Goal: Task Accomplishment & Management: Use online tool/utility

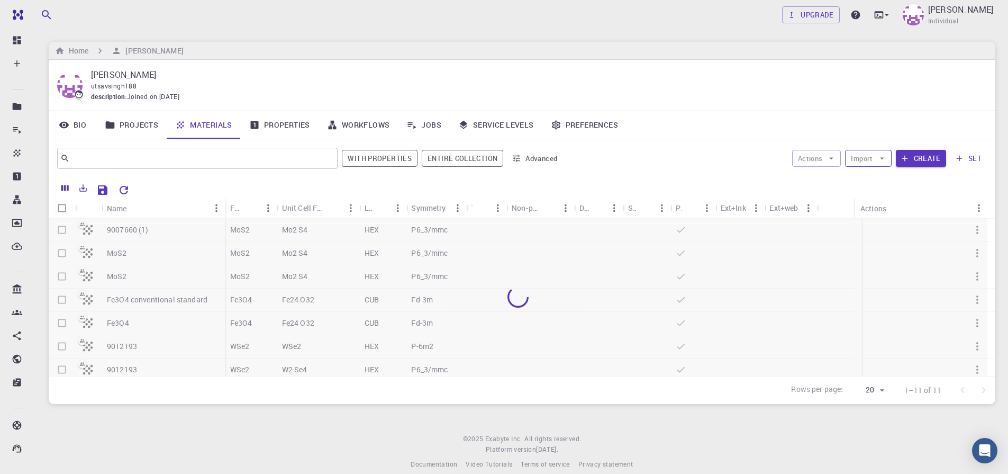
click at [863, 160] on button "Import" at bounding box center [868, 158] width 46 height 17
click at [880, 176] on span "Upload File" at bounding box center [907, 179] width 67 height 11
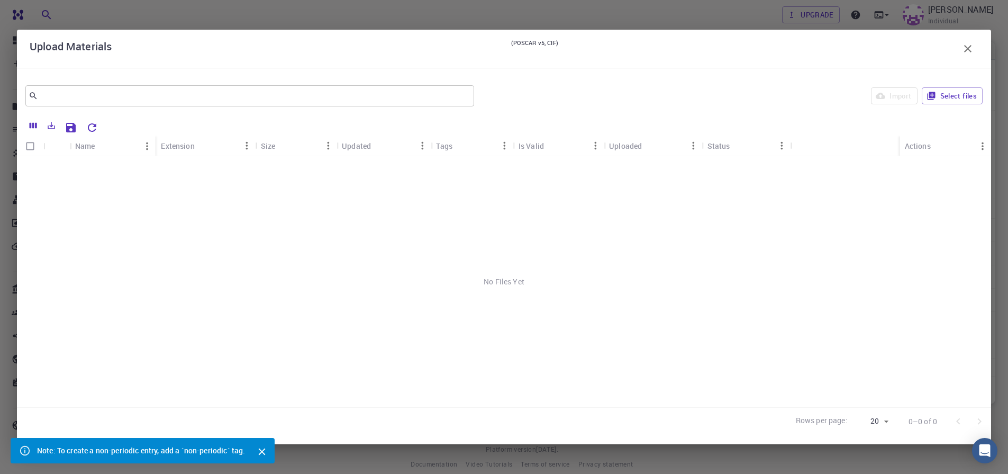
scroll to position [13, 0]
click at [940, 90] on button "Select files" at bounding box center [952, 95] width 61 height 17
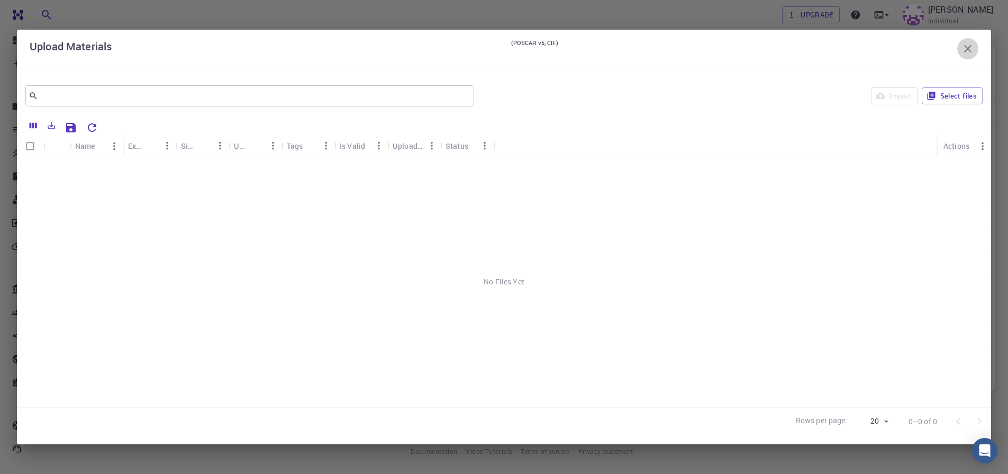
click at [967, 44] on icon "button" at bounding box center [967, 48] width 13 height 13
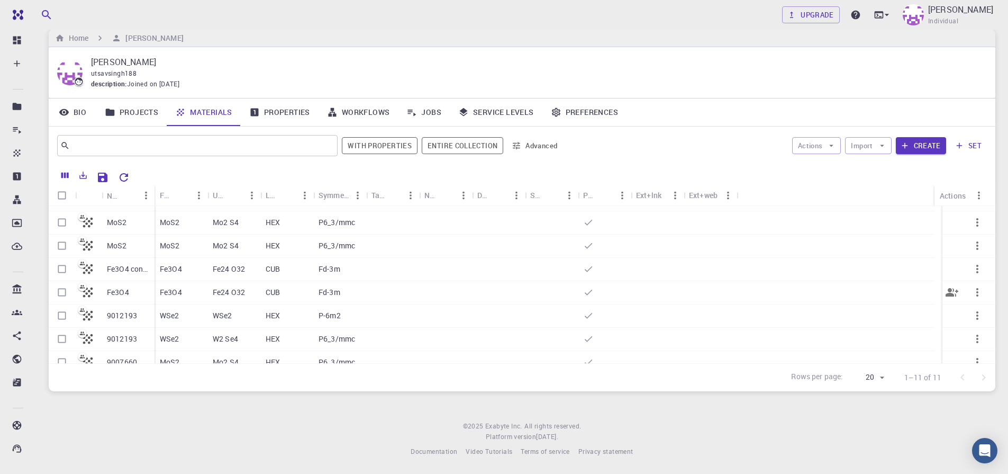
scroll to position [63, 0]
click at [61, 295] on input "Select row" at bounding box center [62, 293] width 20 height 20
checkbox input "true"
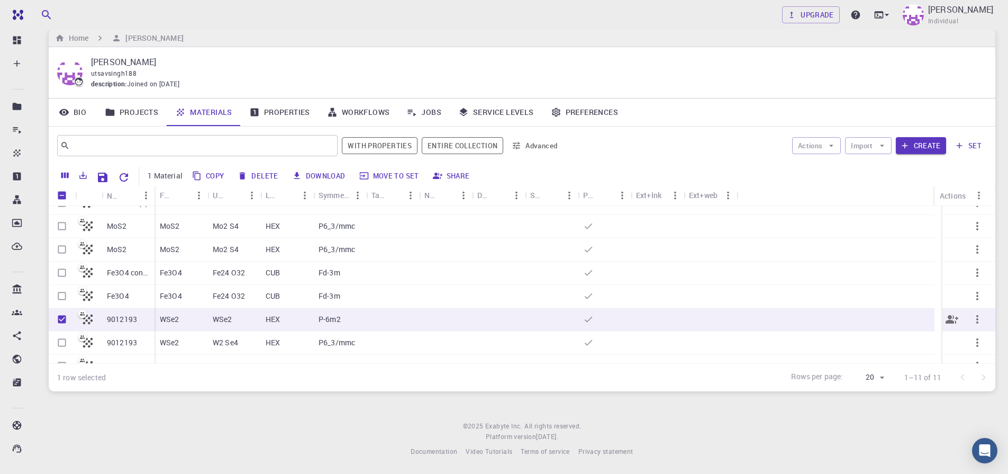
scroll to position [0, 0]
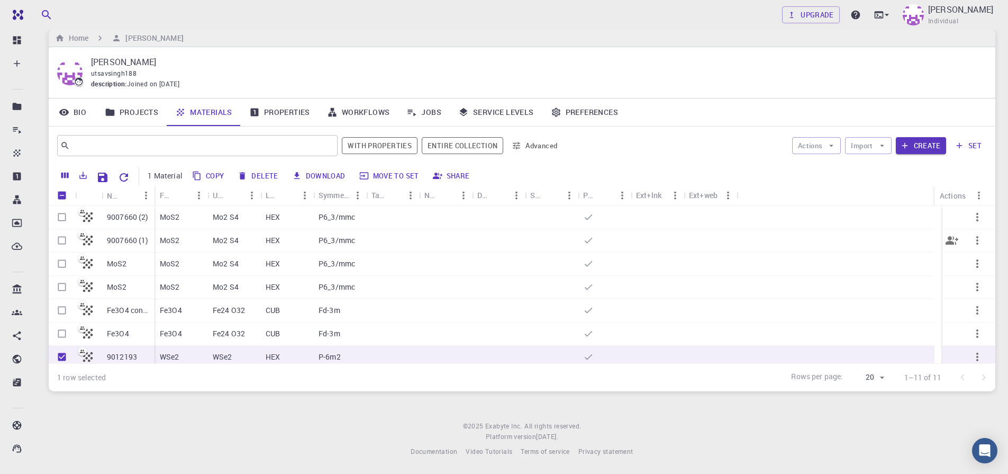
click at [65, 240] on input "Select row" at bounding box center [62, 240] width 20 height 20
checkbox input "true"
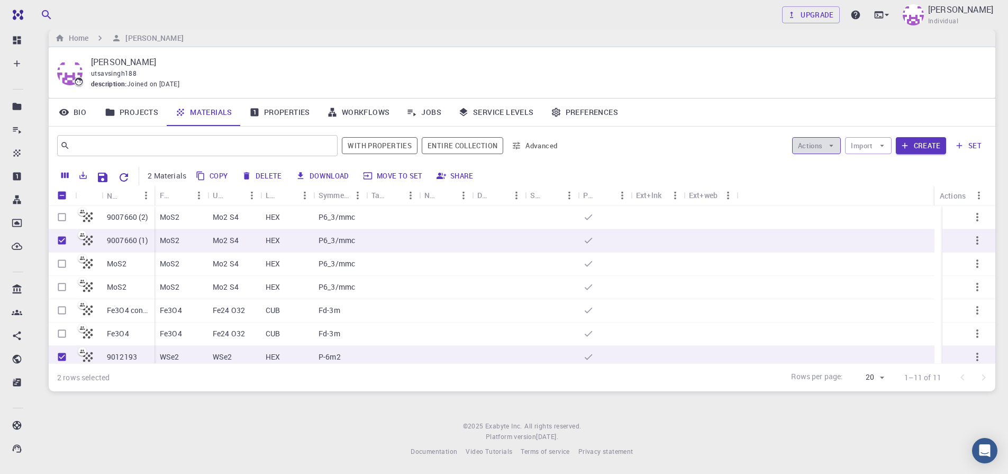
click at [821, 147] on button "Actions" at bounding box center [816, 145] width 49 height 17
click at [822, 166] on span "Create Job" at bounding box center [836, 166] width 33 height 11
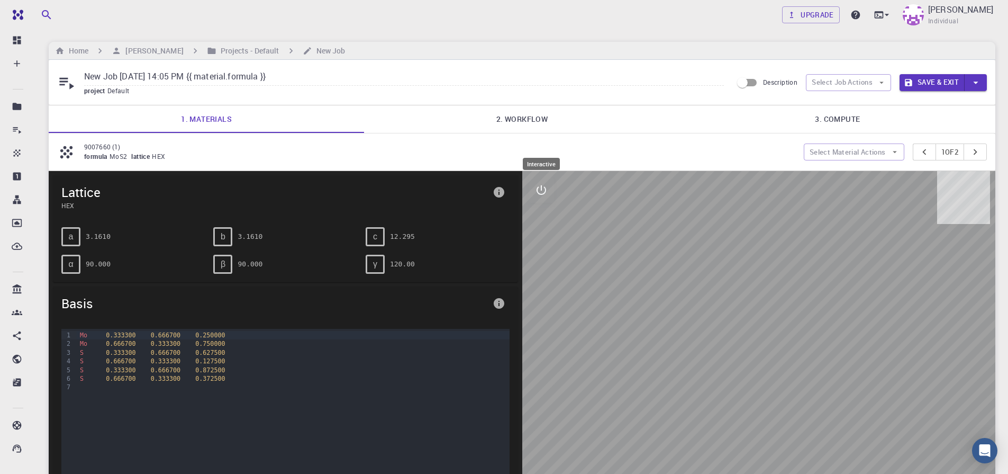
click at [543, 196] on button "interactive" at bounding box center [541, 189] width 25 height 25
click at [542, 224] on button "view" at bounding box center [541, 215] width 25 height 25
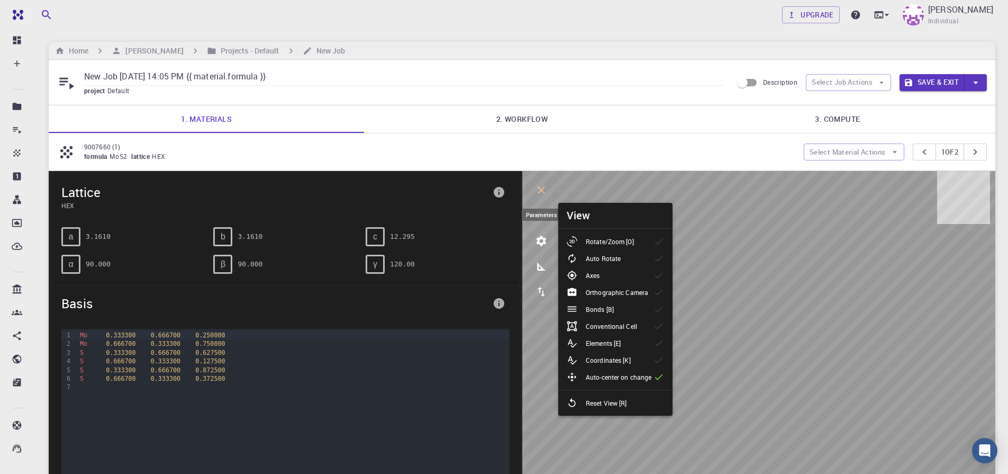
click at [546, 244] on icon "parameters" at bounding box center [541, 240] width 13 height 13
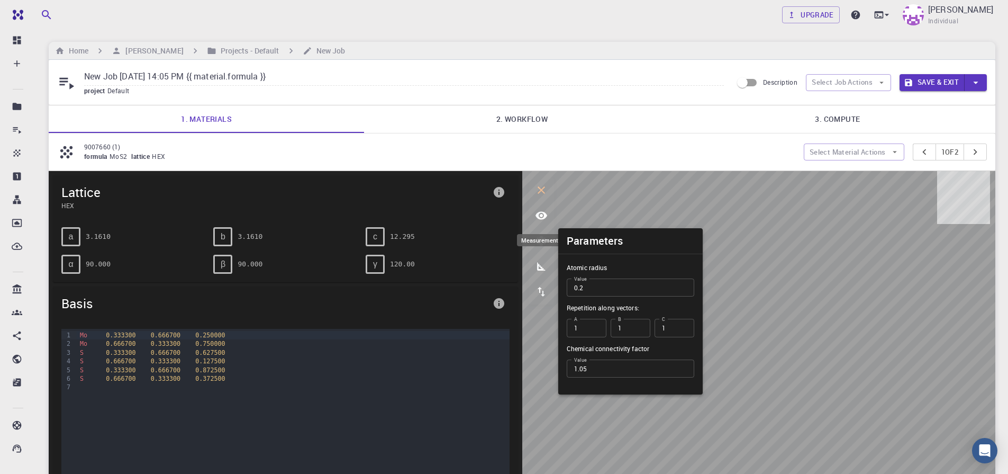
click at [540, 267] on icon "measurements" at bounding box center [541, 266] width 8 height 8
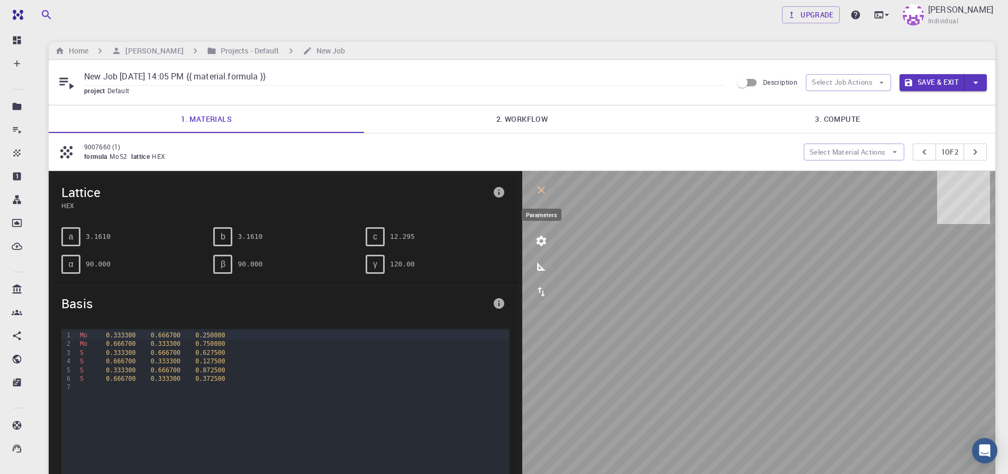
click at [543, 241] on icon "parameters" at bounding box center [541, 240] width 10 height 10
click at [542, 216] on icon "view" at bounding box center [541, 215] width 13 height 13
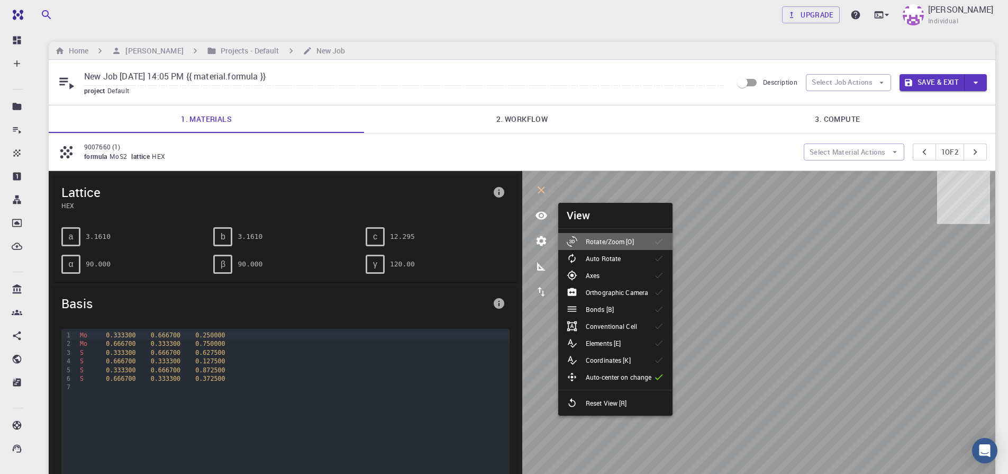
click at [601, 239] on p "Rotate/Zoom [O]" at bounding box center [610, 242] width 48 height 10
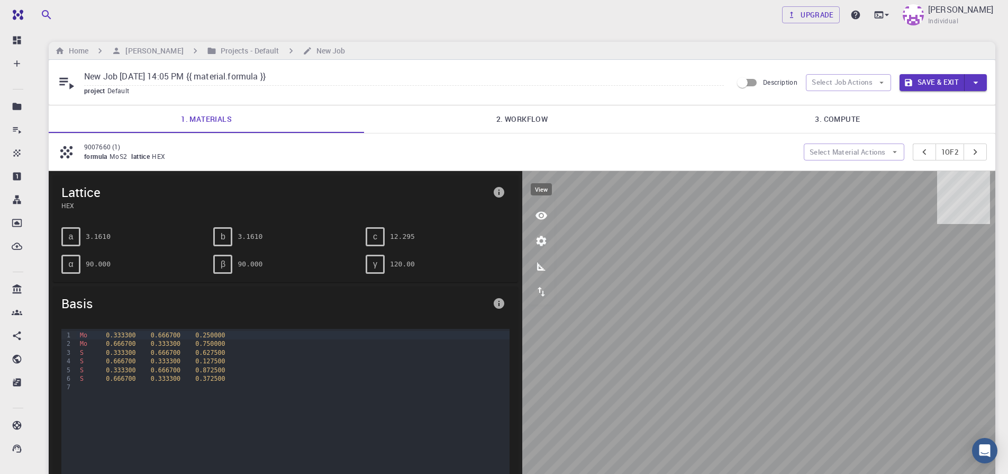
click at [541, 221] on icon "view" at bounding box center [541, 215] width 13 height 13
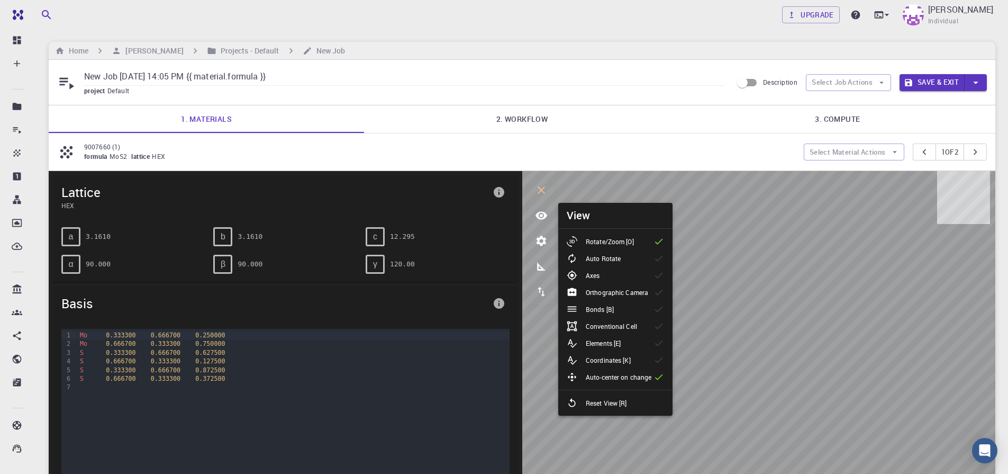
click at [581, 310] on div at bounding box center [576, 309] width 19 height 11
click at [584, 296] on div at bounding box center [576, 292] width 19 height 11
click at [590, 279] on p "Axes" at bounding box center [593, 275] width 14 height 10
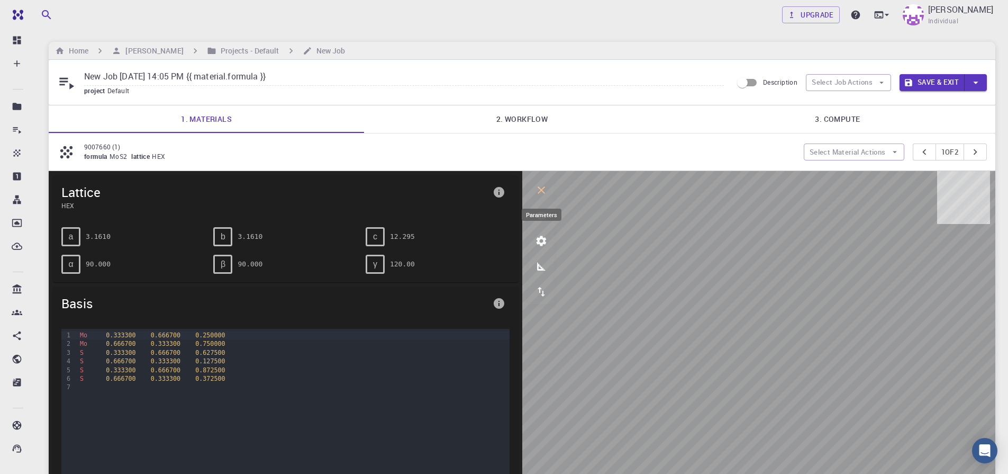
click at [543, 245] on icon "parameters" at bounding box center [541, 240] width 13 height 13
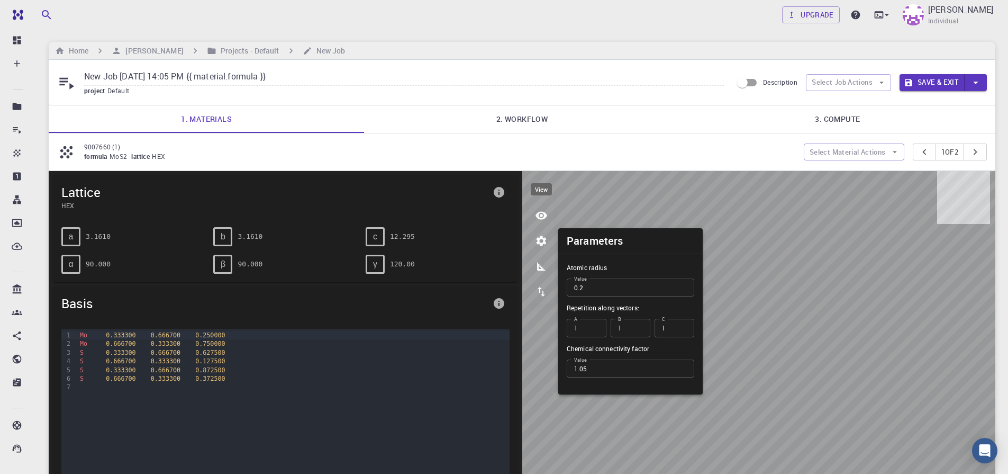
click at [542, 212] on icon "view" at bounding box center [541, 215] width 12 height 8
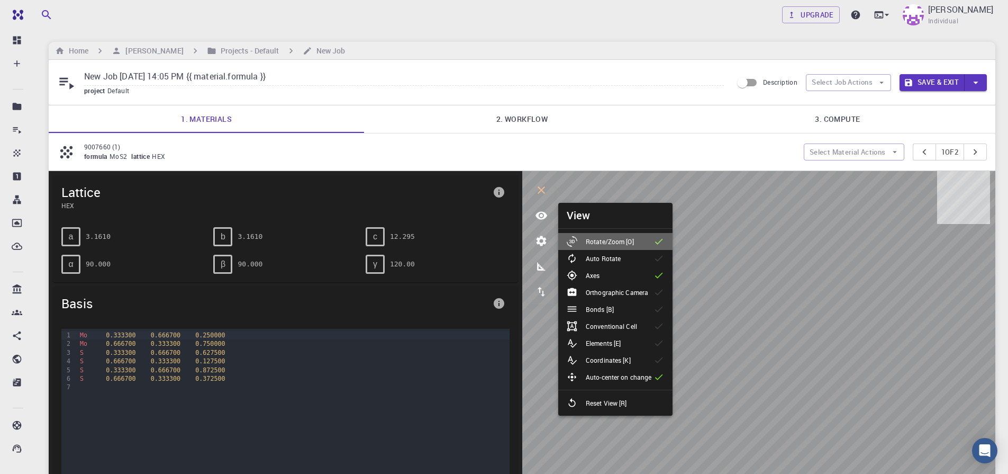
click at [628, 242] on p "Rotate/Zoom [O]" at bounding box center [610, 242] width 48 height 10
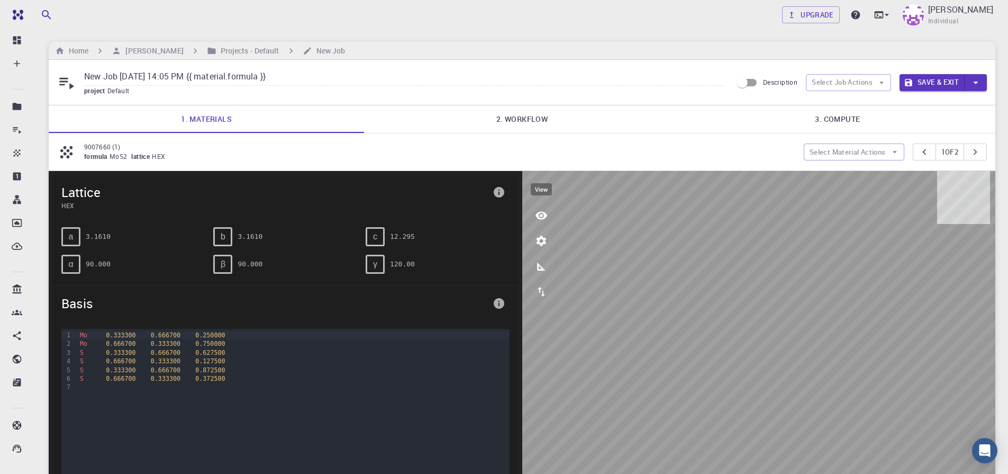
click at [549, 219] on button "view" at bounding box center [541, 215] width 25 height 25
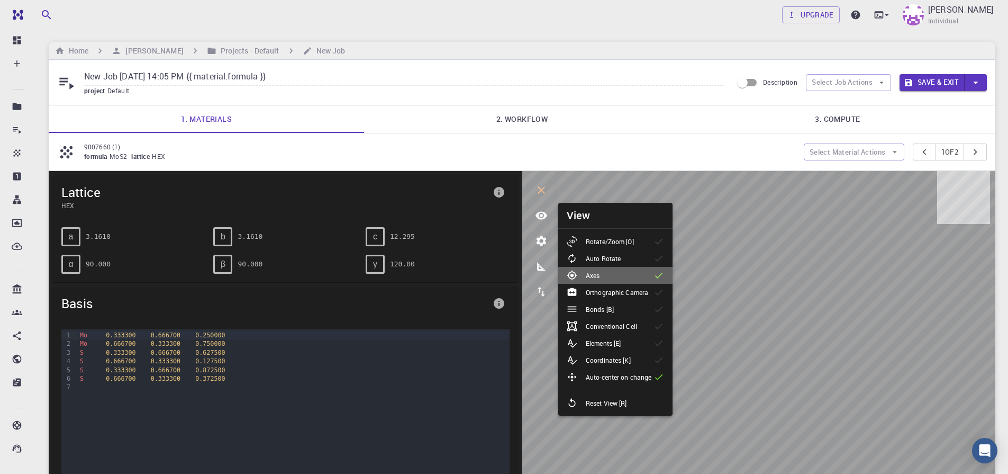
click at [655, 278] on icon at bounding box center [658, 275] width 11 height 11
click at [657, 377] on icon at bounding box center [658, 376] width 11 height 11
click at [663, 379] on icon at bounding box center [658, 376] width 11 height 11
click at [662, 379] on icon at bounding box center [658, 376] width 11 height 11
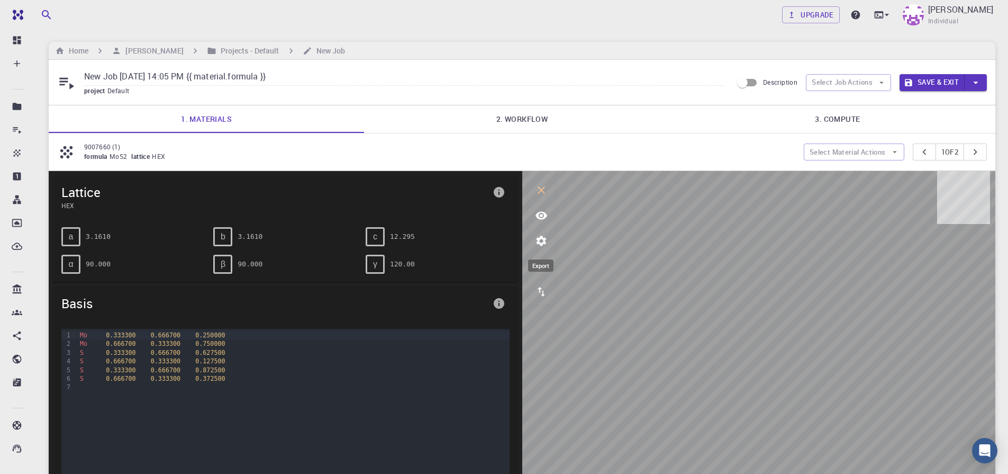
click at [545, 296] on icon "export" at bounding box center [541, 291] width 13 height 13
click at [547, 241] on button "parameters" at bounding box center [541, 240] width 25 height 25
click at [499, 193] on icon "info" at bounding box center [499, 192] width 11 height 11
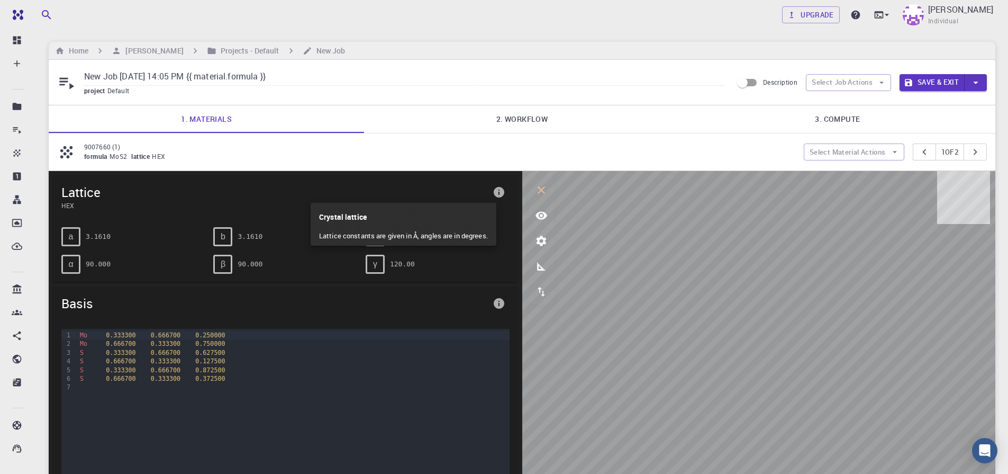
click at [568, 419] on div at bounding box center [504, 237] width 1008 height 474
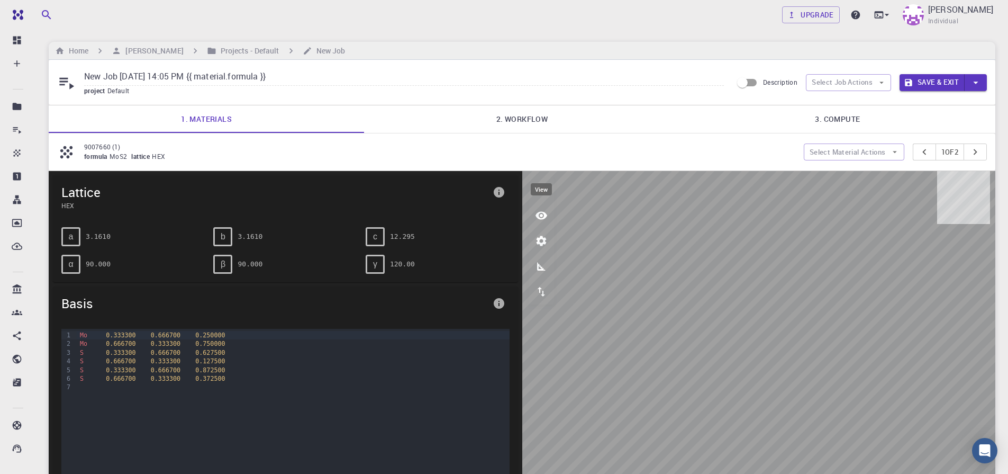
click at [539, 216] on icon "view" at bounding box center [541, 215] width 13 height 13
click at [546, 193] on icon "interactive" at bounding box center [541, 190] width 13 height 13
click at [546, 188] on icon "interactive" at bounding box center [541, 190] width 13 height 13
click at [70, 150] on icon at bounding box center [66, 152] width 19 height 19
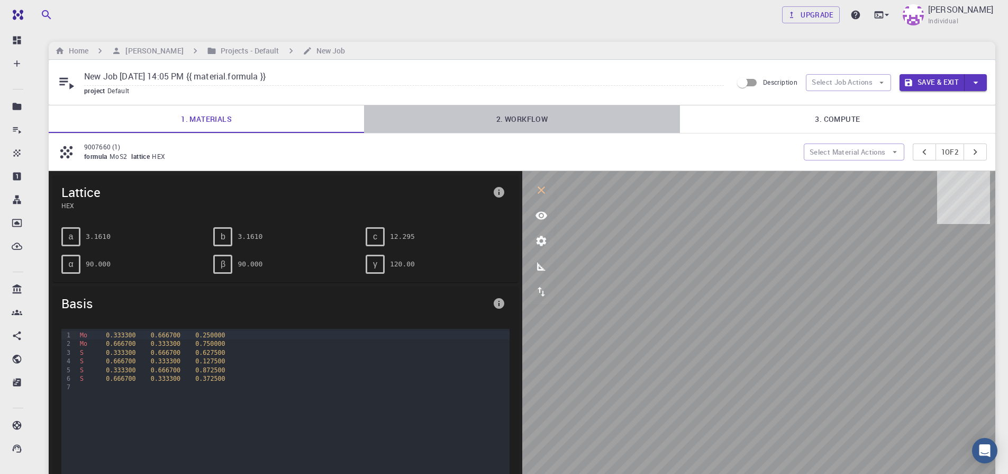
click at [508, 123] on link "2. Workflow" at bounding box center [521, 119] width 315 height 28
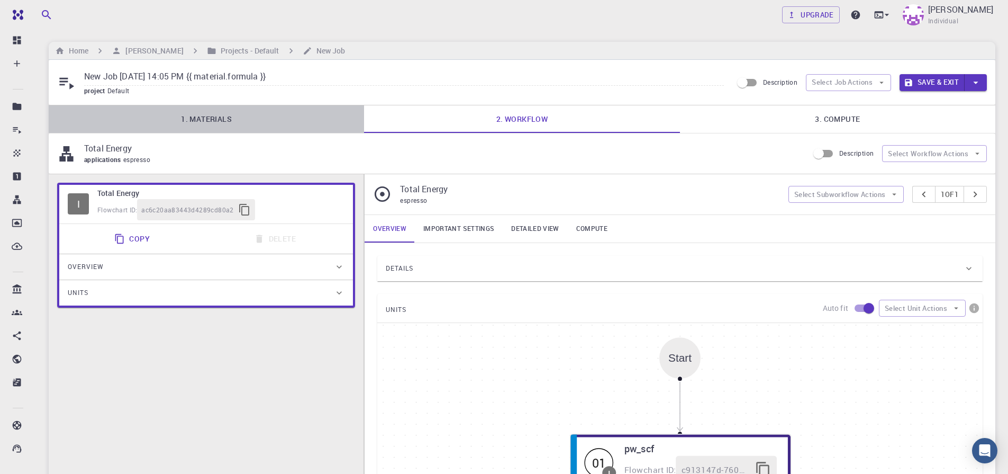
click at [190, 123] on link "1. Materials" at bounding box center [206, 119] width 315 height 28
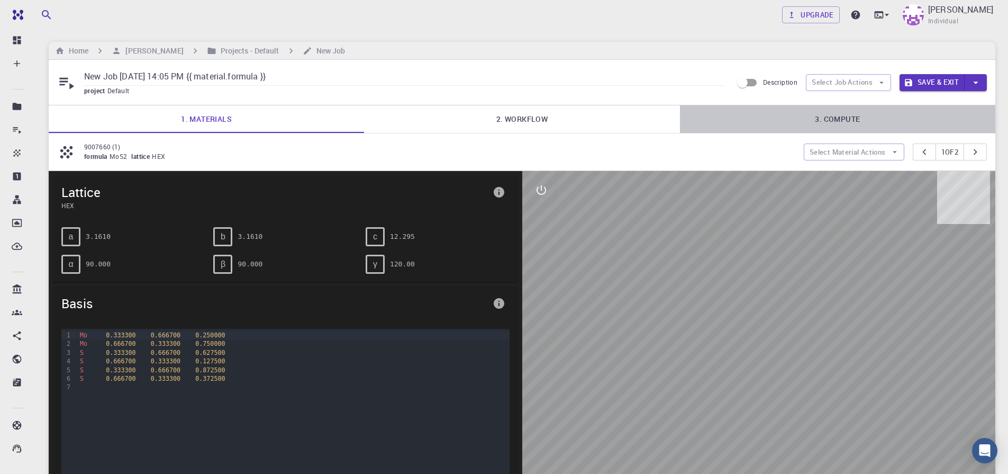
click at [829, 122] on link "3. Compute" at bounding box center [837, 119] width 315 height 28
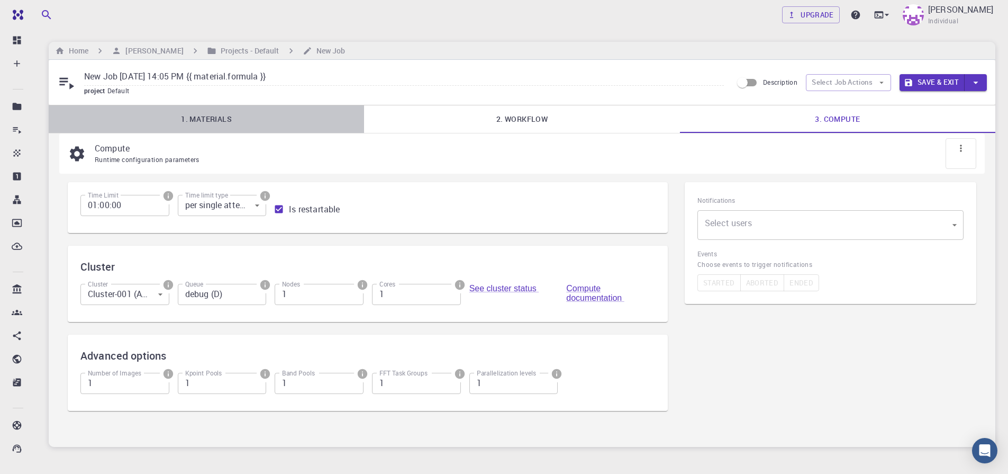
click at [199, 115] on link "1. Materials" at bounding box center [206, 119] width 315 height 28
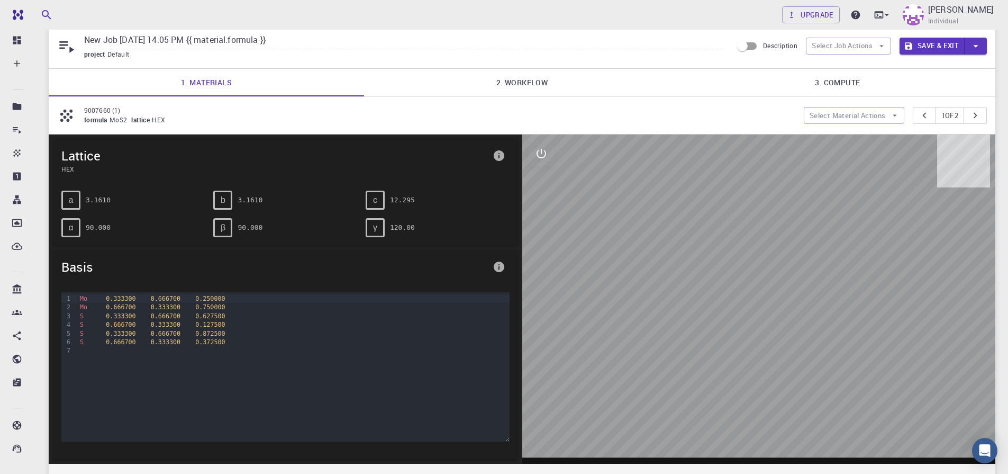
scroll to position [14, 0]
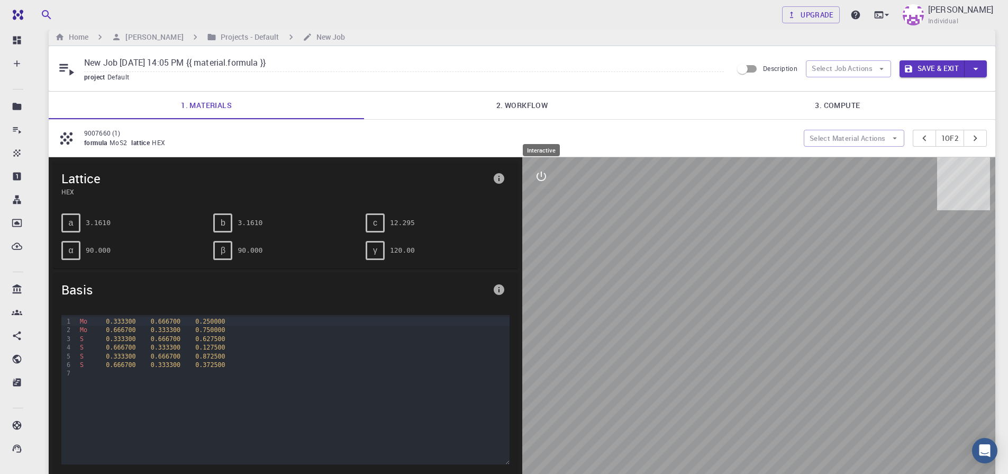
click at [543, 185] on button "interactive" at bounding box center [541, 175] width 25 height 25
click at [544, 209] on button "view" at bounding box center [541, 201] width 25 height 25
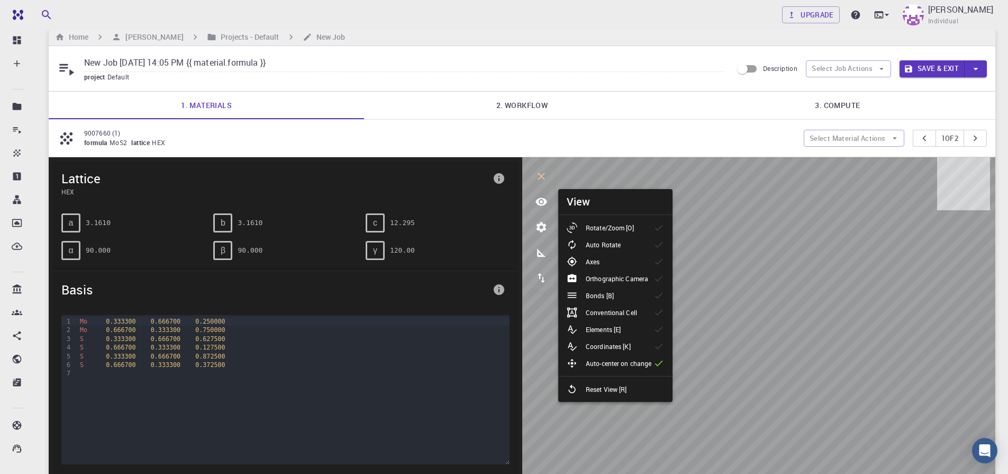
click at [288, 259] on div "β 90.000" at bounding box center [284, 250] width 143 height 19
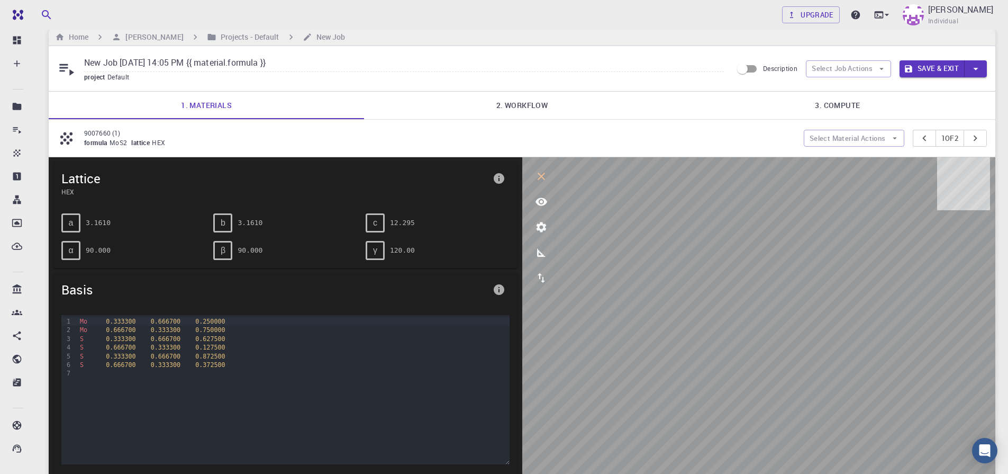
click at [316, 250] on div "β 90.000" at bounding box center [284, 250] width 143 height 19
click at [535, 205] on icon "view" at bounding box center [541, 201] width 13 height 13
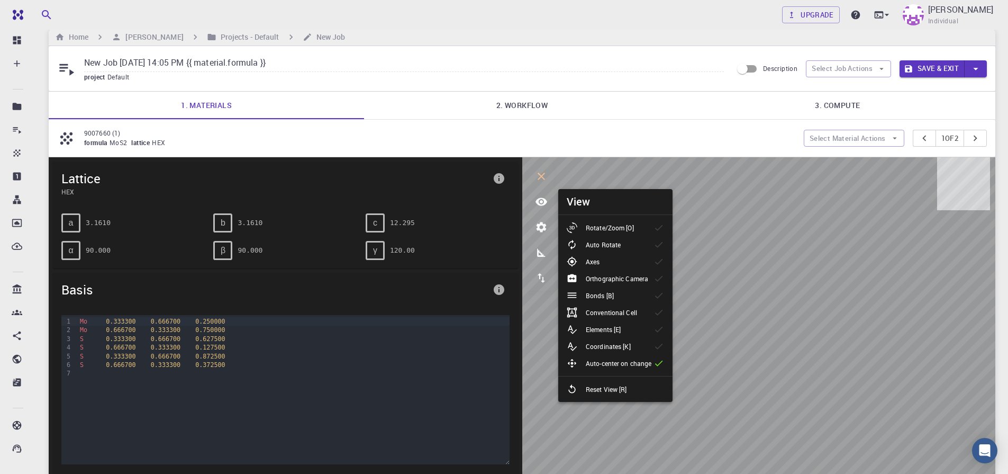
click at [265, 279] on div "Basis" at bounding box center [285, 289] width 465 height 34
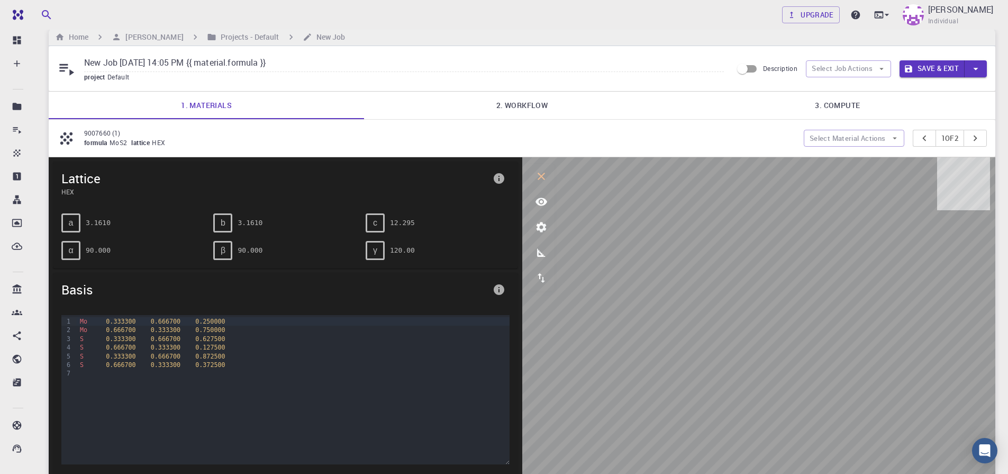
click at [69, 136] on icon at bounding box center [66, 138] width 12 height 12
click at [298, 61] on input "New Job Sep 22, 2025, 14:05 PM {{ material.formula }}" at bounding box center [404, 62] width 640 height 17
type input "N"
type input "mos2 super cell"
click at [539, 204] on icon "view" at bounding box center [541, 201] width 12 height 8
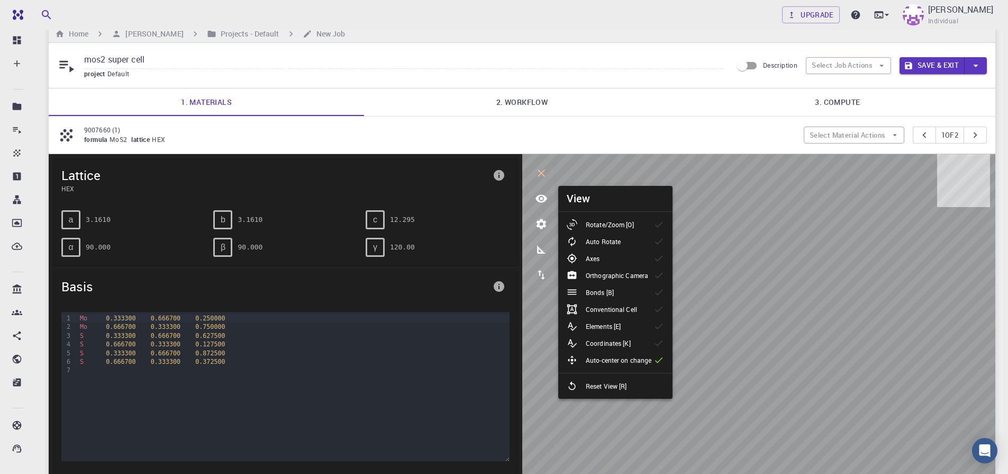
scroll to position [0, 0]
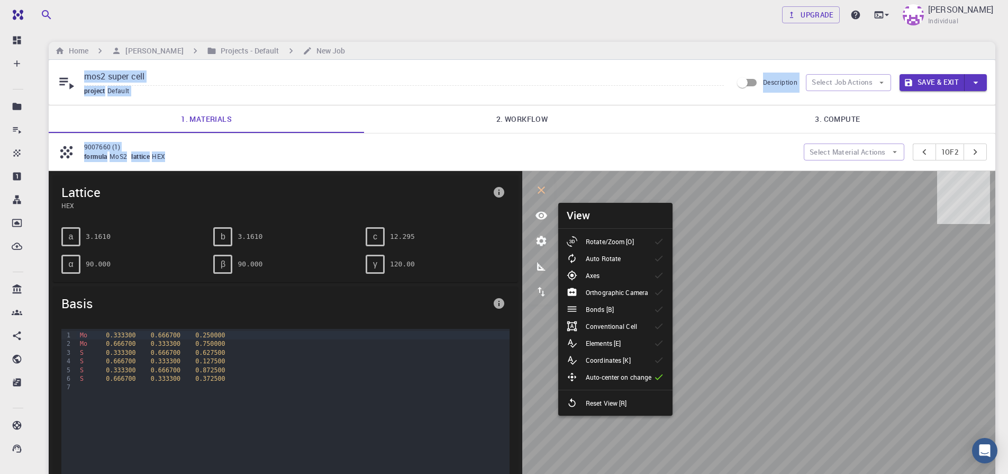
drag, startPoint x: 387, startPoint y: 161, endPoint x: 196, endPoint y: 79, distance: 207.4
click at [196, 79] on div "mos2 super cell project Default Description Select Job Actions Save & Exit 1. M…" at bounding box center [522, 327] width 947 height 535
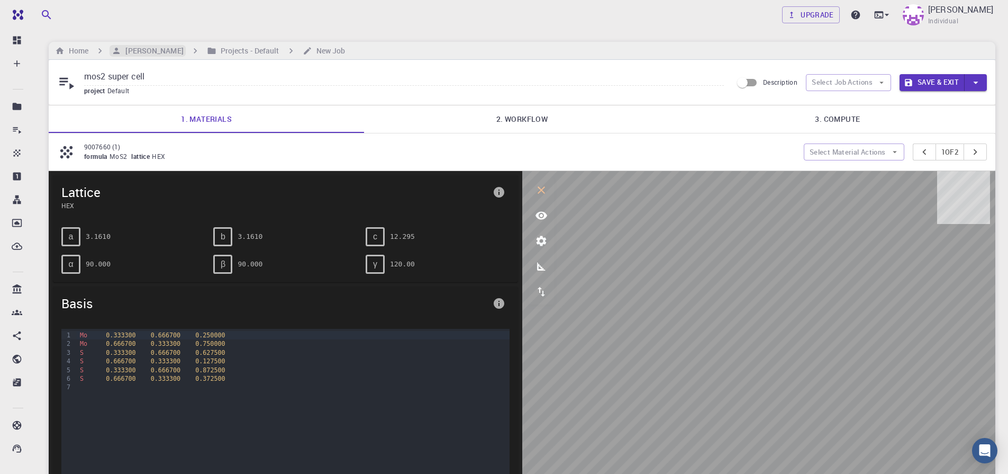
click at [159, 52] on h6 "[PERSON_NAME]" at bounding box center [152, 51] width 62 height 12
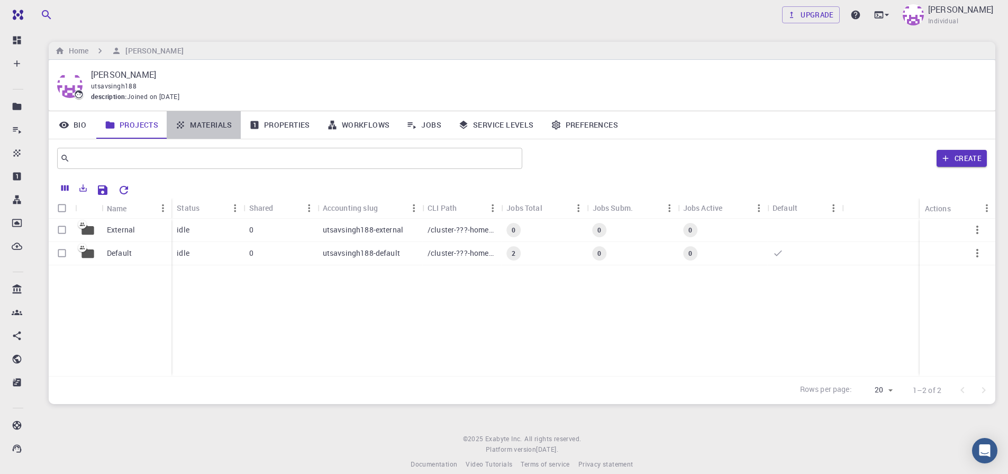
click at [202, 126] on link "Materials" at bounding box center [204, 125] width 74 height 28
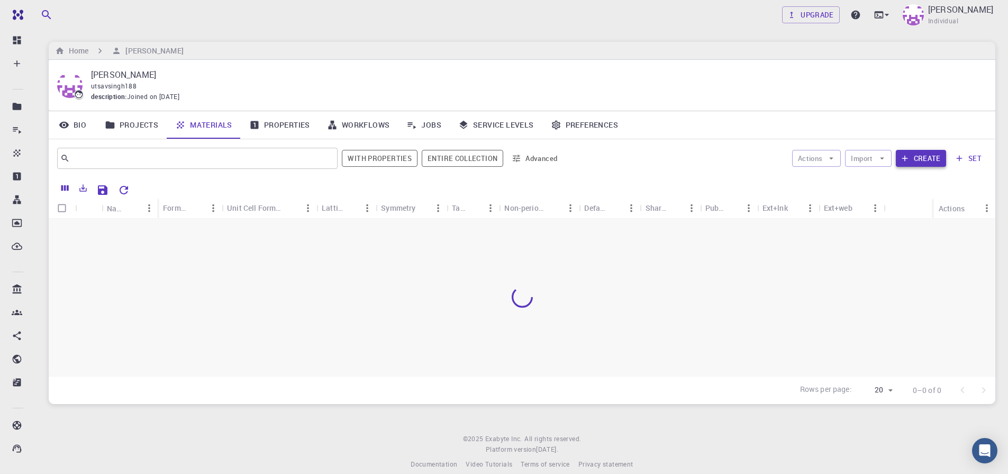
click at [926, 161] on button "Create" at bounding box center [921, 158] width 50 height 17
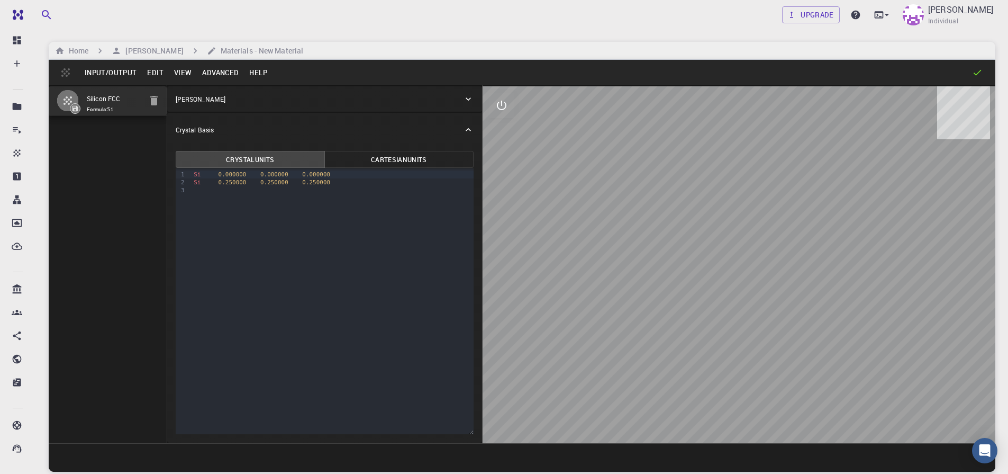
click at [112, 77] on button "Input/Output" at bounding box center [110, 72] width 62 height 17
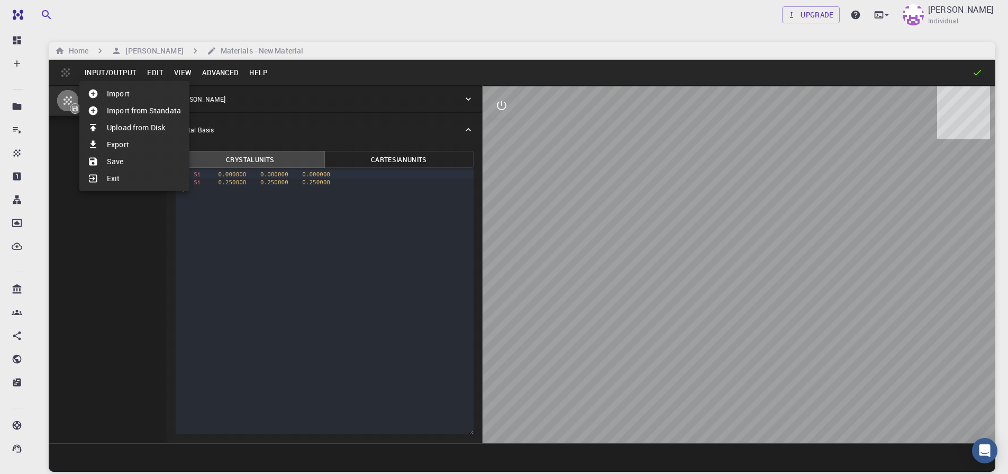
click at [116, 97] on li "Import" at bounding box center [134, 93] width 110 height 17
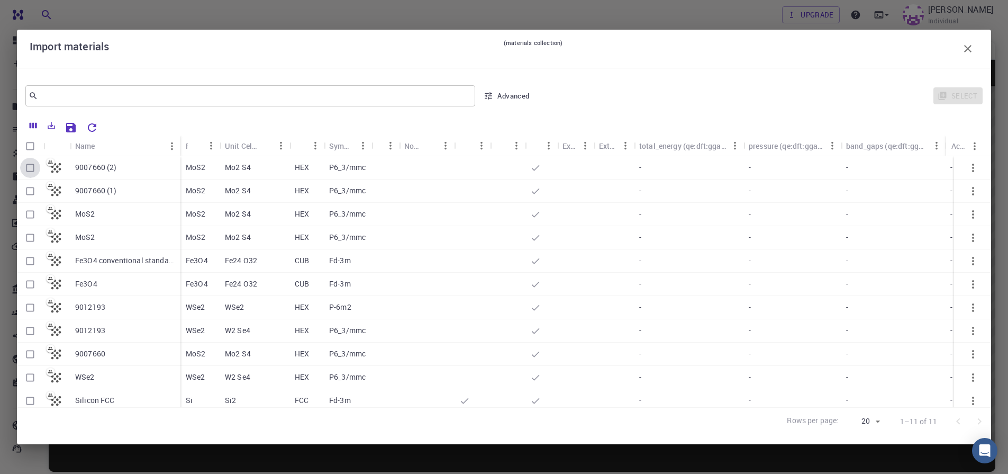
click at [24, 169] on input "Select row" at bounding box center [30, 168] width 20 height 20
checkbox input "true"
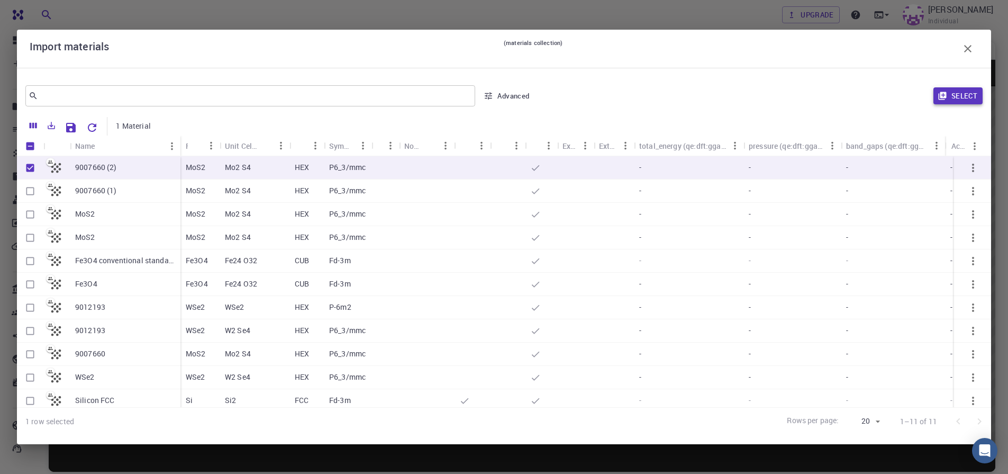
click at [958, 93] on button "Select" at bounding box center [957, 95] width 49 height 17
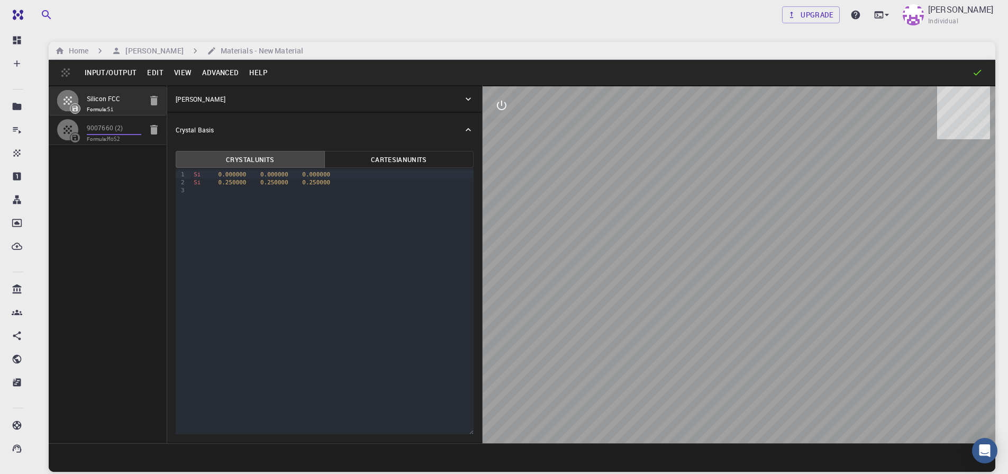
click at [95, 130] on input "9007660 (2)" at bounding box center [114, 128] width 54 height 12
type input "HEX"
type input "3.161"
type input "12.295"
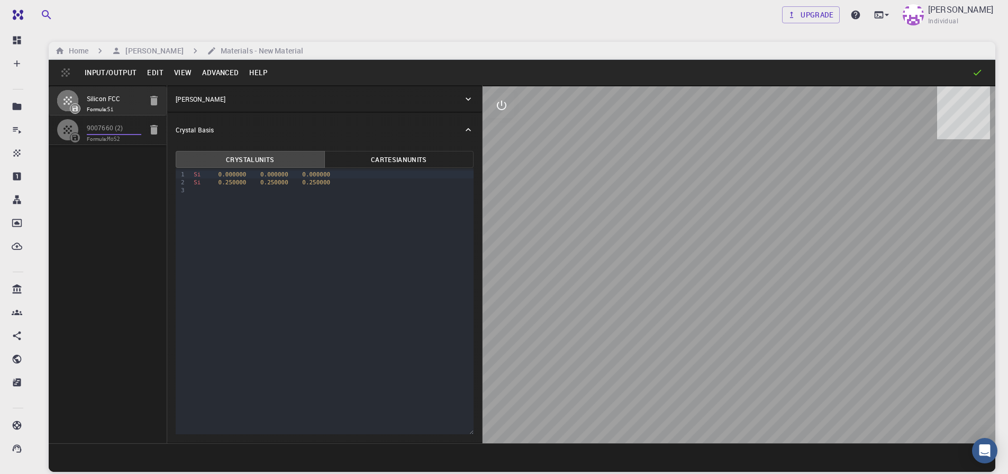
type input "90"
type input "119.99999999999999"
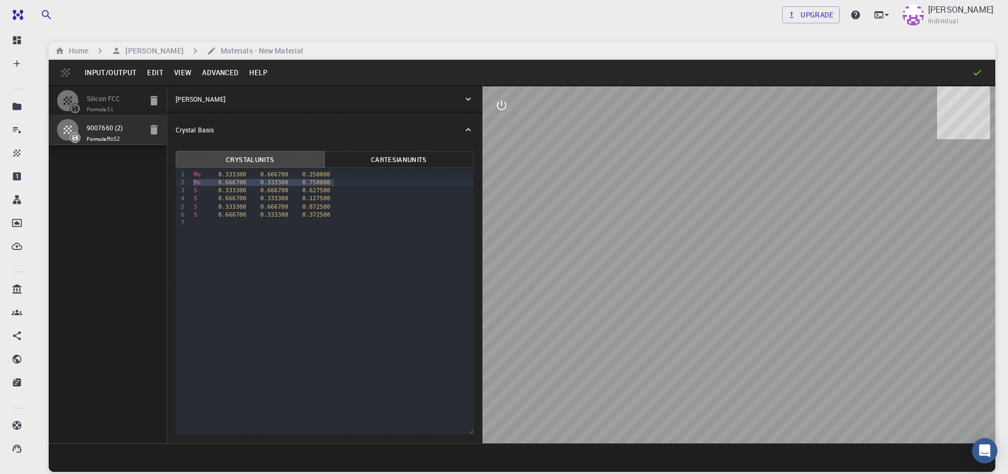
drag, startPoint x: 333, startPoint y: 181, endPoint x: 174, endPoint y: 181, distance: 159.3
click at [174, 181] on div "Crystal Units Cartesian Units 9 1 2 3 4 5 6 7 › Mo 0.333300 0.666700 0.250000 M…" at bounding box center [324, 295] width 315 height 296
drag, startPoint x: 333, startPoint y: 181, endPoint x: 175, endPoint y: 180, distance: 158.2
click at [176, 180] on div "9 1 2 3 4 5 6 › Mo 0.333300 0.666700 0.250000 S 0.333300 0.666700 0.627500 S 0.…" at bounding box center [325, 301] width 298 height 266
drag, startPoint x: 333, startPoint y: 192, endPoint x: 162, endPoint y: 188, distance: 170.4
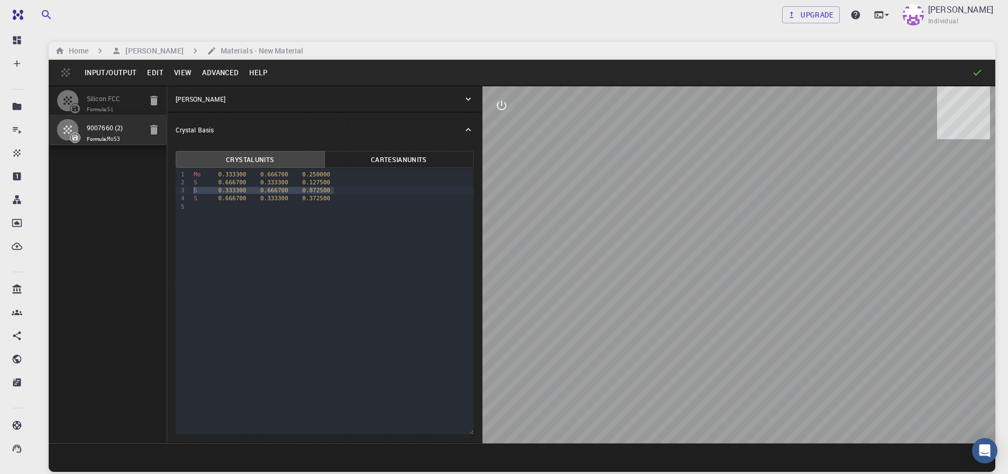
click at [162, 188] on div "Silicon FCC Formula: Si 9007660 (2) Formula: MoS3 Crystal Lattice Lattice units…" at bounding box center [522, 264] width 947 height 358
click at [220, 75] on button "Advanced" at bounding box center [220, 72] width 47 height 17
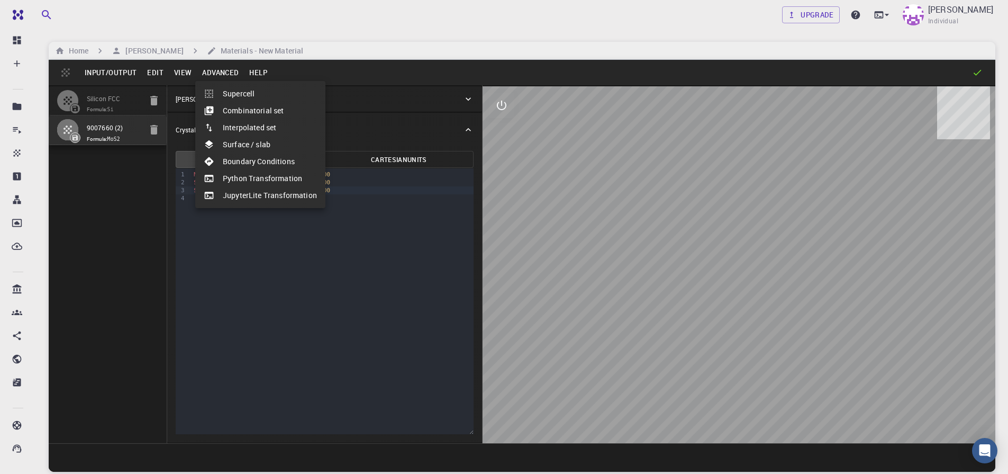
click at [236, 147] on li "Surface / slab" at bounding box center [260, 144] width 130 height 17
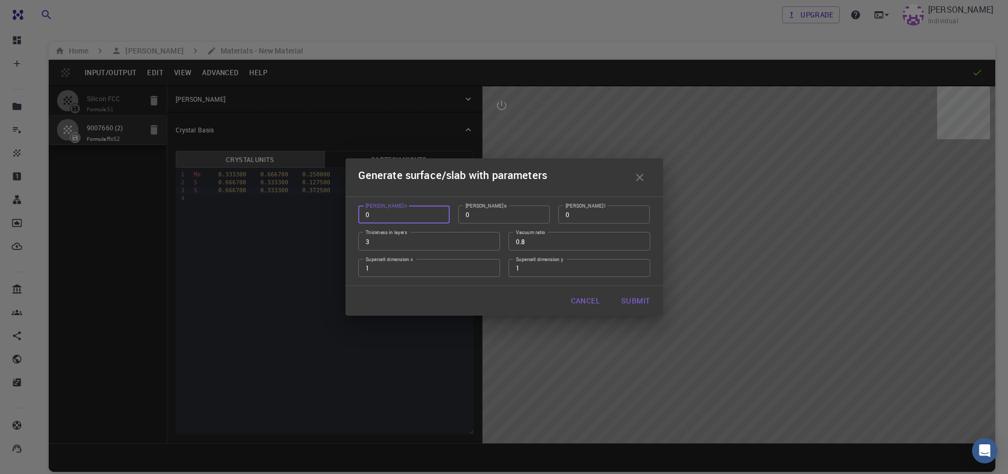
type input "0"
click at [439, 216] on input "0" at bounding box center [404, 214] width 92 height 18
type input "1"
click at [642, 212] on input "1" at bounding box center [604, 214] width 92 height 18
click at [488, 244] on input "2" at bounding box center [429, 241] width 142 height 18
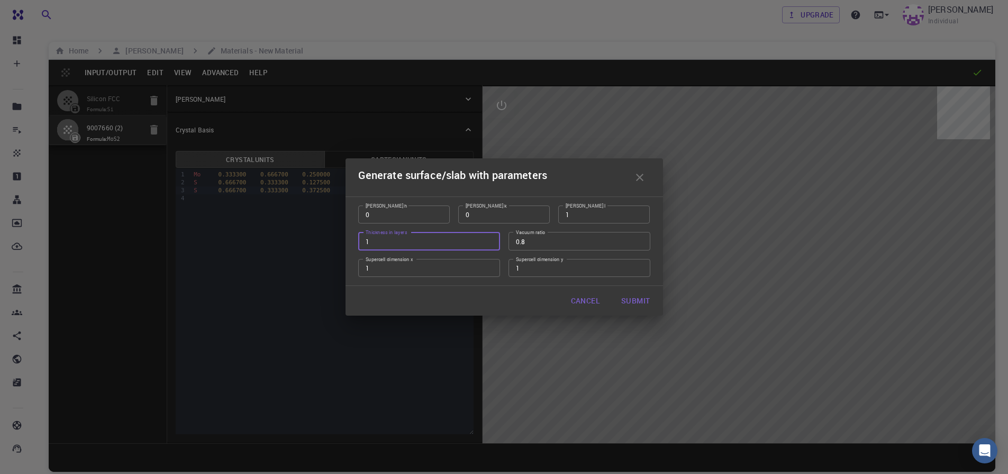
type input "1"
click at [488, 244] on input "1" at bounding box center [429, 241] width 142 height 18
click at [490, 267] on input "2" at bounding box center [429, 268] width 142 height 18
click at [490, 267] on input "3" at bounding box center [429, 268] width 142 height 18
type input "4"
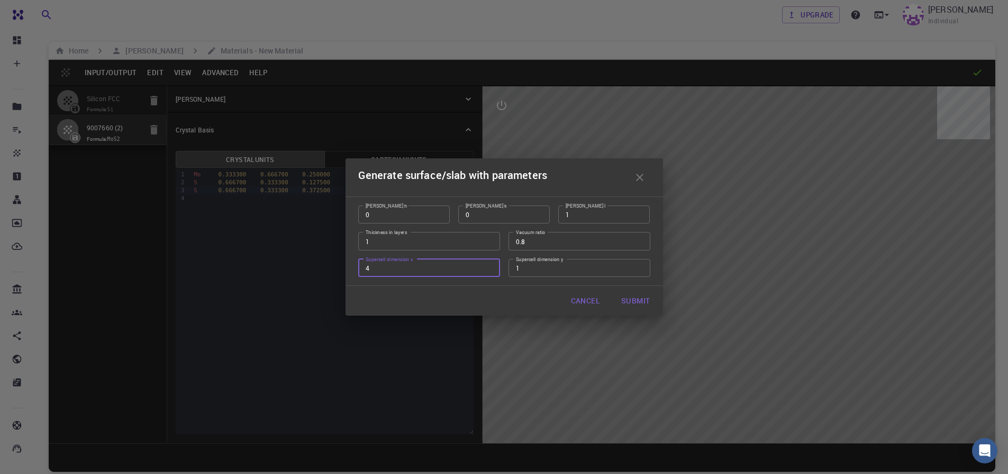
click at [490, 267] on input "4" at bounding box center [429, 268] width 142 height 18
click at [641, 266] on input "2" at bounding box center [579, 268] width 142 height 18
click at [641, 266] on input "3" at bounding box center [579, 268] width 142 height 18
type input "4"
click at [641, 266] on input "4" at bounding box center [579, 268] width 142 height 18
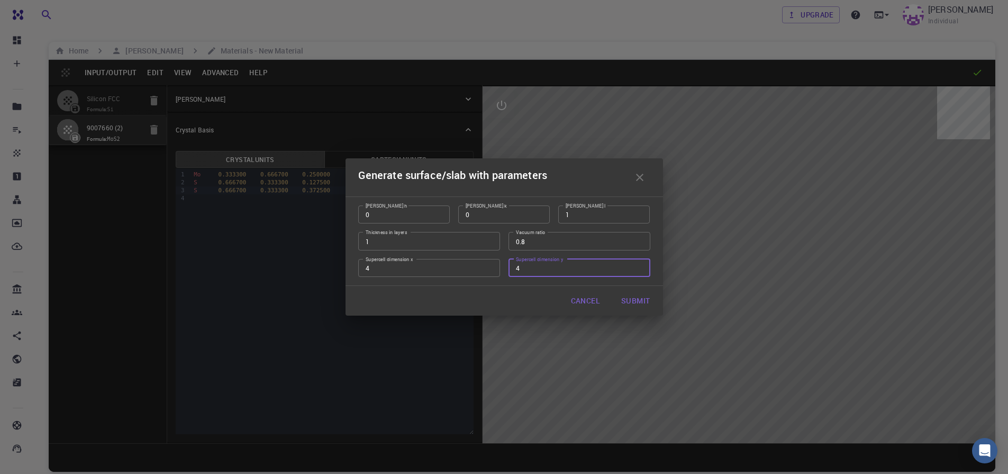
click at [636, 298] on button "Submit" at bounding box center [636, 300] width 46 height 21
type input "TRI"
type input "12.644"
type input "12.643978171445884"
type input "61.47500000000001"
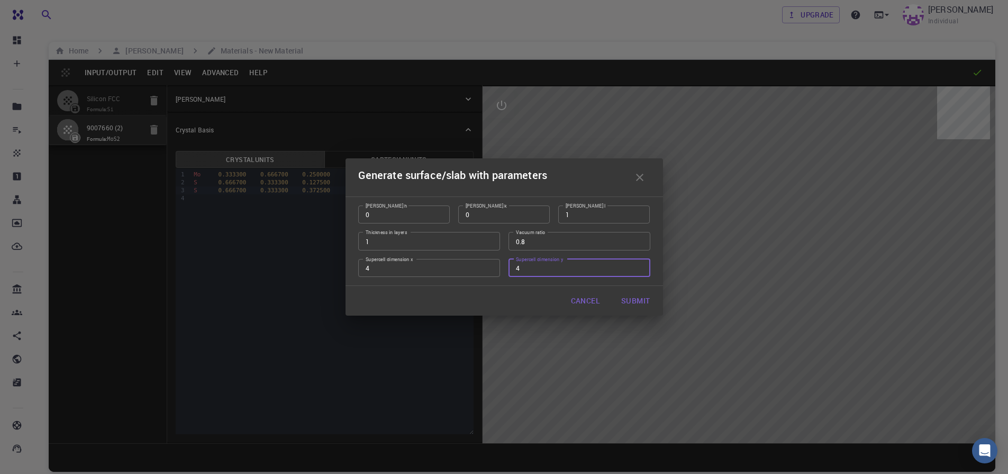
type input "120.0000571088431"
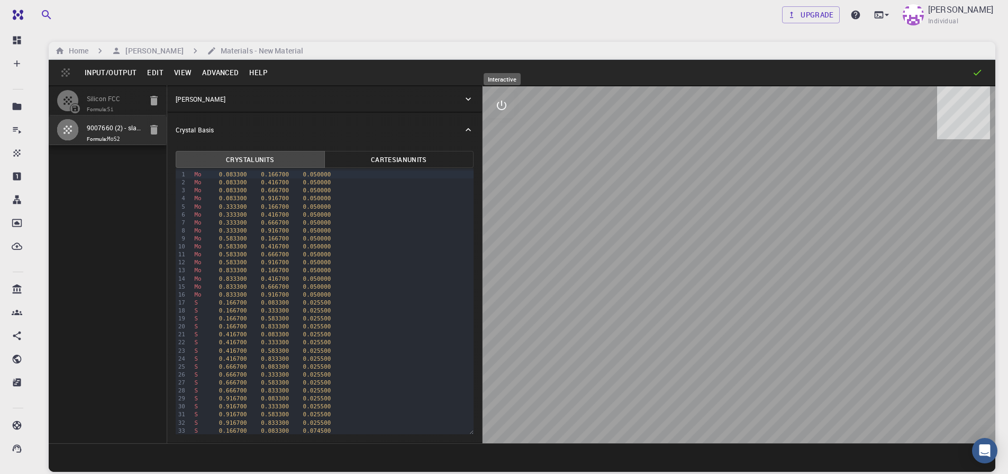
click at [509, 106] on button "interactive" at bounding box center [501, 105] width 25 height 25
click at [506, 128] on icon "view" at bounding box center [502, 131] width 12 height 8
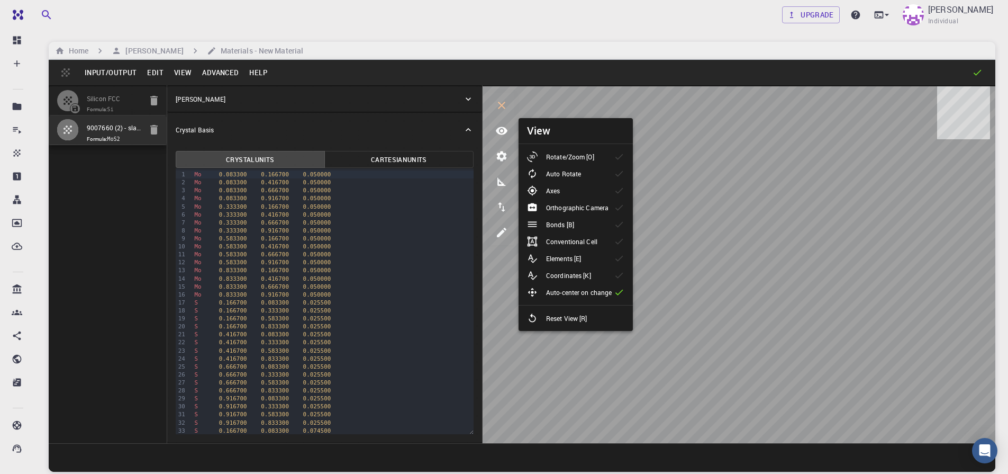
click at [536, 152] on icon at bounding box center [532, 156] width 11 height 11
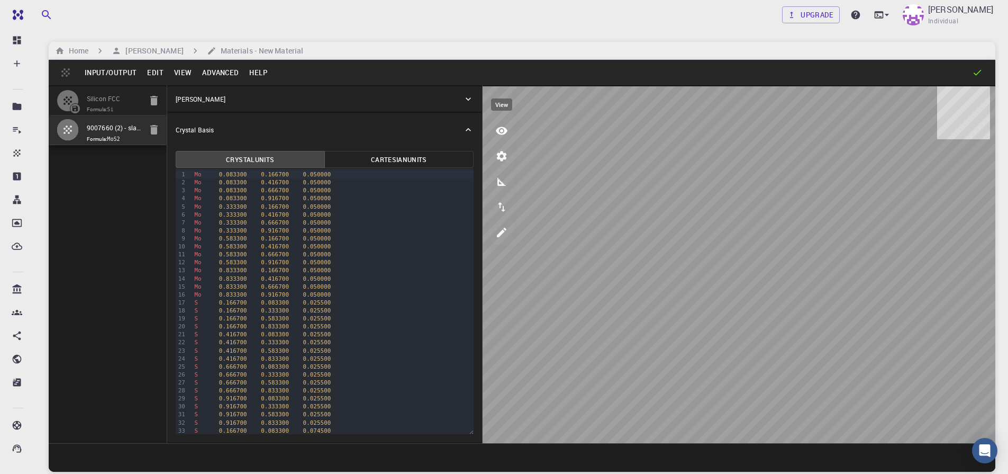
click at [502, 137] on button "view" at bounding box center [501, 130] width 25 height 25
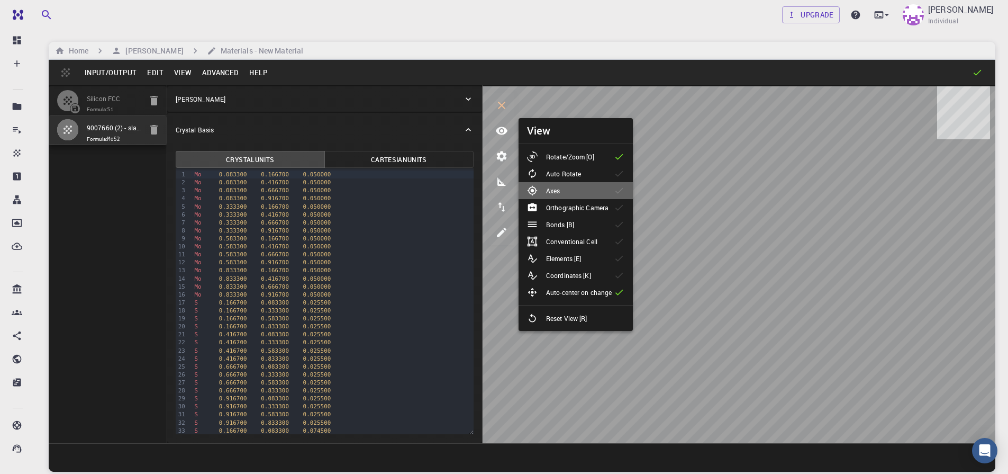
click at [550, 184] on li "Axes" at bounding box center [576, 190] width 114 height 17
click at [552, 224] on p "Bonds [B]" at bounding box center [560, 225] width 28 height 10
click at [545, 255] on div at bounding box center [536, 258] width 19 height 11
click at [551, 274] on p "Coordinates [K]" at bounding box center [568, 275] width 45 height 10
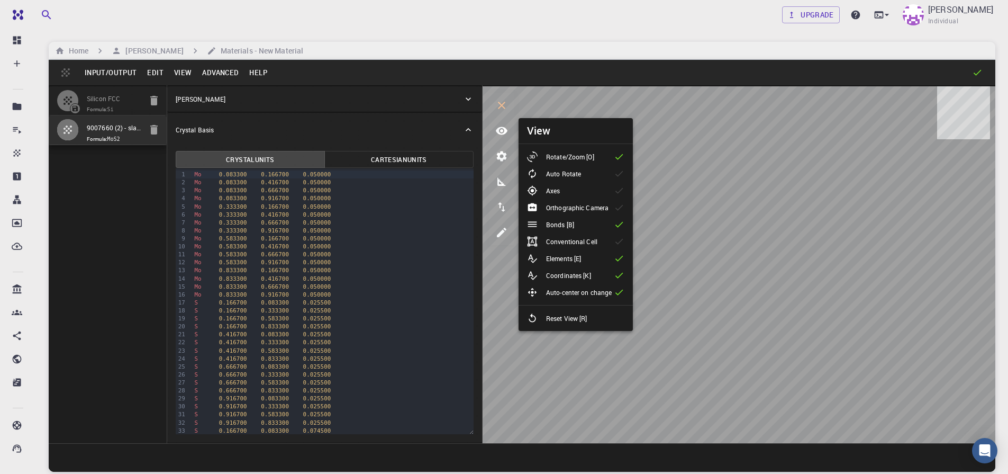
click at [585, 225] on li "Bonds [B]" at bounding box center [576, 224] width 114 height 17
click at [611, 226] on li "Bonds [B]" at bounding box center [576, 224] width 114 height 17
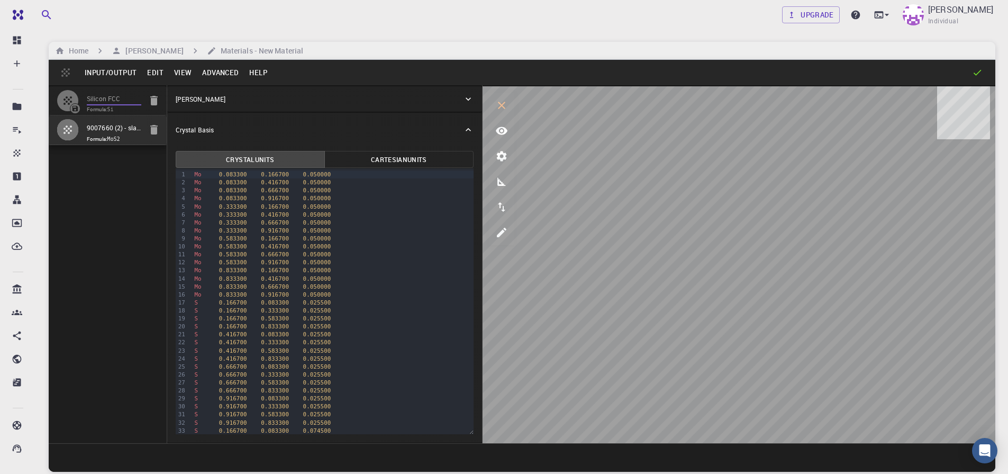
click at [117, 103] on input "Silicon FCC" at bounding box center [114, 99] width 54 height 12
type input "FCC"
type input "3.8669997952417843"
type input "3.8669998461227024"
type input "3.867"
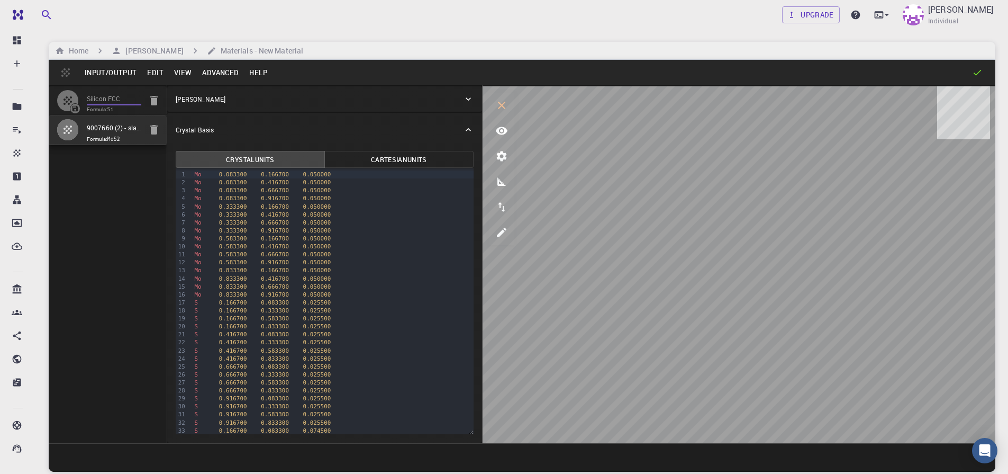
type input "59.9999986836772"
type input "59.999998248423154"
type input "59.99999432867027"
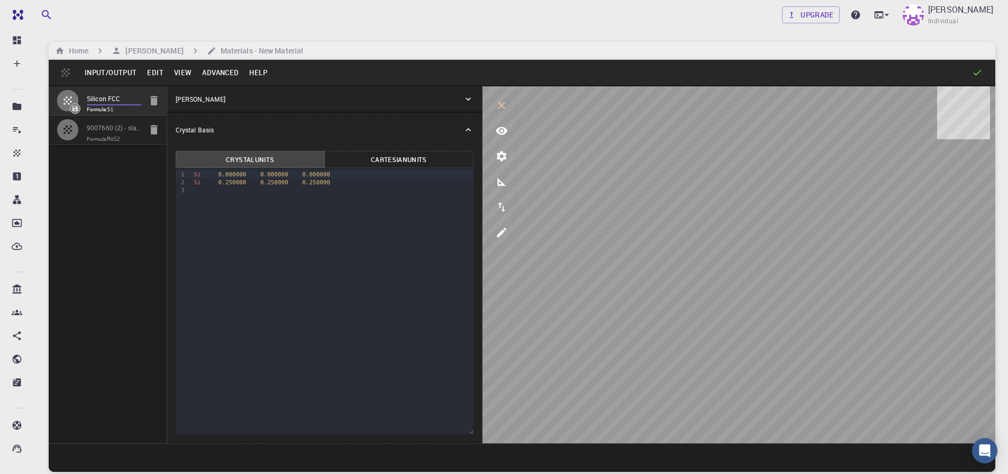
click at [220, 76] on button "Advanced" at bounding box center [220, 72] width 47 height 17
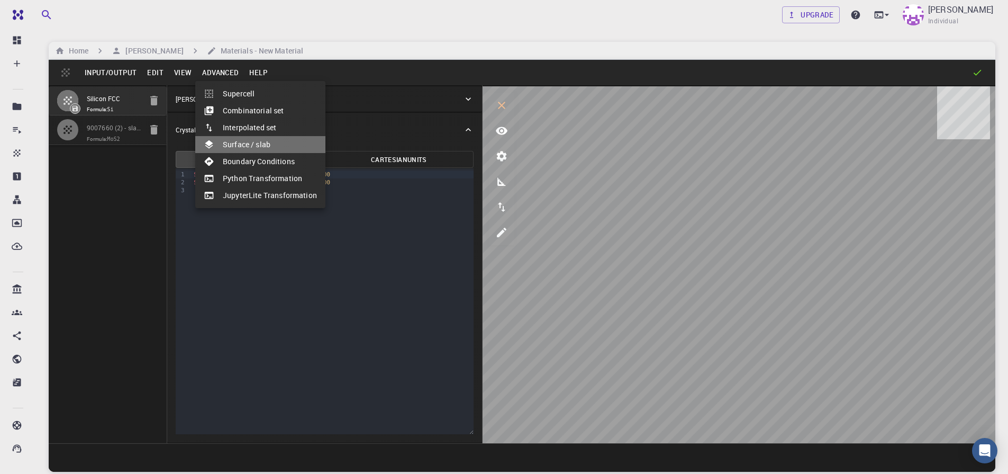
click at [262, 147] on li "Surface / slab" at bounding box center [260, 144] width 130 height 17
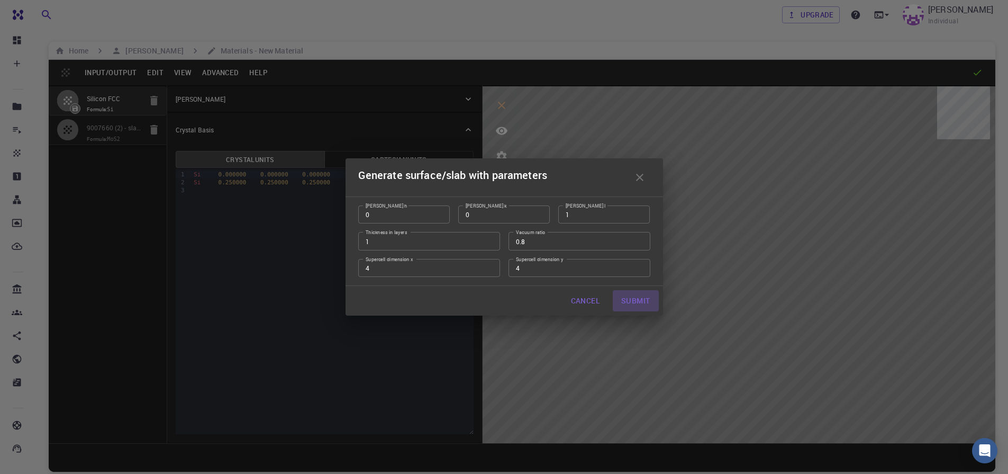
click at [624, 301] on button "Submit" at bounding box center [636, 300] width 46 height 21
type input "TRI"
type input "15.46801650147814"
type input "15.468017429522117"
type input "19.335000000000004"
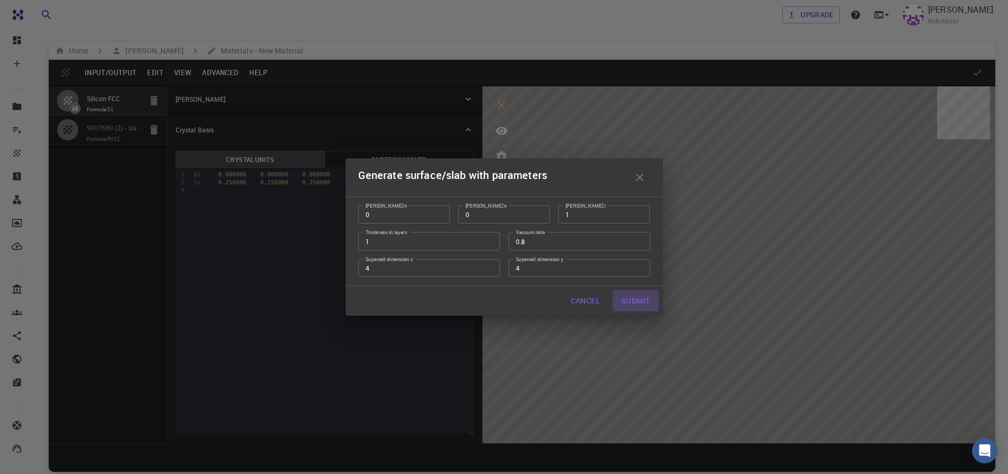
type input "60.0000372745793"
type input "60.0000352898774"
type input "60.00014898271218"
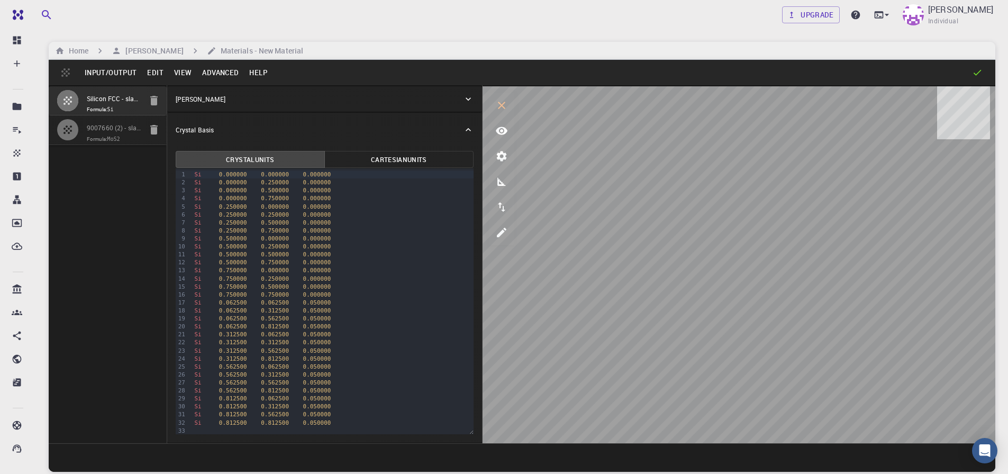
click at [176, 79] on button "View" at bounding box center [183, 72] width 29 height 17
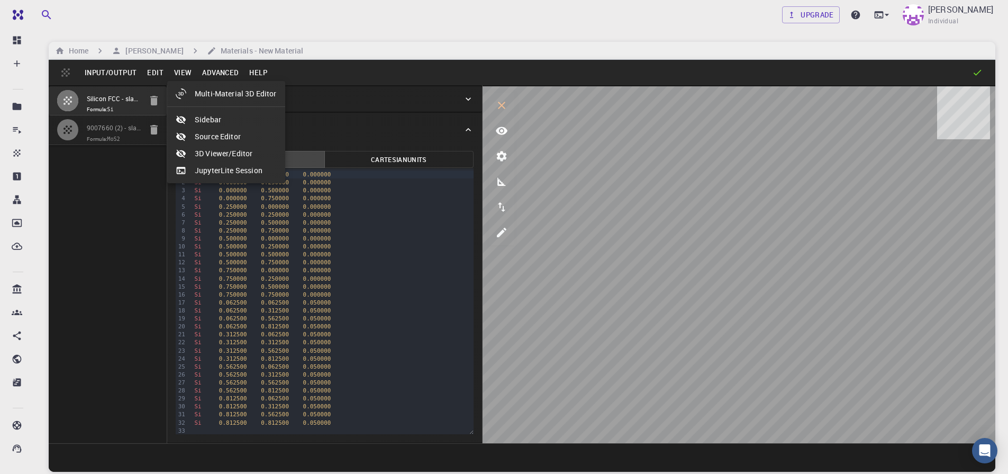
click at [177, 74] on div at bounding box center [504, 237] width 1008 height 474
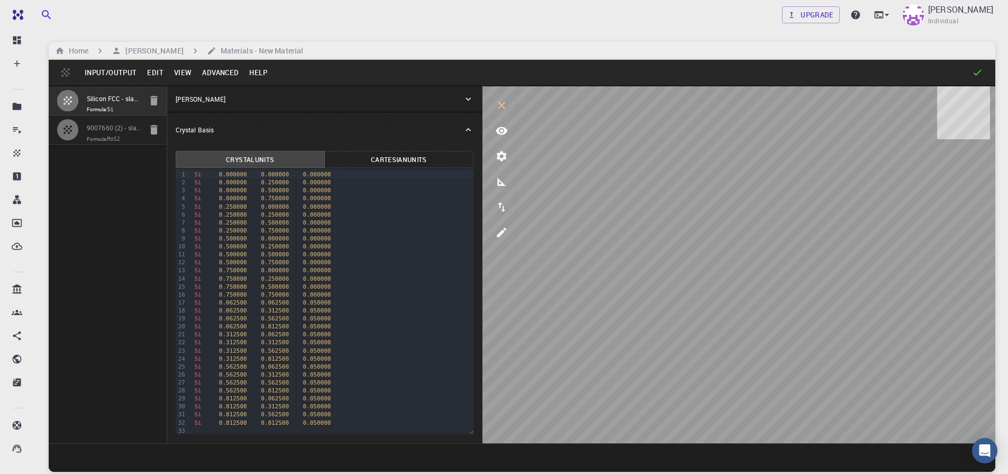
click at [177, 74] on button "View" at bounding box center [183, 72] width 29 height 17
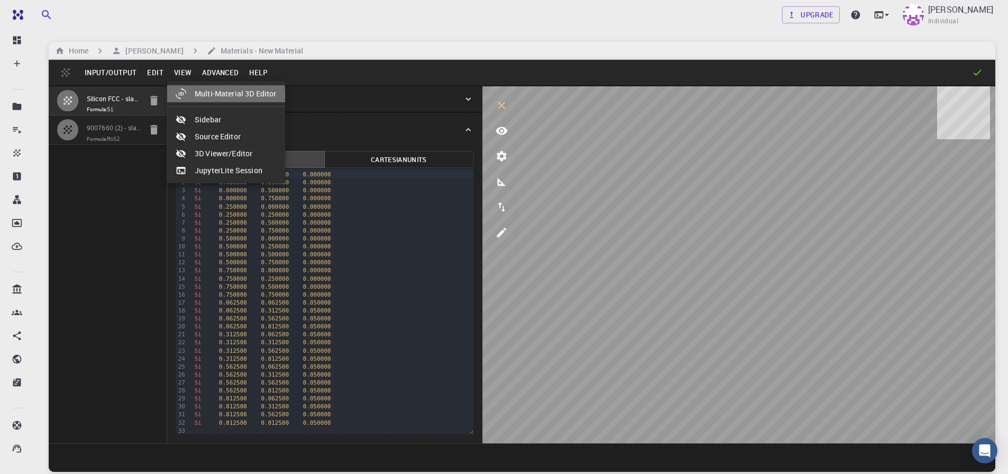
click at [199, 95] on li "Multi-Material 3D Editor" at bounding box center [226, 93] width 118 height 17
select select "Color"
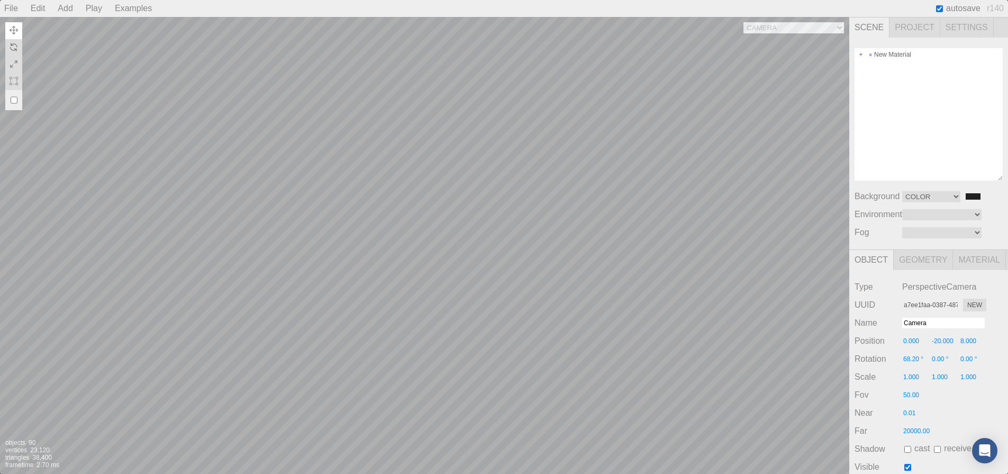
click at [661, 211] on div "Camera OrthographicCamera PerspectiveCamera Objects 90 Vertices 23,120 Triangle…" at bounding box center [424, 245] width 849 height 457
click at [865, 57] on div "New Material" at bounding box center [929, 54] width 148 height 13
type input "c7340b30-c4c7-4500-afd8-cd67ffd03818"
type input "New Material"
type input "0.000"
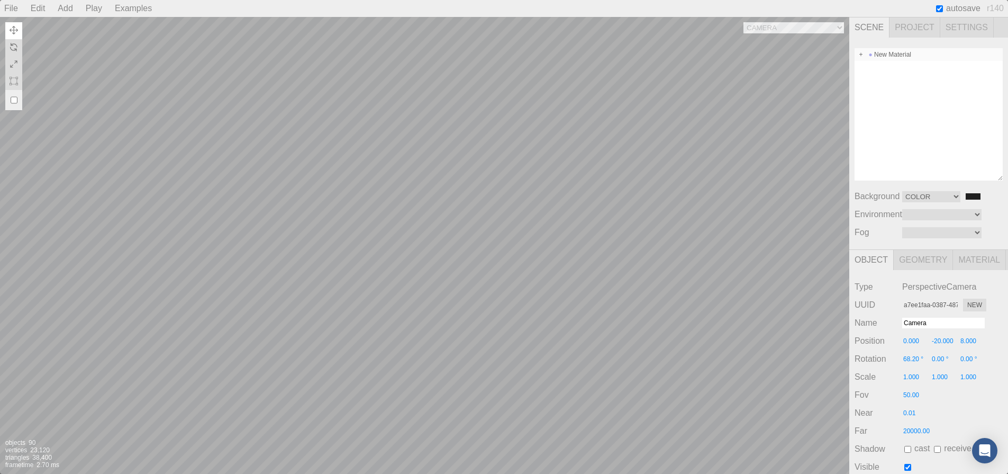
type input "0.000"
type input "0.00 °"
click at [859, 54] on span at bounding box center [860, 54] width 7 height 7
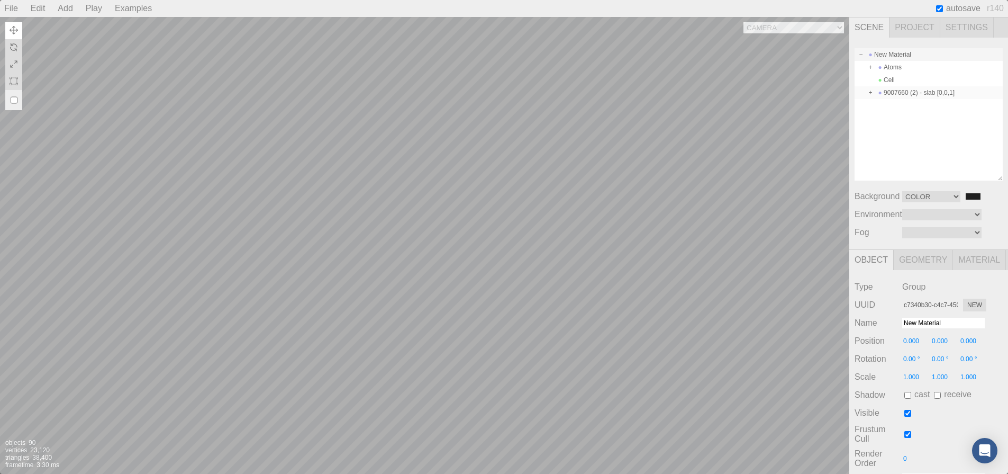
click at [868, 93] on span at bounding box center [870, 92] width 7 height 7
type input "c89f1233-dcdf-4473-88f1-59841cb82cb6"
type input "9007660 (2) - slab [0,0,1]"
type input "2.000"
type input "0.00 °"
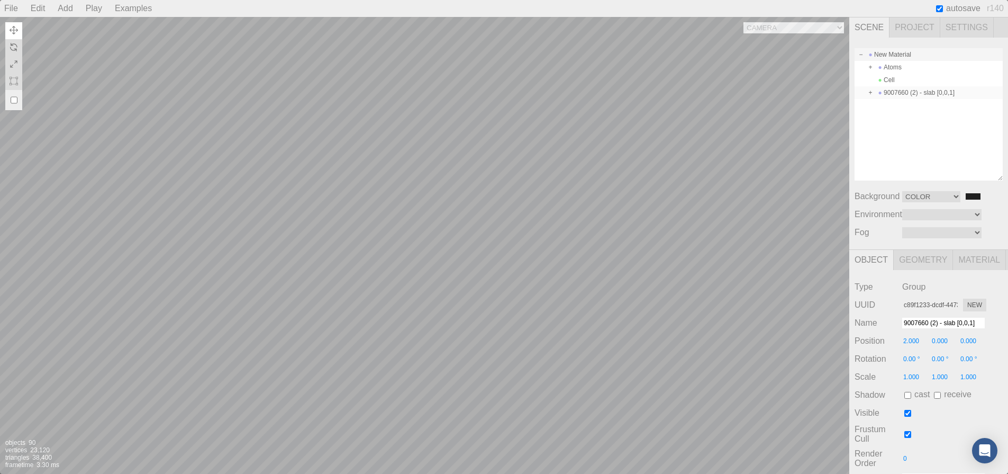
type input "0.00 °"
click at [904, 119] on div "Cell" at bounding box center [929, 118] width 148 height 13
type input "66a44e8e-d3a7-42a8-8f8d-68aed7d700ea"
type input "Cell"
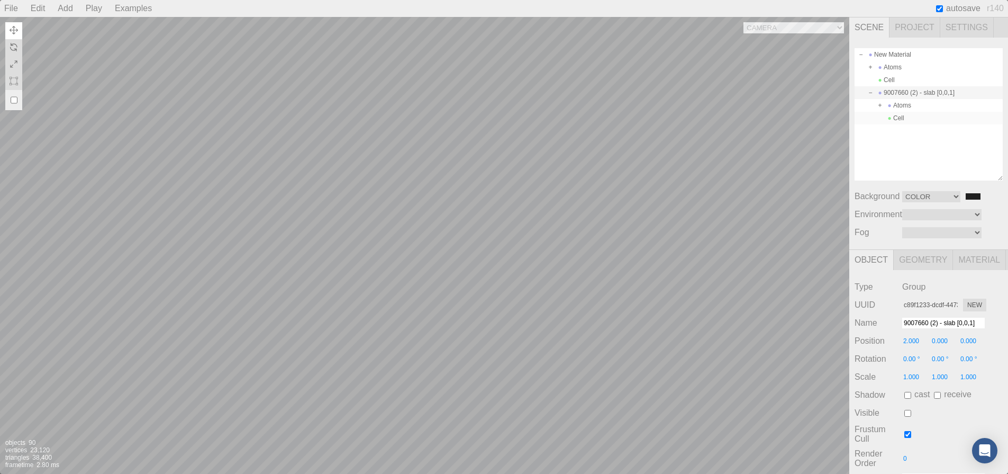
type input "0.000"
type input "0.00 °"
checkbox input "false"
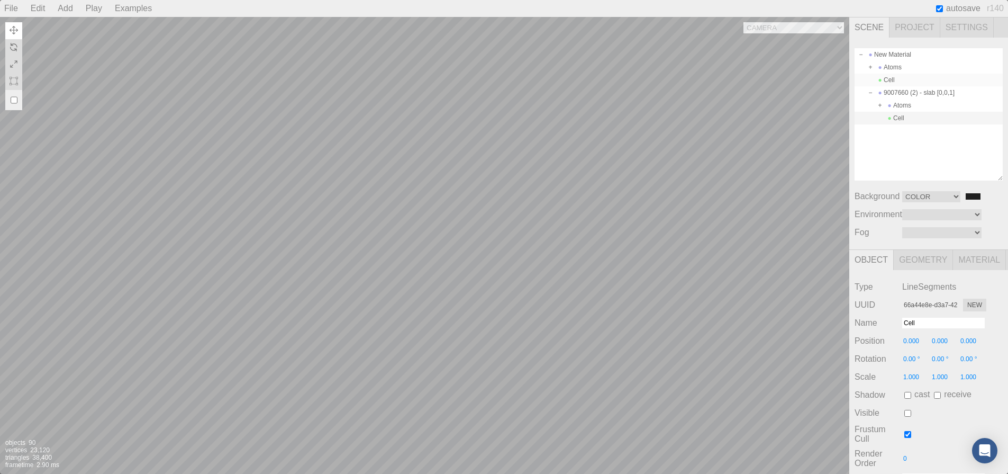
click at [873, 78] on span at bounding box center [870, 79] width 7 height 7
type input "71982a8d-da1c-44cb-bfb6-d17937a4acae"
type input "0.00 °"
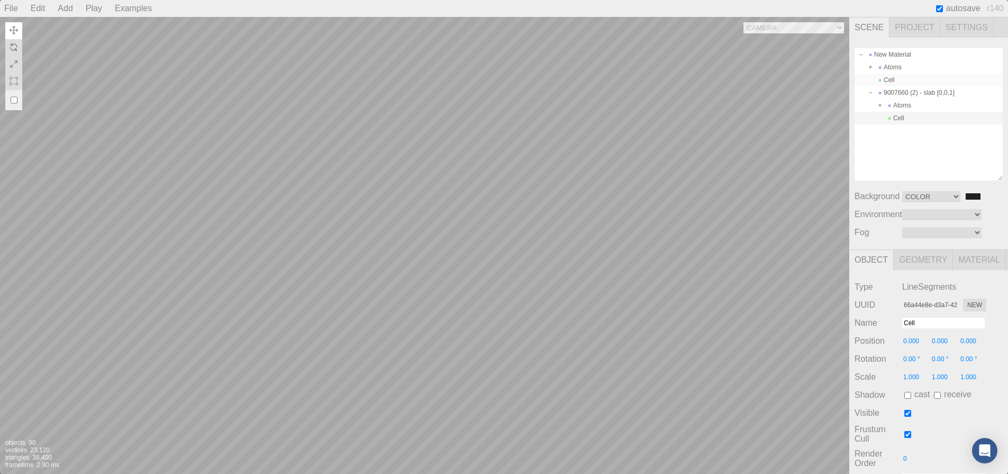
checkbox input "true"
click at [888, 66] on div "Atoms" at bounding box center [929, 67] width 148 height 13
type input "9f8643d3-a106-4465-8e78-77d1a1d6e6e5"
type input "Atoms"
type input "0.00 °"
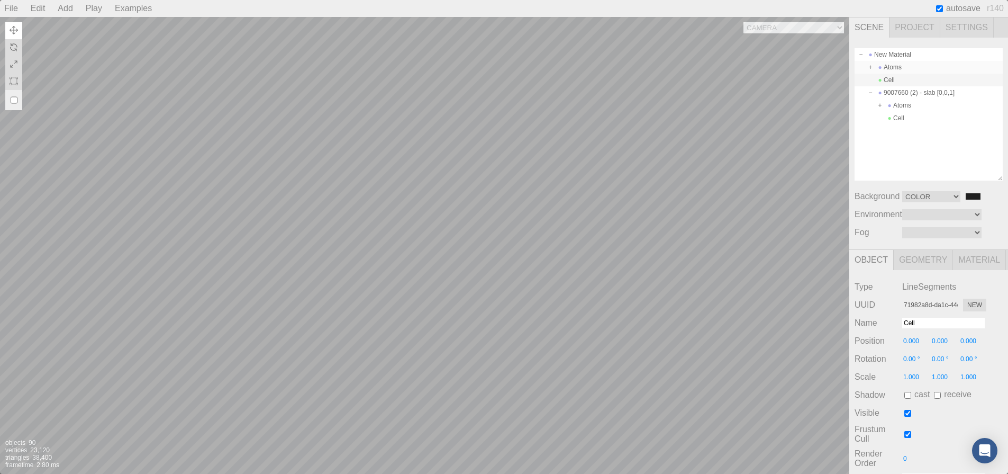
type input "0.00 °"
click at [890, 78] on div "Cell" at bounding box center [929, 80] width 148 height 13
type input "71982a8d-da1c-44cb-bfb6-d17937a4acae"
type input "Cell"
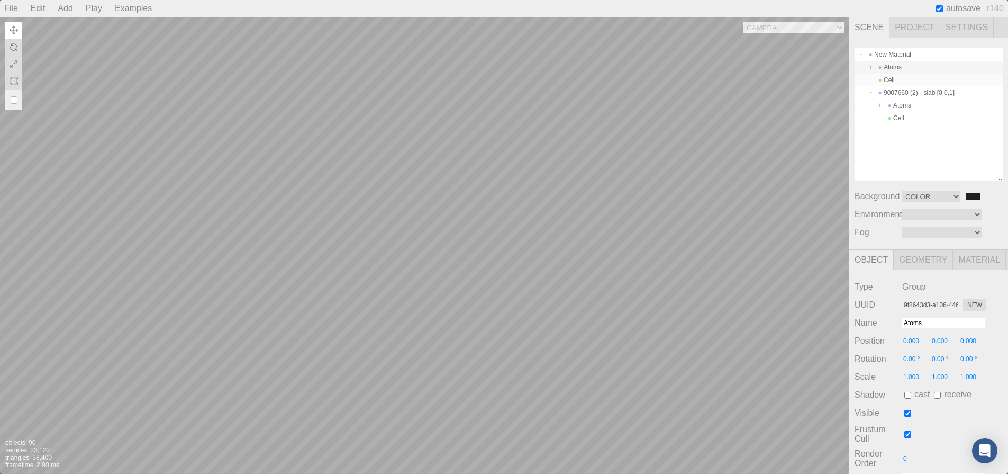
type input "0.00 °"
click at [603, 185] on div "Camera OrthographicCamera PerspectiveCamera Objects 90 Vertices 23,120 Triangle…" at bounding box center [424, 245] width 849 height 457
click at [431, 250] on div "Camera OrthographicCamera PerspectiveCamera Objects 90 Vertices 23,120 Triangle…" at bounding box center [424, 245] width 849 height 457
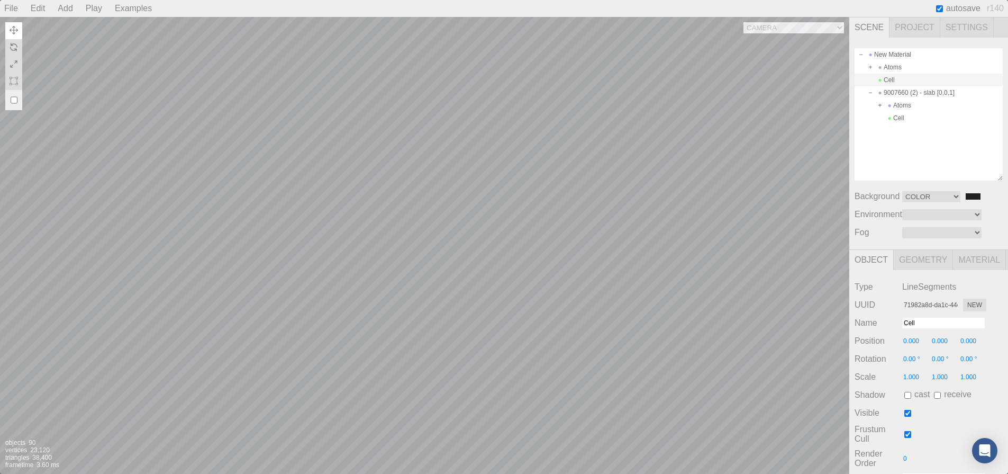
type input "-2.883"
type input "-1.110"
type input "0.00 °"
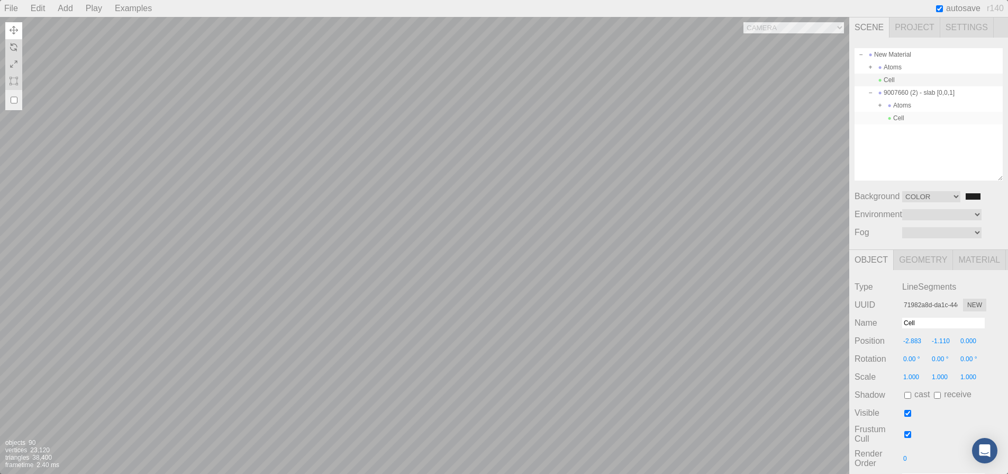
click at [901, 114] on div "Cell" at bounding box center [929, 118] width 148 height 13
type input "66a44e8e-d3a7-42a8-8f8d-68aed7d700ea"
type input "0.000"
type input "0.00 °"
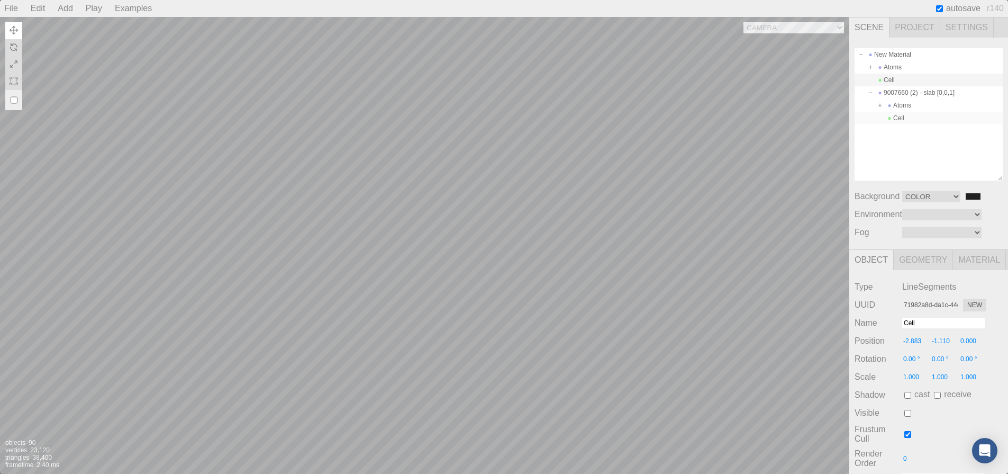
type input "0.00 °"
checkbox input "false"
click at [621, 177] on div "Camera OrthographicCamera PerspectiveCamera Objects 90 Vertices 23,120 Triangle…" at bounding box center [424, 245] width 849 height 457
click at [468, 154] on div "Camera OrthographicCamera PerspectiveCamera Objects 90 Vertices 23,120 Triangle…" at bounding box center [424, 245] width 849 height 457
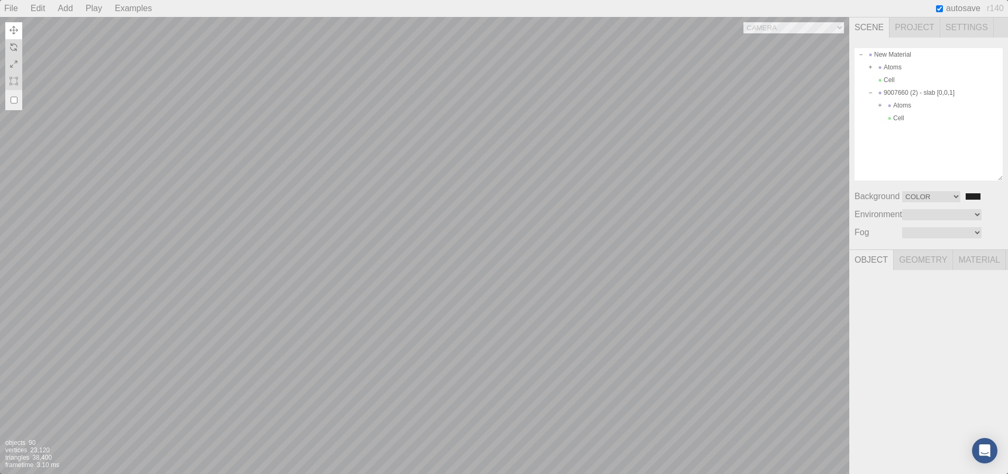
click at [558, 199] on div "Camera OrthographicCamera PerspectiveCamera Objects 90 Vertices 23,120 Triangle…" at bounding box center [424, 245] width 849 height 457
click at [898, 115] on div "Cell" at bounding box center [929, 118] width 148 height 13
type input "0.00 °"
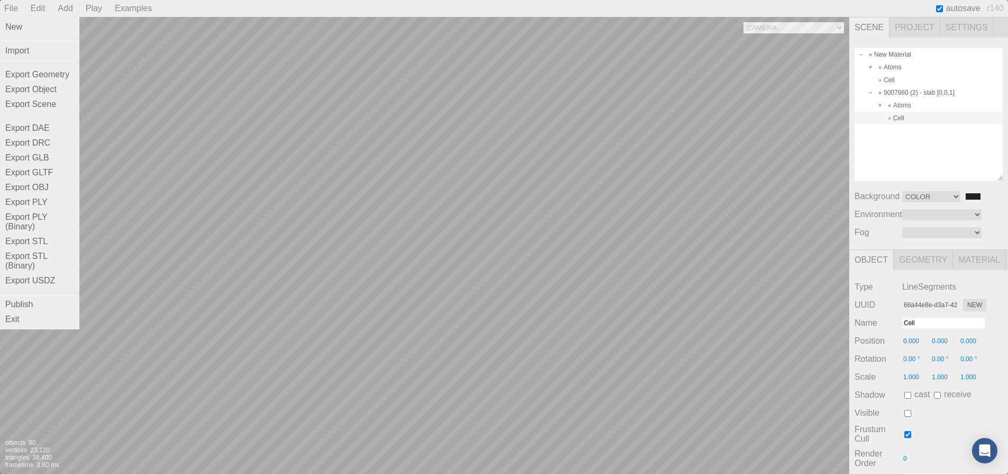
click at [2, 11] on div "File" at bounding box center [11, 8] width 22 height 17
click at [12, 322] on div "Exit" at bounding box center [39, 319] width 79 height 15
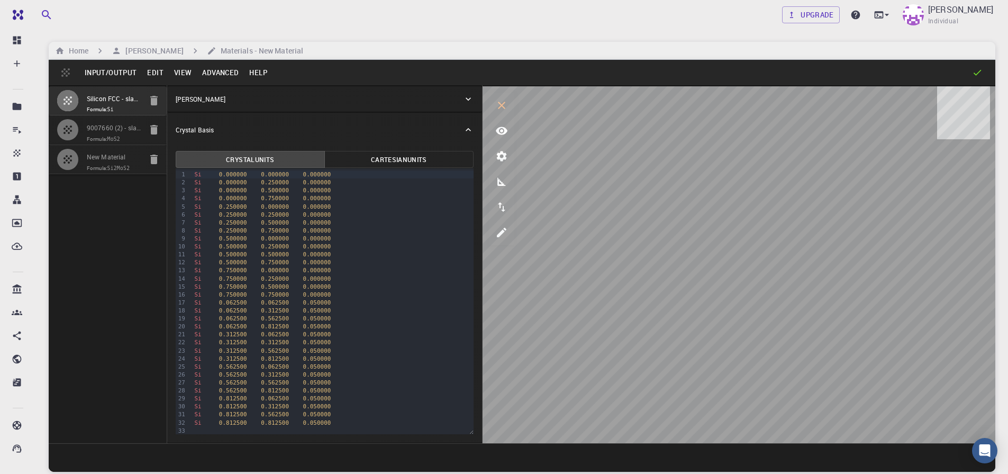
click at [80, 154] on div at bounding box center [72, 159] width 30 height 21
type input "15.468016998267064"
type input "15.468017167230956"
type input "19.334999084472656"
type input "60.000035832575854"
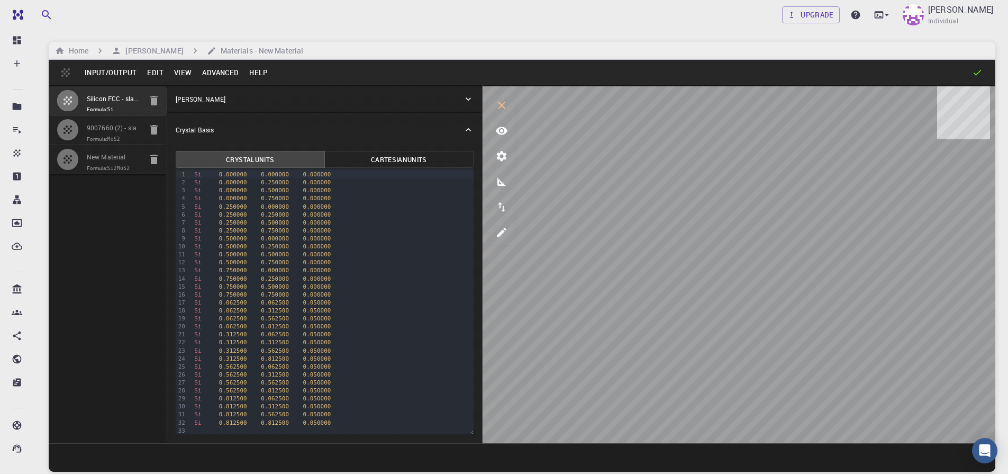
type input "60.00003547123202"
type input "60.00014823669592"
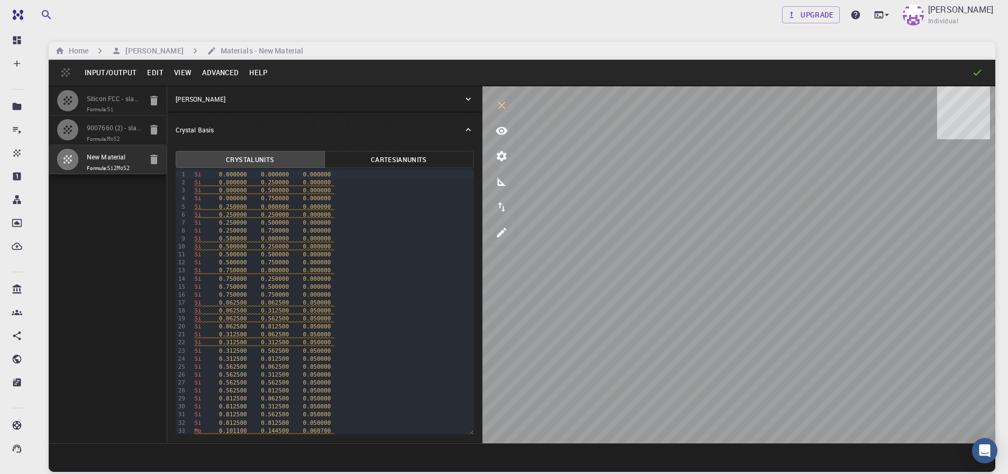
click at [146, 158] on button "button" at bounding box center [153, 159] width 21 height 21
type input "12.644"
type input "12.643978171445884"
type input "61.47500000000001"
type input "90"
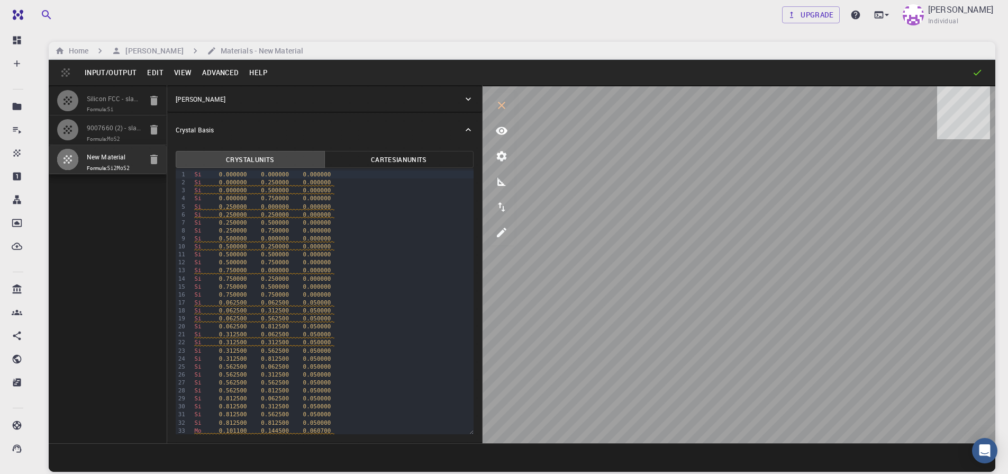
type input "90"
type input "120.0000571088431"
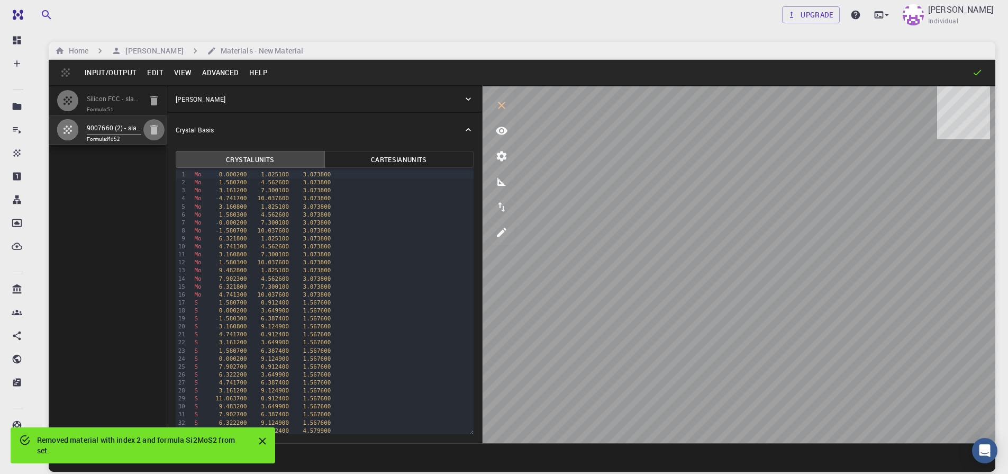
click at [152, 130] on icon "button" at bounding box center [153, 130] width 7 height 10
type input "15.46801650147814"
type input "15.468017429522117"
type input "19.335000000000004"
type input "60.0000372745793"
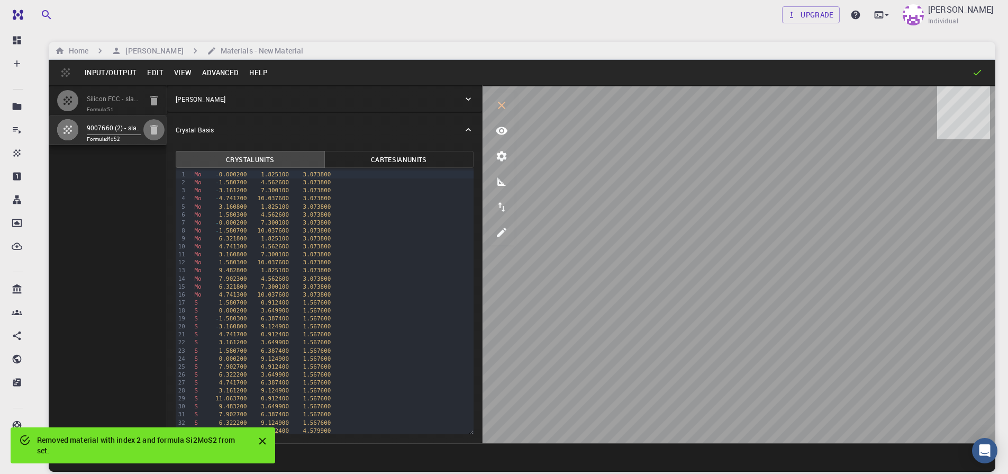
type input "60.0000352898774"
type input "60.00014898271218"
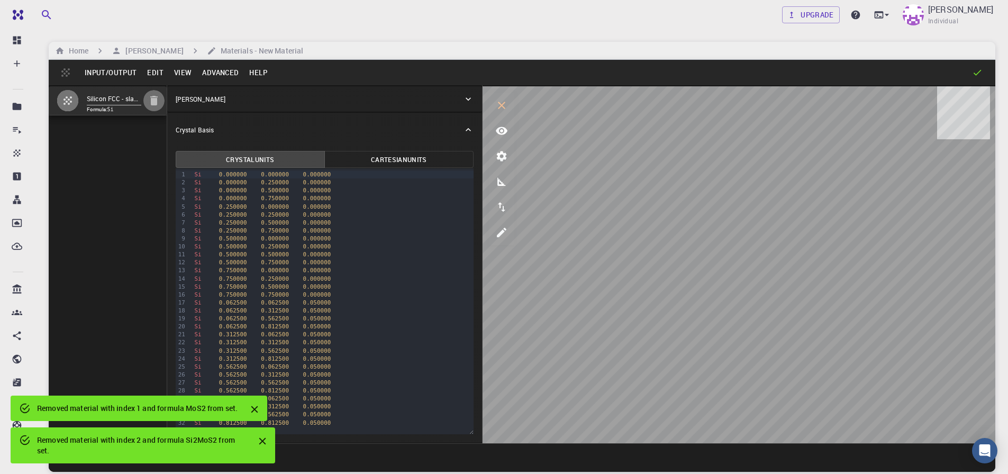
click at [152, 99] on icon "button" at bounding box center [153, 101] width 7 height 10
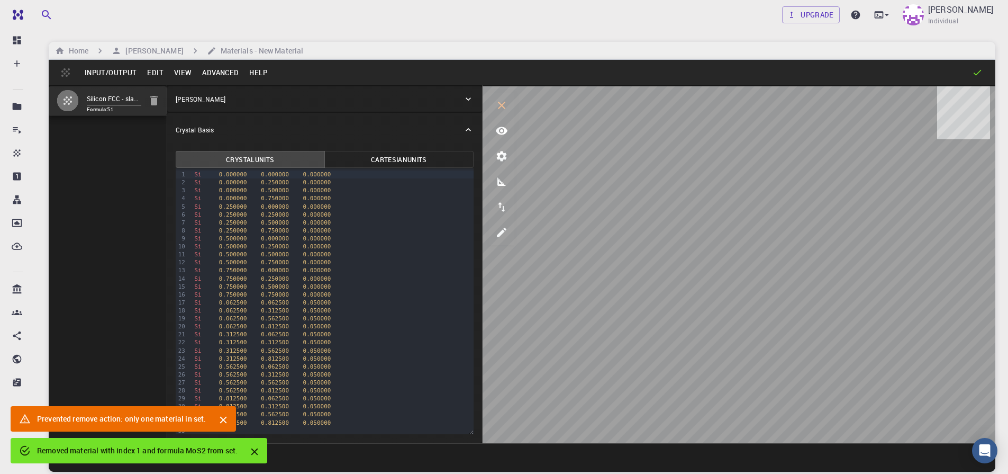
click at [107, 73] on button "Input/Output" at bounding box center [110, 72] width 62 height 17
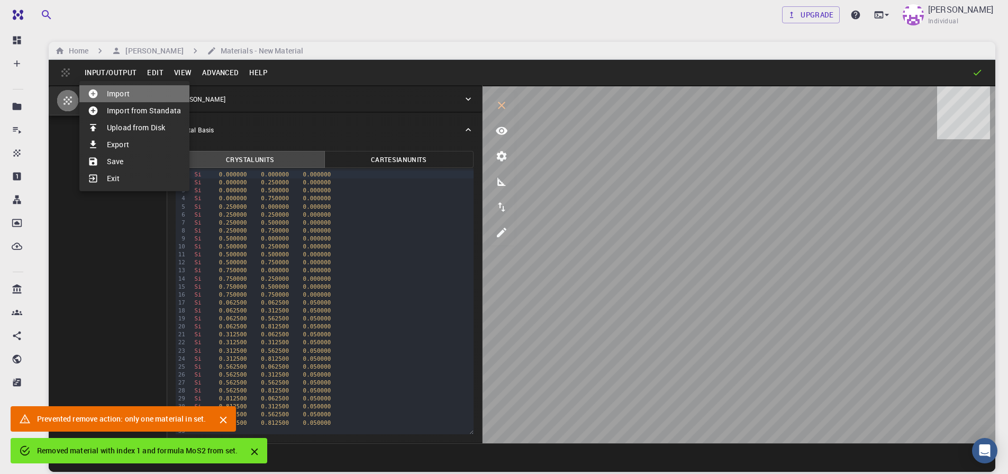
click at [110, 100] on li "Import" at bounding box center [134, 93] width 110 height 17
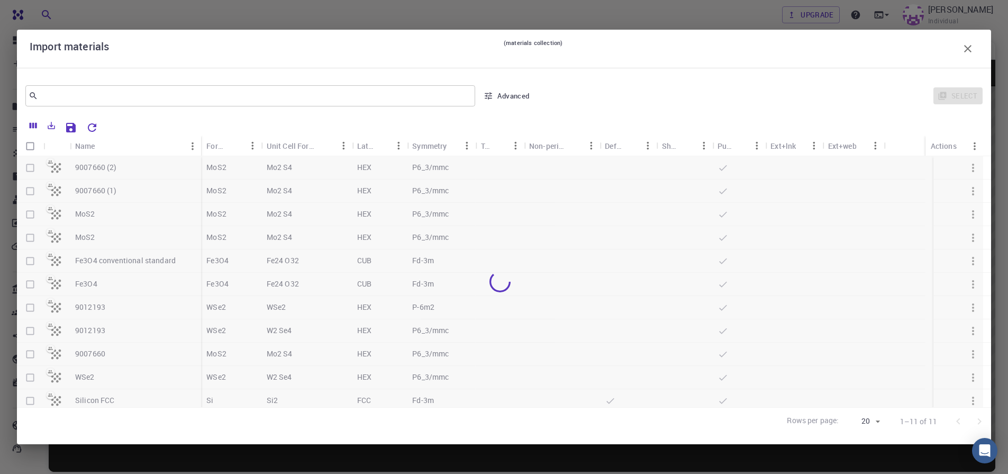
click at [80, 172] on div at bounding box center [500, 281] width 966 height 251
click at [29, 169] on div at bounding box center [500, 281] width 966 height 251
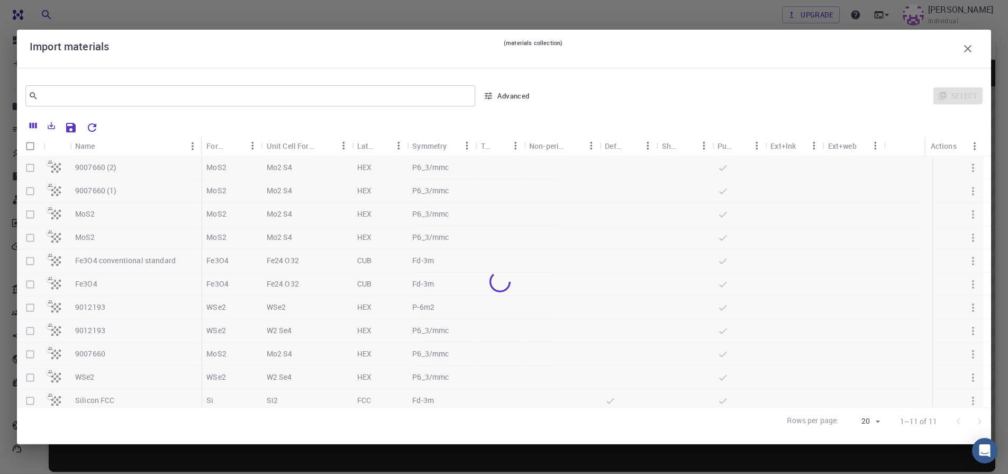
click at [29, 169] on div at bounding box center [500, 281] width 966 height 251
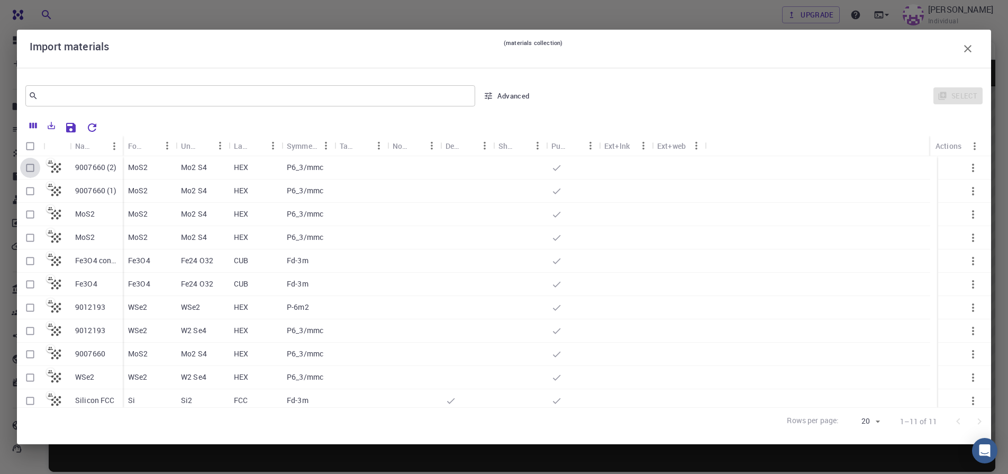
click at [29, 169] on input "Select row" at bounding box center [30, 168] width 20 height 20
checkbox input "true"
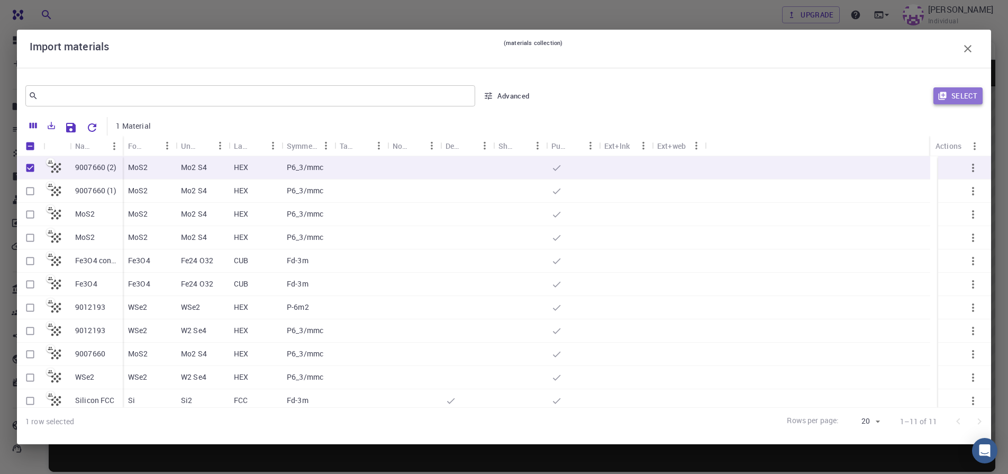
click at [956, 100] on button "Select" at bounding box center [957, 95] width 49 height 17
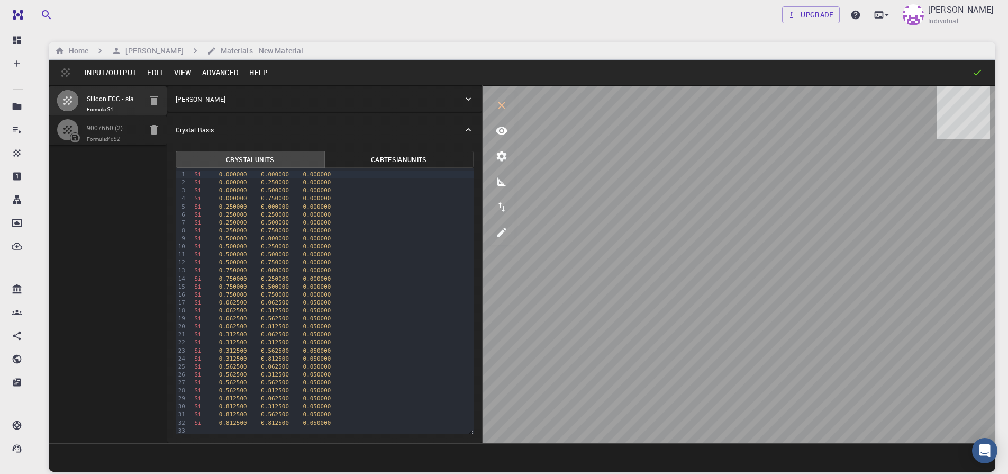
click at [155, 103] on icon "button" at bounding box center [153, 101] width 7 height 10
type input "HEX"
type input "3.161"
type input "12.295"
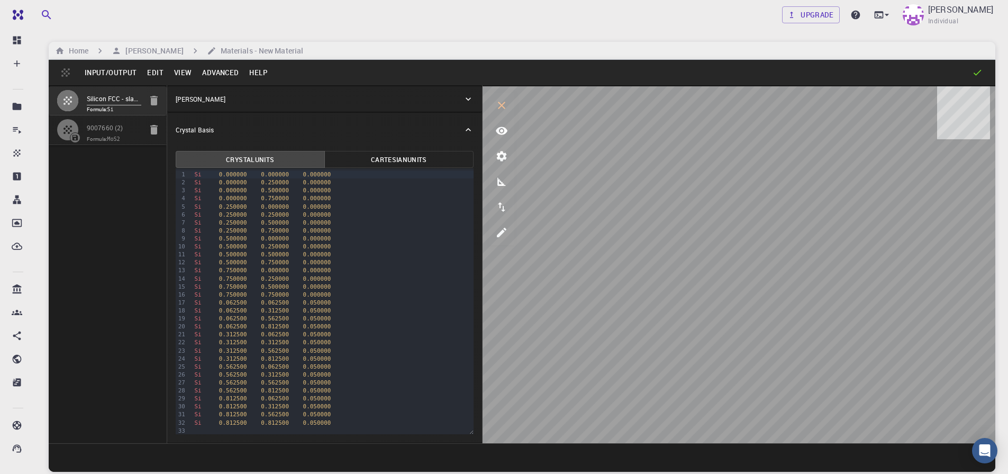
type input "90"
type input "119.99999999999999"
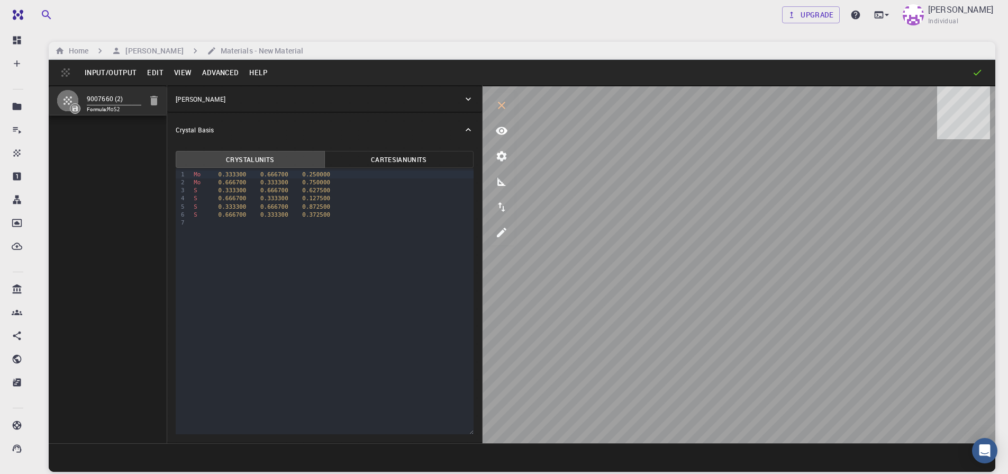
click at [172, 6] on div "Upgrade UTSAV SINGH Individual" at bounding box center [522, 15] width 972 height 28
click at [150, 102] on icon "button" at bounding box center [154, 100] width 13 height 13
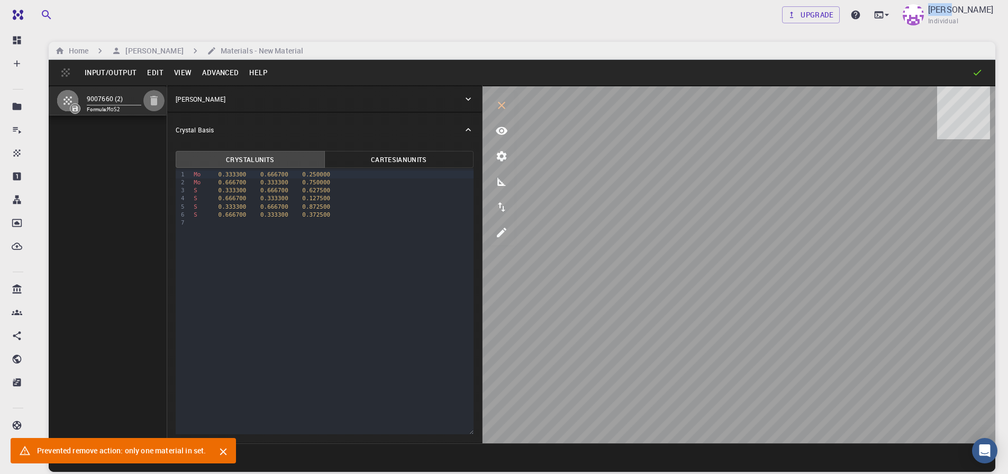
click at [157, 103] on icon "button" at bounding box center [153, 101] width 7 height 10
click at [226, 453] on icon "Close" at bounding box center [223, 451] width 7 height 7
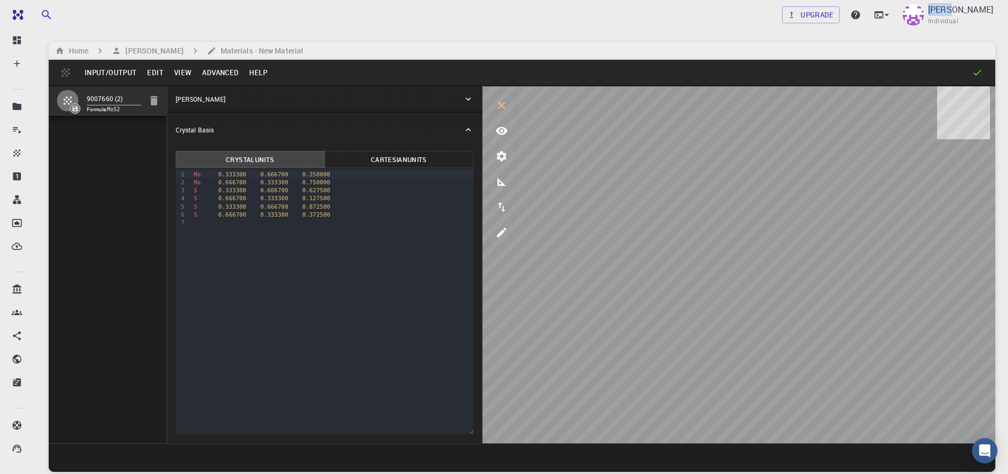
click at [77, 109] on icon at bounding box center [75, 108] width 6 height 6
click at [156, 102] on icon "button" at bounding box center [153, 101] width 7 height 10
click at [133, 140] on div "9007660 (2) Formula: MoS2" at bounding box center [108, 264] width 119 height 358
click at [155, 101] on icon "button" at bounding box center [153, 101] width 7 height 10
click at [156, 100] on icon "button" at bounding box center [153, 101] width 7 height 10
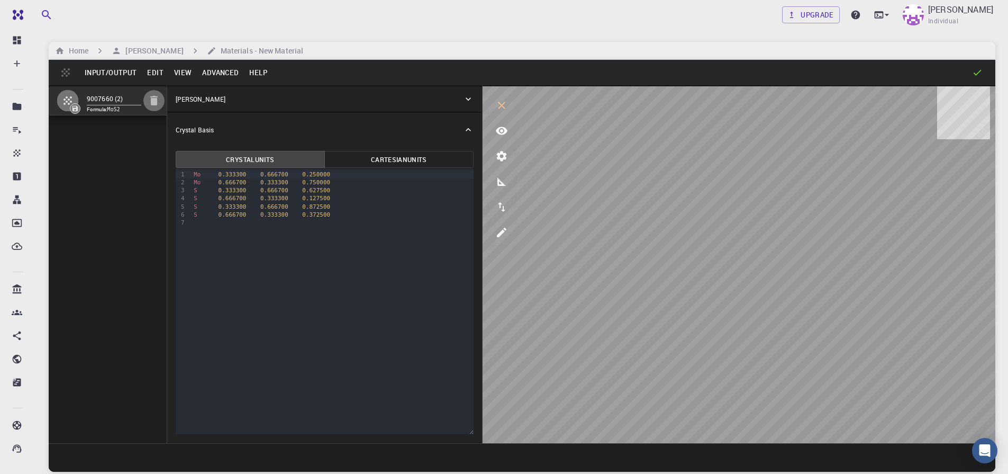
click at [153, 104] on icon "button" at bounding box center [153, 101] width 7 height 10
click at [504, 107] on icon "interactive" at bounding box center [501, 105] width 13 height 13
drag, startPoint x: 331, startPoint y: 185, endPoint x: 244, endPoint y: 187, distance: 86.8
click at [244, 187] on div "Mo 0.333300 0.666700 0.250000 Mo 0.666700 0.333300 0.750000 S 0.333300 0.666700…" at bounding box center [331, 198] width 283 height 60
click at [156, 102] on icon "button" at bounding box center [153, 101] width 7 height 10
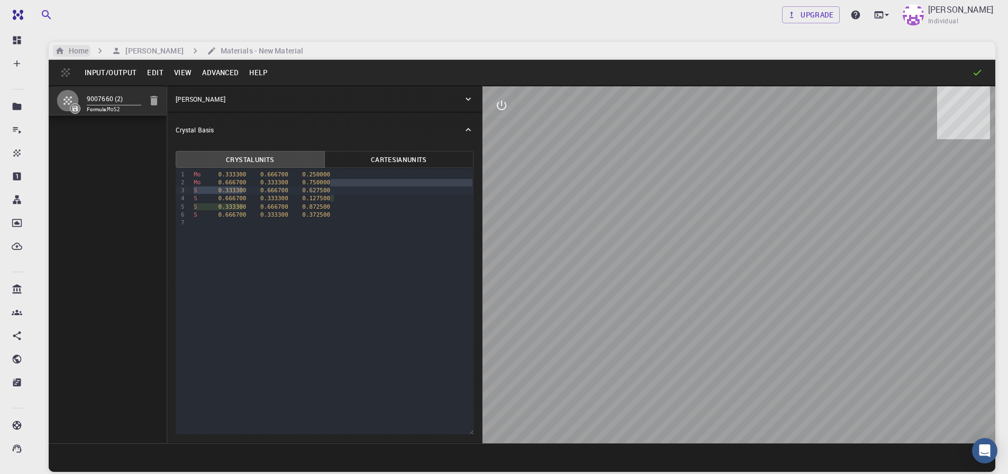
click at [80, 50] on h6 "Home" at bounding box center [77, 51] width 24 height 12
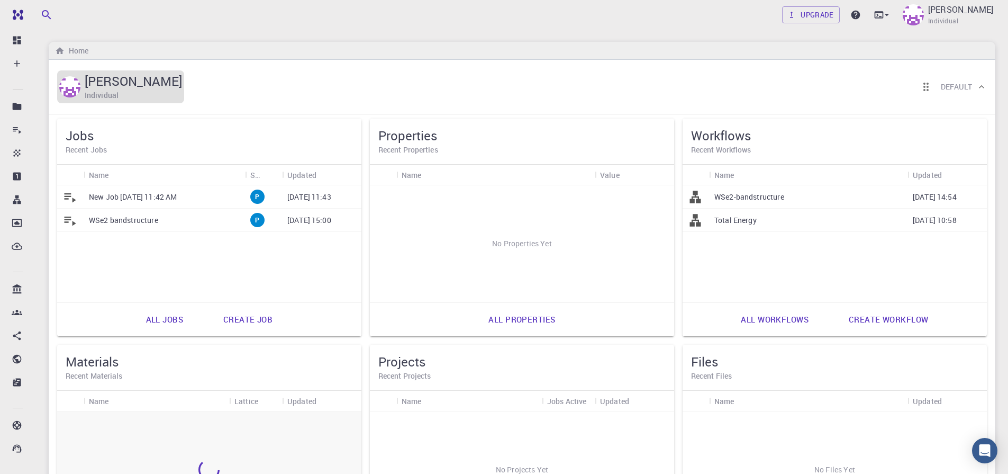
click at [131, 80] on h5 "UTSAV SINGH" at bounding box center [133, 80] width 97 height 17
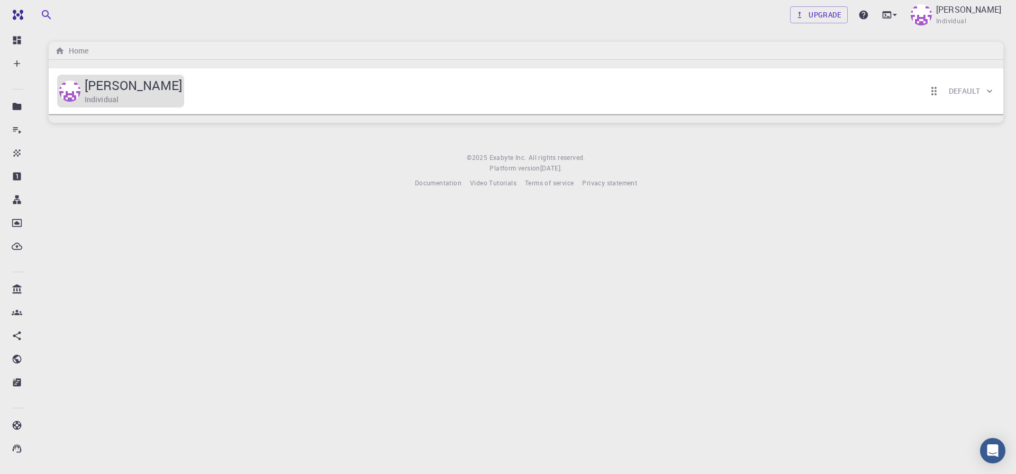
click at [116, 93] on h5 "UTSAV SINGH" at bounding box center [133, 85] width 97 height 17
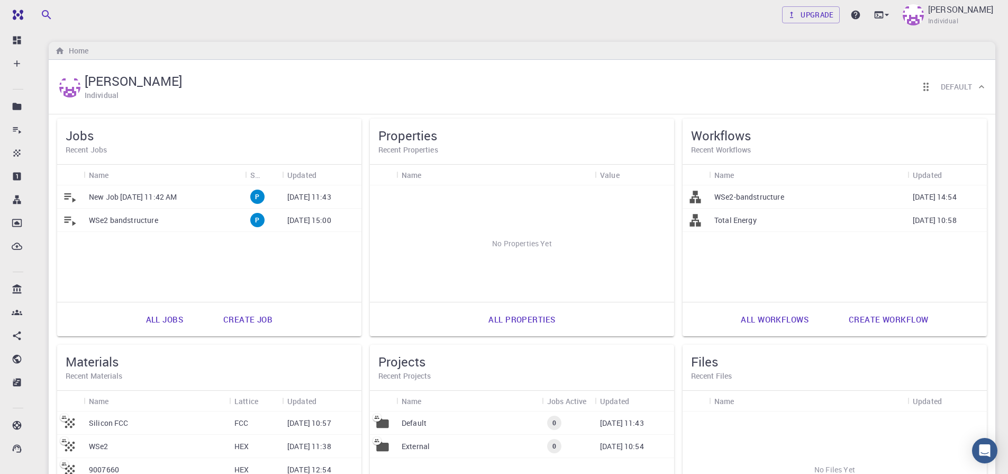
click at [741, 132] on h5 "Workflows" at bounding box center [834, 135] width 287 height 17
click at [704, 139] on h5 "Workflows" at bounding box center [834, 135] width 287 height 17
click at [389, 148] on h6 "Recent Properties" at bounding box center [521, 150] width 287 height 12
click at [925, 86] on icon "Reorder cards" at bounding box center [925, 87] width 5 height 8
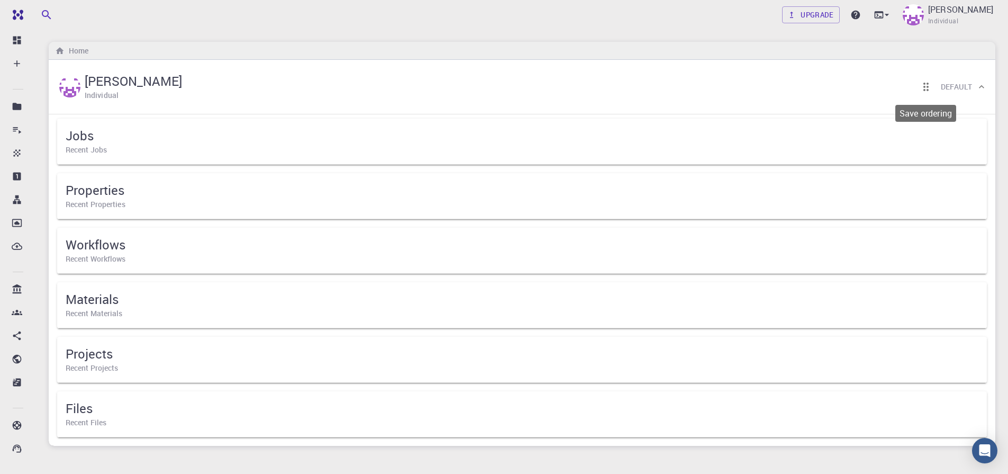
click at [926, 92] on icon "Save ordering" at bounding box center [926, 86] width 13 height 13
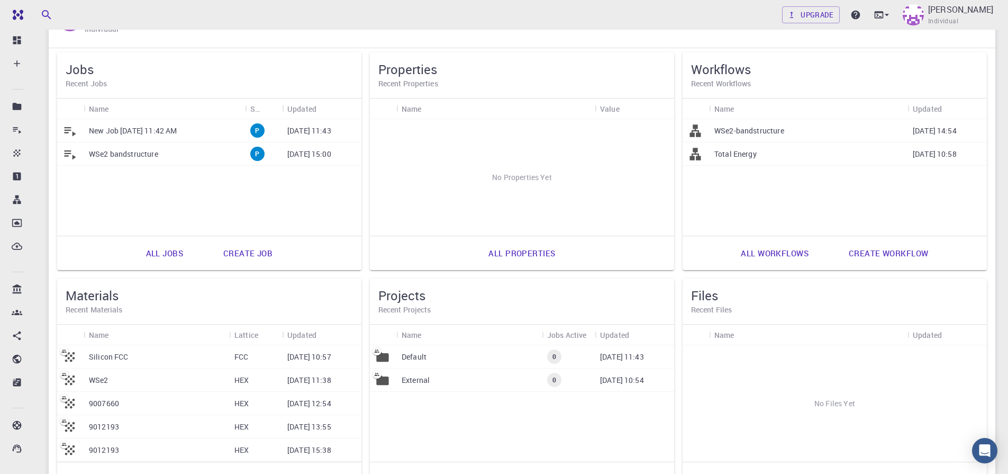
scroll to position [63, 0]
click at [101, 308] on h6 "Recent Materials" at bounding box center [209, 312] width 287 height 12
drag, startPoint x: 426, startPoint y: 93, endPoint x: 432, endPoint y: 94, distance: 6.4
click at [429, 94] on div "Properties Recent Properties" at bounding box center [522, 78] width 304 height 46
click at [757, 61] on div "Workflows Recent Workflows" at bounding box center [835, 78] width 304 height 46
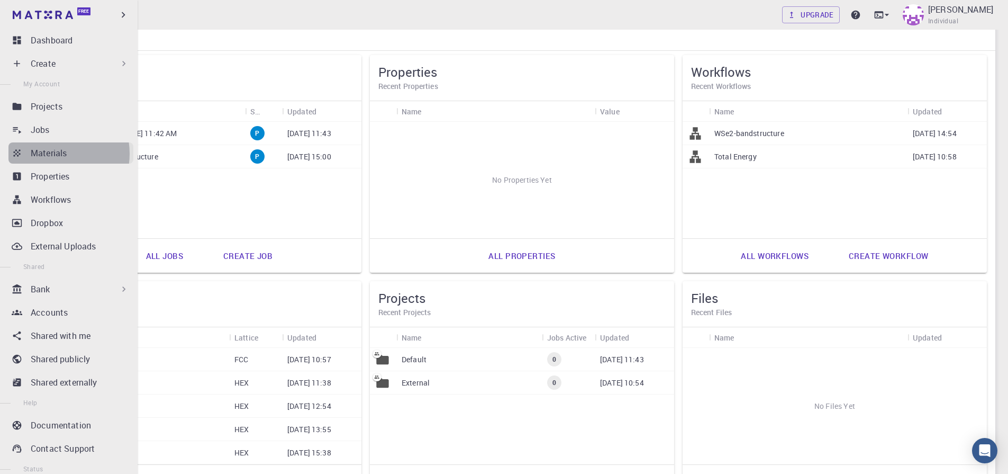
click at [53, 153] on p "Materials" at bounding box center [49, 153] width 36 height 13
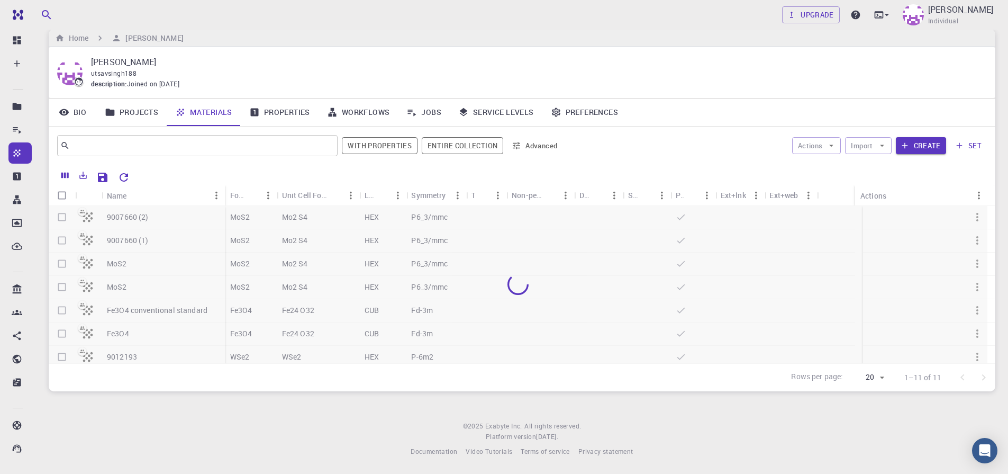
scroll to position [13, 0]
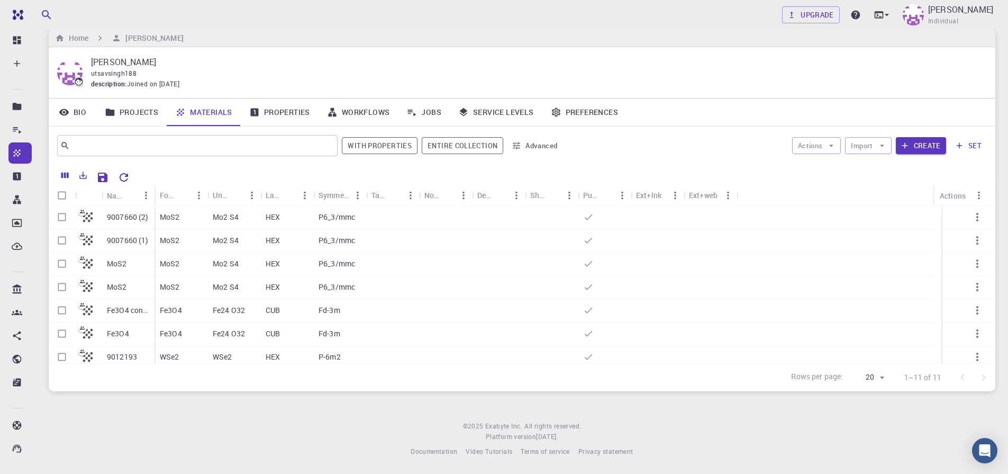
click at [107, 67] on p "UTSAV SINGH" at bounding box center [534, 62] width 887 height 13
click at [60, 218] on input "Select row" at bounding box center [62, 217] width 20 height 20
checkbox input "true"
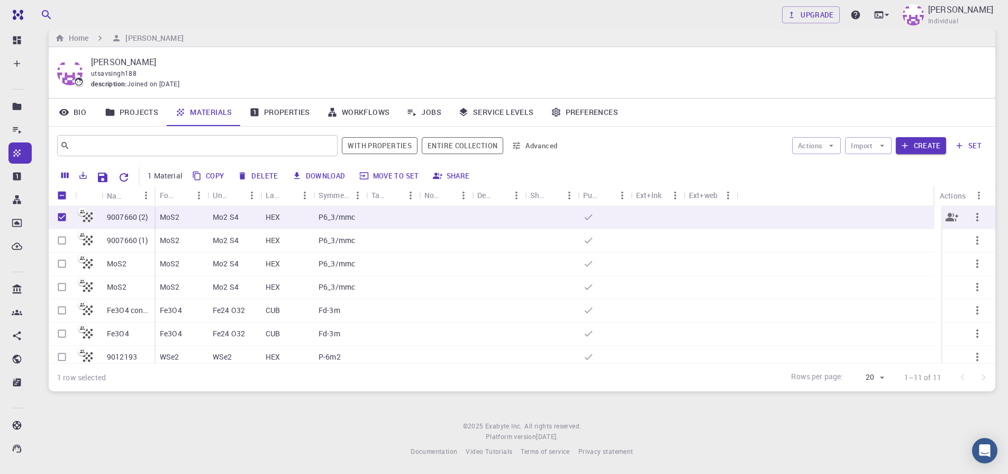
click at [60, 219] on input "Unselect row" at bounding box center [62, 217] width 20 height 20
checkbox input "false"
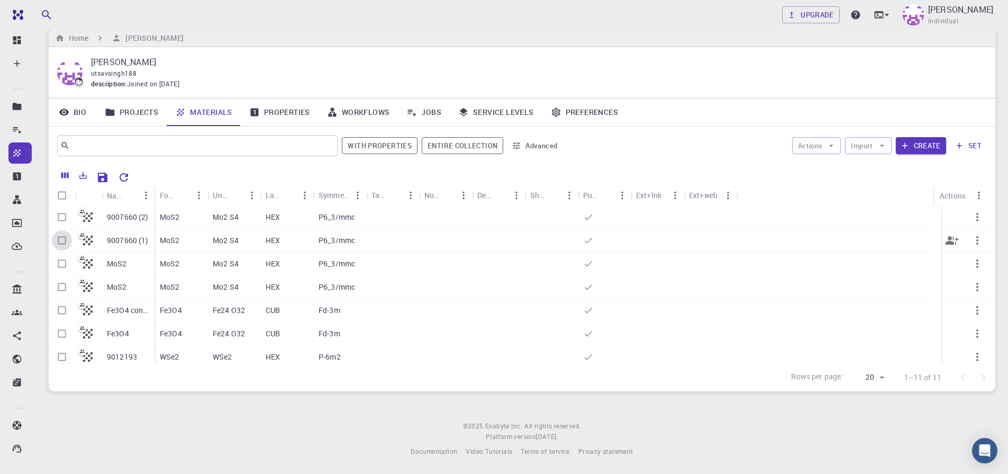
click at [60, 239] on input "Select row" at bounding box center [62, 240] width 20 height 20
checkbox input "true"
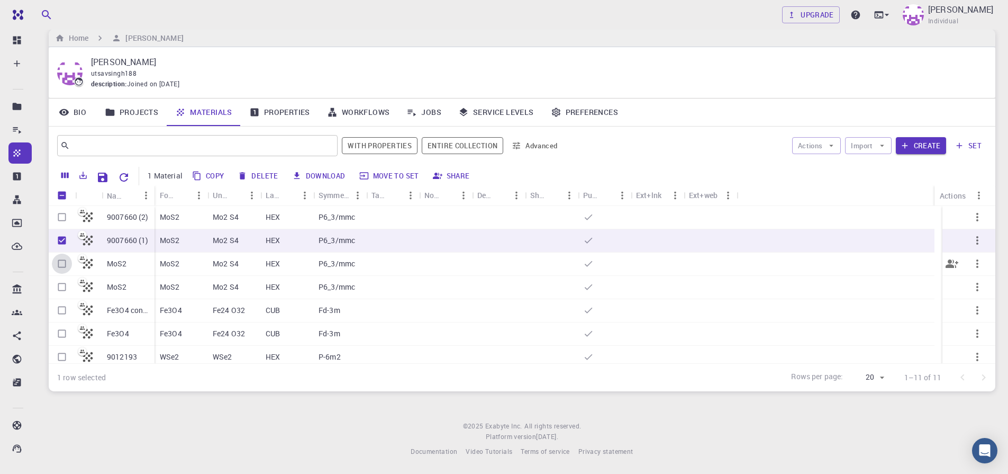
click at [59, 264] on input "Select row" at bounding box center [62, 263] width 20 height 20
checkbox input "true"
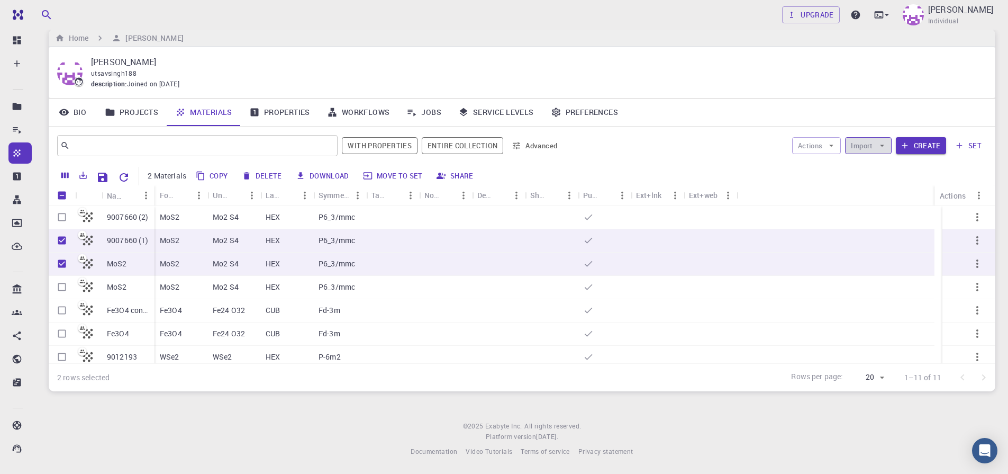
click at [869, 149] on button "Import" at bounding box center [868, 145] width 46 height 17
click at [866, 165] on div at bounding box center [864, 166] width 19 height 11
drag, startPoint x: 60, startPoint y: 241, endPoint x: 65, endPoint y: 265, distance: 24.3
click at [60, 242] on input "Unselect row" at bounding box center [62, 240] width 20 height 20
checkbox input "false"
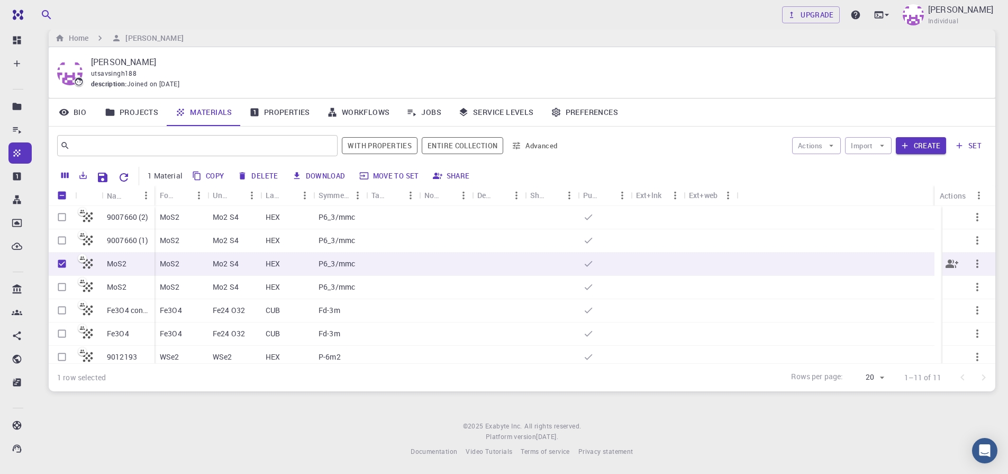
click at [62, 265] on input "Unselect row" at bounding box center [62, 263] width 20 height 20
checkbox input "false"
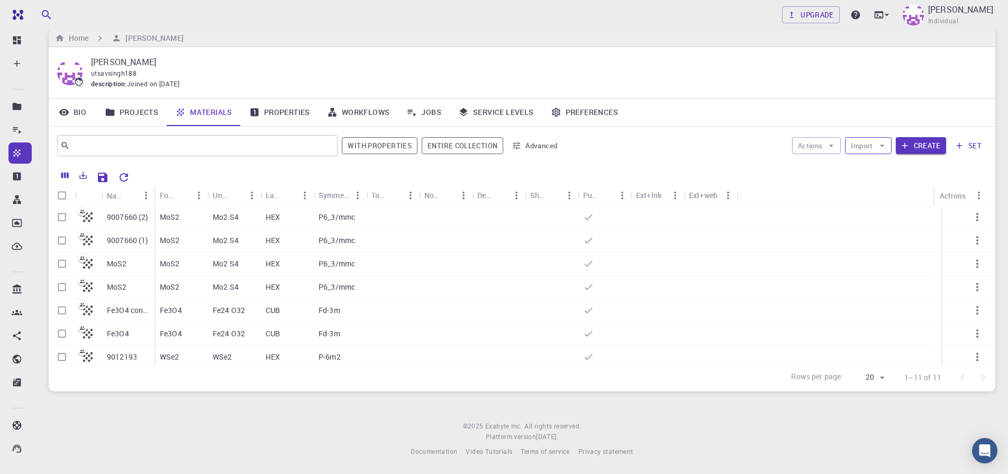
click at [873, 150] on button "Import" at bounding box center [868, 145] width 46 height 17
click at [876, 167] on span "Upload File" at bounding box center [907, 166] width 67 height 11
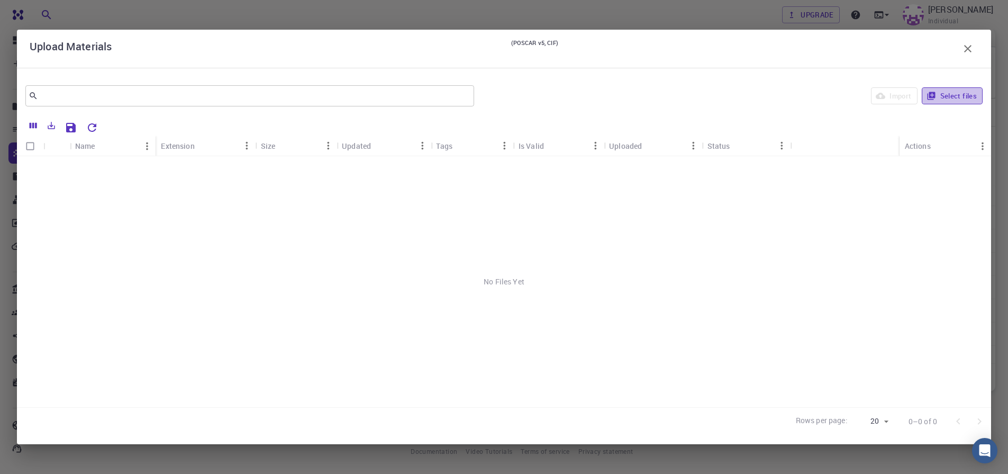
click at [952, 98] on button "Select files" at bounding box center [952, 95] width 61 height 17
click at [966, 51] on icon "button" at bounding box center [967, 48] width 13 height 13
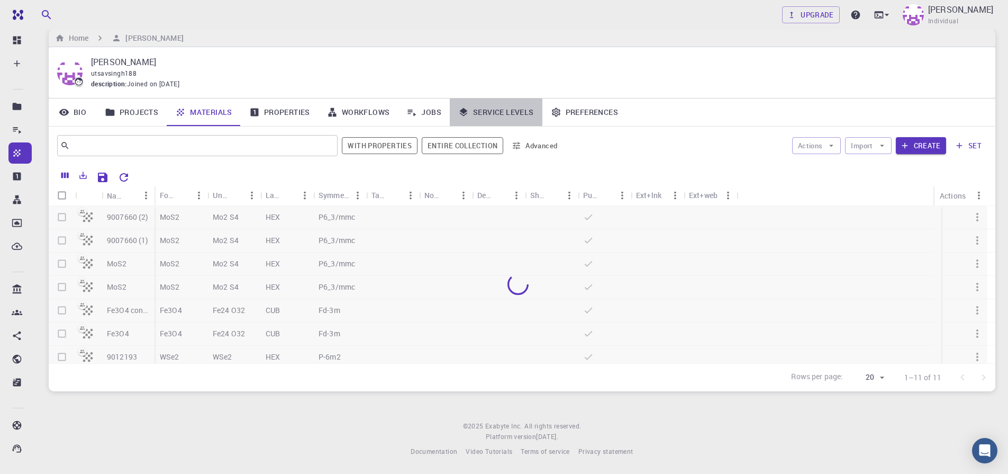
click at [451, 111] on link "Service Levels" at bounding box center [496, 112] width 93 height 28
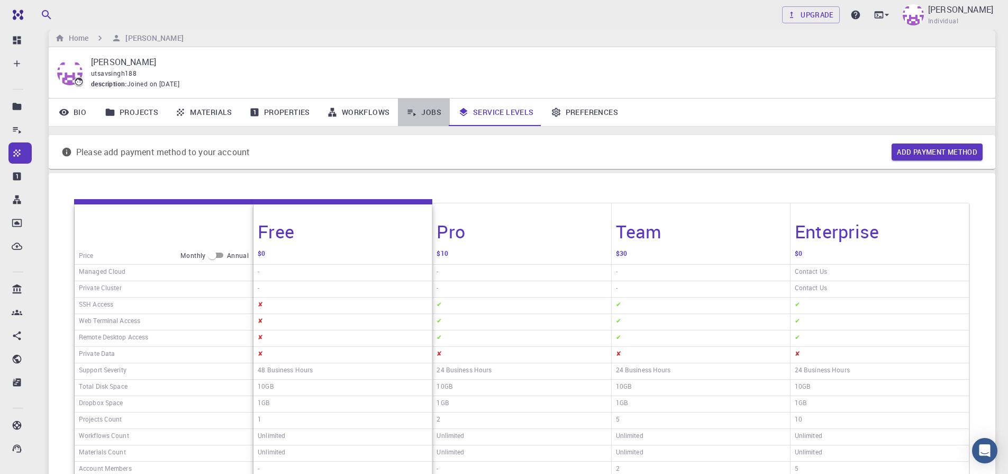
click at [420, 105] on link "Jobs" at bounding box center [424, 112] width 52 height 28
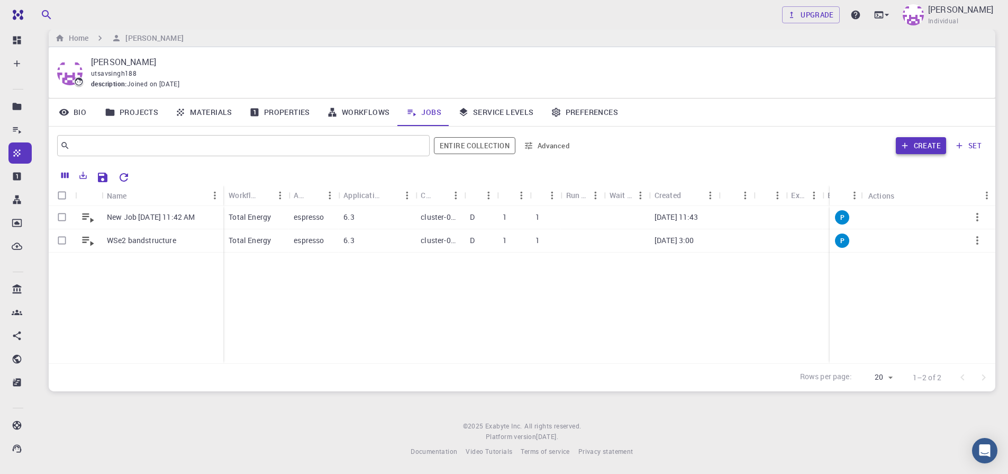
click at [923, 142] on button "Create" at bounding box center [921, 145] width 50 height 17
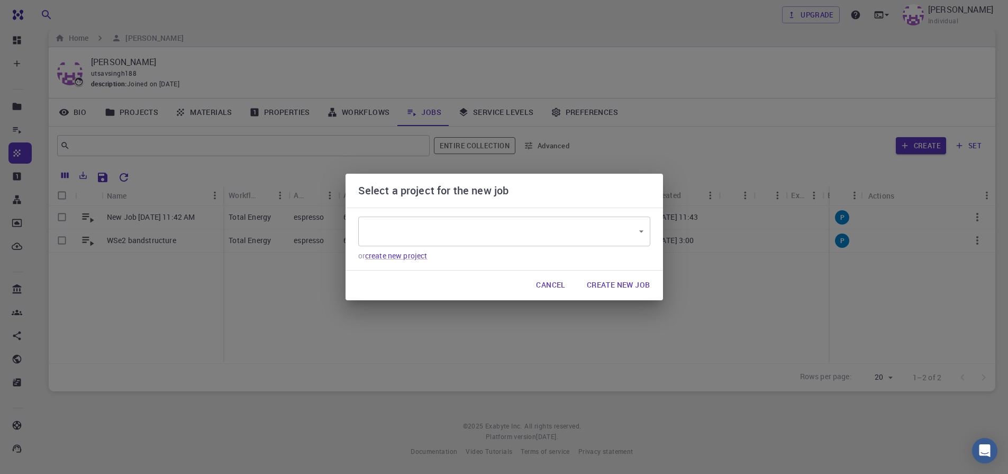
click at [198, 321] on div "Select a project for the new job ​ ​ or create new project Cancel Create New Job" at bounding box center [504, 237] width 1008 height 474
type input "9yzhPBeCcyd86ETfJ"
click at [191, 313] on div "Select a project for the new job Default 9yzhPBeCcyd86ETfJ ​ or create new proj…" at bounding box center [504, 237] width 1008 height 474
click at [284, 346] on div "Select a project for the new job Default 9yzhPBeCcyd86ETfJ ​ or create new proj…" at bounding box center [504, 237] width 1008 height 474
click at [287, 311] on div "Select a project for the new job Default 9yzhPBeCcyd86ETfJ ​ or create new proj…" at bounding box center [504, 237] width 1008 height 474
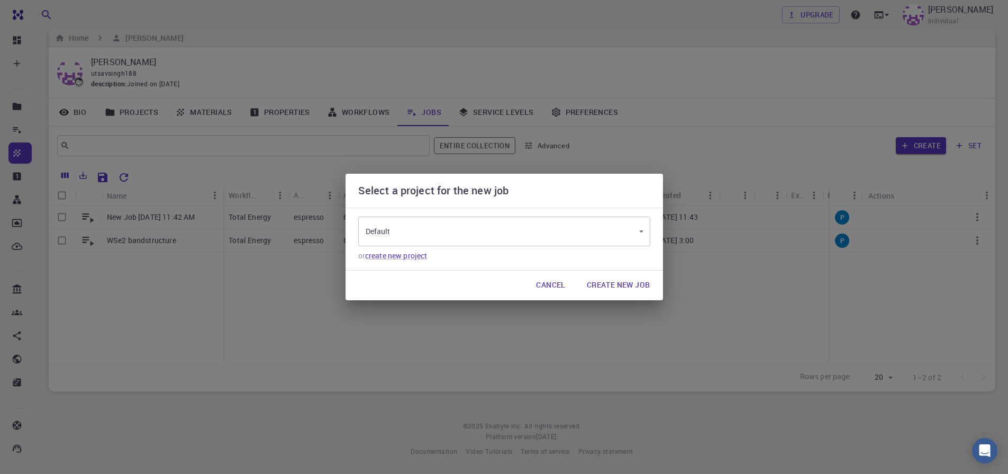
click at [549, 290] on button "Cancel" at bounding box center [551, 285] width 46 height 21
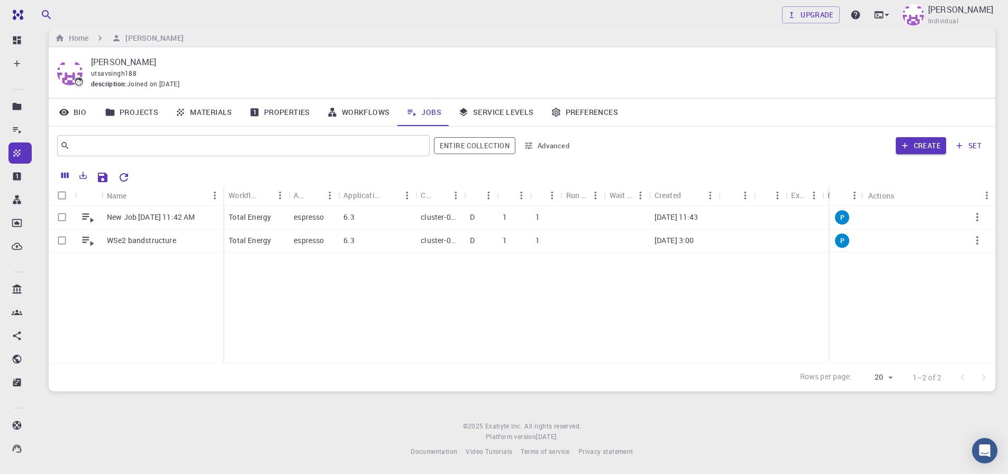
click at [206, 112] on link "Materials" at bounding box center [204, 112] width 74 height 28
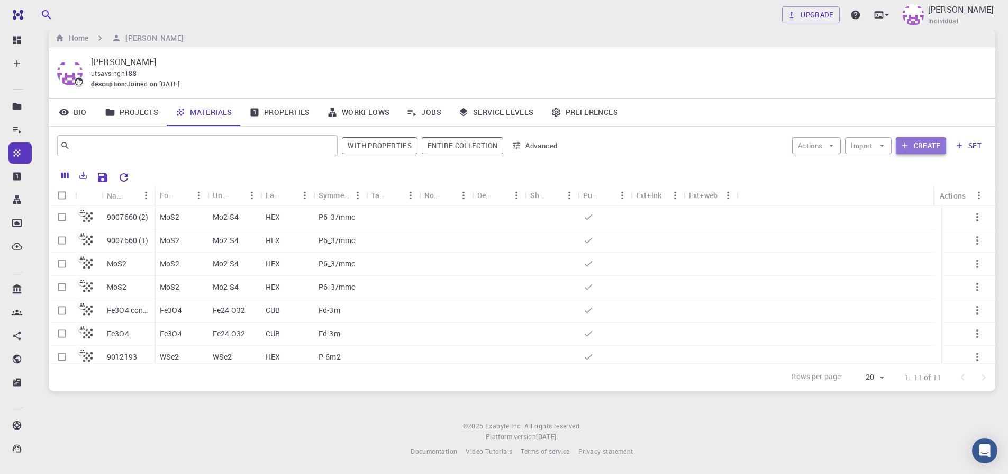
click at [925, 147] on button "Create" at bounding box center [921, 145] width 50 height 17
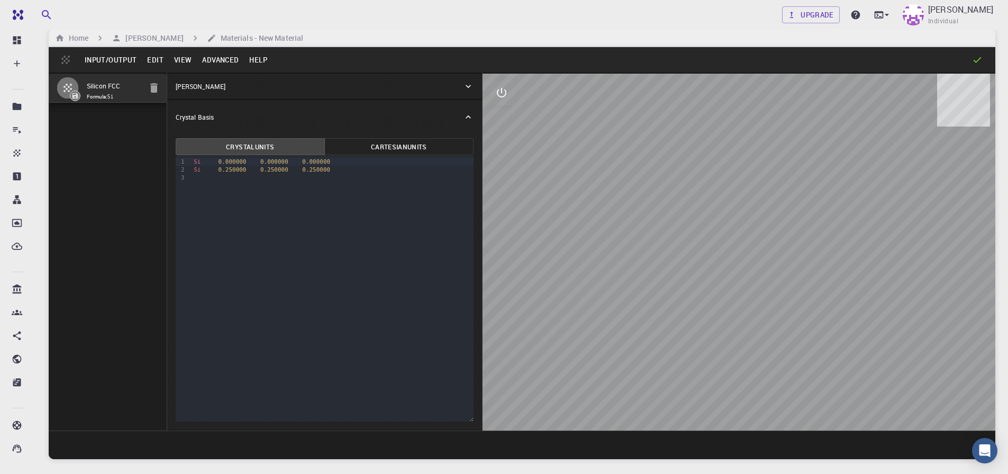
click at [96, 62] on button "Input/Output" at bounding box center [110, 59] width 62 height 17
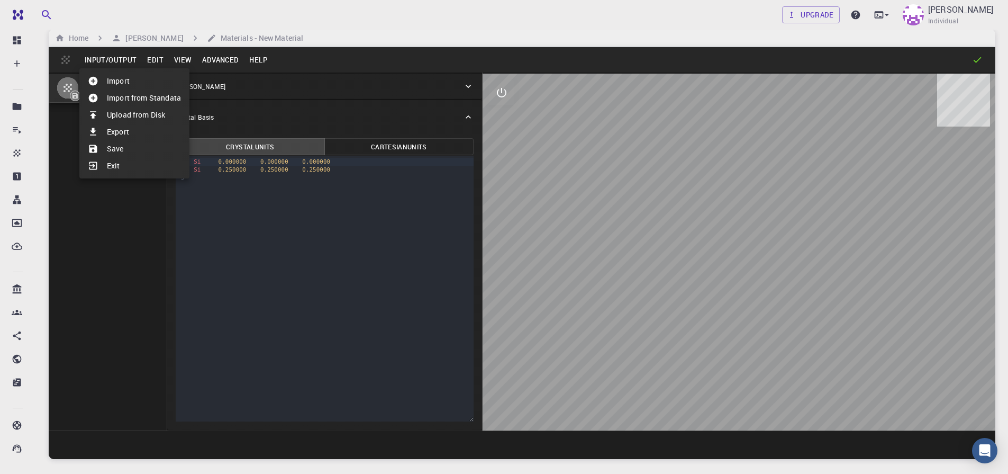
click at [123, 132] on li "Export" at bounding box center [134, 131] width 110 height 17
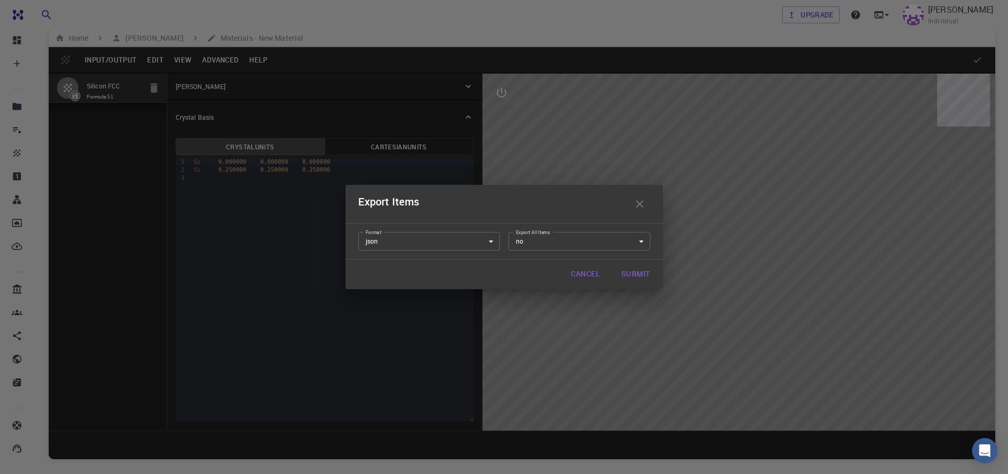
click at [106, 248] on div "Export Items Format json json Format Export All Items no no Export All Items Ca…" at bounding box center [504, 237] width 1008 height 474
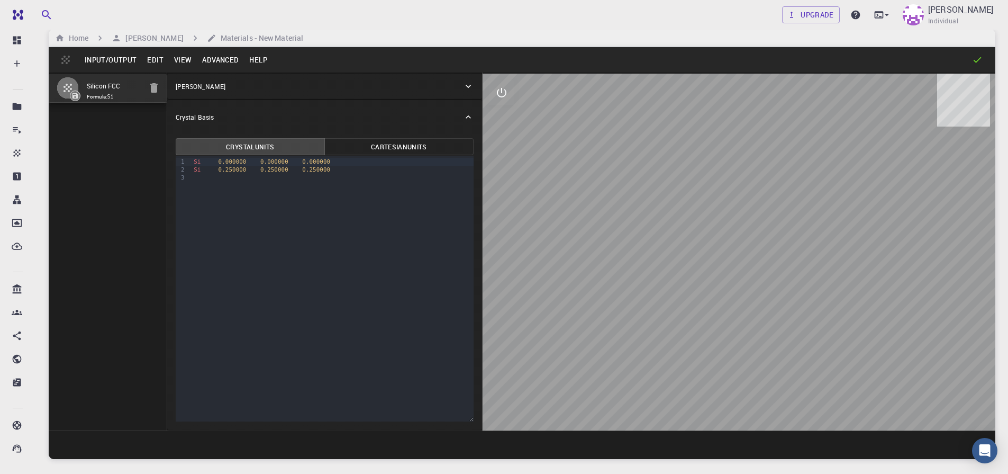
click at [92, 60] on button "Input/Output" at bounding box center [110, 59] width 62 height 17
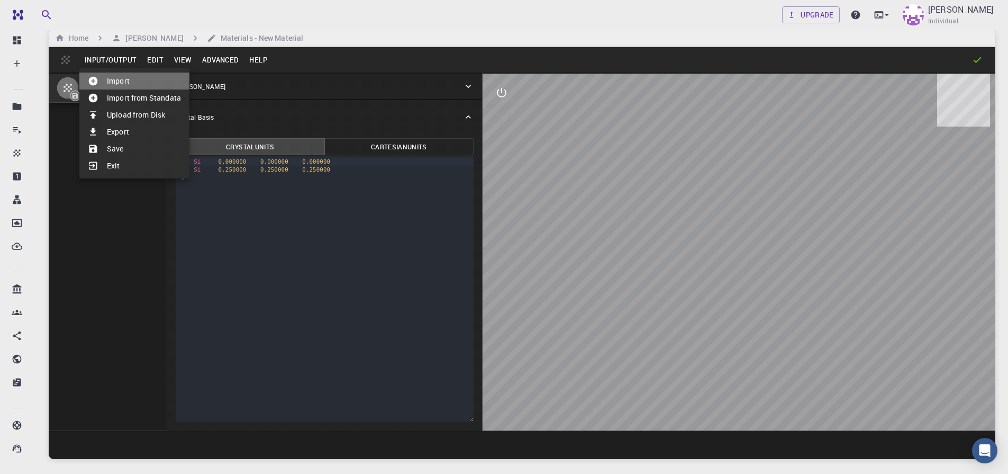
click at [113, 83] on li "Import" at bounding box center [134, 80] width 110 height 17
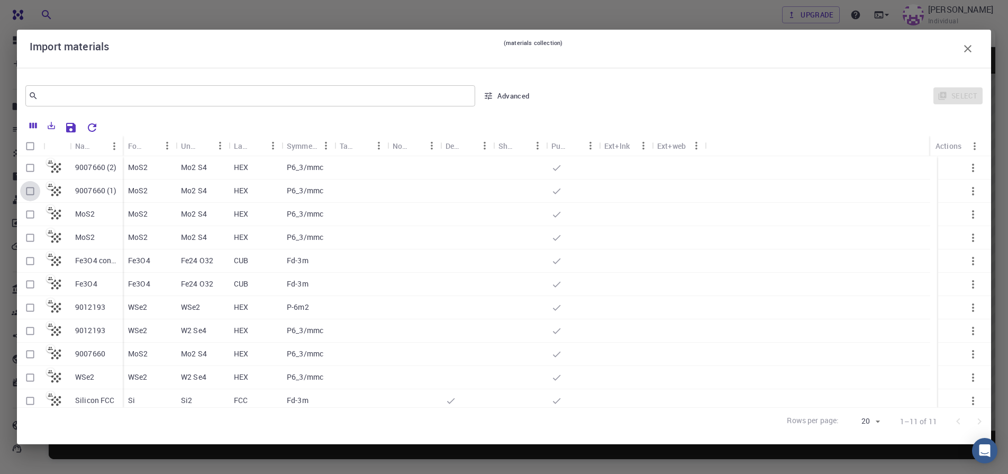
click at [28, 191] on input "Select row" at bounding box center [30, 191] width 20 height 20
checkbox input "true"
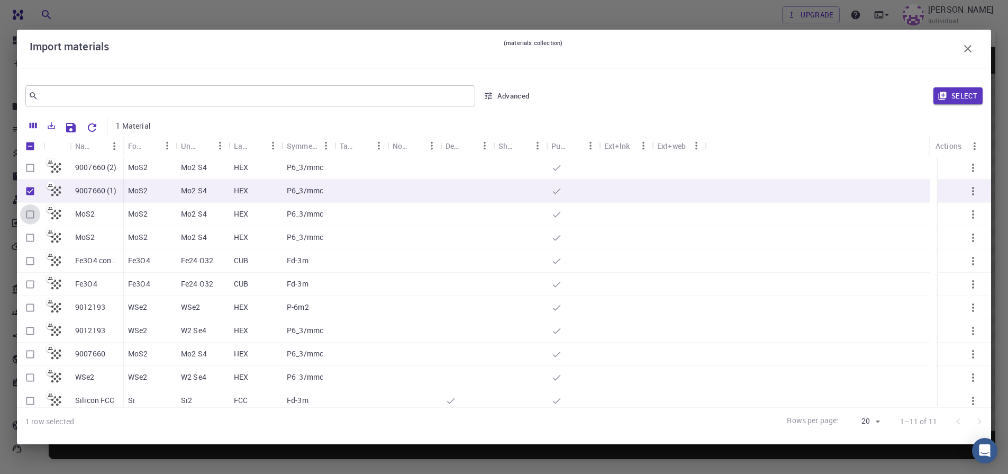
click at [27, 214] on input "Select row" at bounding box center [30, 214] width 20 height 20
checkbox input "true"
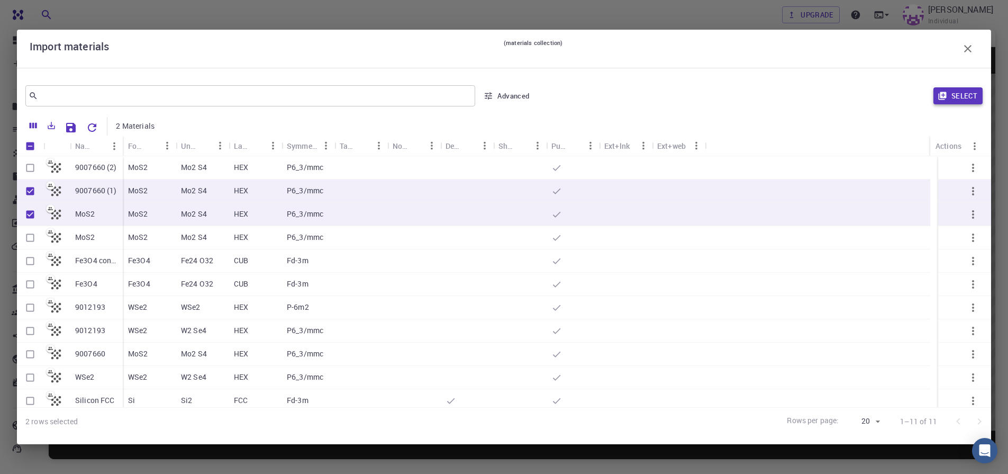
click at [945, 98] on icon "button" at bounding box center [942, 96] width 8 height 8
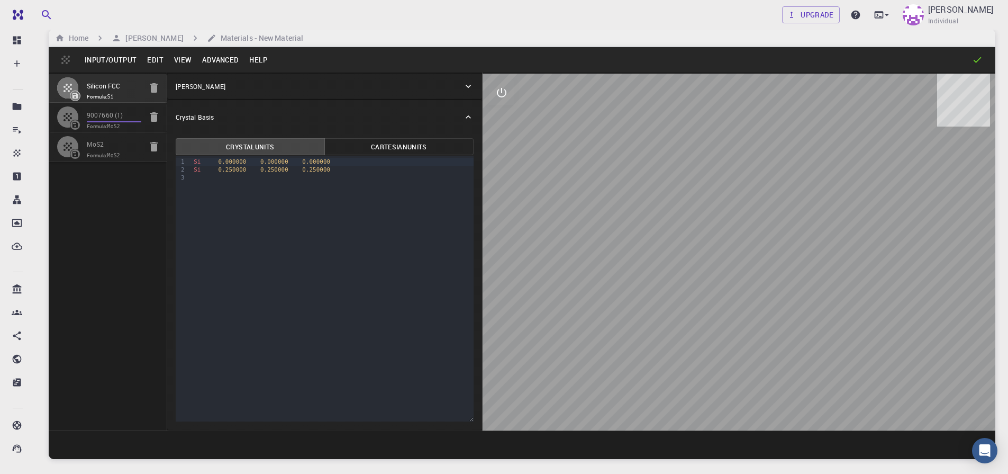
click at [94, 121] on input "9007660 (1)" at bounding box center [114, 116] width 54 height 12
type input "HEX"
type input "3.161"
type input "12.295"
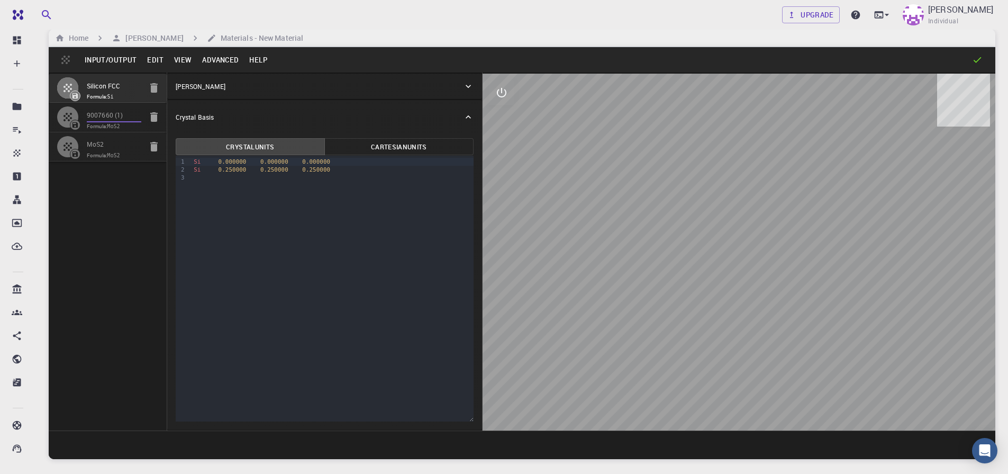
type input "90"
type input "119.99999999999999"
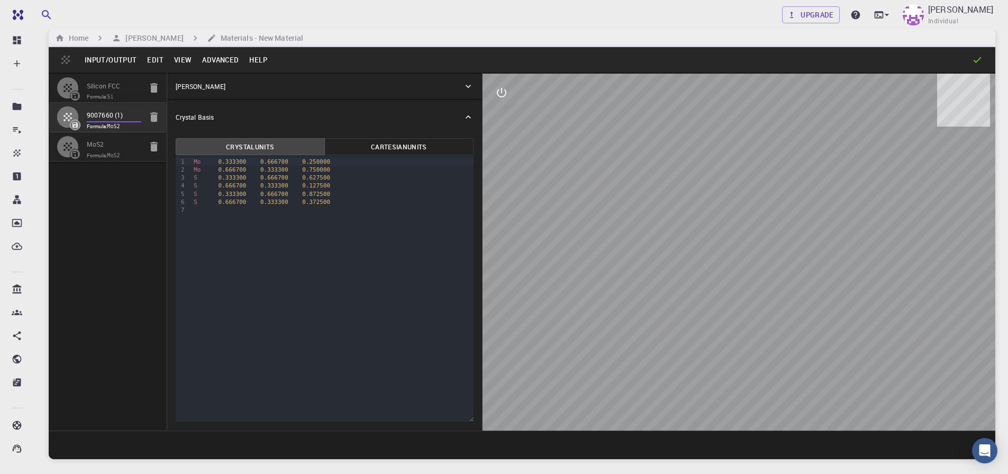
click at [101, 148] on input "MoS2" at bounding box center [114, 145] width 54 height 12
type input "3.19223791"
type input "13.378294"
click at [211, 58] on button "Advanced" at bounding box center [220, 59] width 47 height 17
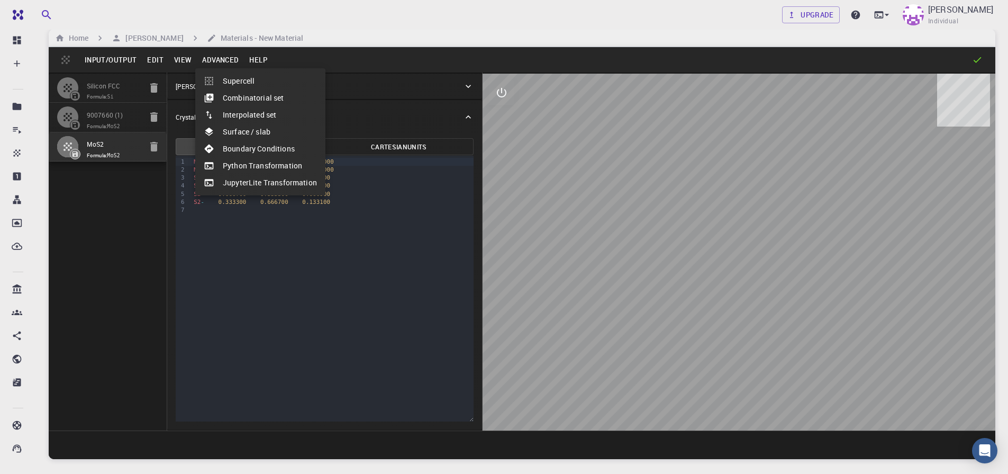
click at [621, 284] on div at bounding box center [504, 237] width 1008 height 474
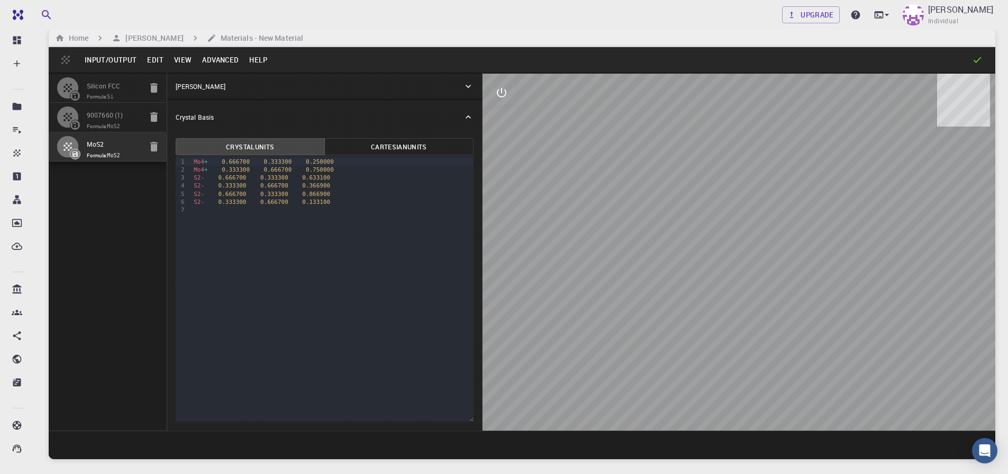
click at [71, 151] on icon at bounding box center [74, 153] width 7 height 7
click at [213, 61] on button "Advanced" at bounding box center [220, 59] width 47 height 17
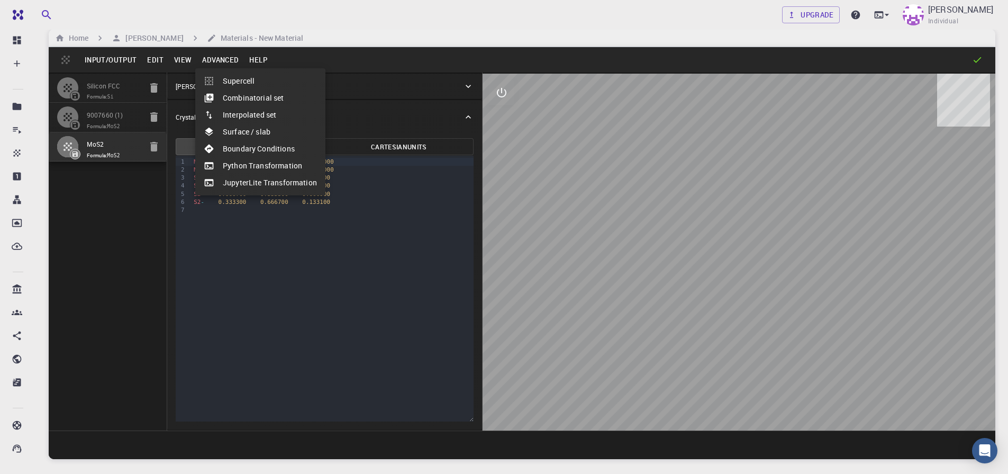
click at [257, 83] on li "Supercell" at bounding box center [260, 80] width 130 height 17
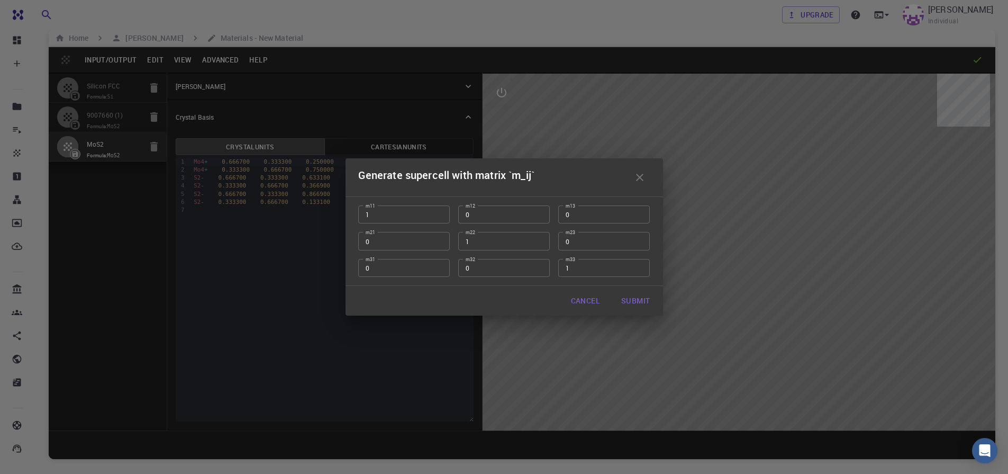
click at [646, 175] on button "button" at bounding box center [639, 177] width 21 height 21
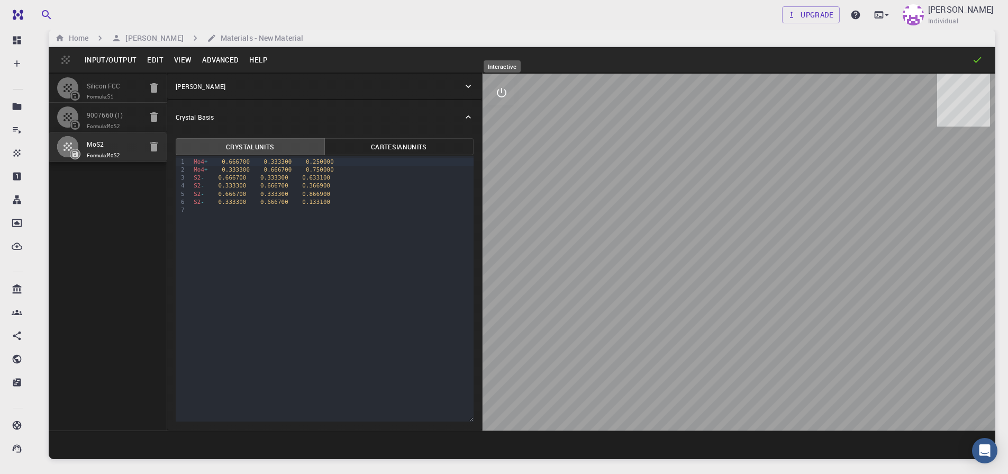
click at [506, 94] on icon "interactive" at bounding box center [501, 92] width 13 height 13
click at [504, 117] on icon "view" at bounding box center [502, 118] width 12 height 8
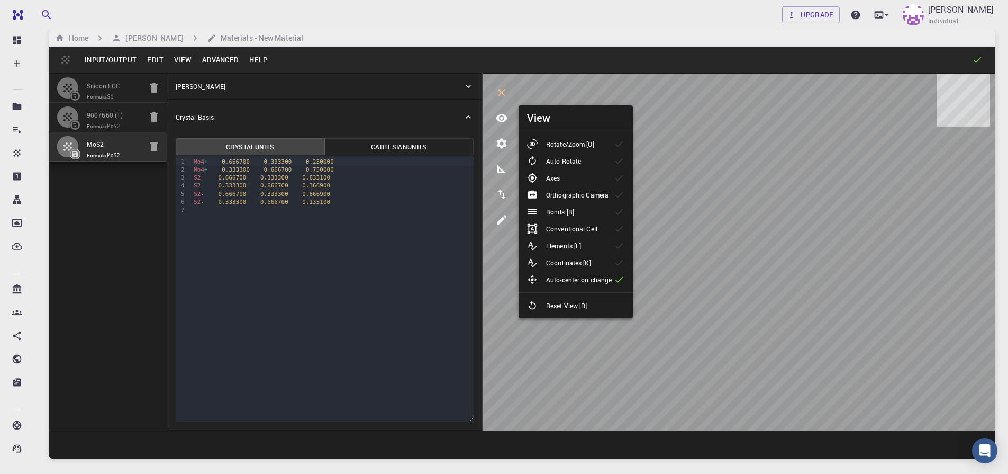
click at [585, 208] on li "Bonds [B]" at bounding box center [576, 211] width 114 height 17
click at [621, 212] on icon at bounding box center [619, 211] width 11 height 11
click at [93, 121] on input "9007660 (1)" at bounding box center [114, 116] width 54 height 12
type input "3.161"
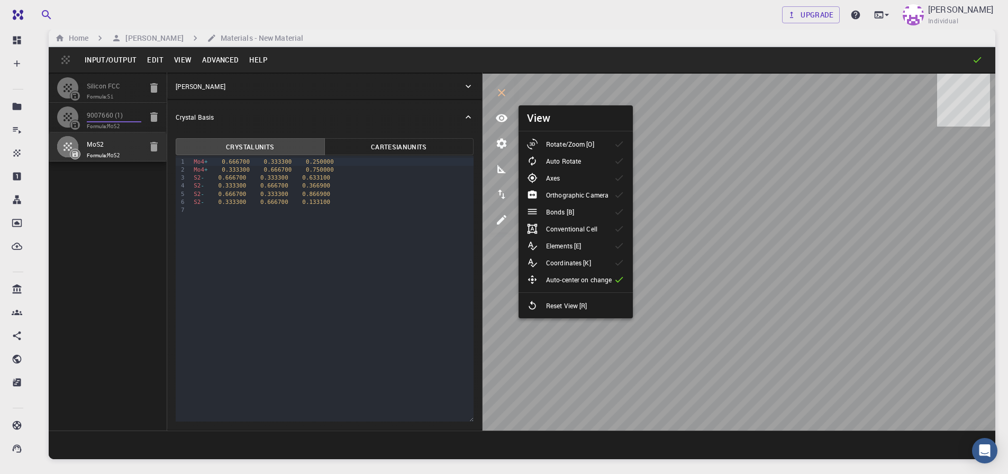
type input "12.295"
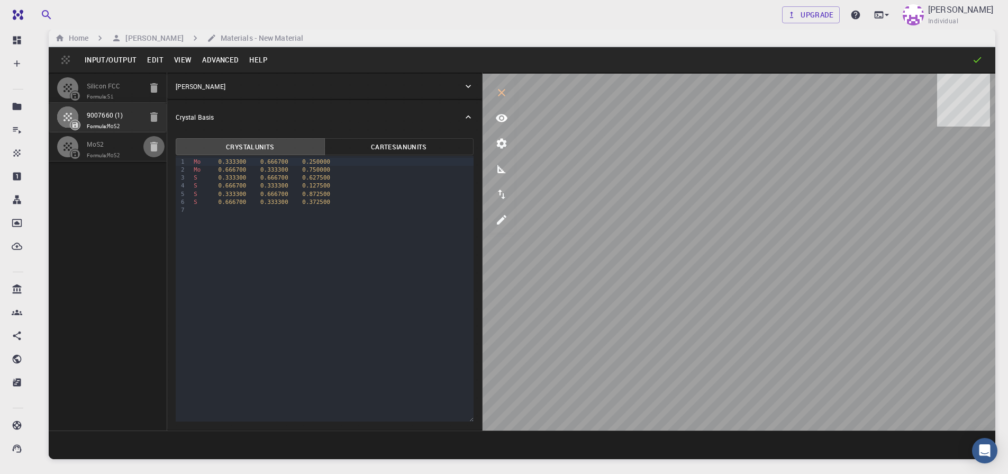
click at [158, 149] on icon "button" at bounding box center [154, 146] width 13 height 13
type input "FCC"
type input "3.8669997952417843"
type input "3.8669998461227024"
type input "3.867"
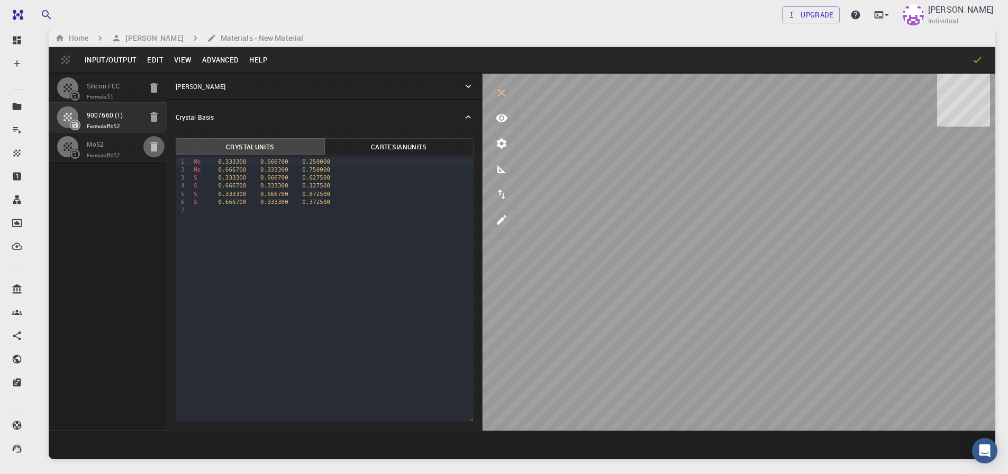
type input "59.9999986836772"
type input "59.999998248423154"
type input "59.99999432867027"
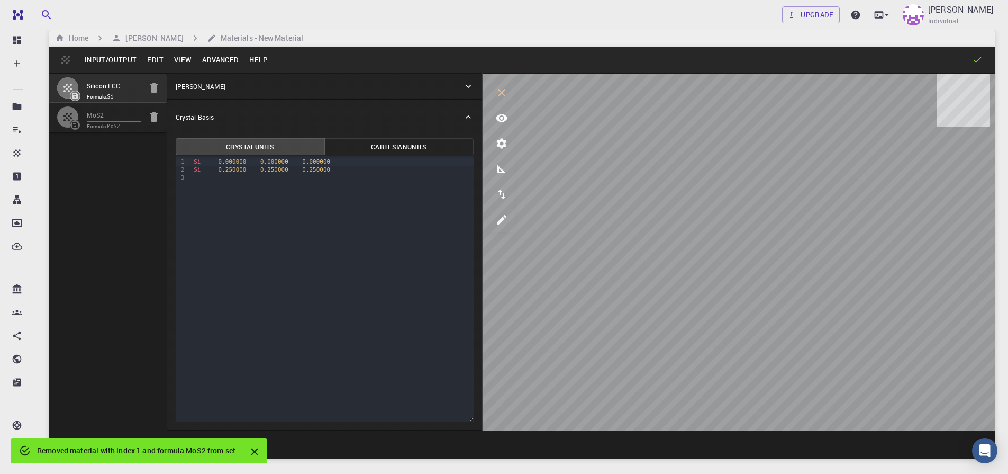
click at [105, 122] on div "MoS2 Formula: MoS2" at bounding box center [114, 117] width 54 height 26
type input "HEX"
type input "3.19223791"
type input "13.378294"
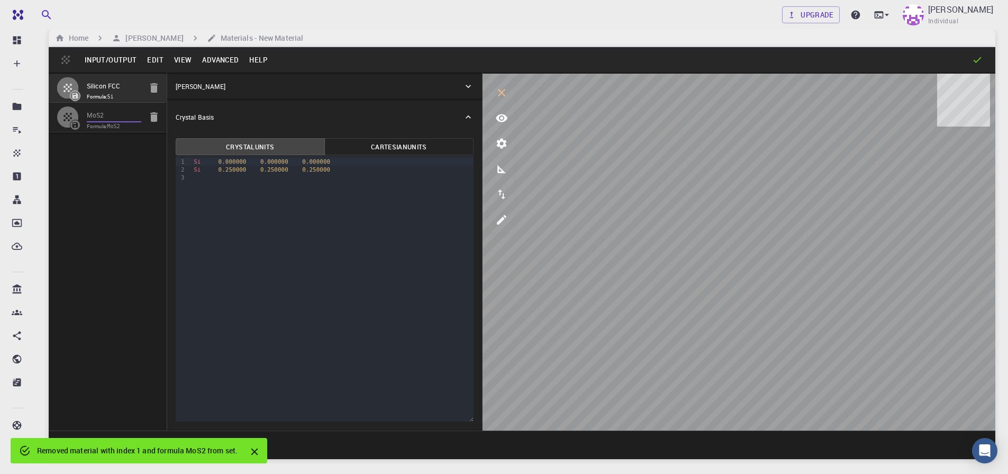
type input "90"
type input "119.99999999999999"
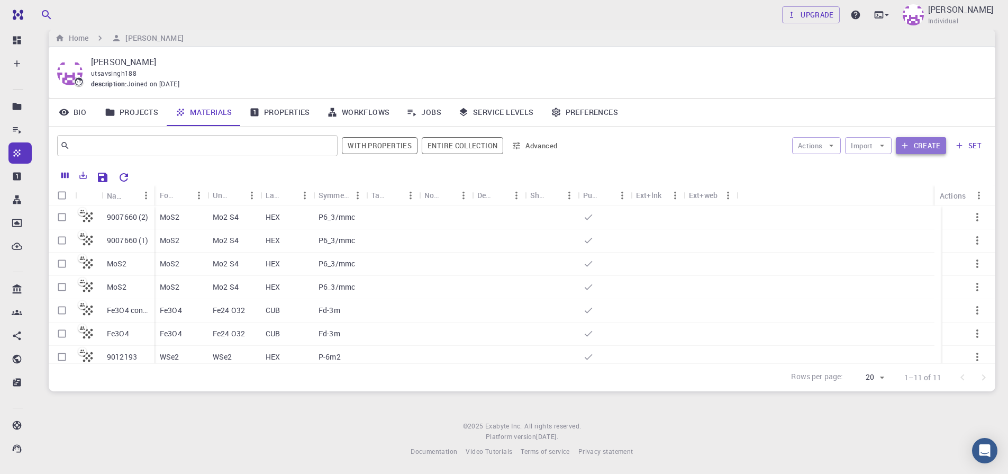
click at [917, 149] on button "Create" at bounding box center [921, 145] width 50 height 17
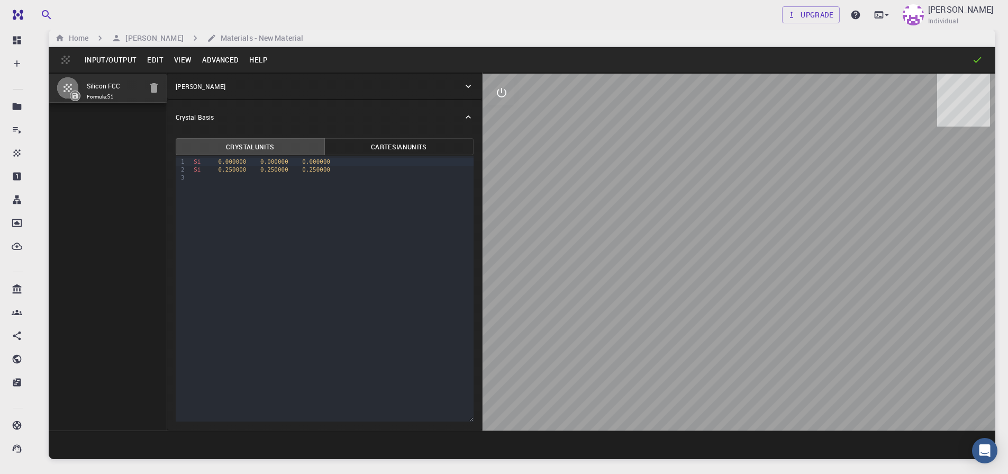
click at [101, 61] on button "Input/Output" at bounding box center [110, 59] width 62 height 17
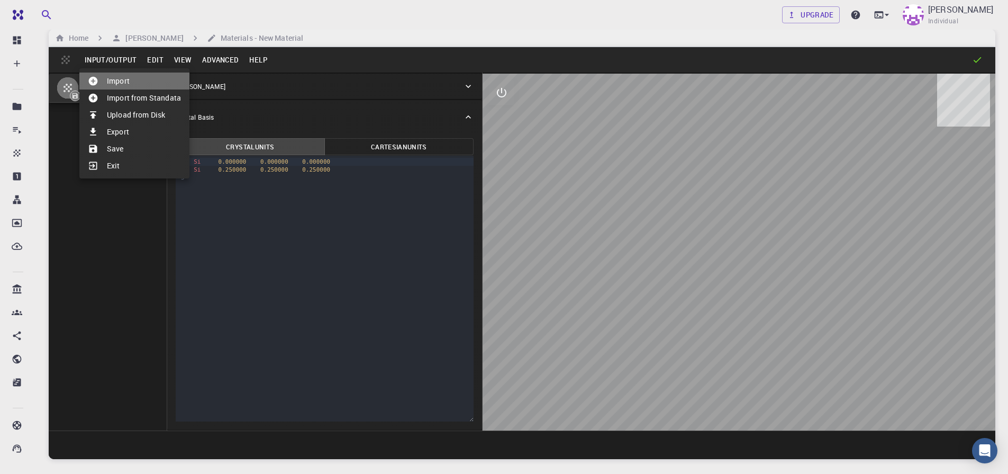
click at [122, 83] on li "Import" at bounding box center [134, 80] width 110 height 17
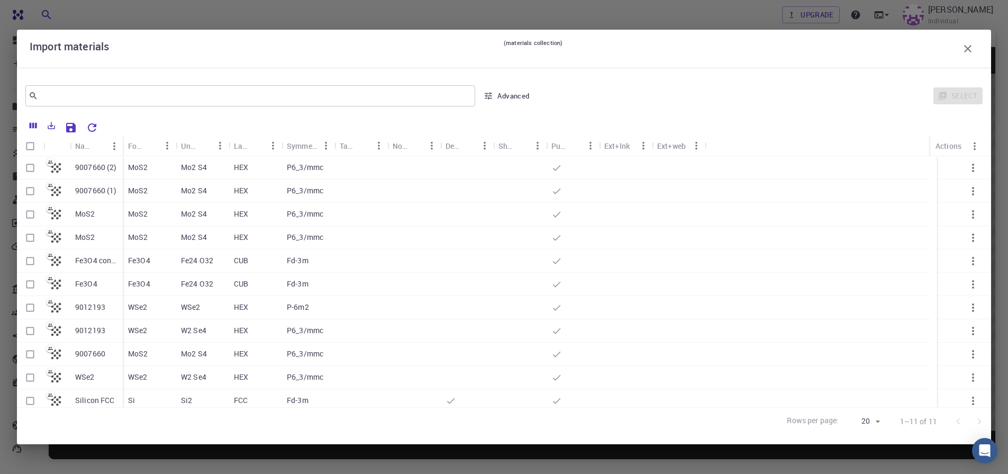
click at [33, 217] on input "Select row" at bounding box center [30, 214] width 20 height 20
checkbox input "true"
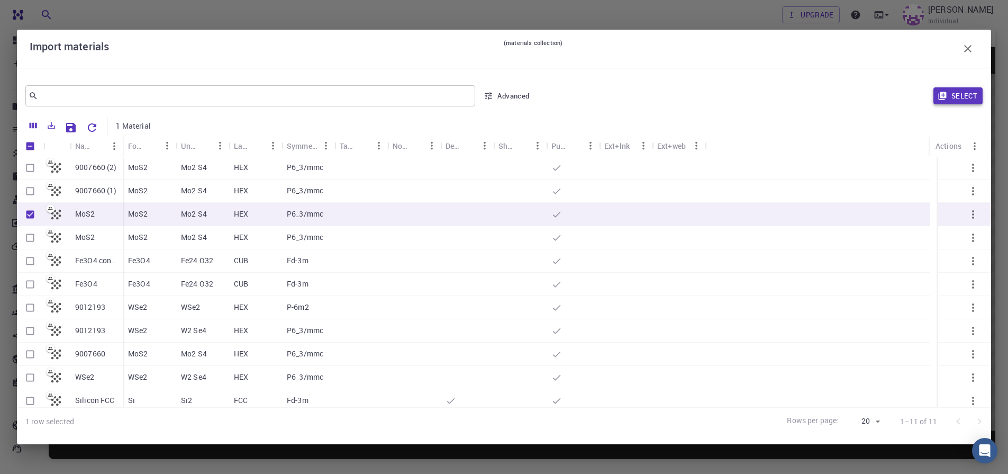
click at [944, 97] on icon "button" at bounding box center [942, 96] width 8 height 8
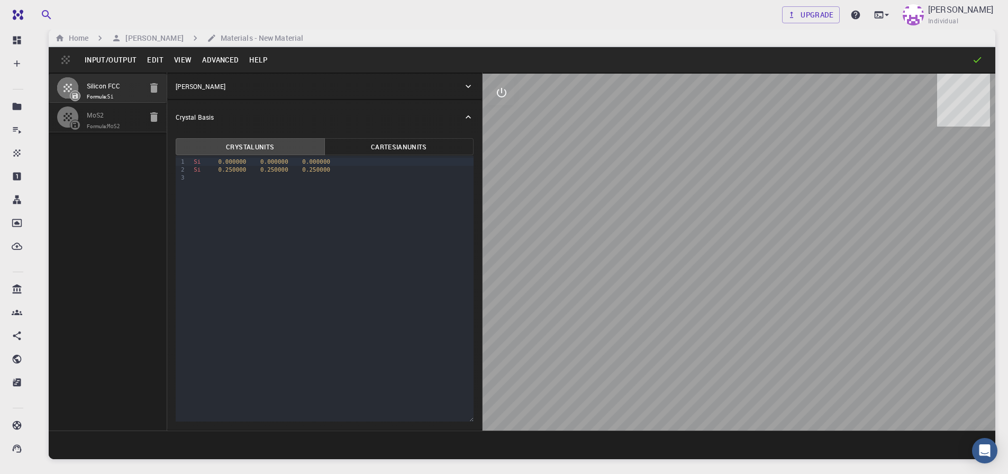
click at [91, 127] on span "Formula: MoS2" at bounding box center [114, 126] width 54 height 8
type input "HEX"
type input "3.19223791"
type input "13.378294"
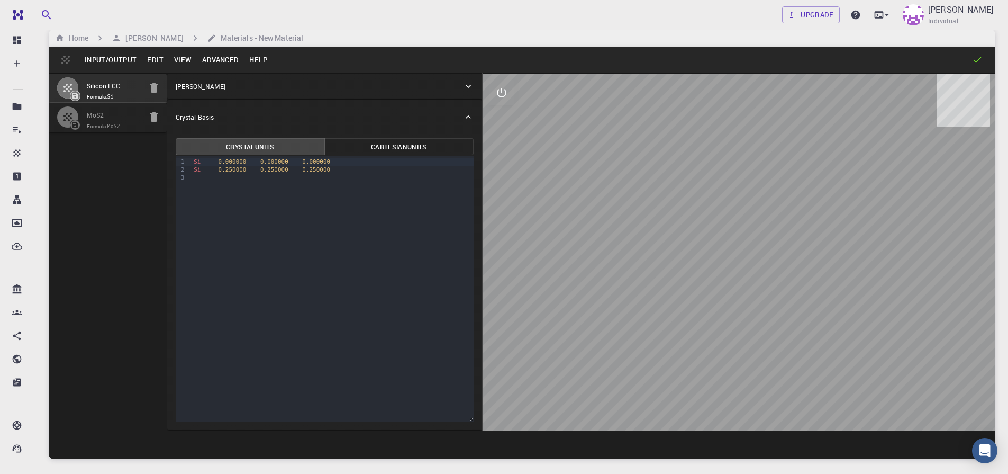
type input "90"
type input "119.99999999999999"
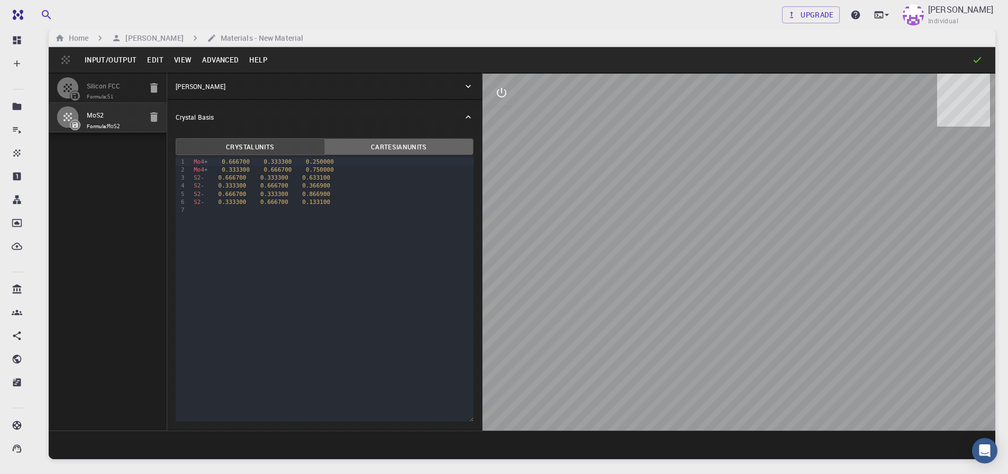
click at [402, 149] on button "Cartesian Units" at bounding box center [398, 146] width 149 height 17
click at [267, 149] on button "Crystal Units" at bounding box center [250, 146] width 149 height 17
click at [198, 163] on span "Mo4" at bounding box center [199, 161] width 11 height 7
click at [218, 166] on div "Mo4 + 0.333300 0.666700 0.750000" at bounding box center [331, 170] width 283 height 8
click at [213, 168] on div "Mo4 + 0.333300 0.666700 0.750000" at bounding box center [331, 170] width 283 height 8
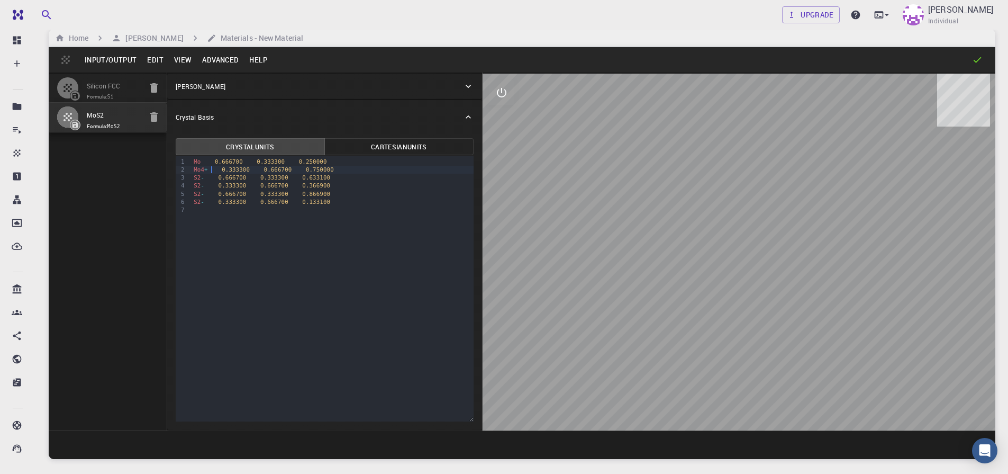
click at [212, 169] on div "Mo4 + 0.333300 0.666700 0.750000" at bounding box center [331, 170] width 283 height 8
click at [206, 177] on div "S2 - 0.666700 0.333300 0.633100" at bounding box center [331, 178] width 283 height 8
click at [207, 183] on div "S2 - 0.333300 0.666700 0.366900" at bounding box center [331, 185] width 283 height 8
click at [204, 177] on div "S2 0.666700 0.333300 0.633100" at bounding box center [331, 178] width 283 height 8
click at [204, 188] on div "S2 0.333300 0.666700 0.366900" at bounding box center [331, 185] width 283 height 8
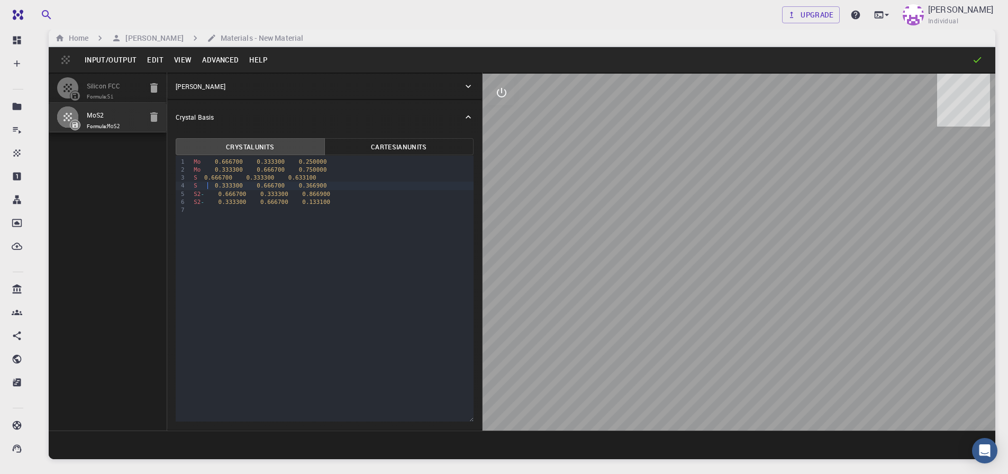
click at [212, 194] on div "S2 - 0.666700 0.333300 0.866900" at bounding box center [331, 194] width 283 height 8
click at [207, 198] on div "S2 - 0.333300 0.666700 0.133100" at bounding box center [331, 202] width 283 height 8
click at [203, 177] on div "S 0.666700 0.333300 0.633100" at bounding box center [331, 178] width 283 height 8
click at [214, 184] on div "S 0.333300 0.666700 0.366900" at bounding box center [331, 185] width 283 height 8
click at [330, 170] on div "Mo 0.333300 0.666700 0.750000" at bounding box center [331, 170] width 283 height 8
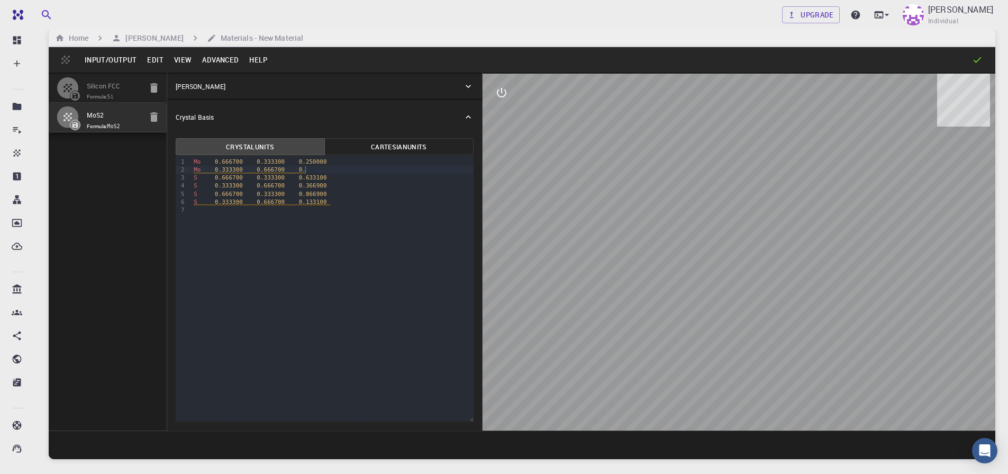
click at [252, 355] on div "9 1 2 3 4 5 6 7 › Mo 0.666700 0.333300 0.250000 Mo 0.333300 0.666700 0. S 0.666…" at bounding box center [325, 289] width 298 height 266
click at [281, 283] on div "9 1 2 3 4 5 6 7 › Mo 0.666700 0.333300 0.250000 Mo 0.333300 0.666700 0. S 0.666…" at bounding box center [325, 289] width 298 height 266
click at [313, 170] on div "Mo 0.333300 0.666700 0." at bounding box center [331, 170] width 283 height 8
click at [188, 180] on div "›" at bounding box center [188, 174] width 5 height 36
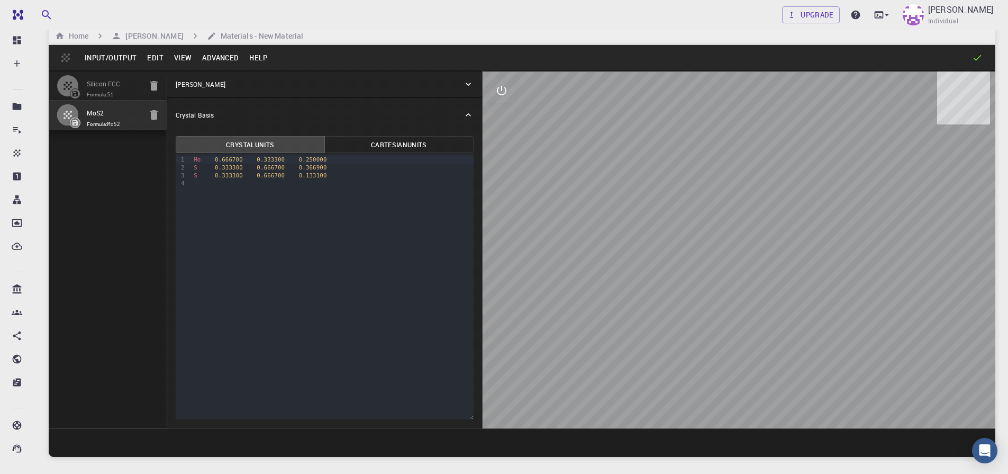
scroll to position [13, 0]
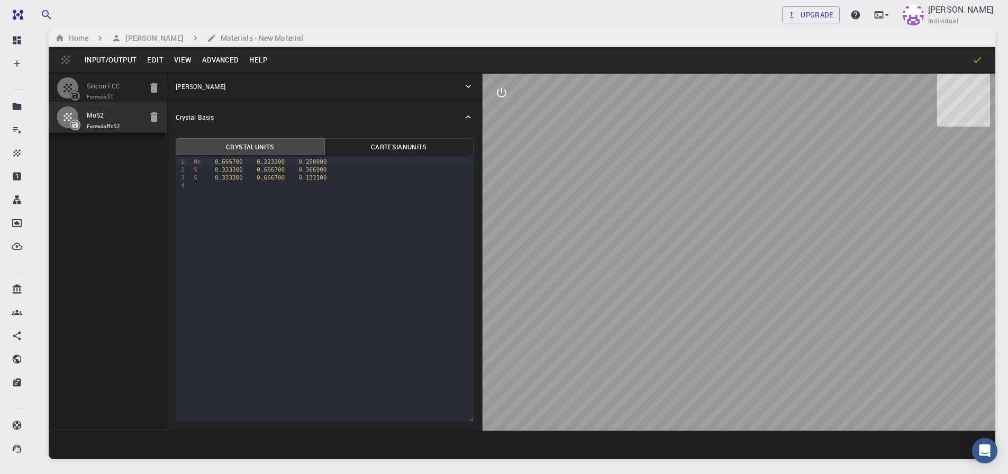
click at [183, 58] on button "View" at bounding box center [183, 59] width 29 height 17
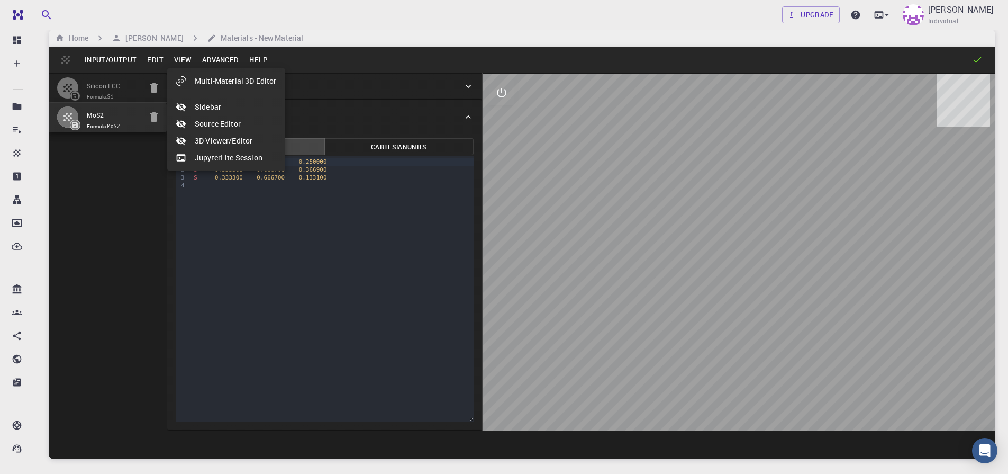
click at [219, 62] on div at bounding box center [504, 237] width 1008 height 474
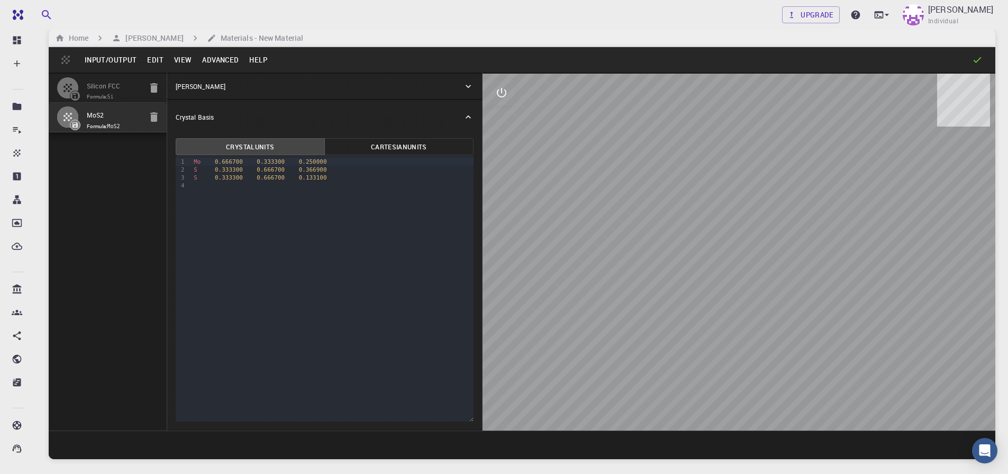
click at [222, 62] on button "Advanced" at bounding box center [220, 59] width 47 height 17
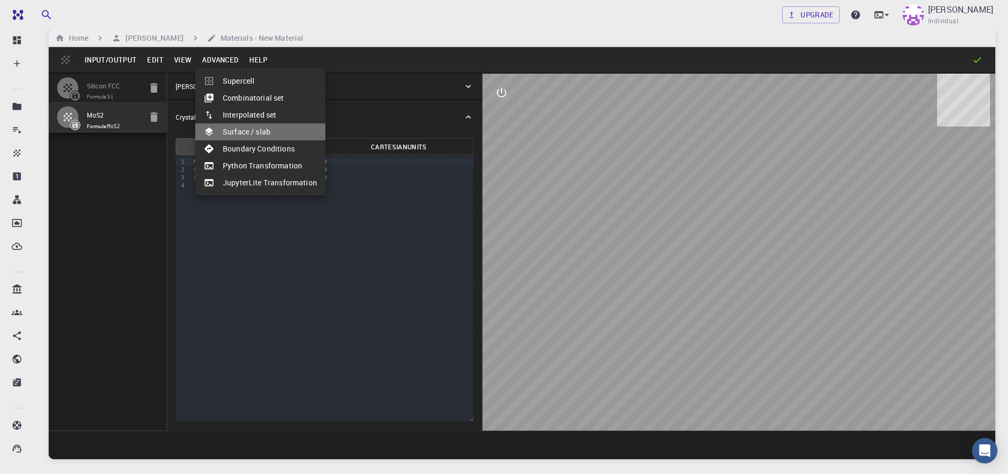
click at [252, 135] on li "Surface / slab" at bounding box center [260, 131] width 130 height 17
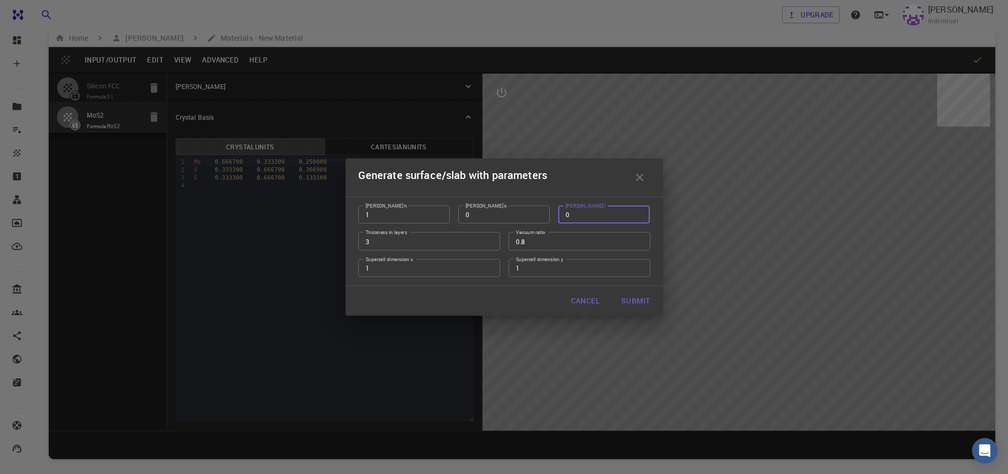
click at [582, 217] on input "0" at bounding box center [604, 214] width 92 height 18
type input "1"
click at [373, 213] on input "1" at bounding box center [404, 214] width 92 height 18
type input "0"
click at [374, 243] on input "3" at bounding box center [429, 241] width 142 height 18
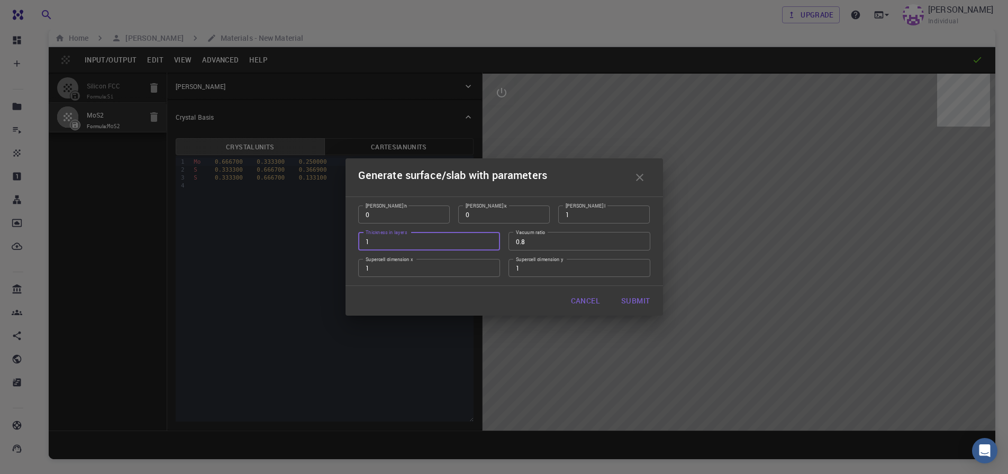
type input "1"
click at [522, 267] on input "1" at bounding box center [579, 268] width 142 height 18
type input "2"
click at [372, 267] on input "1" at bounding box center [429, 268] width 142 height 18
type input "2"
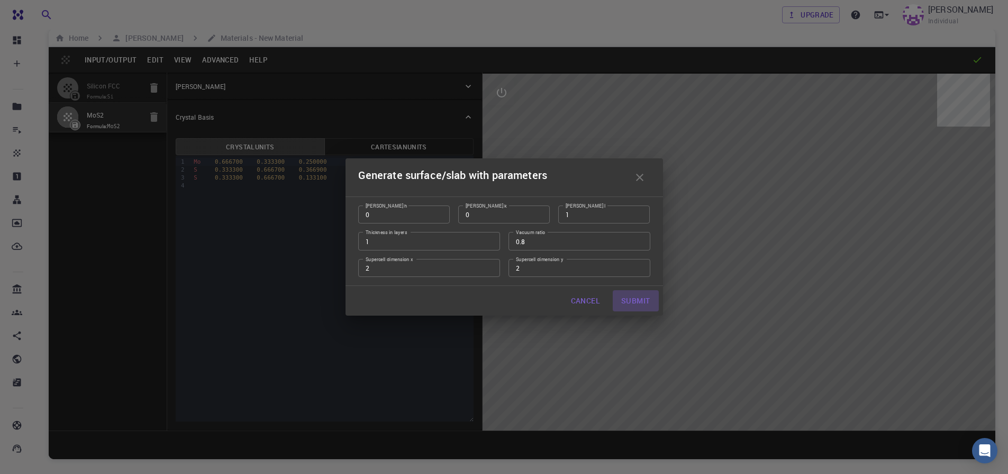
click at [638, 303] on button "Submit" at bounding box center [636, 300] width 46 height 21
type input "TRI"
type input "6.3845"
type input "6.384441060108551"
type input "66.89150000000001"
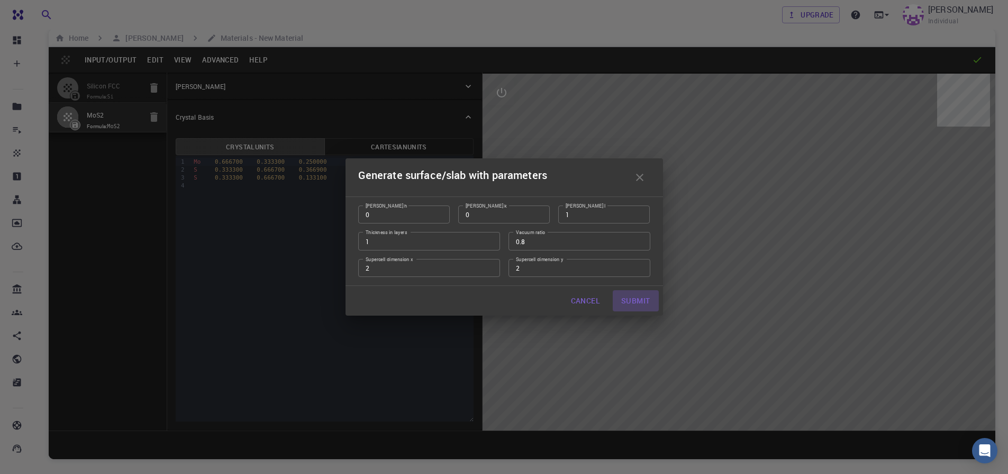
type input "119.99978725529942"
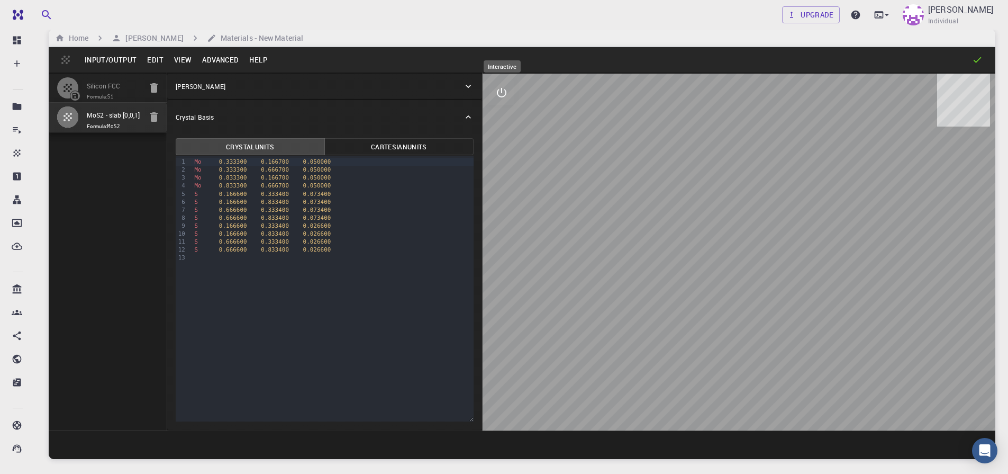
click at [498, 95] on icon "interactive" at bounding box center [502, 93] width 10 height 10
click at [503, 119] on icon "view" at bounding box center [501, 118] width 13 height 13
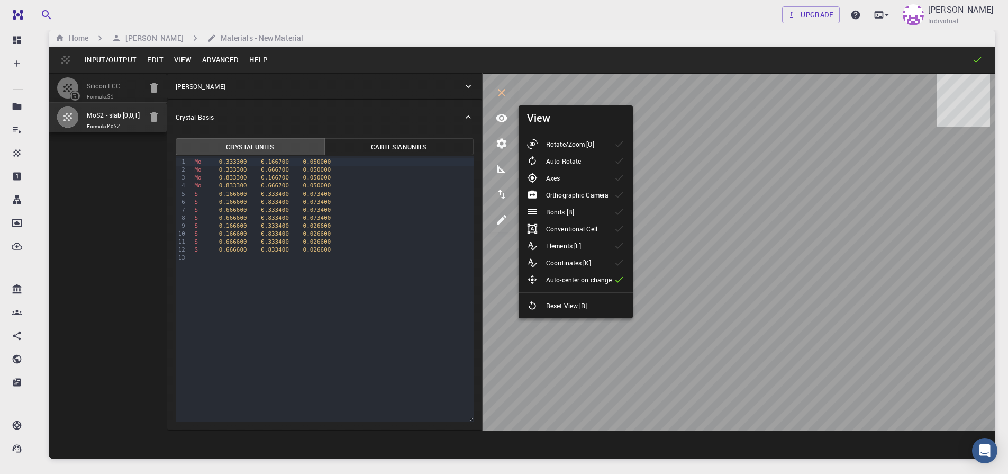
click at [576, 215] on div "Bonds [B]" at bounding box center [555, 211] width 56 height 11
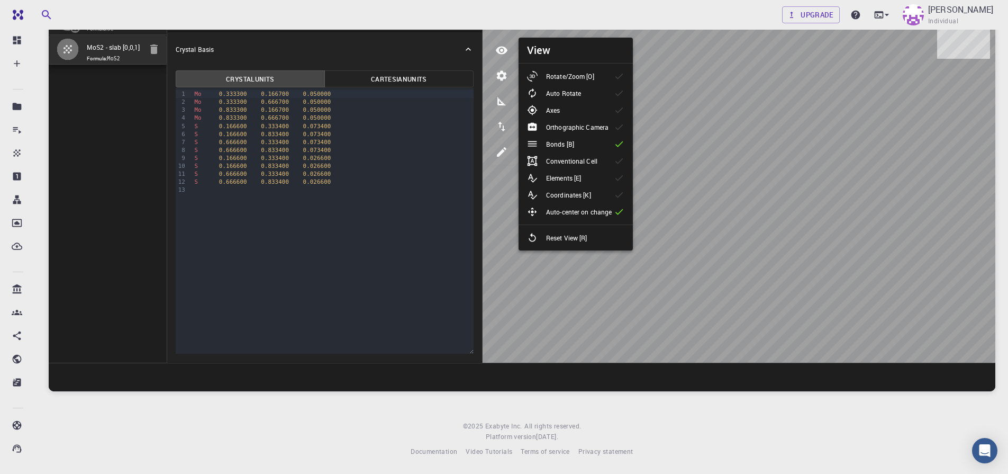
scroll to position [0, 0]
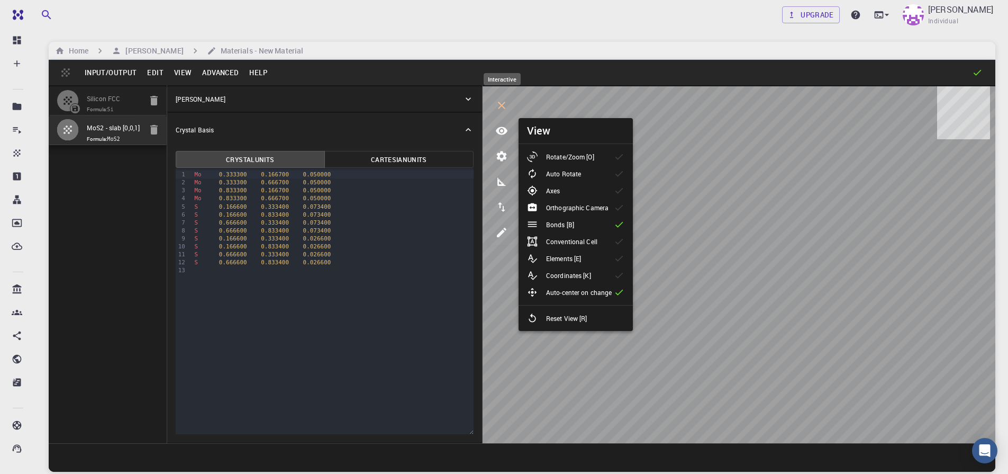
drag, startPoint x: 497, startPoint y: 106, endPoint x: 587, endPoint y: 161, distance: 105.4
click at [501, 105] on icon "interactive" at bounding box center [501, 105] width 13 height 13
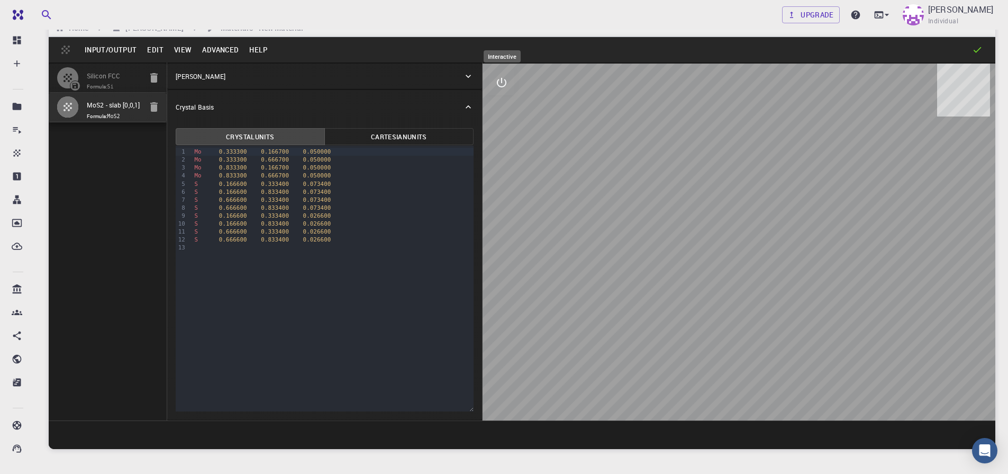
scroll to position [63, 0]
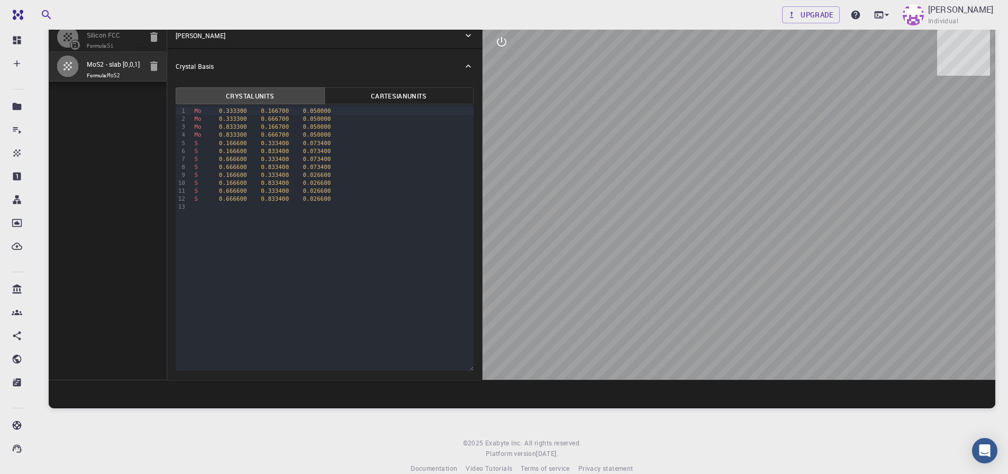
click at [739, 364] on div at bounding box center [739, 201] width 513 height 357
click at [761, 315] on div at bounding box center [739, 201] width 513 height 357
drag, startPoint x: 720, startPoint y: 303, endPoint x: 750, endPoint y: 311, distance: 31.6
click at [750, 311] on div at bounding box center [739, 201] width 513 height 357
drag, startPoint x: 744, startPoint y: 289, endPoint x: 764, endPoint y: 283, distance: 20.8
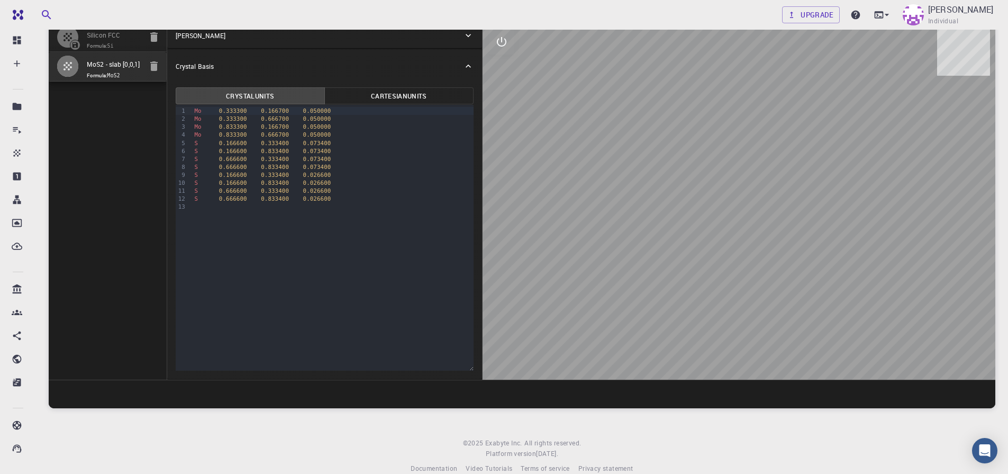
click at [763, 284] on div at bounding box center [739, 201] width 513 height 357
click at [499, 43] on icon "interactive" at bounding box center [501, 41] width 13 height 13
click at [499, 66] on icon "view" at bounding box center [502, 67] width 12 height 8
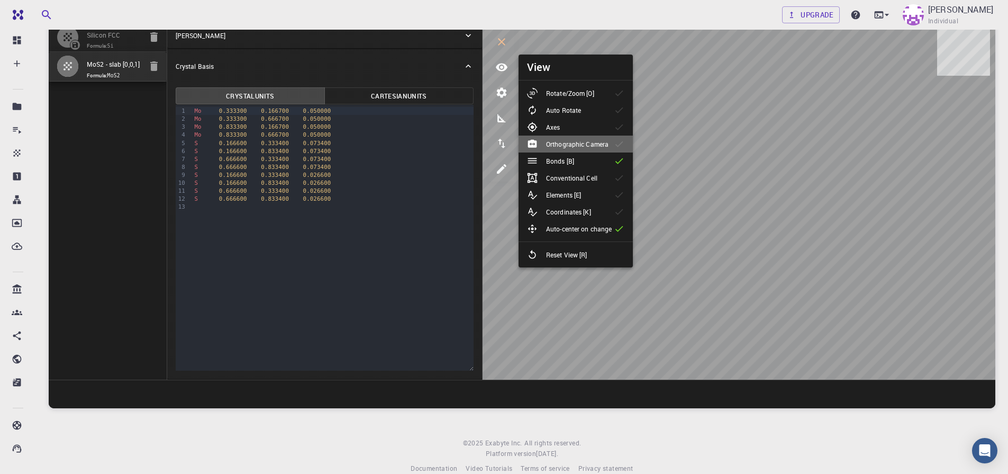
click at [598, 144] on p "Orthographic Camera" at bounding box center [577, 144] width 62 height 10
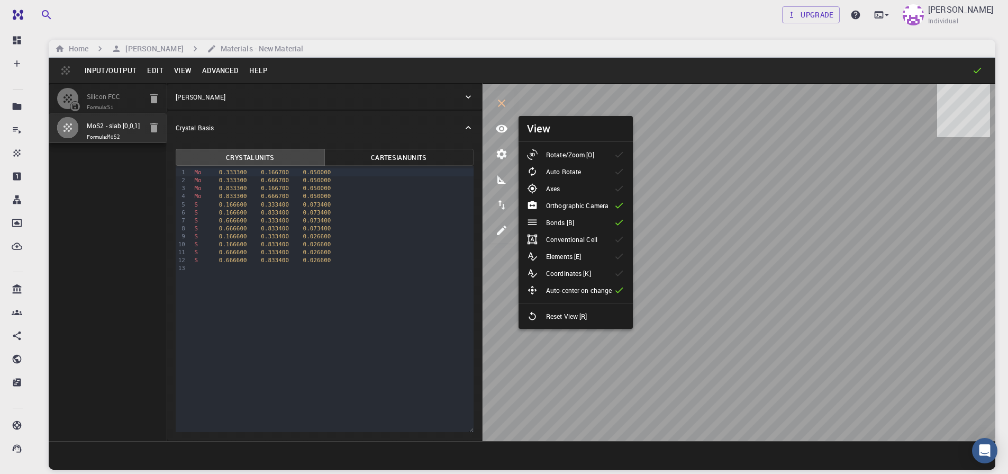
scroll to position [0, 0]
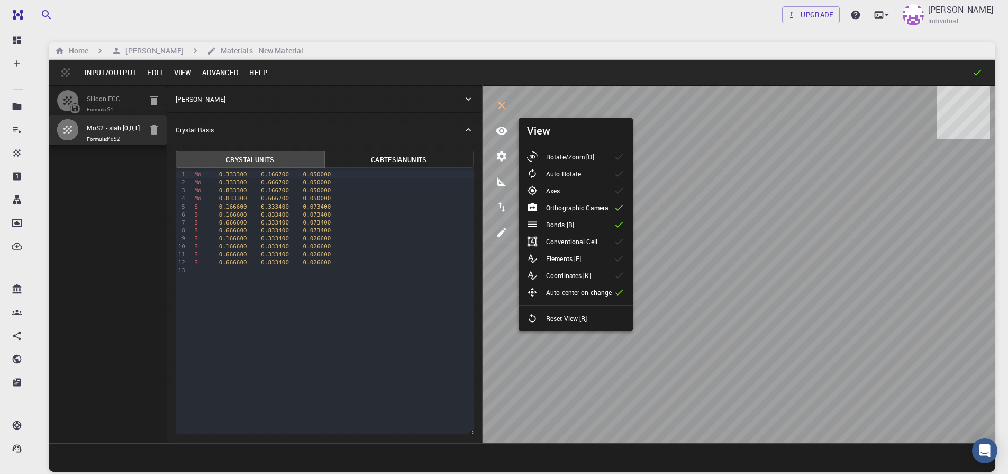
click at [616, 207] on icon at bounding box center [619, 207] width 11 height 11
click at [338, 183] on div "Mo 0.333300 0.666700 0.050000" at bounding box center [332, 182] width 282 height 8
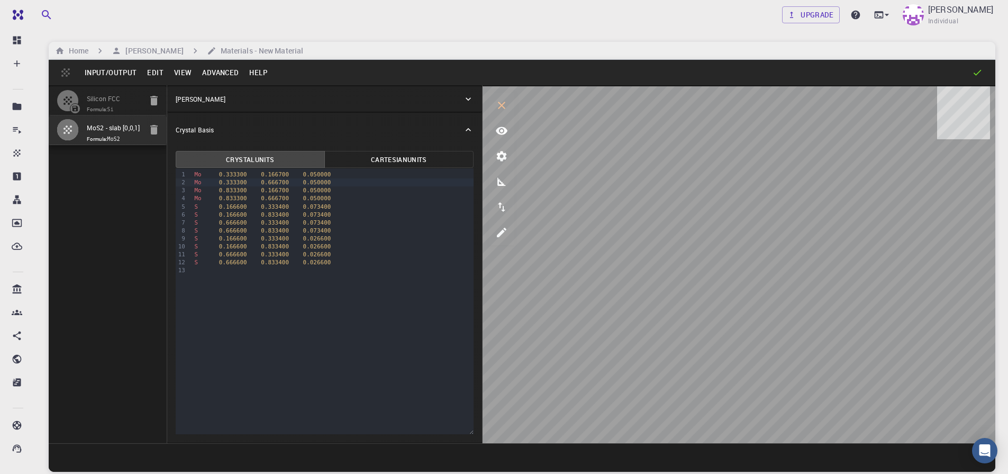
click at [216, 76] on button "Advanced" at bounding box center [220, 72] width 47 height 17
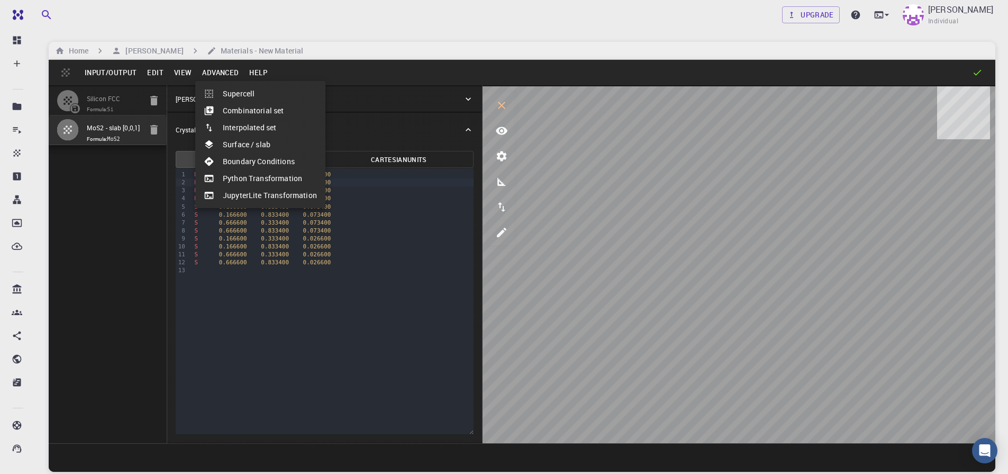
click at [231, 95] on li "Supercell" at bounding box center [260, 93] width 130 height 17
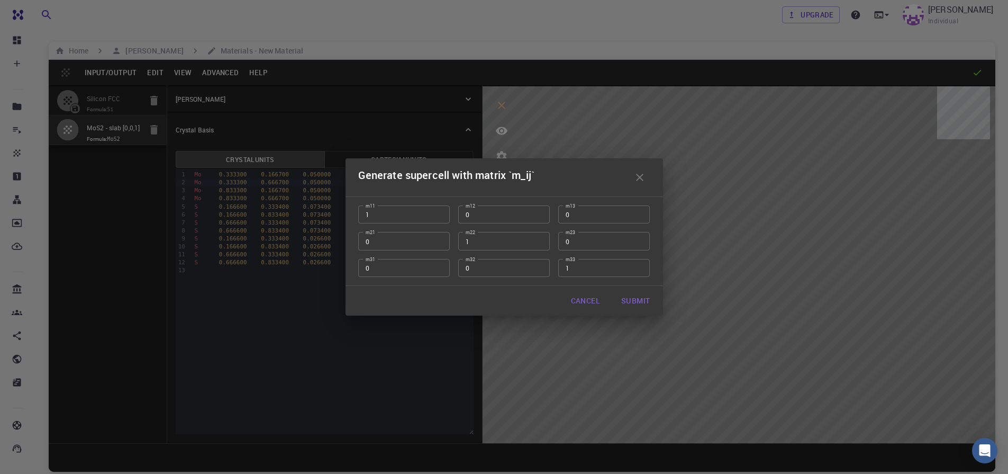
click at [533, 363] on div "Generate supercell with matrix `m_ij` m11 1 m11 m12 0 m12 m13 0 m13 m21 0 m21 m…" at bounding box center [504, 237] width 1008 height 474
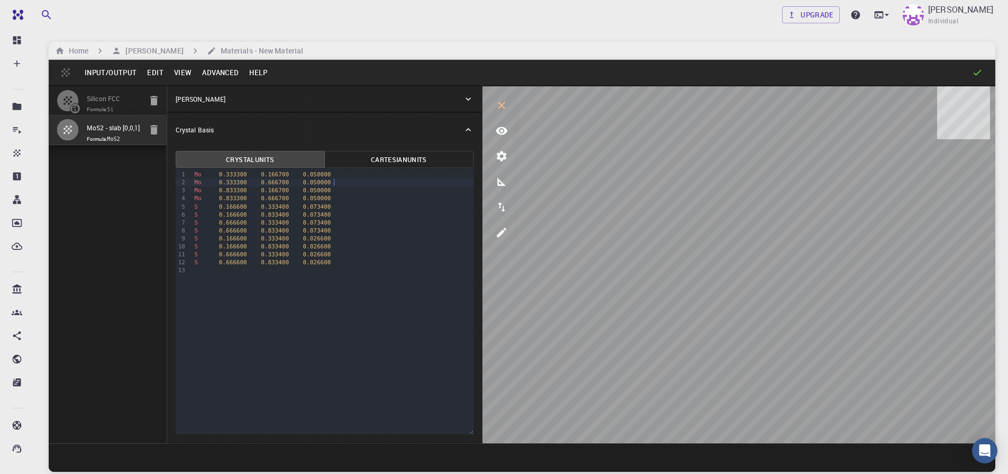
click at [337, 184] on div "Mo 0.333300 0.666700 0.050000" at bounding box center [332, 182] width 282 height 8
click at [499, 107] on icon "interactive" at bounding box center [501, 105] width 7 height 7
click at [157, 134] on icon "button" at bounding box center [154, 129] width 13 height 13
type input "FCC"
type input "3.8669997952417843"
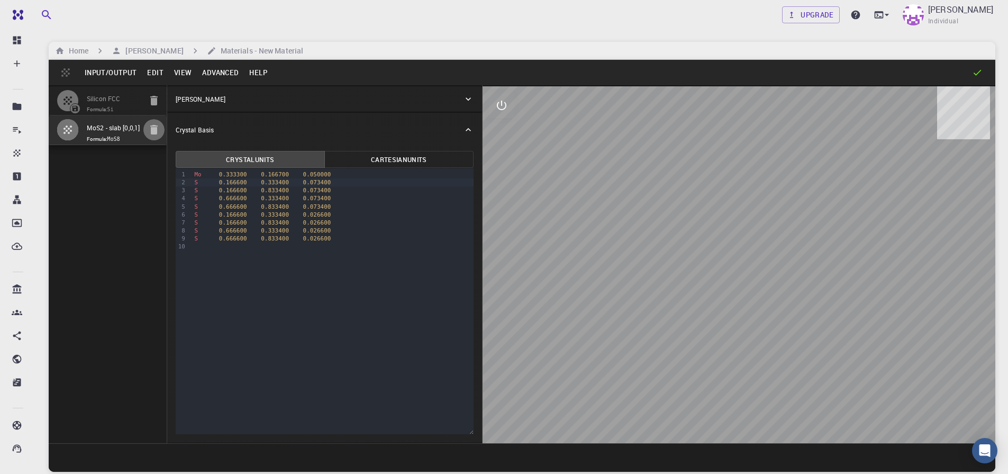
type input "3.8669998461227024"
type input "3.867"
type input "59.9999986836772"
type input "59.999998248423154"
type input "59.99999432867027"
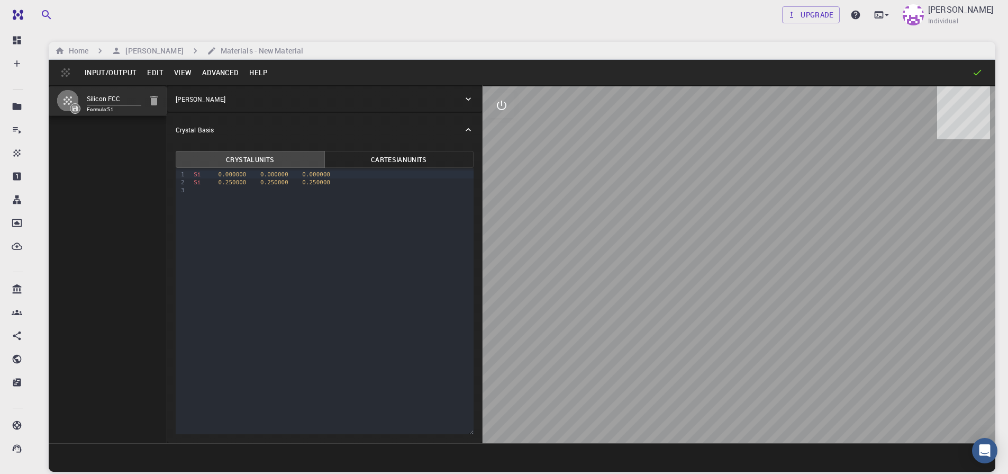
click at [120, 74] on button "Input/Output" at bounding box center [110, 72] width 62 height 17
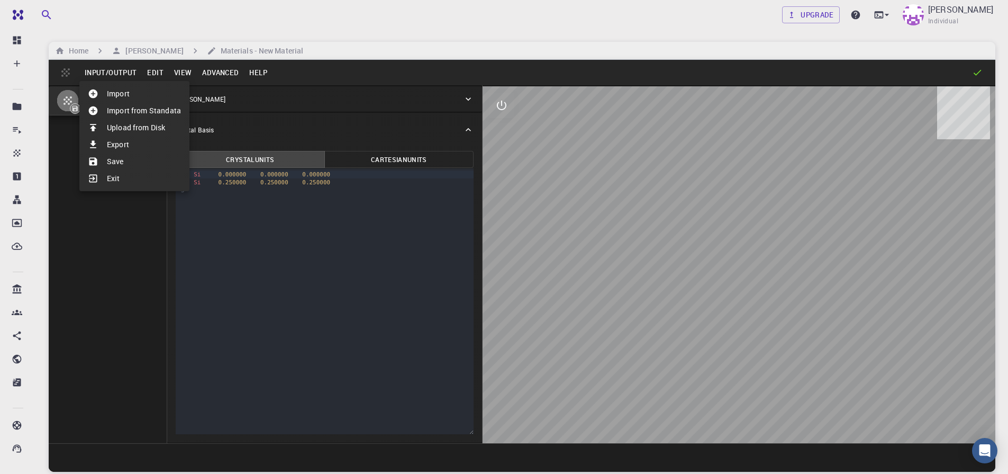
click at [106, 95] on div at bounding box center [97, 93] width 19 height 11
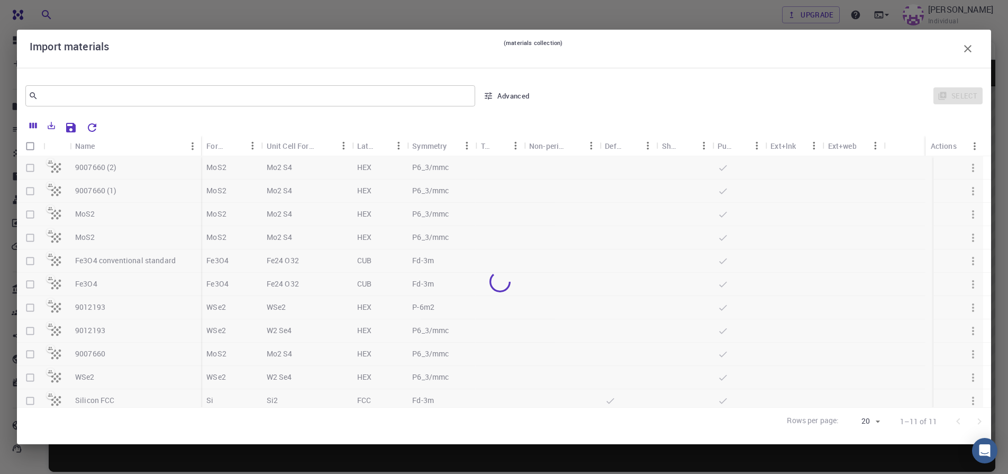
click at [31, 211] on div at bounding box center [500, 281] width 966 height 251
click at [32, 213] on div at bounding box center [500, 281] width 966 height 251
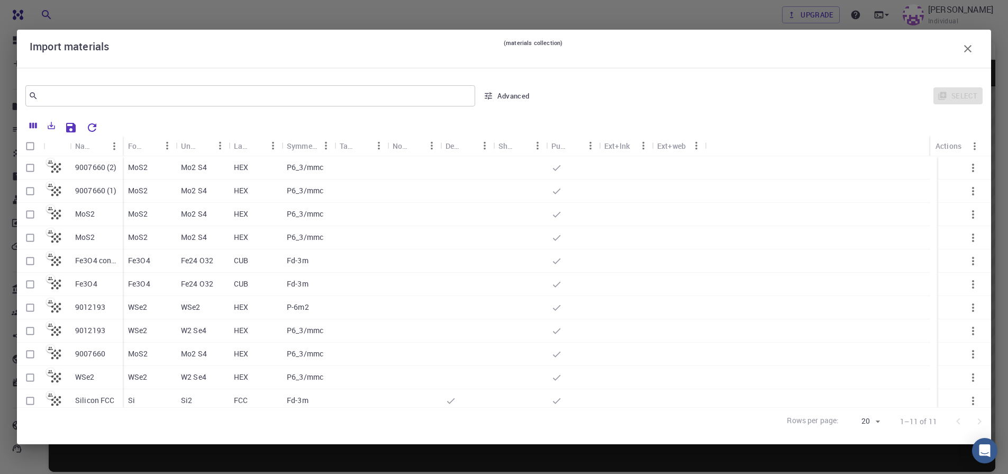
click at [30, 215] on input "Select row" at bounding box center [30, 214] width 20 height 20
checkbox input "true"
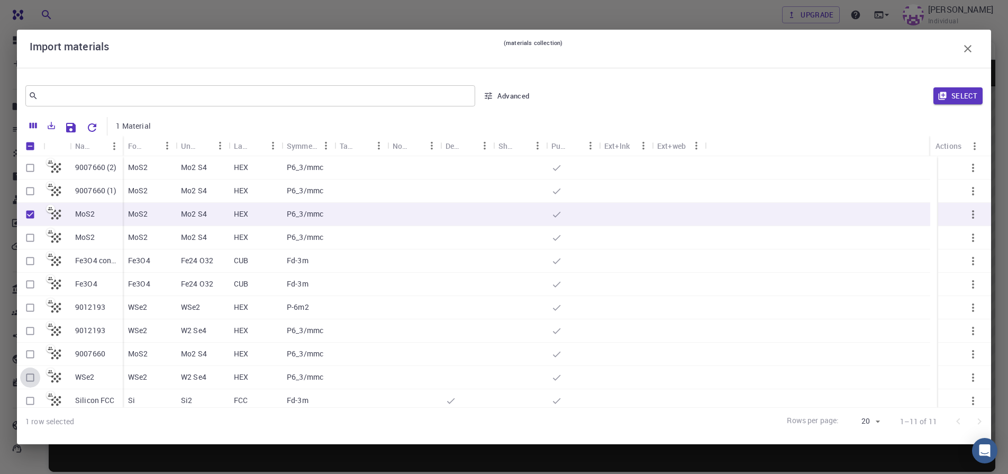
click at [29, 379] on input "Select row" at bounding box center [30, 377] width 20 height 20
checkbox input "true"
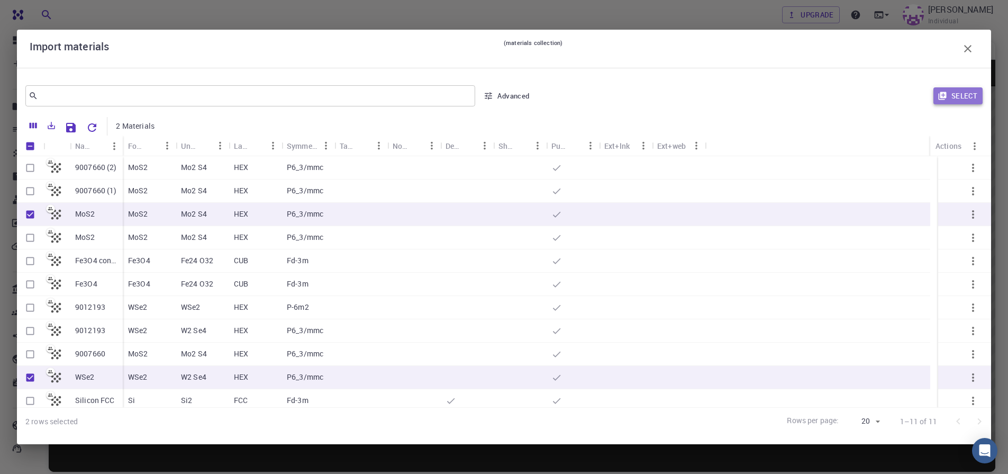
click at [945, 96] on icon "button" at bounding box center [942, 96] width 8 height 8
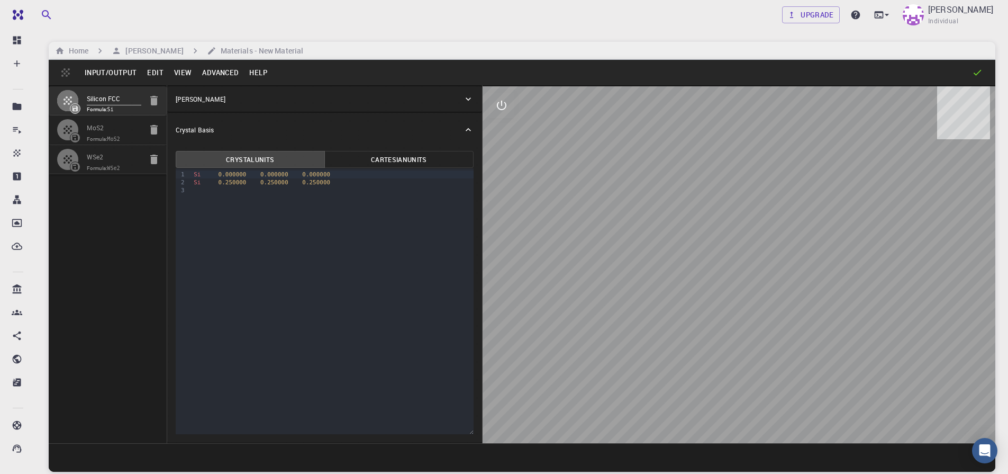
click at [84, 134] on div at bounding box center [72, 129] width 30 height 21
type input "HEX"
type input "3.19223791"
type input "13.378294"
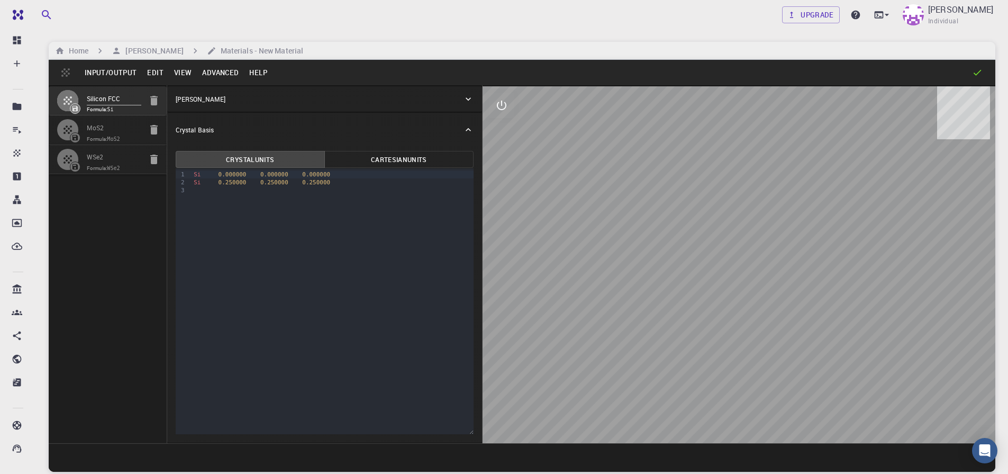
type input "90"
type input "119.99999999999999"
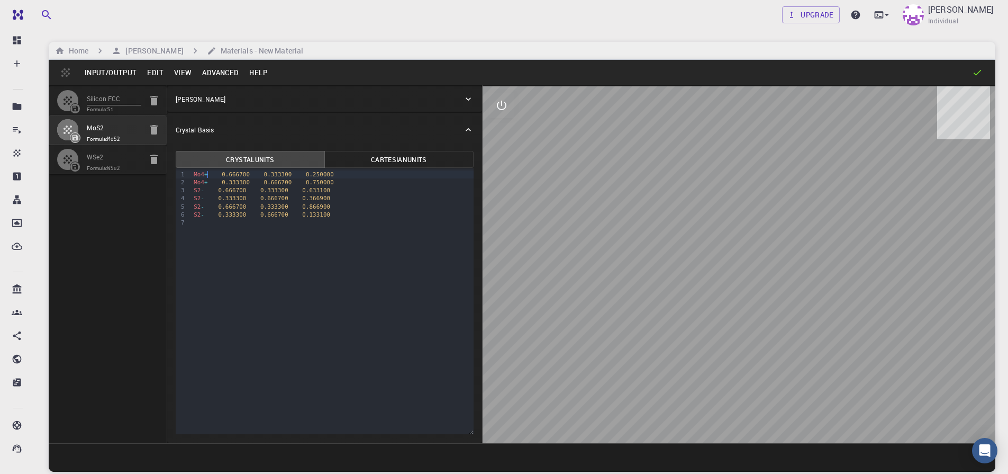
click at [208, 175] on div "Mo4 + 0.666700 0.333300 0.250000" at bounding box center [331, 174] width 283 height 8
click at [367, 256] on div "9 1 2 3 4 5 6 7 › Mo 0.666700 0.333300 0.250000 Mo 0.333300 0.666700 0.750000 S…" at bounding box center [325, 301] width 298 height 266
click at [503, 108] on icon "interactive" at bounding box center [501, 105] width 13 height 13
click at [504, 127] on icon "view" at bounding box center [501, 130] width 13 height 13
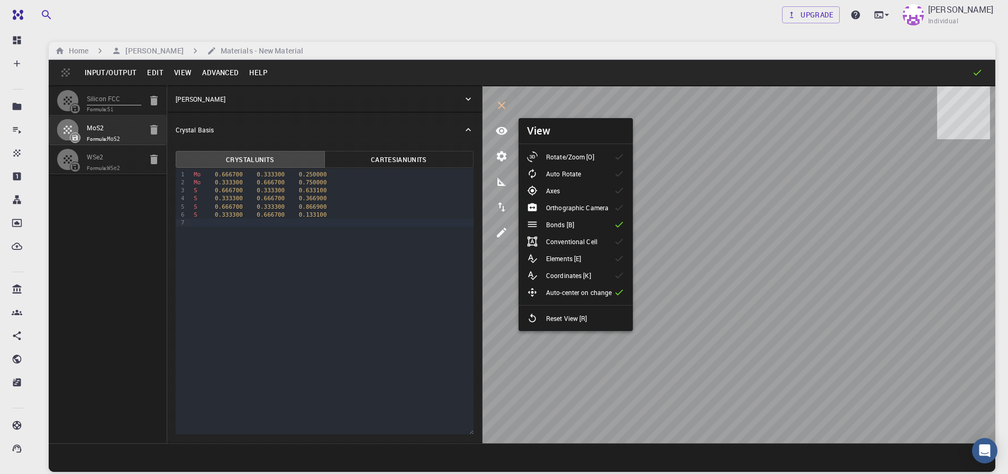
click at [622, 225] on icon at bounding box center [619, 224] width 11 height 11
click at [332, 181] on div "Mo 0.333300 0.666700 0.750000" at bounding box center [331, 182] width 283 height 8
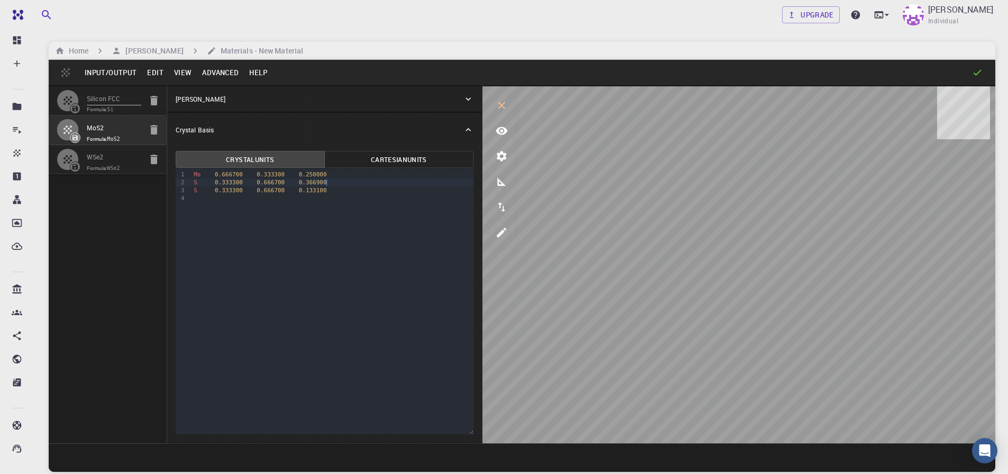
click at [406, 233] on div "9 1 2 3 4 › Mo 0.666700 0.333300 0.250000 S 0.333300 0.666700 0.366900 S 0.3333…" at bounding box center [325, 301] width 298 height 266
click at [220, 72] on button "Advanced" at bounding box center [220, 72] width 47 height 17
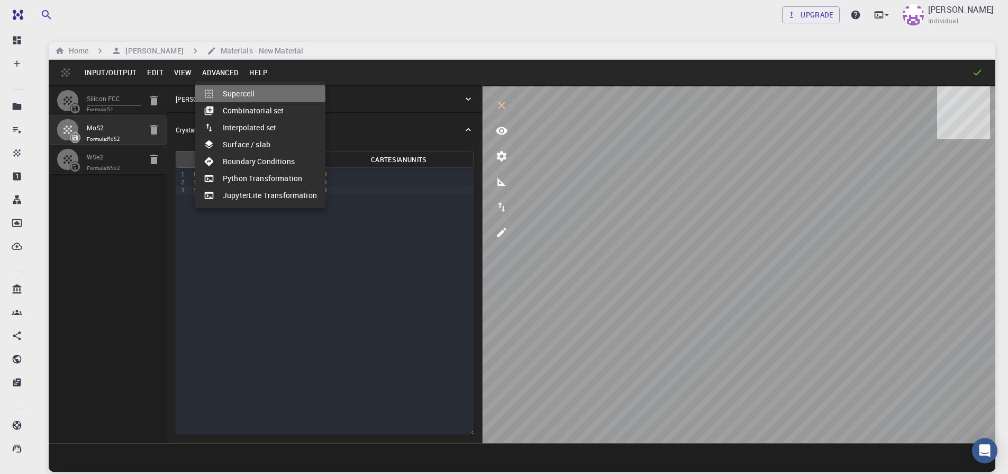
click at [239, 95] on li "Supercell" at bounding box center [260, 93] width 130 height 17
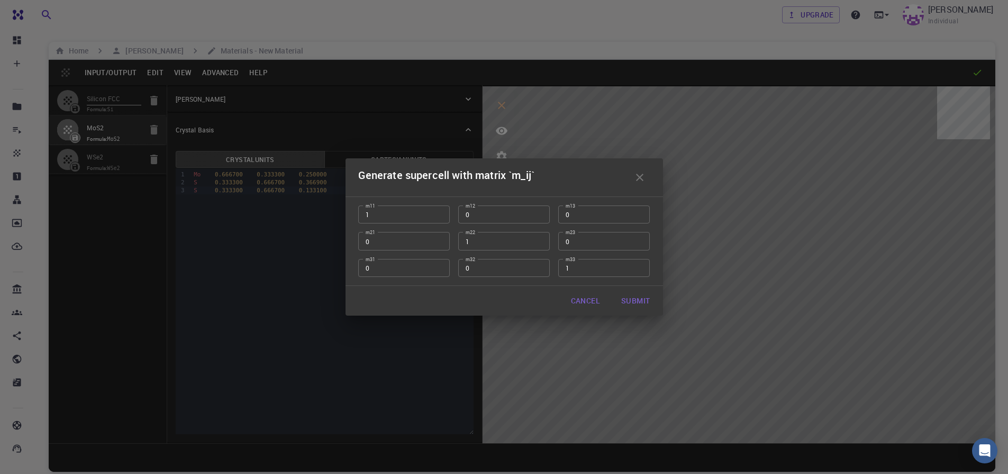
click at [380, 214] on input "1" at bounding box center [404, 214] width 92 height 18
type input "2"
click at [478, 238] on input "1" at bounding box center [504, 241] width 92 height 18
type input "2"
click at [641, 303] on button "Submit" at bounding box center [636, 300] width 46 height 21
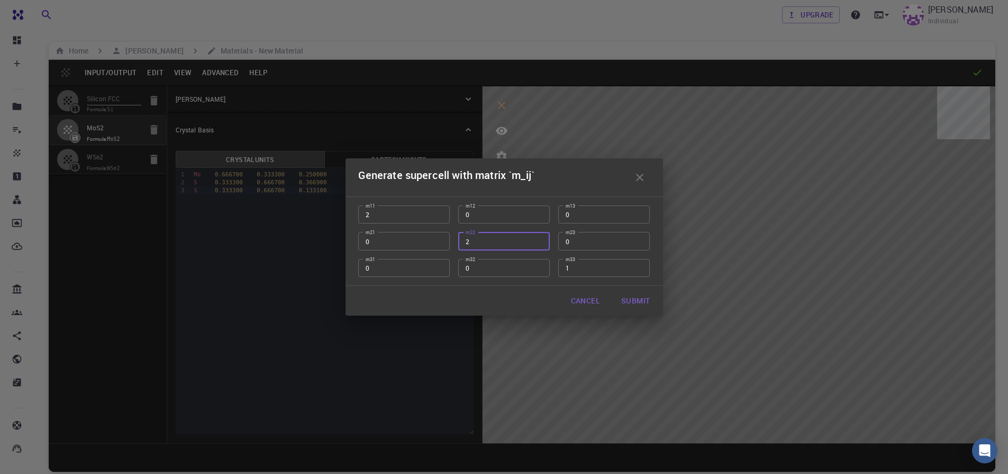
type input "TRI"
type input "6.38447582"
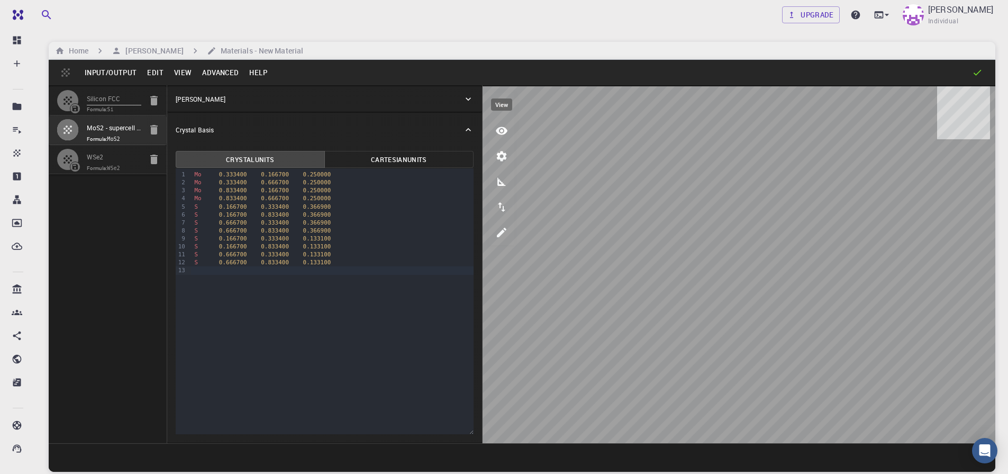
click at [509, 136] on button "view" at bounding box center [501, 130] width 25 height 25
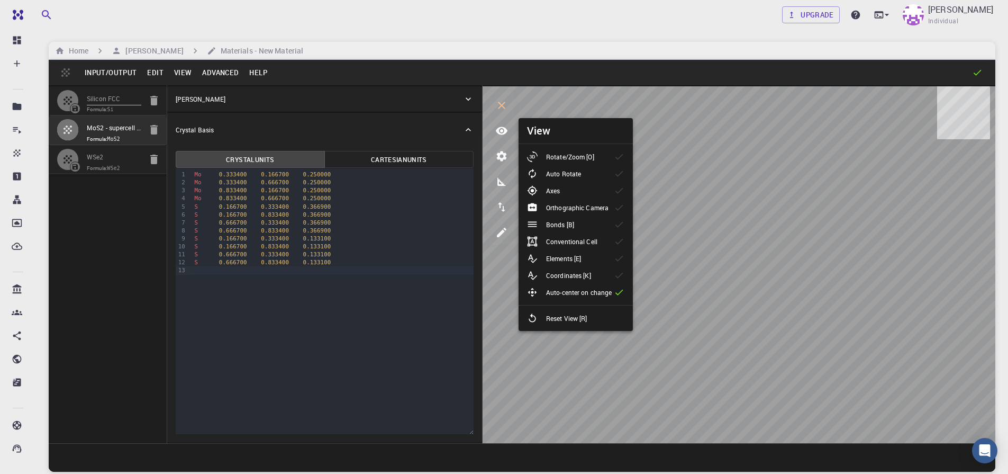
click at [588, 225] on li "Bonds [B]" at bounding box center [576, 224] width 114 height 17
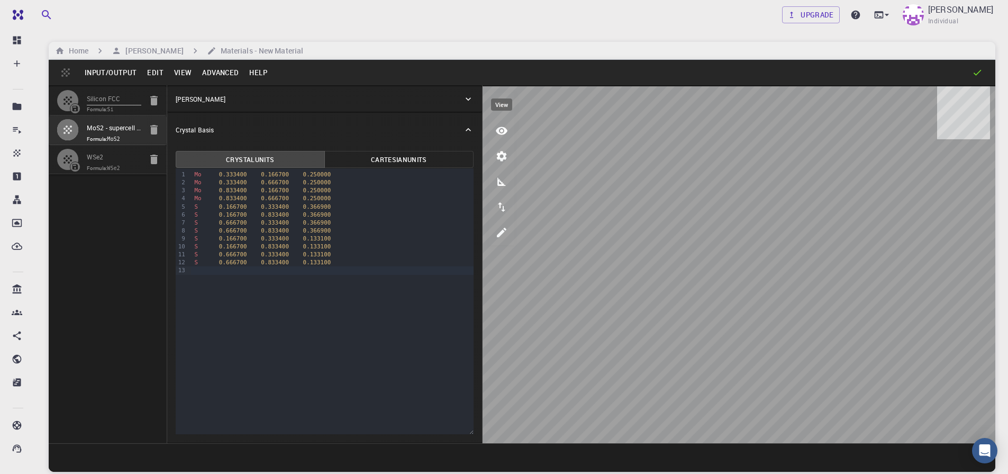
click at [506, 128] on icon "view" at bounding box center [501, 130] width 13 height 13
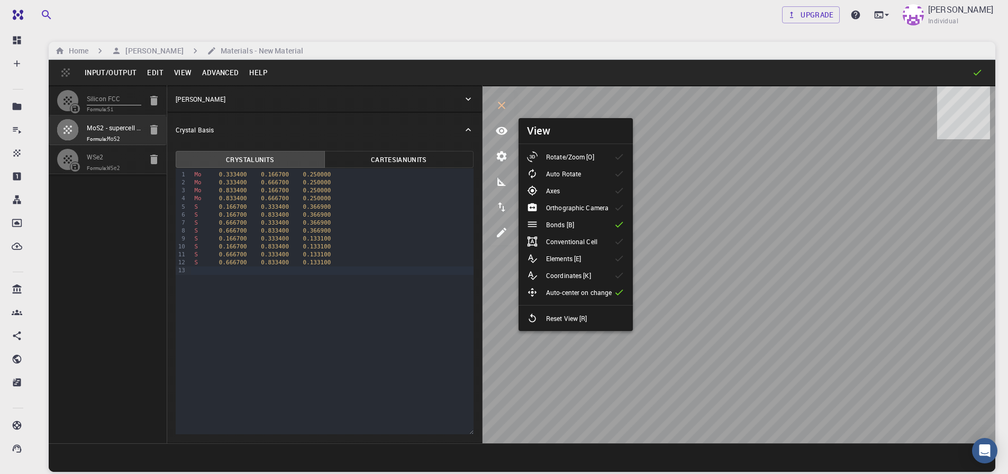
click at [613, 172] on li "Auto Rotate" at bounding box center [576, 173] width 114 height 17
click at [618, 177] on icon at bounding box center [619, 173] width 11 height 11
click at [620, 157] on icon at bounding box center [619, 157] width 8 height 6
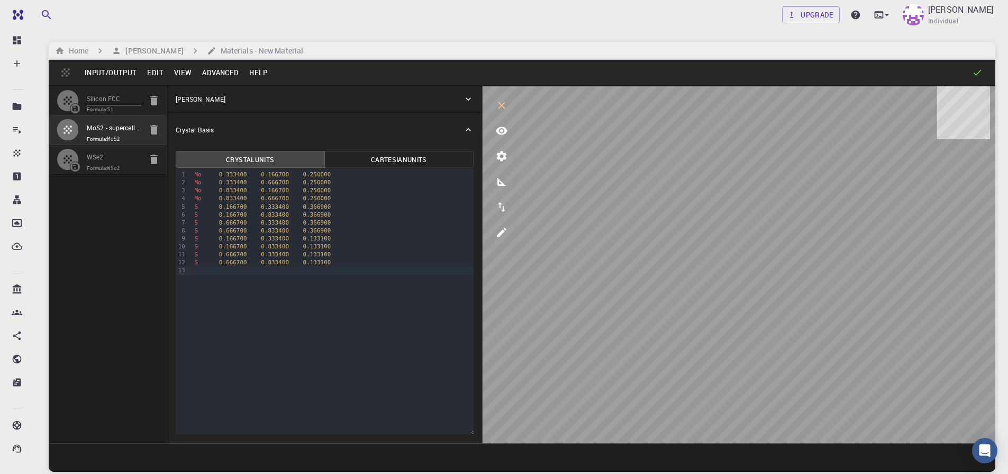
click at [223, 70] on button "Advanced" at bounding box center [220, 72] width 47 height 17
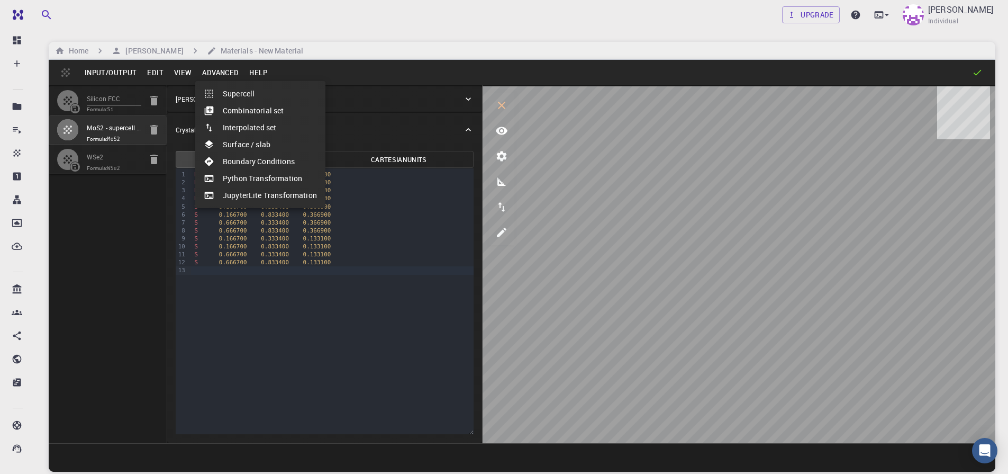
click at [264, 144] on li "Surface / slab" at bounding box center [260, 144] width 130 height 17
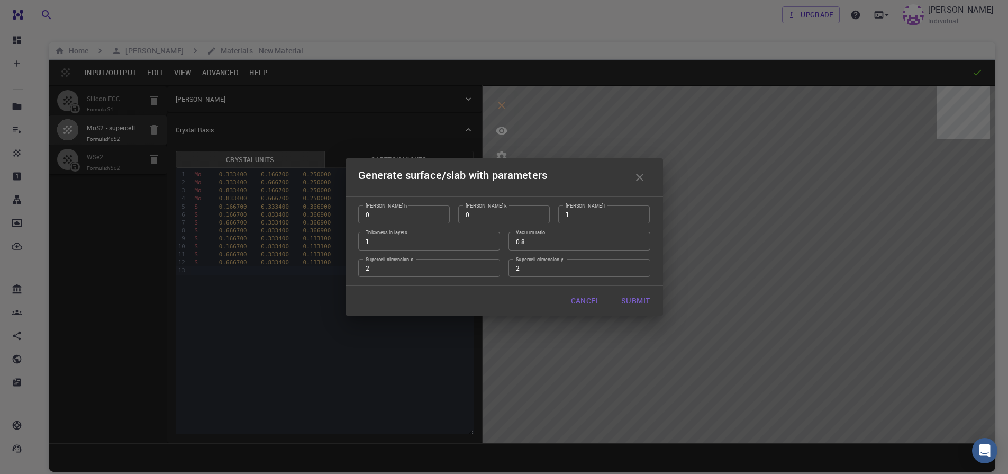
click at [638, 302] on button "Submit" at bounding box center [636, 300] width 46 height 21
type input "12.769"
type input "12.76893212018922"
type input "66.89150000000001"
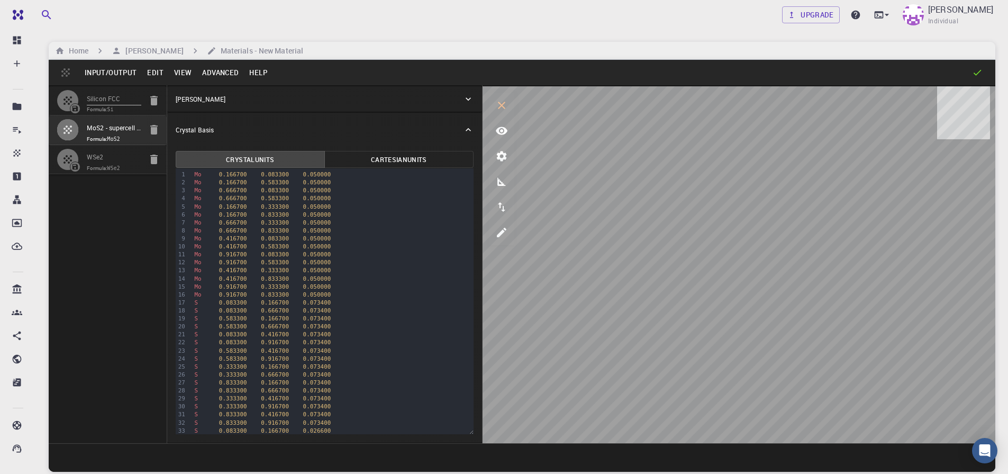
click at [149, 98] on icon "button" at bounding box center [154, 100] width 13 height 13
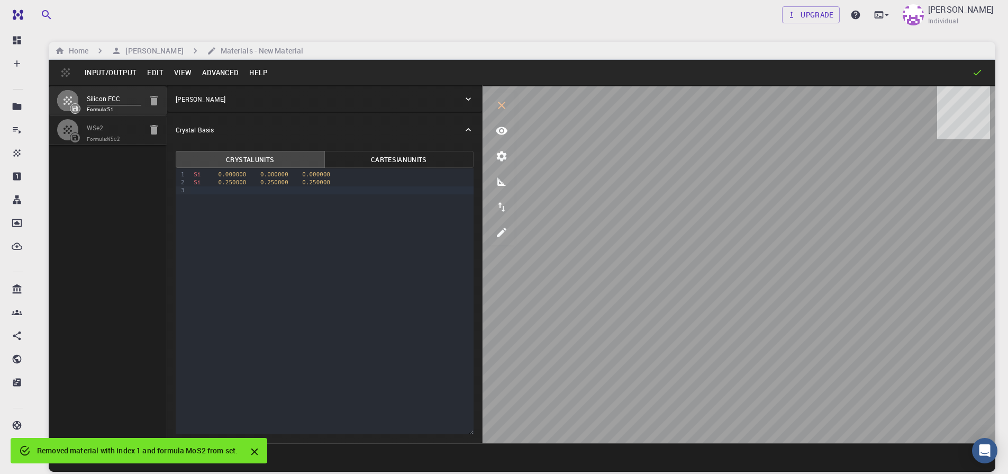
click at [110, 137] on code "WSe2" at bounding box center [113, 139] width 13 height 6
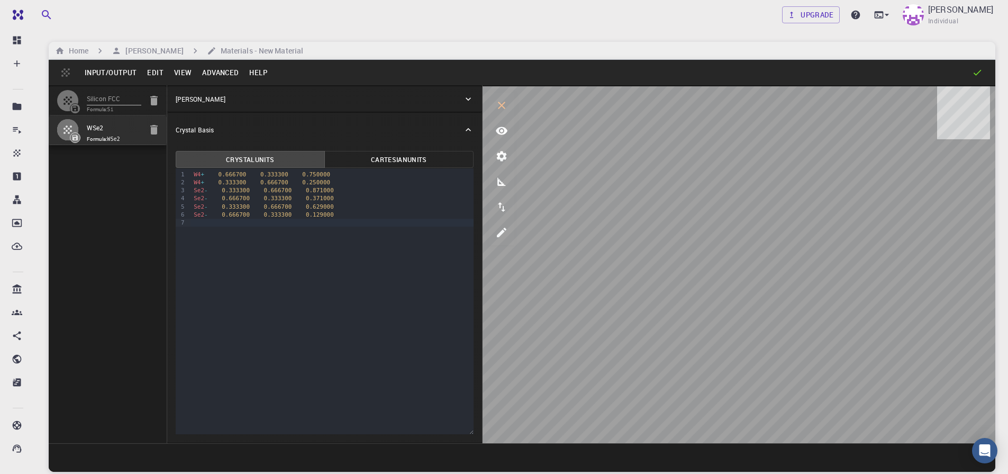
click at [157, 159] on div "Silicon FCC Formula: Si WSe2 Formula: WSe2" at bounding box center [108, 264] width 119 height 358
click at [101, 73] on button "Input/Output" at bounding box center [110, 72] width 62 height 17
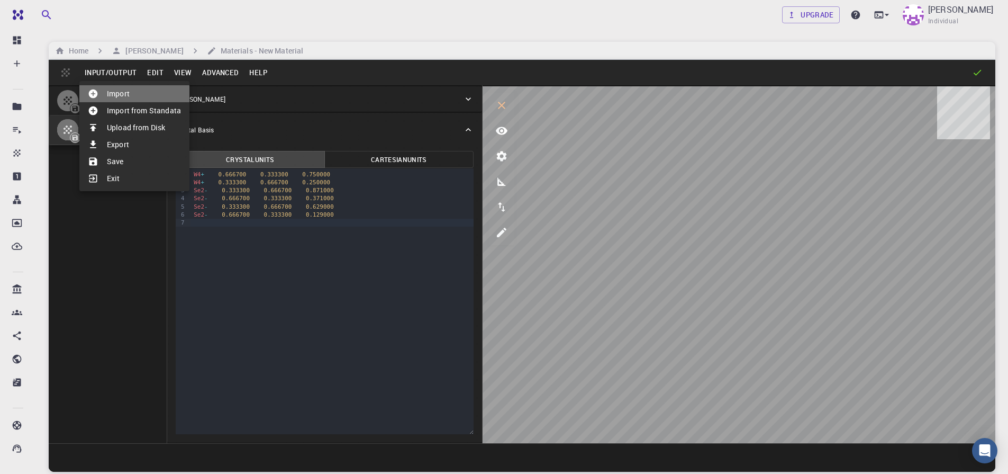
click at [112, 95] on li "Import" at bounding box center [134, 93] width 110 height 17
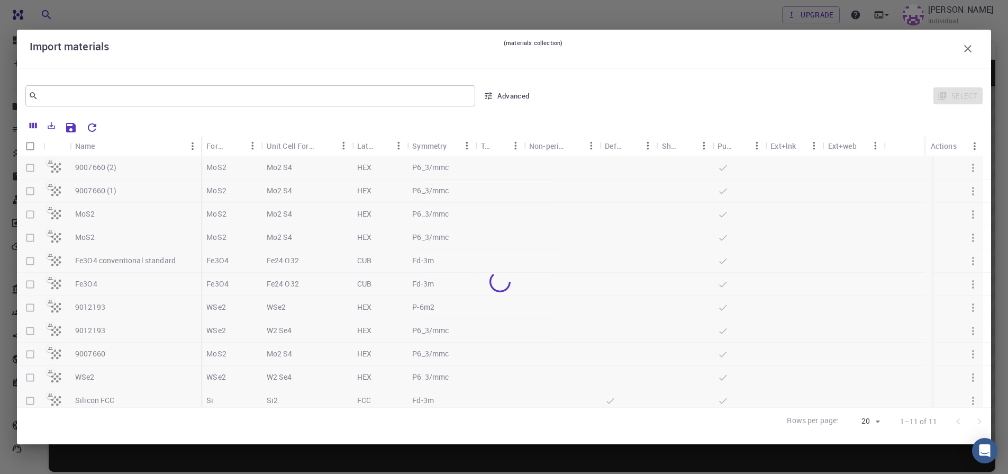
click at [31, 241] on div at bounding box center [500, 281] width 966 height 251
click at [29, 235] on div at bounding box center [500, 281] width 966 height 251
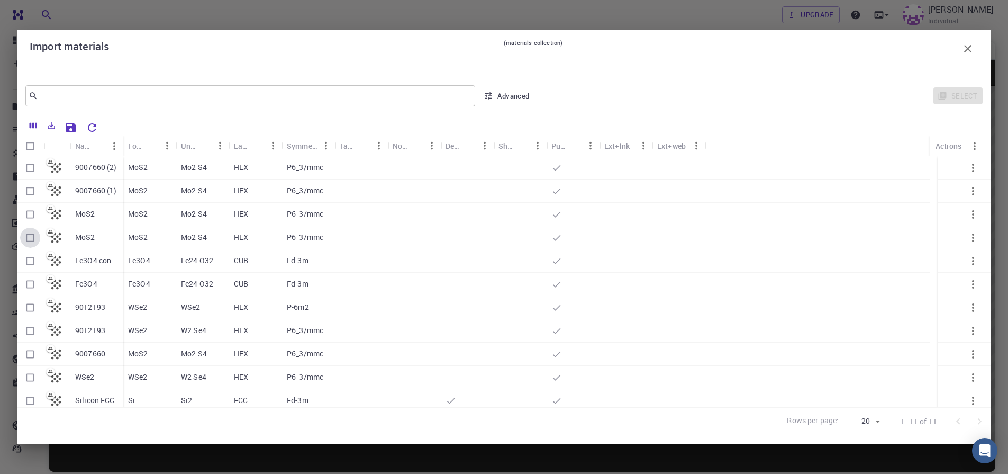
click at [30, 236] on input "Select row" at bounding box center [30, 238] width 20 height 20
checkbox input "true"
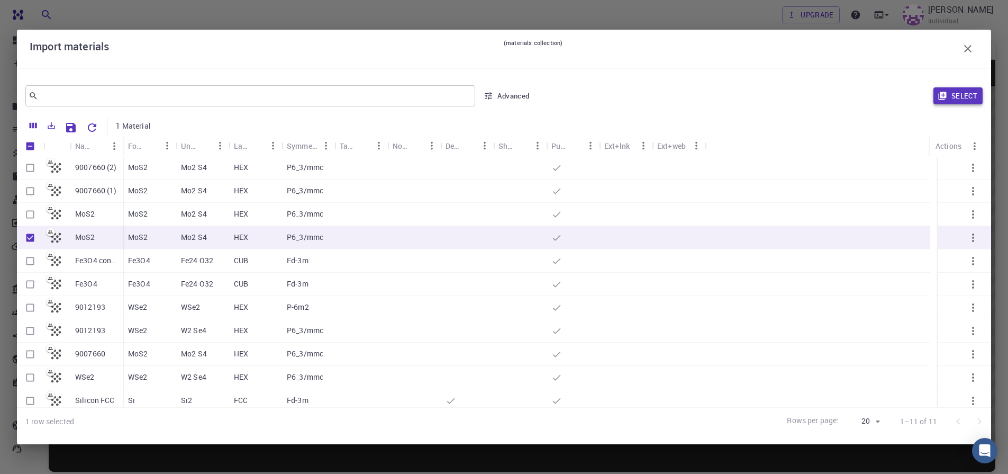
click at [959, 101] on button "Select" at bounding box center [957, 95] width 49 height 17
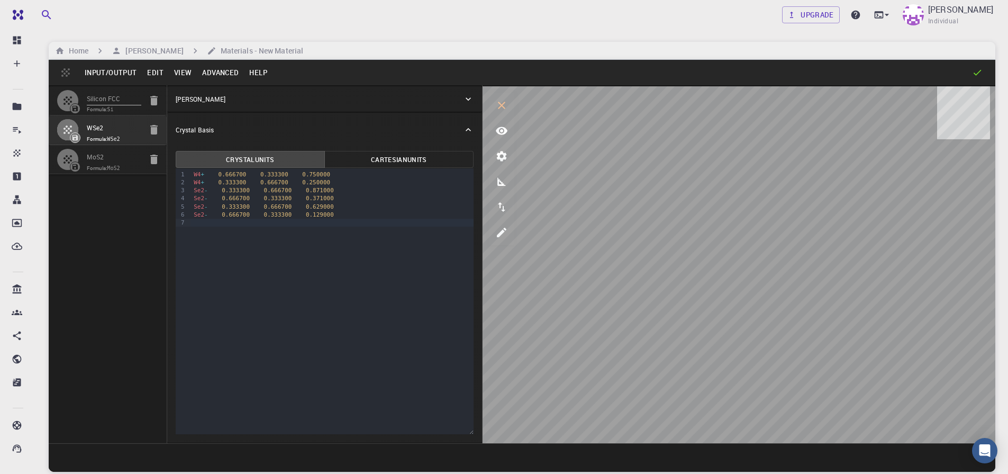
click at [95, 167] on span "Formula: MoS2" at bounding box center [114, 168] width 54 height 8
type input "3.19223791"
type input "13.378294"
click at [86, 130] on div at bounding box center [72, 129] width 30 height 21
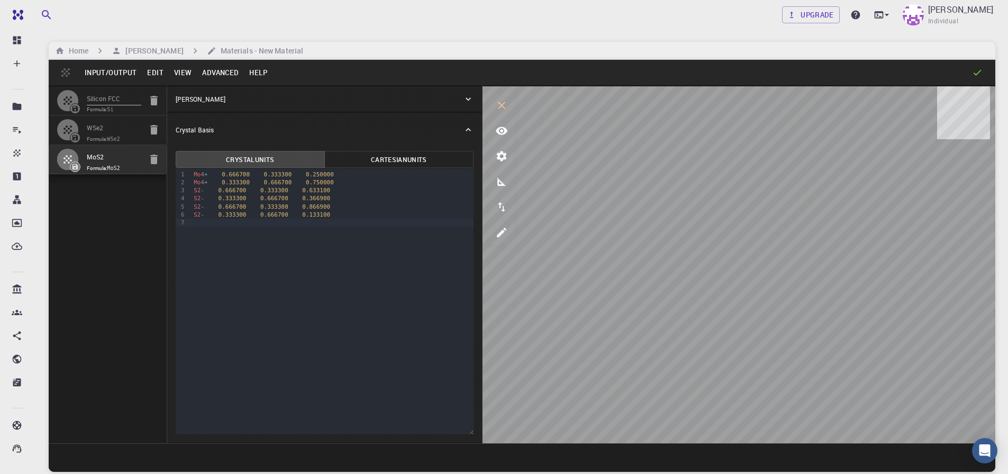
type input "3.31993292"
type input "13.7371873"
click at [82, 161] on div at bounding box center [72, 159] width 30 height 21
type input "3.19223791"
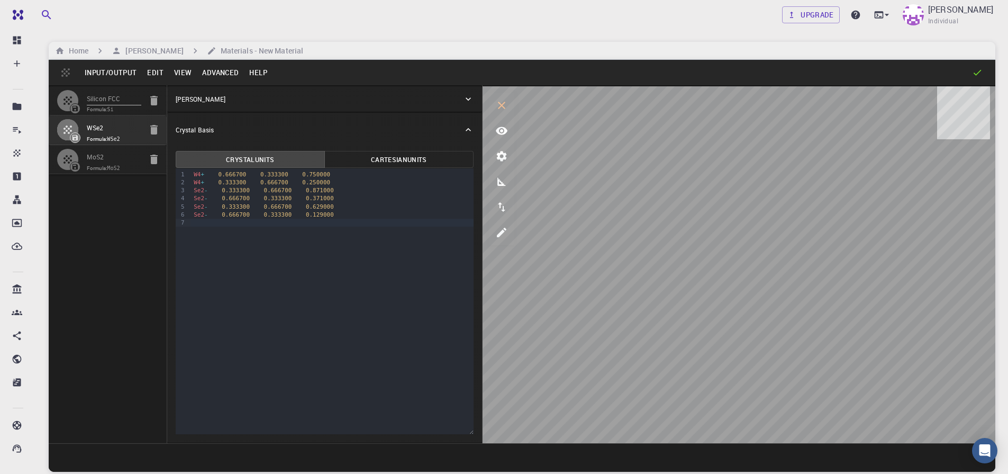
type input "3.19223791"
type input "13.378294"
click at [210, 176] on div "Mo4 + 0.666700 0.333300 0.250000" at bounding box center [331, 174] width 283 height 8
click at [155, 97] on icon "button" at bounding box center [154, 100] width 13 height 13
type input "3.31993292"
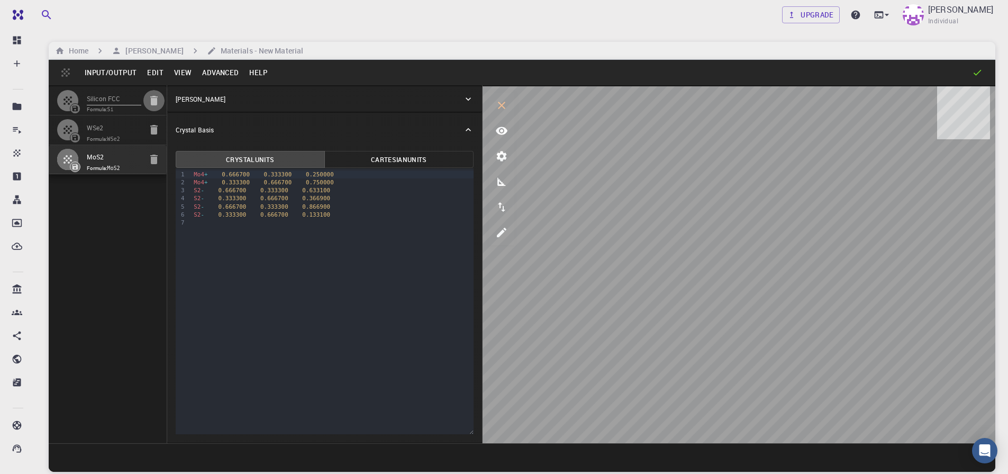
type input "3.31993292"
type input "13.7371873"
click at [156, 99] on icon "button" at bounding box center [153, 101] width 7 height 10
type input "FCC"
type input "3.8669997952417843"
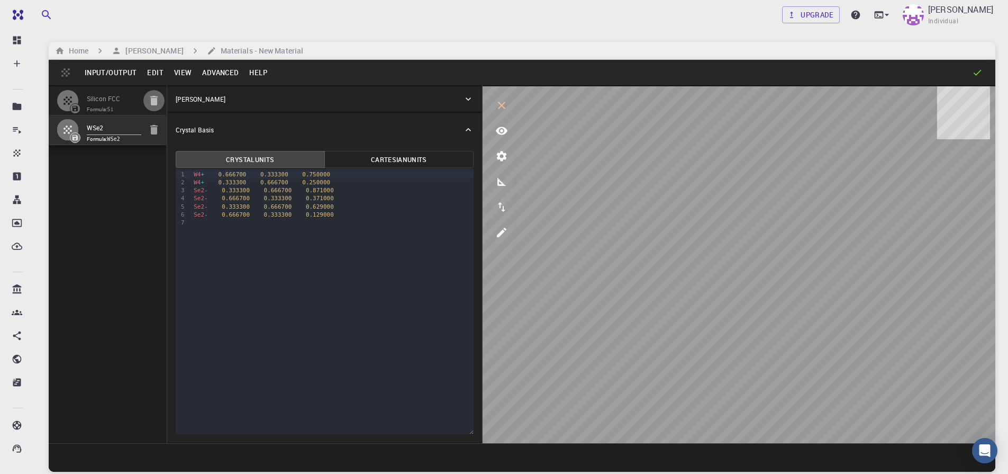
type input "3.8669998461227024"
type input "3.867"
type input "59.9999986836772"
type input "59.999998248423154"
type input "59.99999432867027"
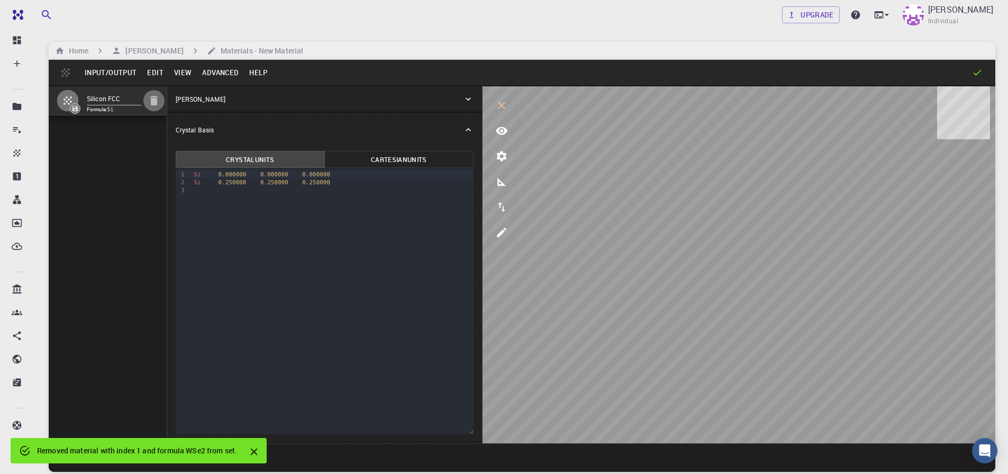
click at [156, 99] on icon "button" at bounding box center [153, 101] width 7 height 10
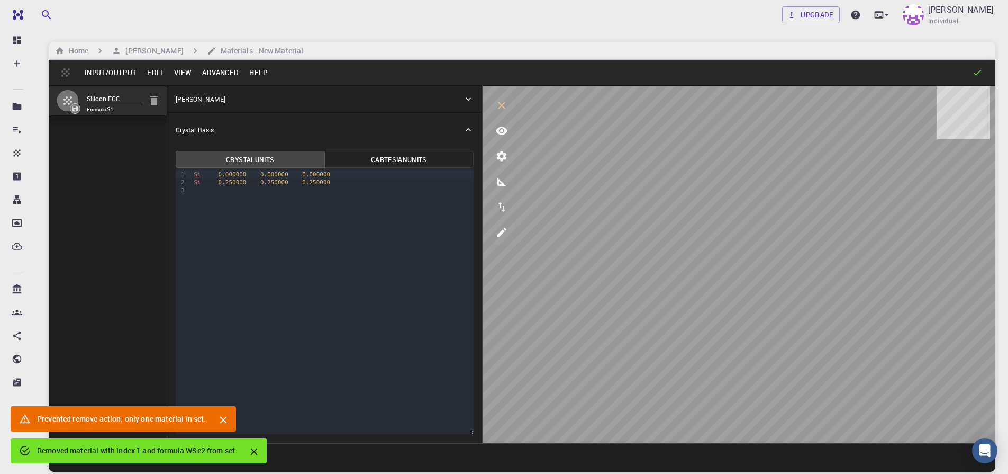
click at [156, 99] on icon "button" at bounding box center [153, 101] width 7 height 10
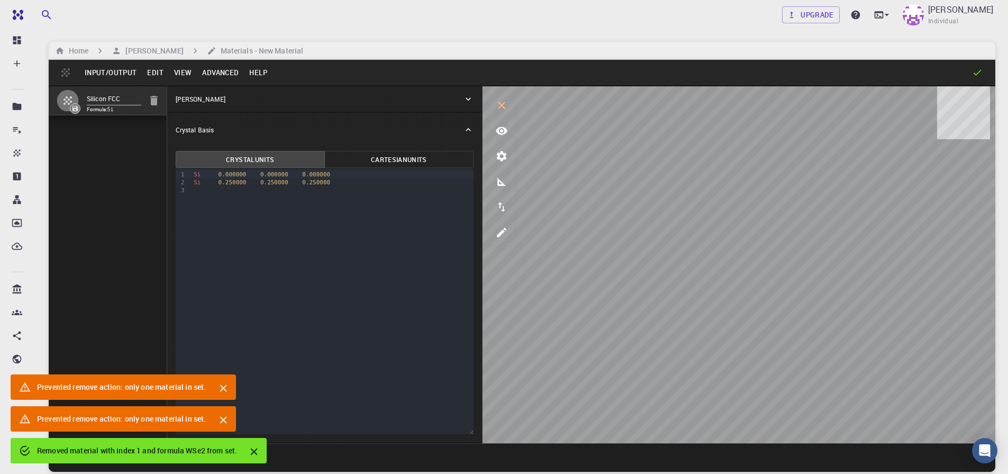
click at [156, 99] on icon "button" at bounding box center [153, 101] width 7 height 10
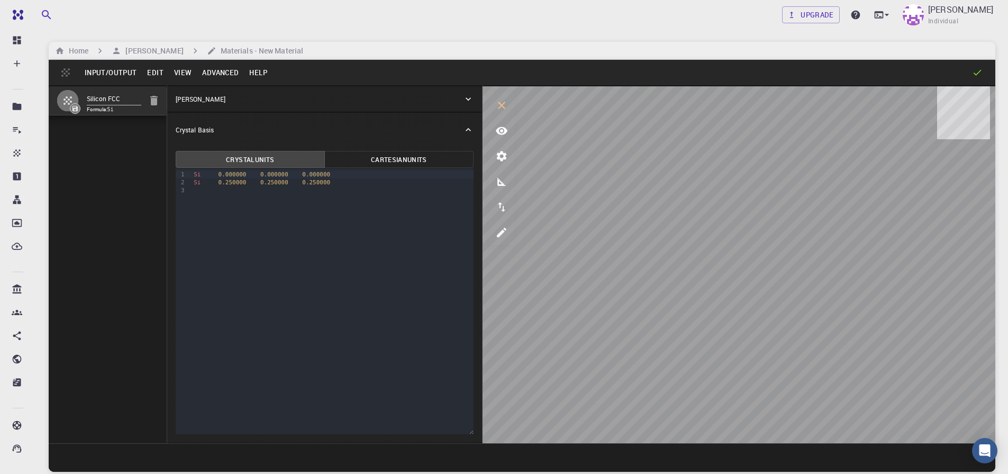
click at [105, 72] on button "Input/Output" at bounding box center [110, 72] width 62 height 17
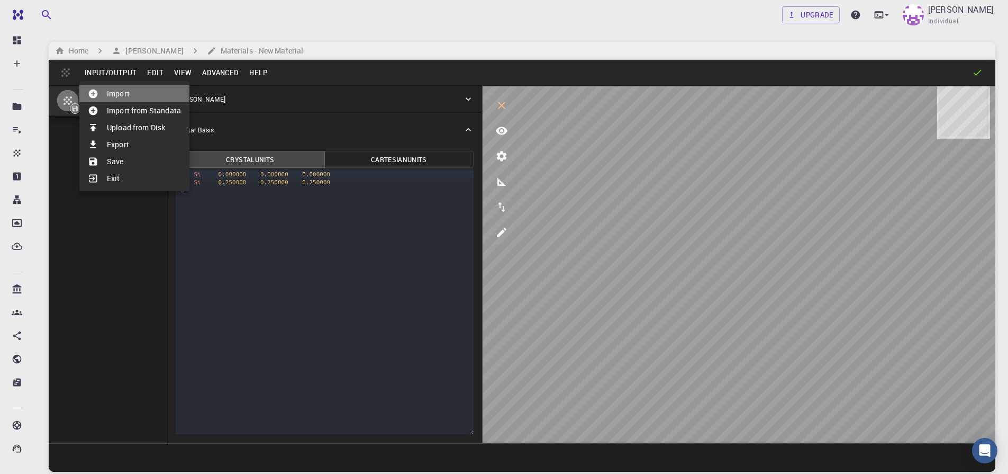
click at [108, 93] on li "Import" at bounding box center [134, 93] width 110 height 17
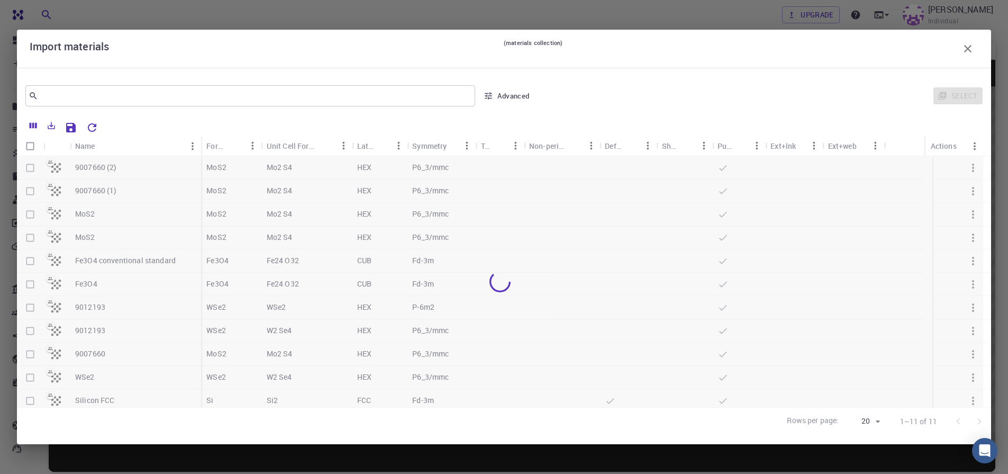
click at [31, 215] on div at bounding box center [500, 281] width 966 height 251
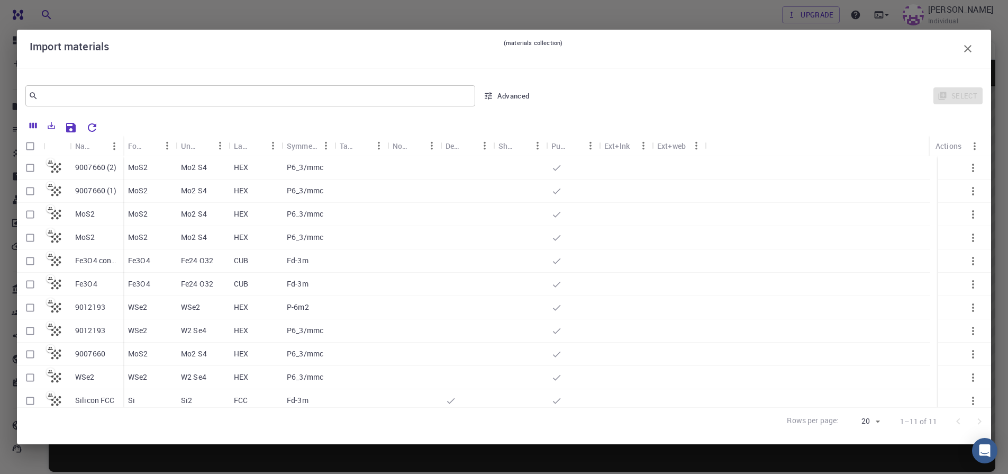
click at [31, 215] on input "Select row" at bounding box center [30, 214] width 20 height 20
checkbox input "true"
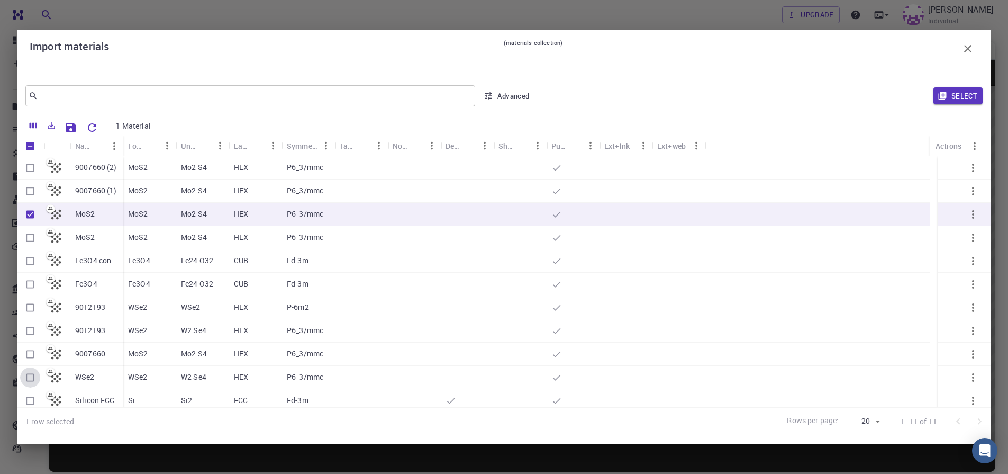
click at [24, 378] on input "Select row" at bounding box center [30, 377] width 20 height 20
checkbox input "true"
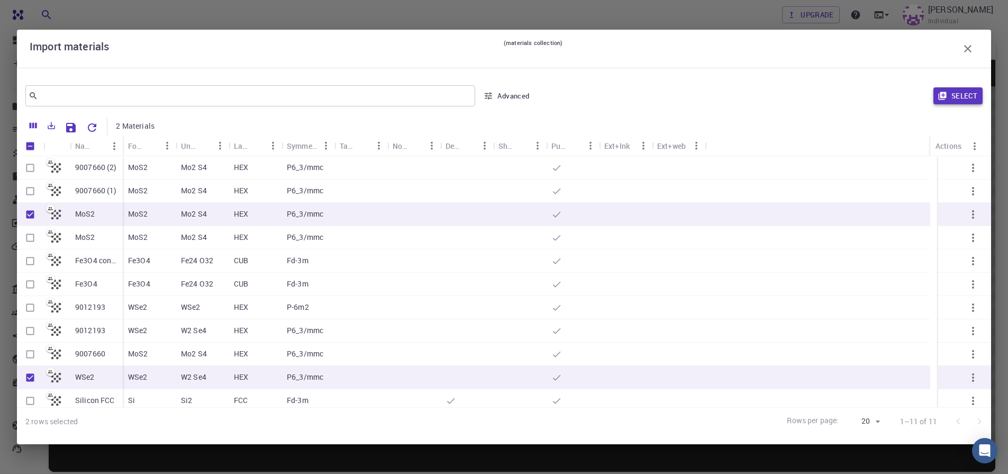
click at [957, 101] on button "Select" at bounding box center [957, 95] width 49 height 17
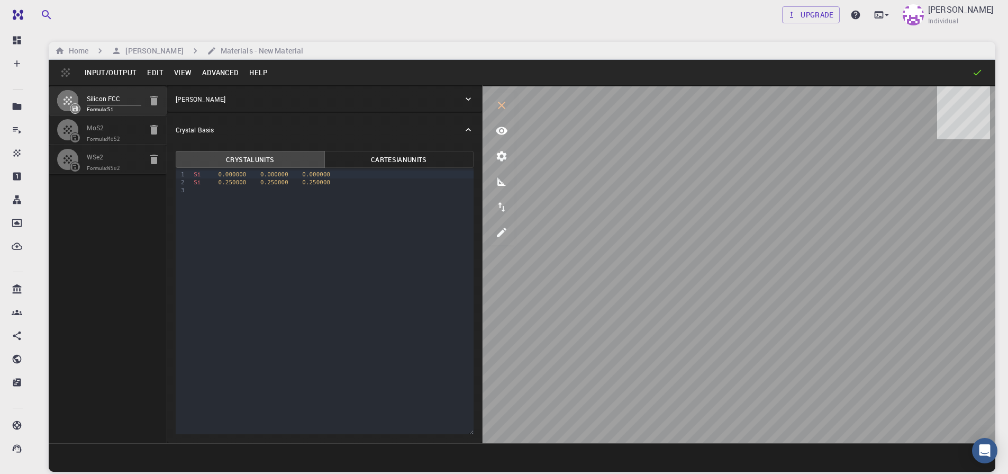
click at [110, 135] on span "Formula: MoS2" at bounding box center [114, 139] width 54 height 8
type input "HEX"
type input "3.19223791"
type input "13.378294"
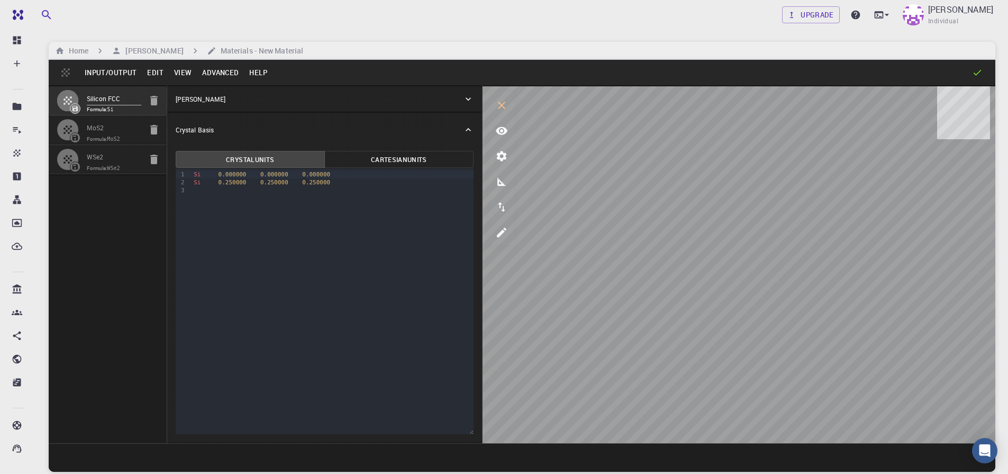
type input "90"
type input "119.99999999999999"
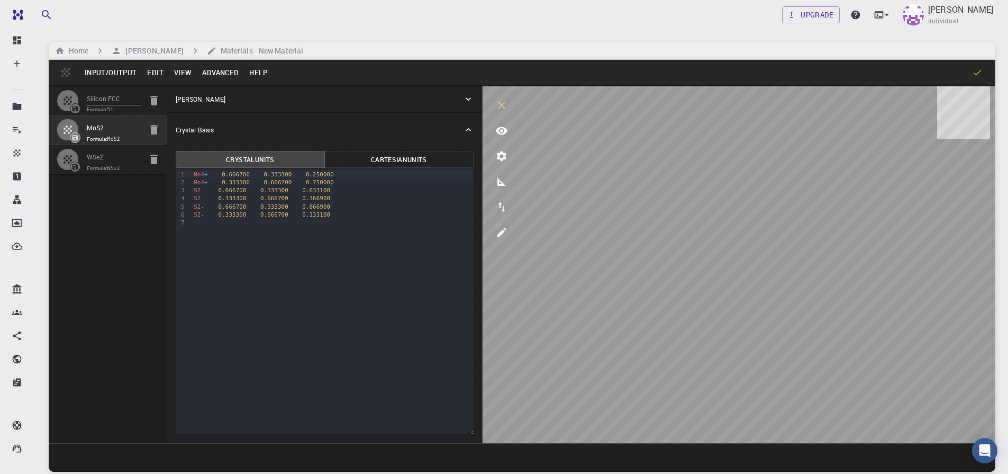
click at [213, 174] on div "Mo4 + 0.666700 0.333300 0.250000" at bounding box center [331, 174] width 283 height 8
click at [211, 175] on div "Mo4 + 0.666700 0.333300 0.250000" at bounding box center [331, 174] width 283 height 8
click at [211, 174] on div "Mo4 + 0.666700 0.333300 0.250000" at bounding box center [331, 174] width 283 height 8
click at [212, 175] on span "0.666700" at bounding box center [225, 174] width 28 height 7
click at [373, 339] on div "9 1 2 3 4 5 6 7 › Mo 0.666700 0.333300 0.250000 Mo 0.333300 0.666700 0.750000 S…" at bounding box center [325, 301] width 298 height 266
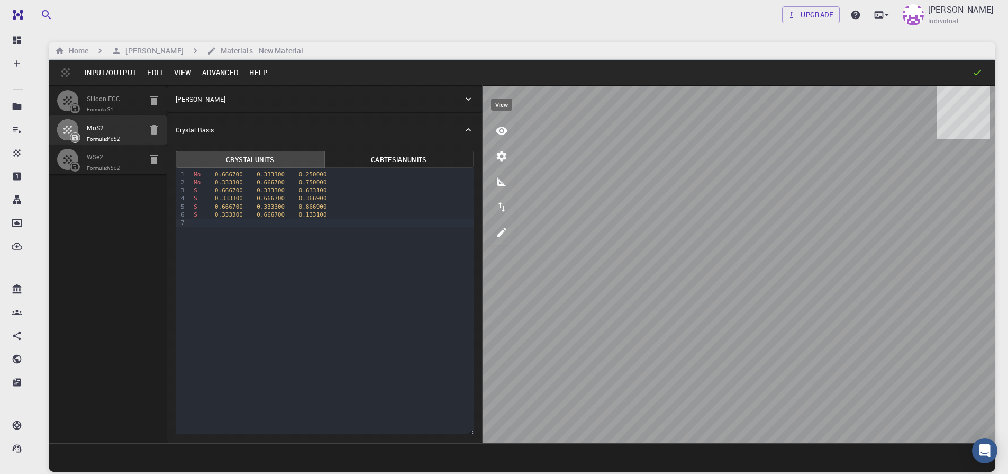
click at [498, 130] on icon "view" at bounding box center [502, 131] width 12 height 8
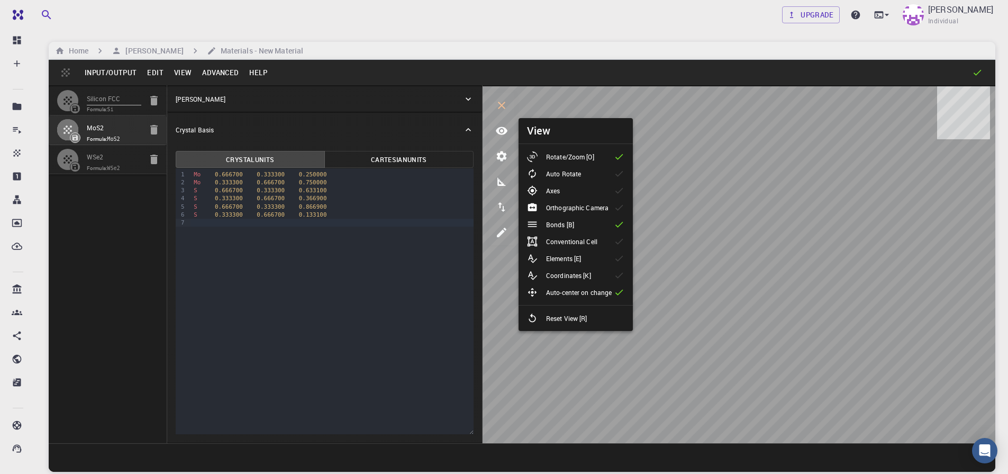
click at [596, 226] on li "Bonds [B]" at bounding box center [576, 224] width 114 height 17
click at [334, 184] on div "Mo 0.333300 0.666700 0.750000" at bounding box center [331, 182] width 283 height 8
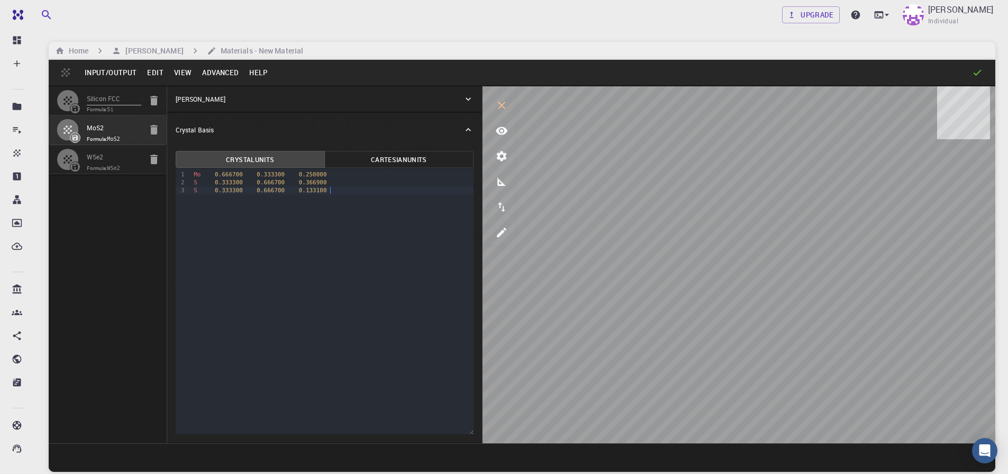
click at [187, 76] on button "View" at bounding box center [183, 72] width 29 height 17
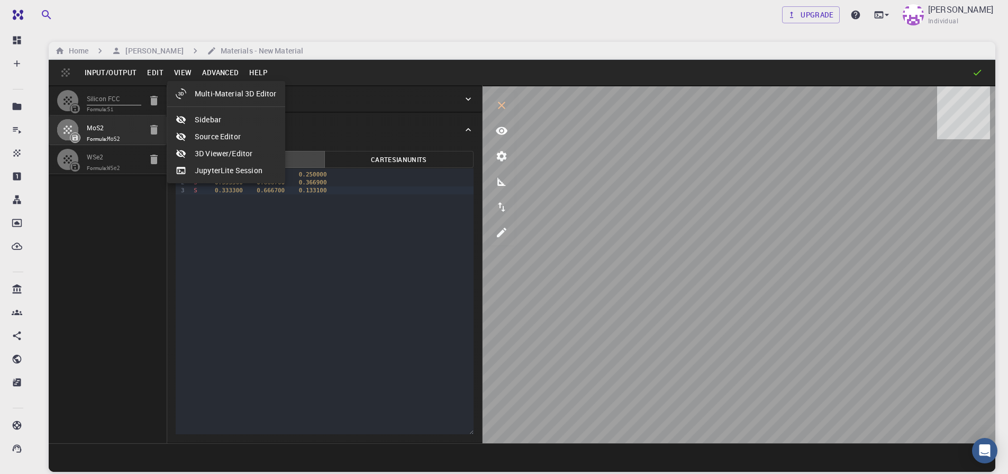
click at [225, 75] on div at bounding box center [504, 237] width 1008 height 474
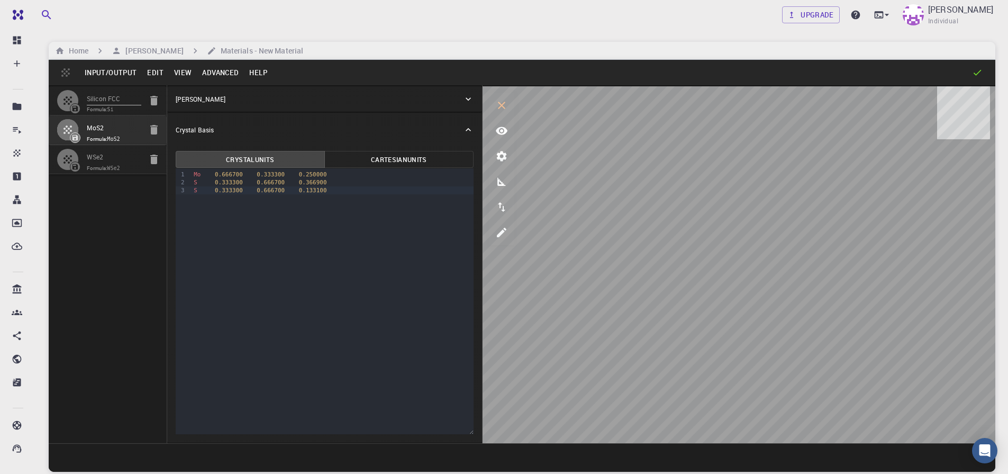
click at [225, 75] on button "Advanced" at bounding box center [220, 72] width 47 height 17
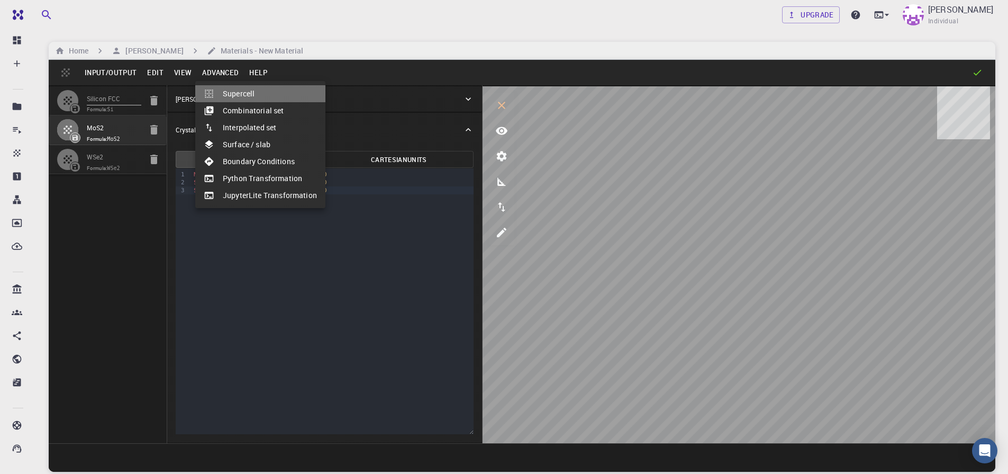
click at [283, 99] on li "Supercell" at bounding box center [260, 93] width 130 height 17
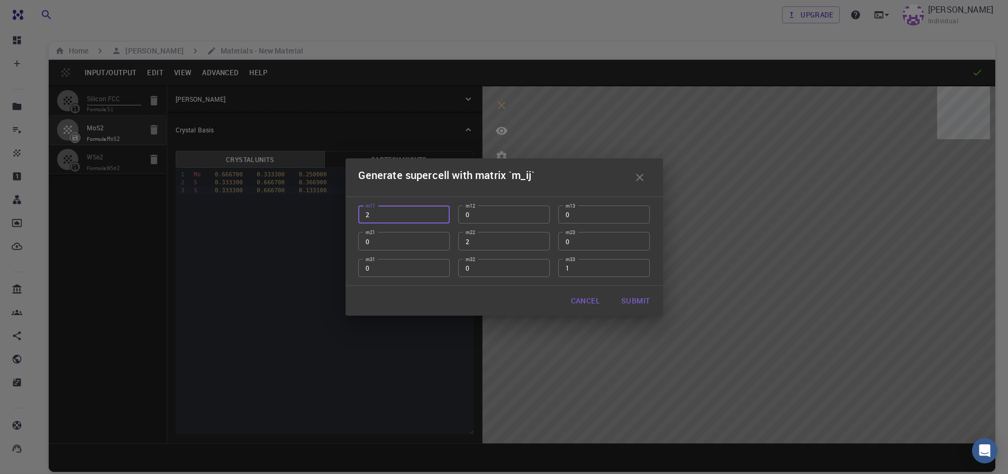
click at [376, 215] on input "2" at bounding box center [404, 214] width 92 height 18
type input "1"
click at [486, 247] on input "2" at bounding box center [504, 241] width 92 height 18
type input "1"
click at [592, 270] on input "1" at bounding box center [604, 268] width 92 height 18
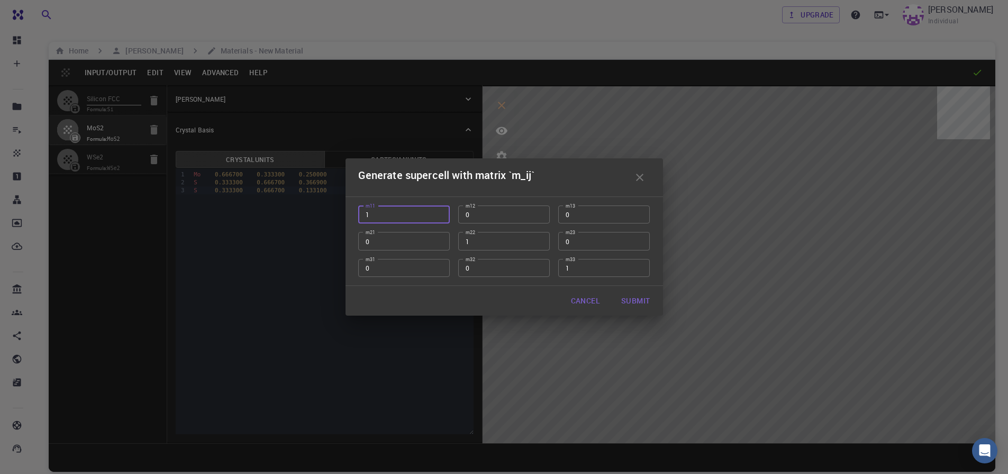
click at [372, 215] on input "1" at bounding box center [404, 214] width 92 height 18
type input "2"
click at [481, 245] on input "1" at bounding box center [504, 241] width 92 height 18
type input "2"
click at [628, 299] on button "Submit" at bounding box center [636, 300] width 46 height 21
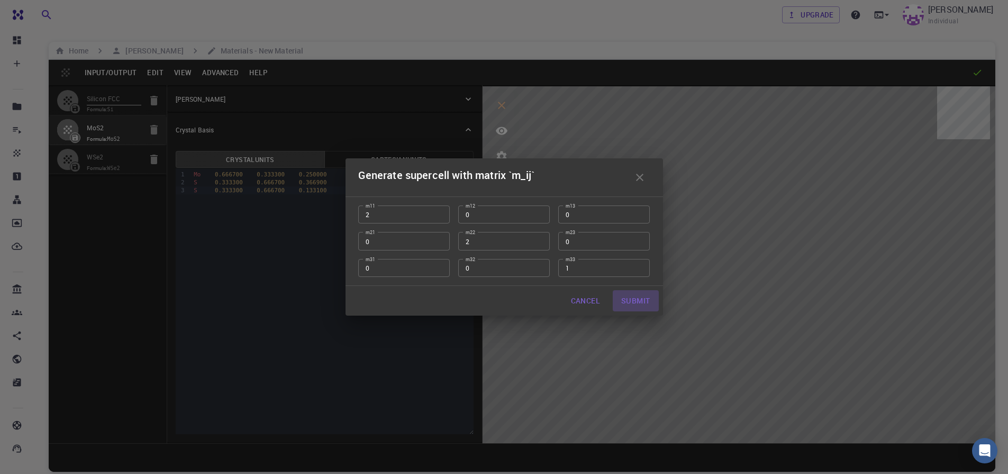
type input "TRI"
type input "6.38447582"
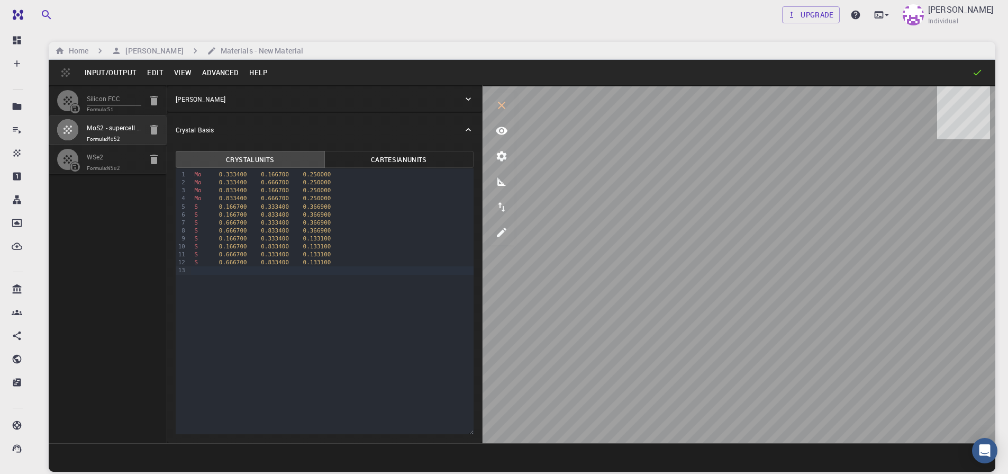
click at [224, 72] on button "Advanced" at bounding box center [220, 72] width 47 height 17
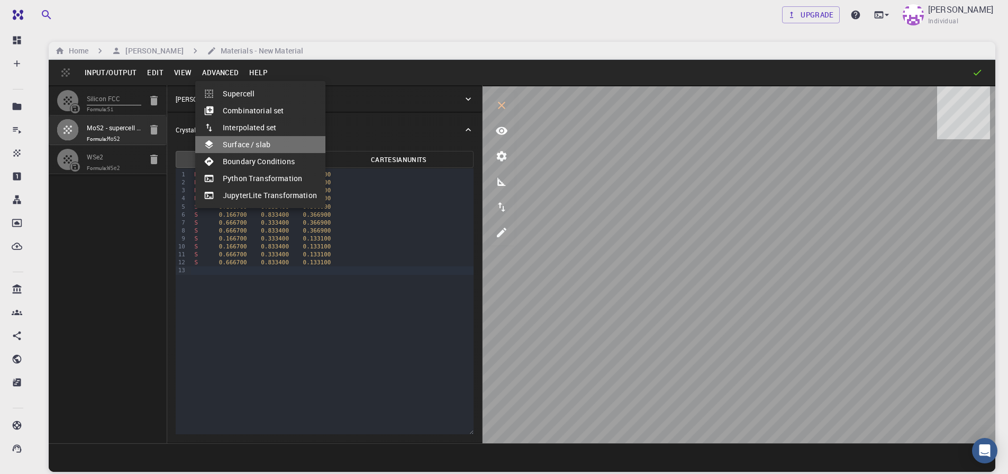
click at [272, 147] on li "Surface / slab" at bounding box center [260, 144] width 130 height 17
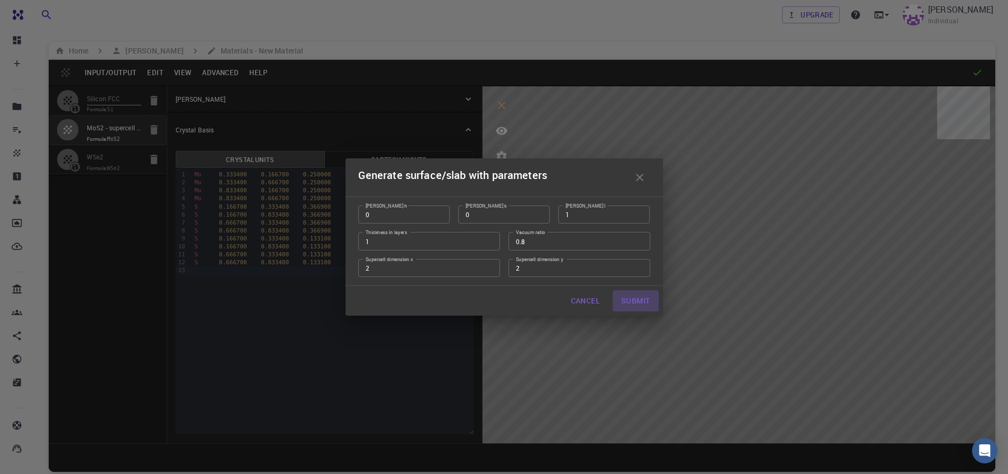
click at [628, 303] on button "Submit" at bounding box center [636, 300] width 46 height 21
type input "12.769"
type input "12.76893212018922"
type input "66.89150000000001"
type input "120.00017585245457"
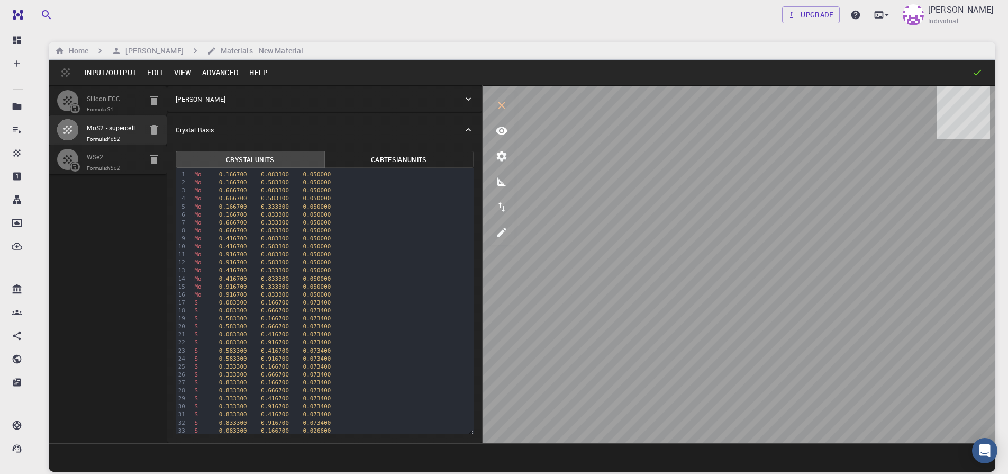
click at [217, 74] on button "Advanced" at bounding box center [220, 72] width 47 height 17
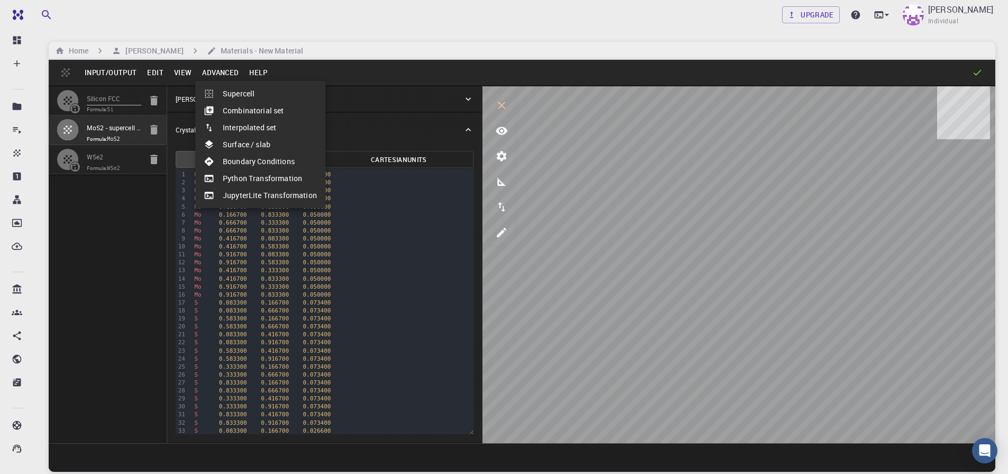
click at [265, 142] on li "Surface / slab" at bounding box center [260, 144] width 130 height 17
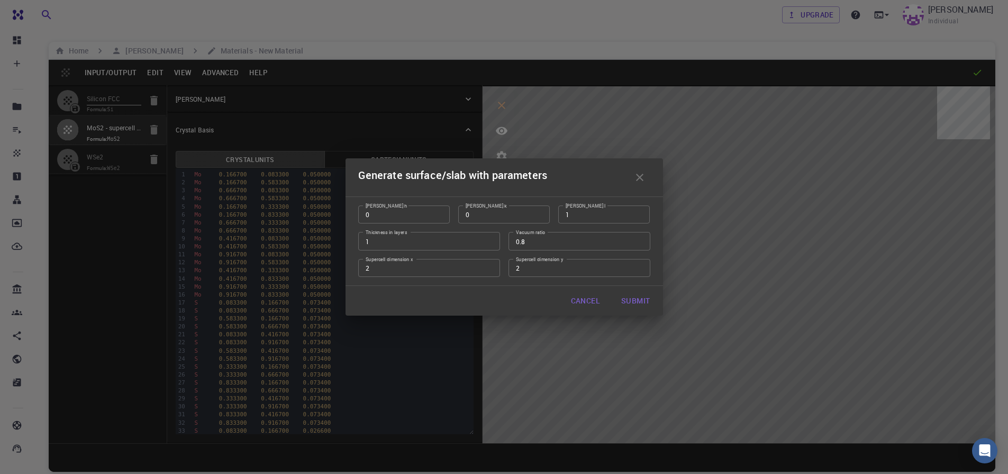
click at [640, 303] on button "Submit" at bounding box center [636, 300] width 46 height 21
type input "25.538"
type input "25.53786424037844"
type input "334.45750000000004"
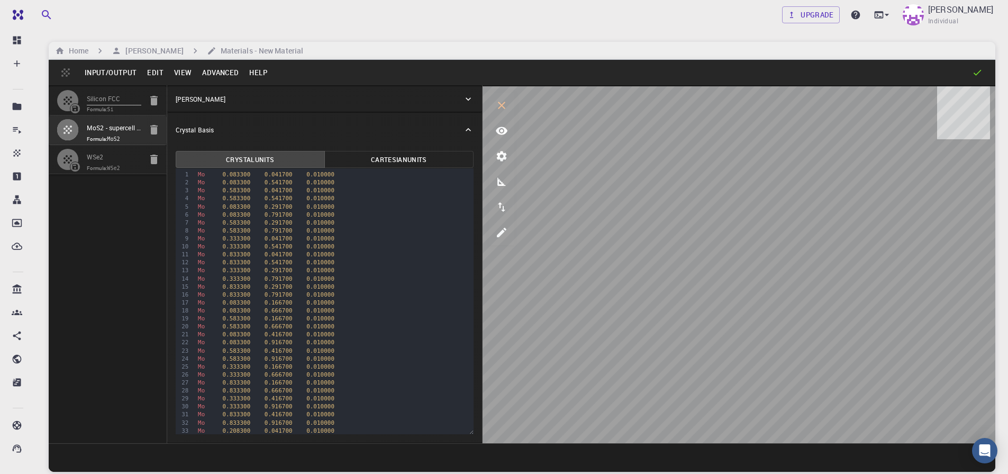
click at [129, 129] on input "MoS2 - supercell [[2,0,0],[0,2,0],[0,0,1]] - slab [0,0,1] - slab [0,0,1]" at bounding box center [114, 128] width 54 height 12
click at [118, 132] on input "MoS2 - supercell [[2,0,0],[0,2,0],[0,0,1]] - slab [0,0,1] - slab [0,0,1]" at bounding box center [114, 128] width 54 height 12
drag, startPoint x: 135, startPoint y: 128, endPoint x: 52, endPoint y: 124, distance: 82.6
click at [52, 124] on li "MoS2 - supercell [[2,0,0],[0,2,0],[0,0,1]] - slab [0,0,1] - slab [0,0,1] Formul…" at bounding box center [108, 129] width 118 height 29
click at [154, 128] on icon "button" at bounding box center [153, 130] width 7 height 10
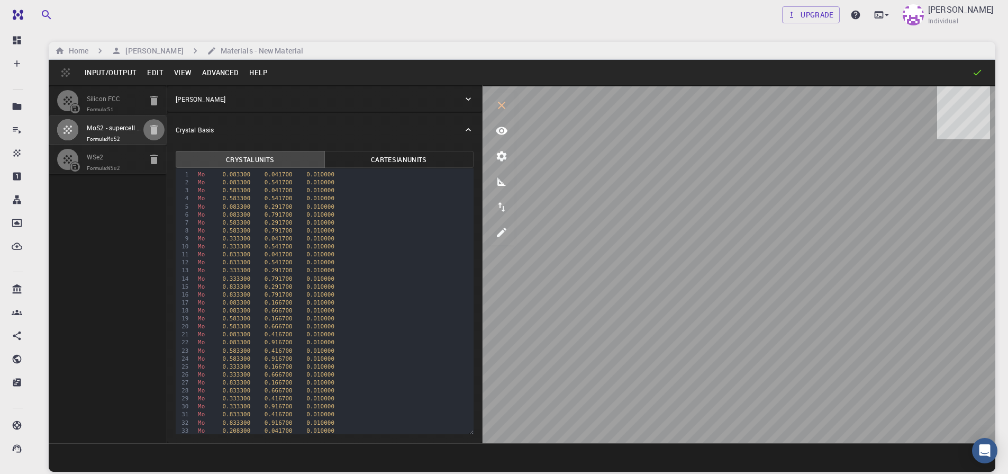
type input "FCC"
type input "3.8669997952417843"
type input "3.8669998461227024"
type input "3.867"
type input "59.9999986836772"
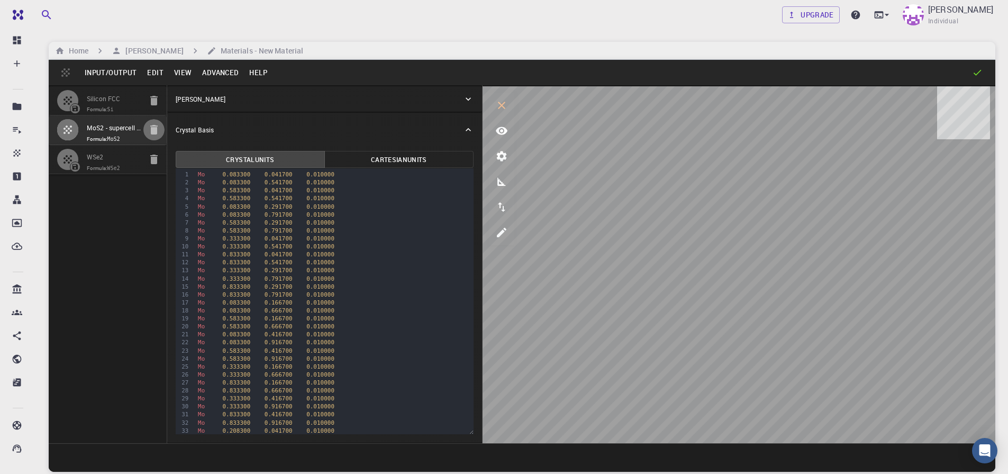
type input "59.999998248423154"
type input "59.99999432867027"
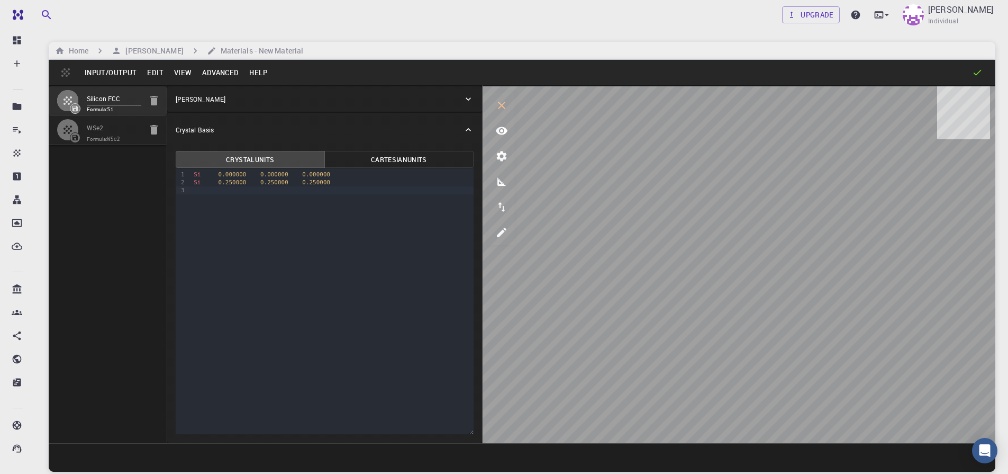
click at [116, 74] on button "Input/Output" at bounding box center [110, 72] width 62 height 17
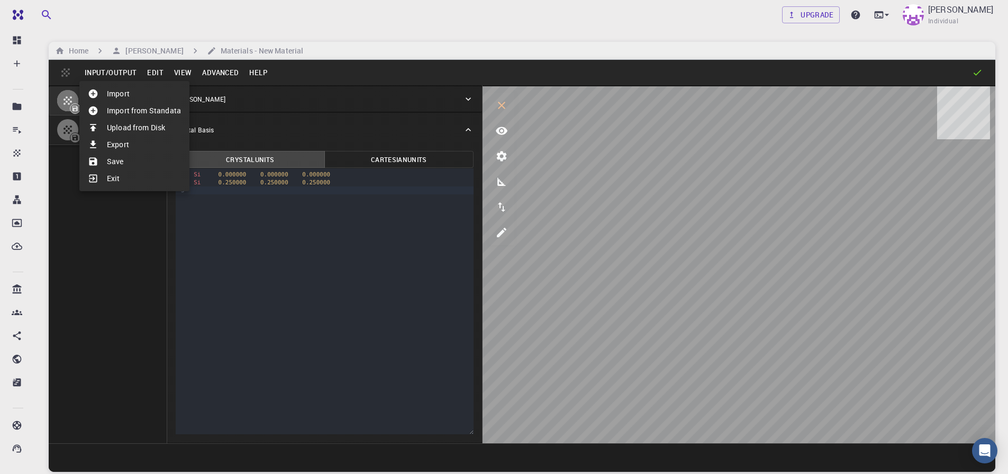
click at [131, 90] on li "Import" at bounding box center [134, 93] width 110 height 17
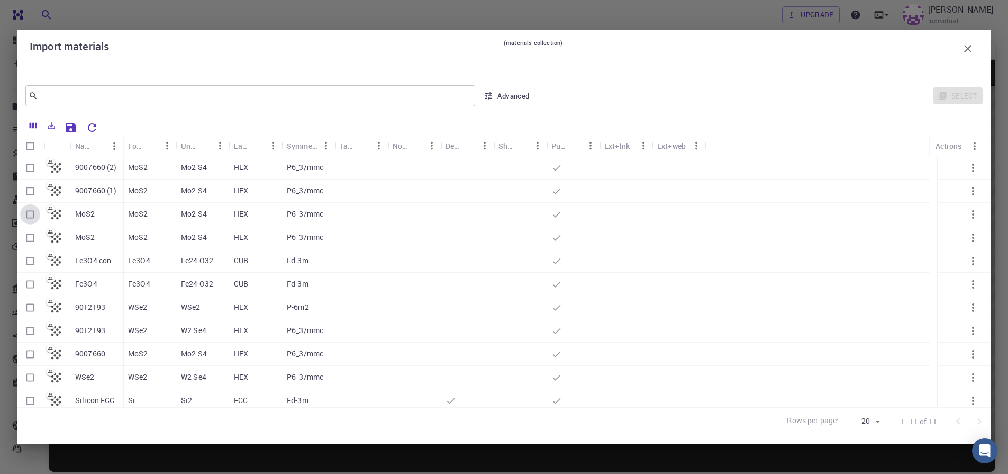
click at [32, 215] on input "Select row" at bounding box center [30, 214] width 20 height 20
checkbox input "true"
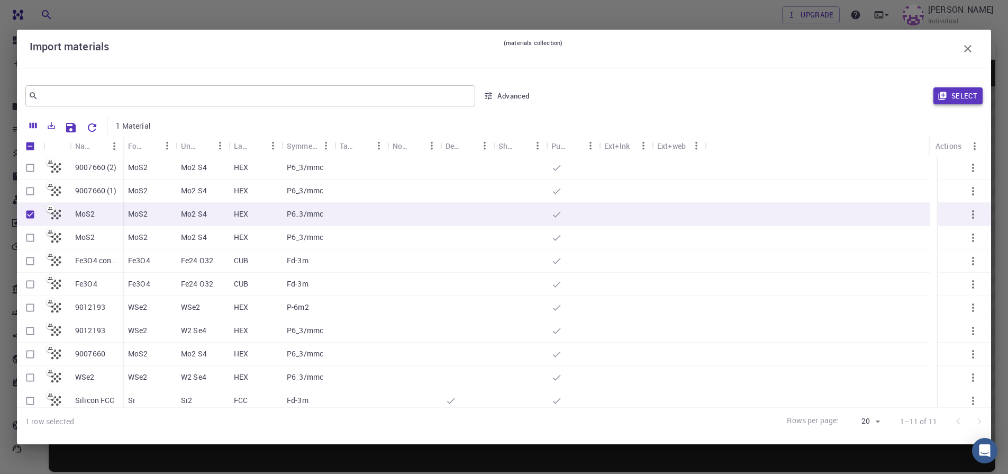
click at [957, 96] on button "Select" at bounding box center [957, 95] width 49 height 17
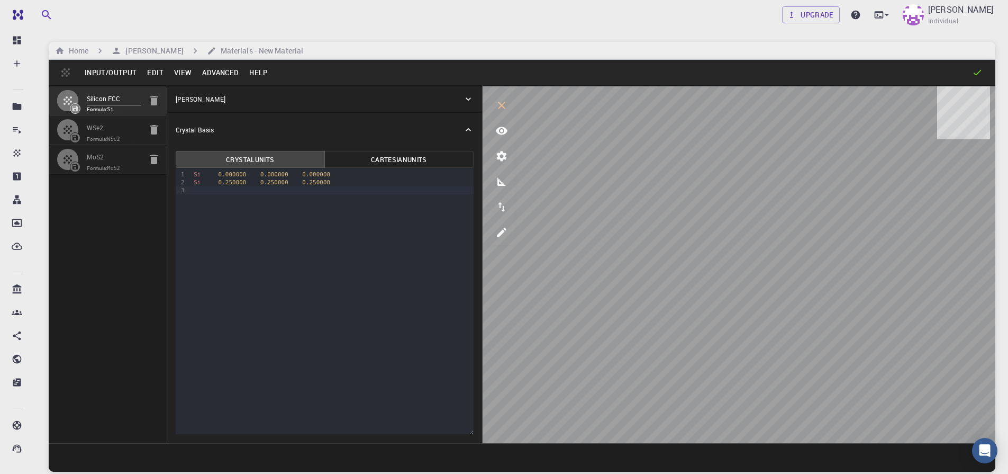
click at [96, 169] on span "Formula: MoS2" at bounding box center [114, 168] width 54 height 8
type input "HEX"
type input "3.19223791"
type input "13.378294"
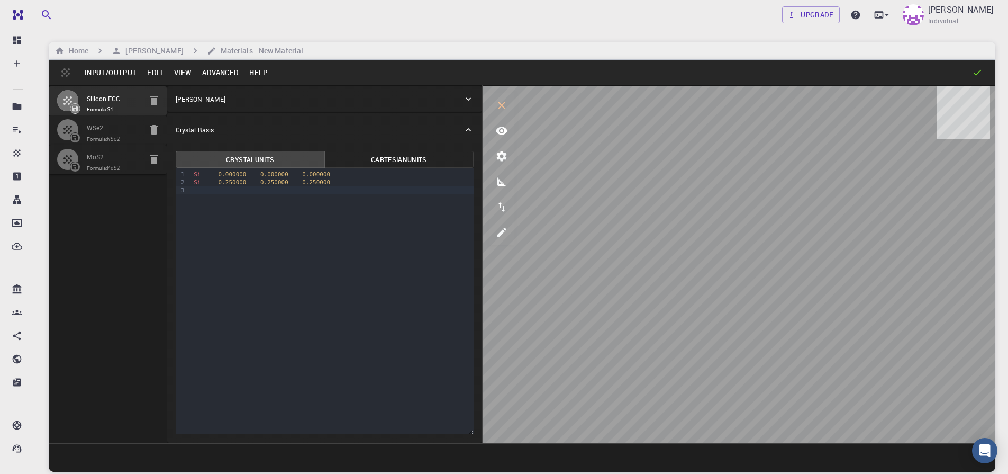
type input "90"
type input "119.99999999999999"
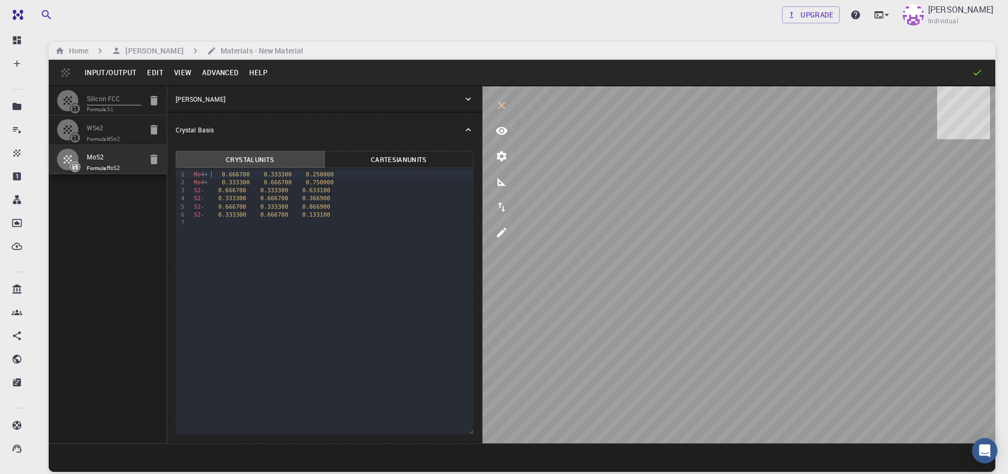
click at [211, 178] on div "Mo4 + 0.333300 0.666700 0.750000" at bounding box center [331, 182] width 283 height 8
click at [331, 181] on div "Mo 0.333300 0.666700 0.750000" at bounding box center [331, 182] width 283 height 8
click at [334, 192] on div "S 0.333300 0.666700 0.366900" at bounding box center [331, 190] width 283 height 8
click at [340, 183] on div "S 0.666700 0.333300 0.633100" at bounding box center [331, 182] width 283 height 8
click at [215, 74] on button "Advanced" at bounding box center [220, 72] width 47 height 17
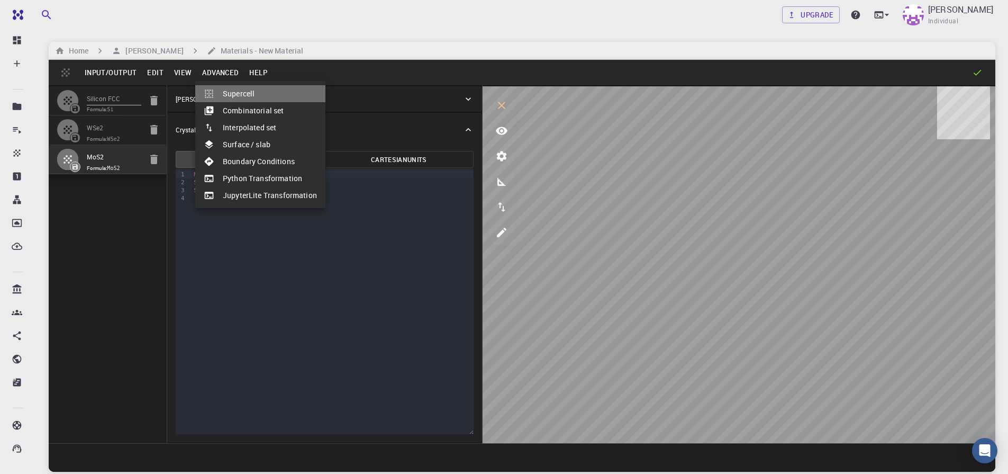
click at [266, 93] on li "Supercell" at bounding box center [260, 93] width 130 height 17
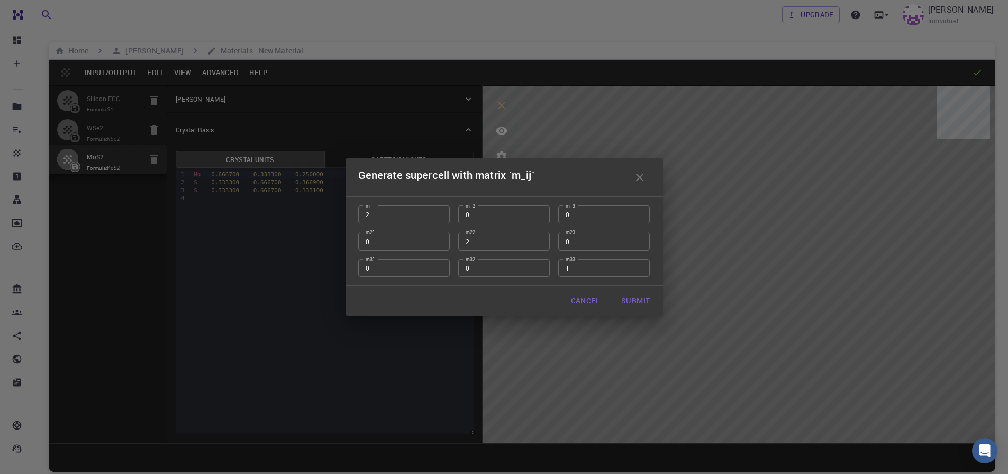
click at [638, 299] on button "Submit" at bounding box center [636, 300] width 46 height 21
type input "TRI"
type input "6.38447582"
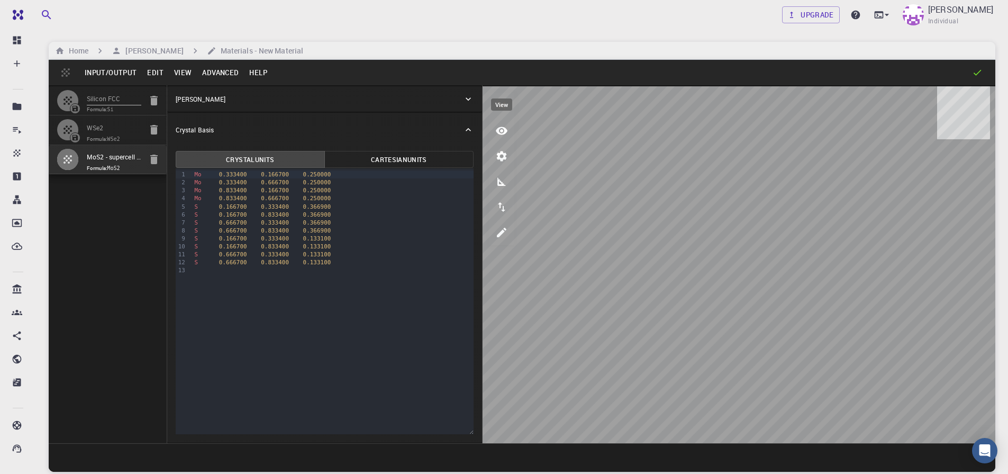
click at [502, 135] on icon "view" at bounding box center [501, 130] width 13 height 13
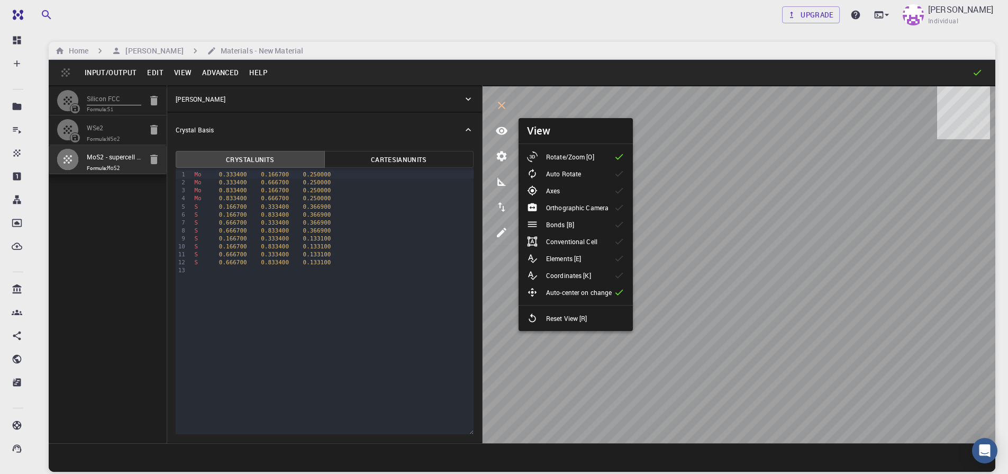
click at [596, 225] on li "Bonds [B]" at bounding box center [576, 224] width 114 height 17
click at [215, 74] on button "Advanced" at bounding box center [220, 72] width 47 height 17
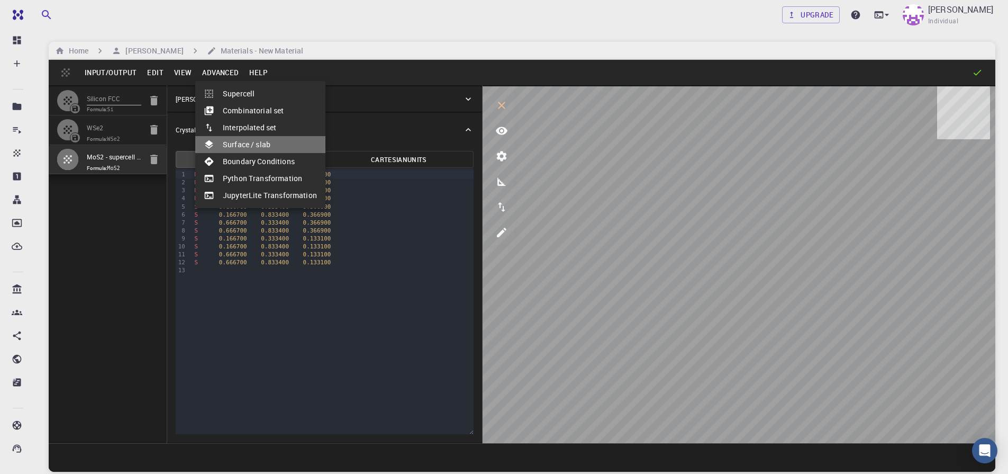
click at [276, 145] on li "Surface / slab" at bounding box center [260, 144] width 130 height 17
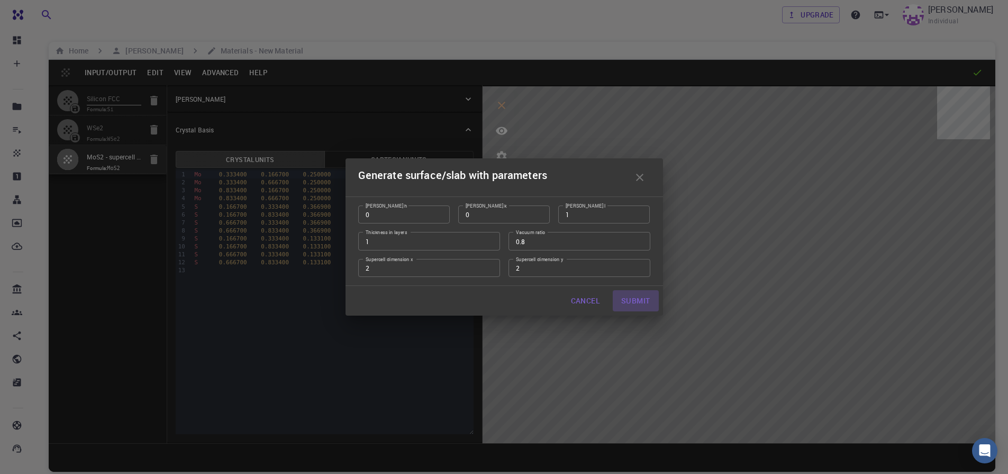
click at [628, 303] on button "Submit" at bounding box center [636, 300] width 46 height 21
type input "12.769"
type input "12.76893212018922"
type input "66.89150000000001"
type input "120.00017585245457"
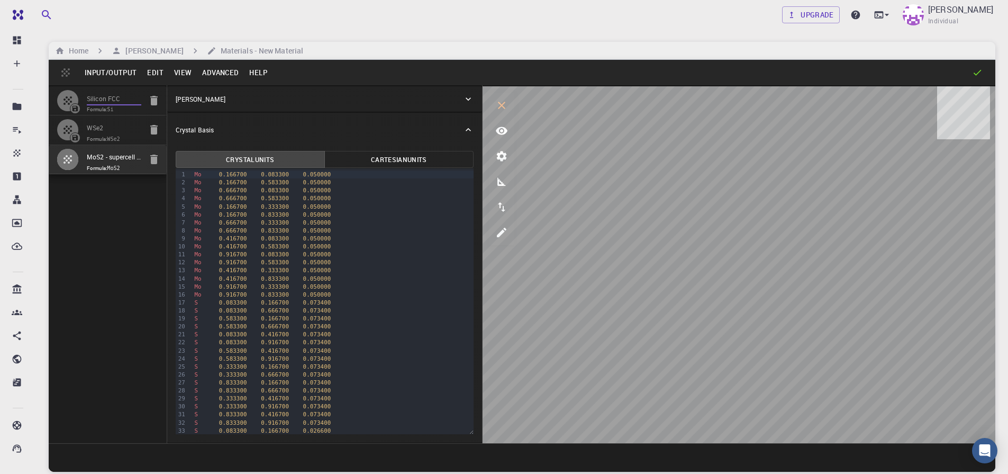
click at [92, 100] on input "Silicon FCC" at bounding box center [114, 99] width 54 height 12
type input "FCC"
type input "3.8669997952417843"
type input "3.8669998461227024"
type input "3.867"
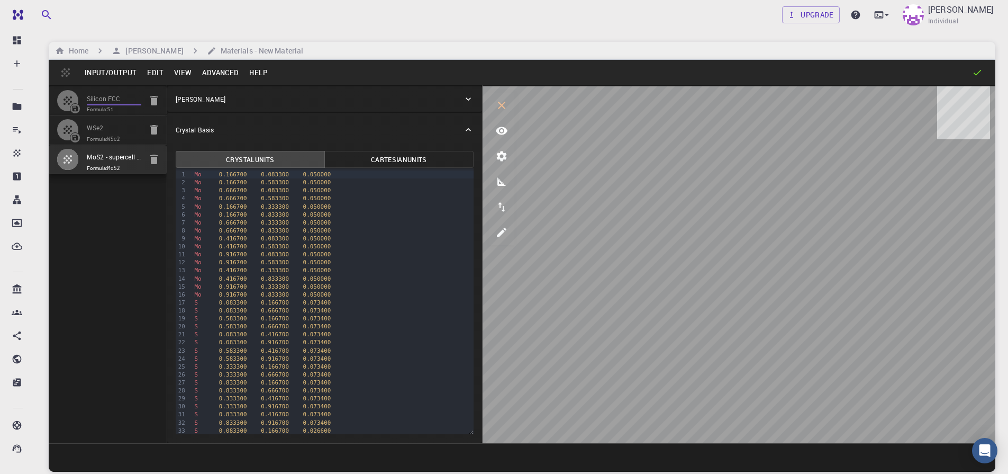
type input "59.9999986836772"
type input "59.999998248423154"
type input "59.99999432867027"
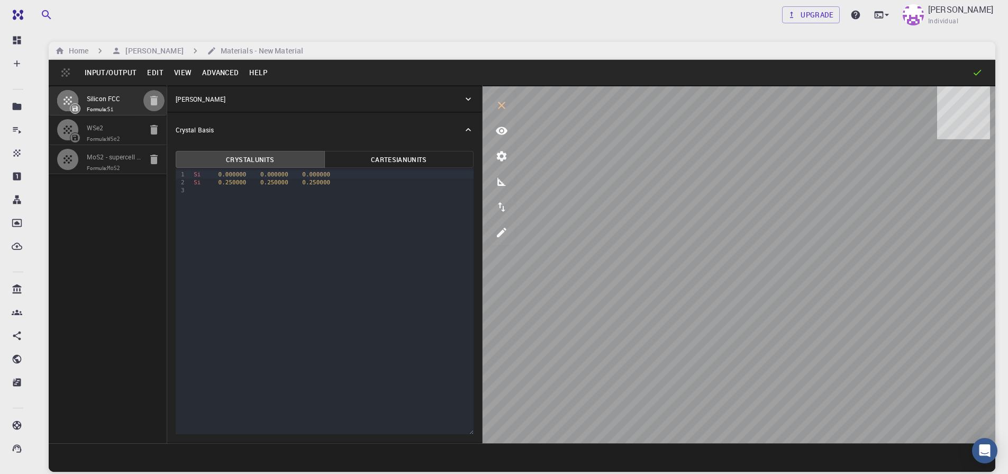
click at [152, 106] on icon "button" at bounding box center [154, 100] width 13 height 13
type input "HEX"
type input "3.31993292"
type input "13.7371873"
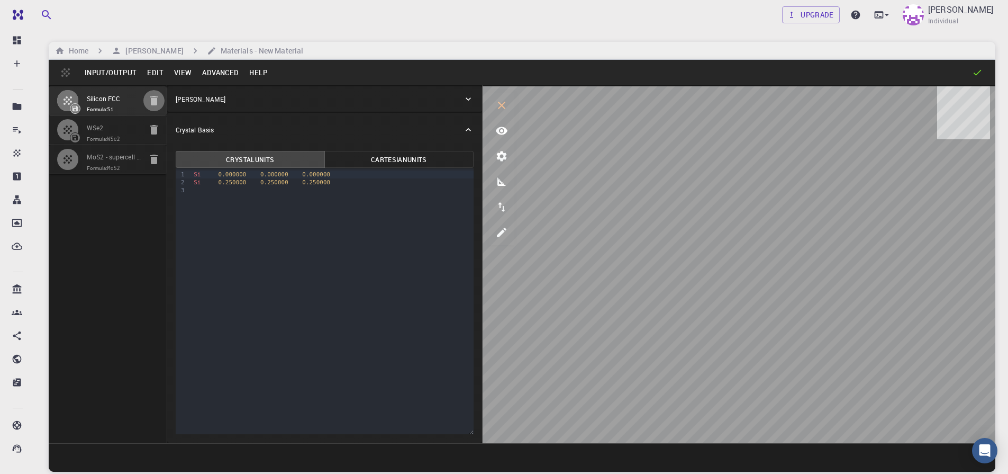
type input "90"
type input "119.99999999999999"
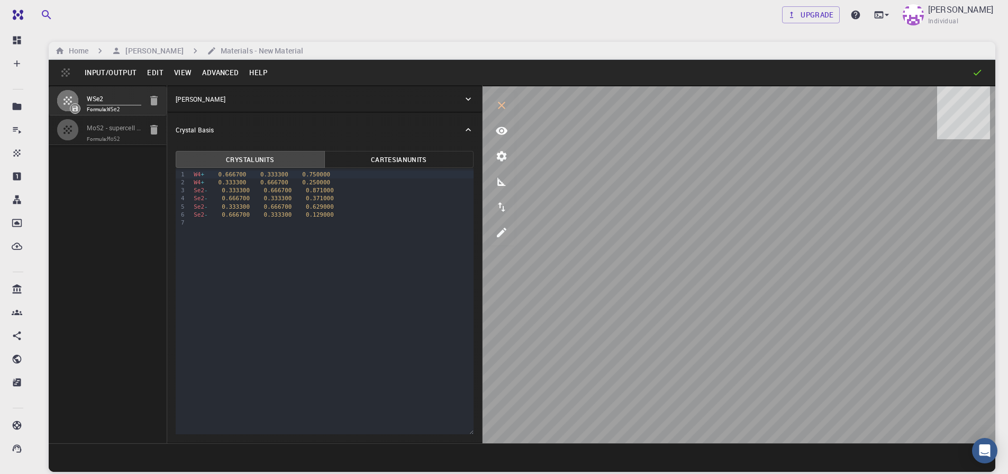
click at [64, 127] on icon "button" at bounding box center [67, 129] width 13 height 13
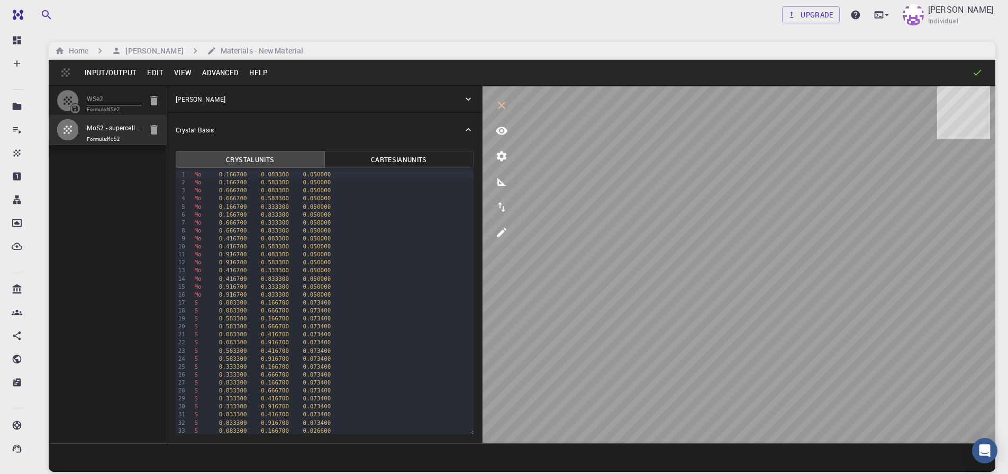
type input "TRI"
type input "12.769"
type input "12.76893212018922"
type input "66.89150000000001"
type input "120.00017585245457"
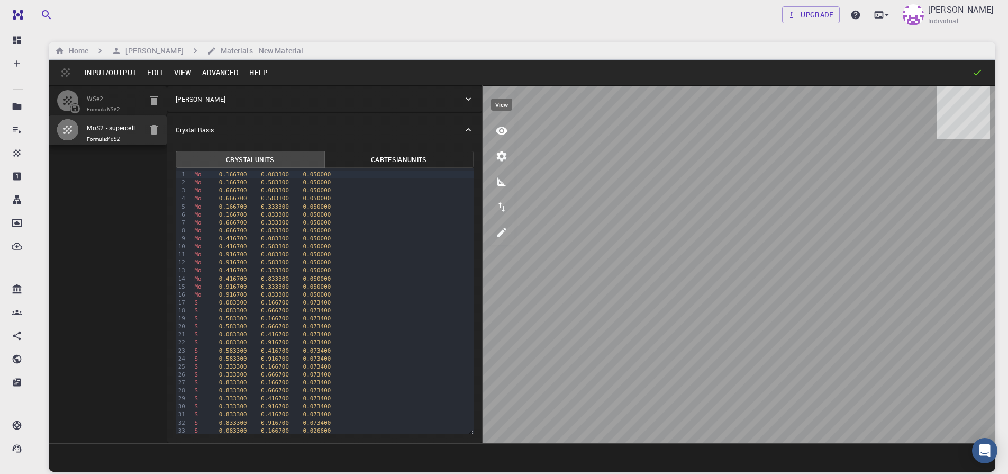
click at [509, 134] on button "view" at bounding box center [501, 130] width 25 height 25
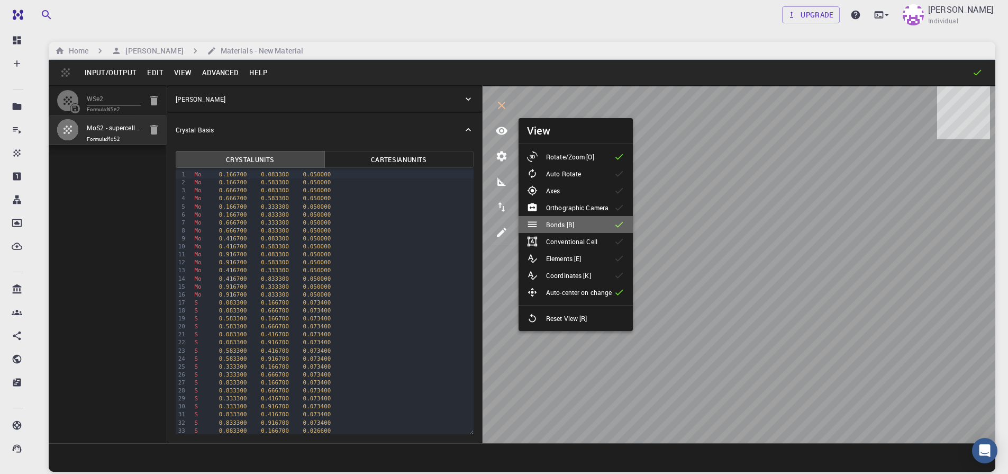
click at [596, 224] on li "Bonds [B]" at bounding box center [576, 224] width 114 height 17
click at [504, 133] on icon "view" at bounding box center [502, 131] width 12 height 8
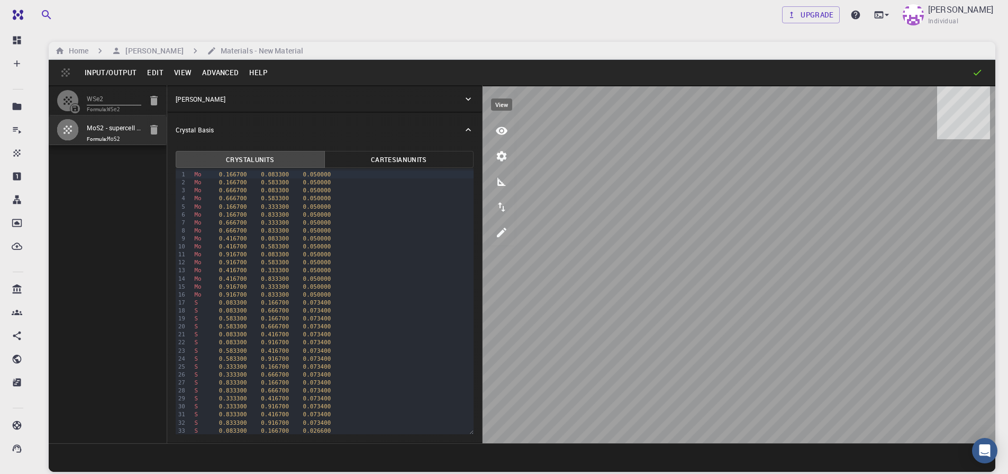
click at [504, 133] on icon "view" at bounding box center [502, 131] width 12 height 8
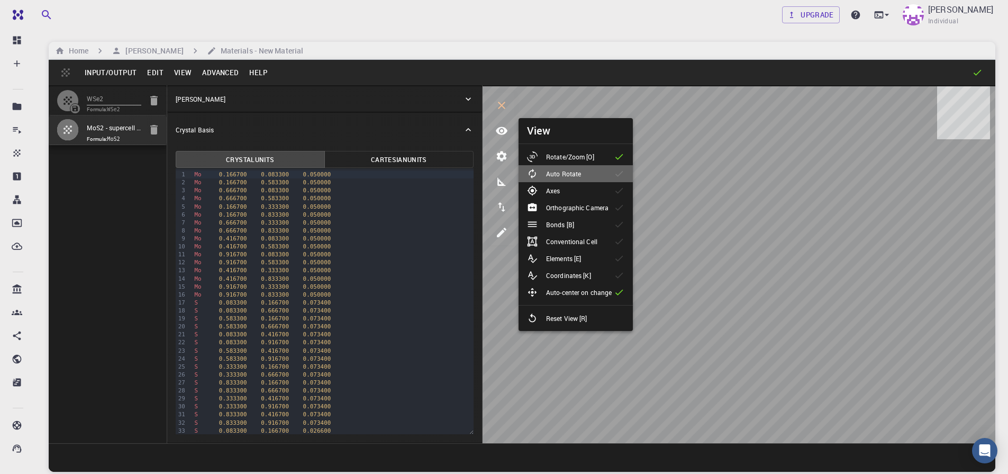
click at [570, 181] on li "Auto Rotate" at bounding box center [576, 173] width 114 height 17
click at [505, 131] on icon "view" at bounding box center [502, 131] width 12 height 8
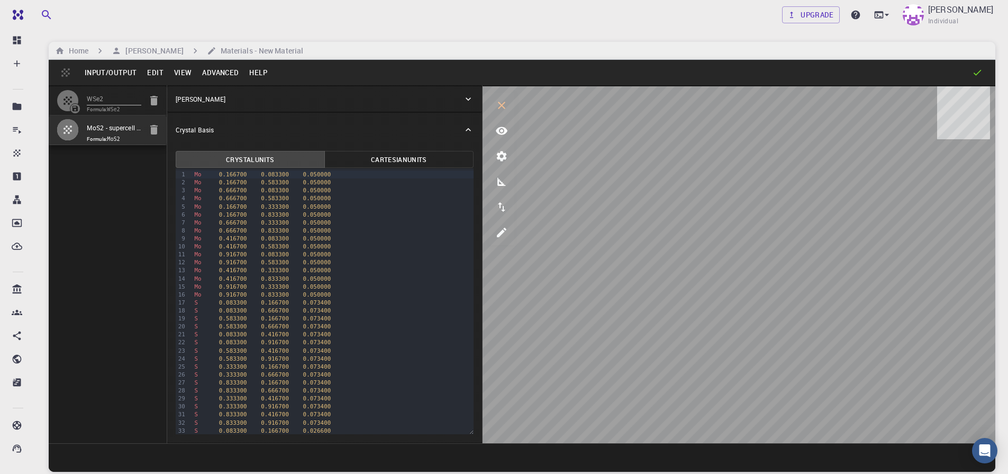
click at [215, 77] on button "Advanced" at bounding box center [220, 72] width 47 height 17
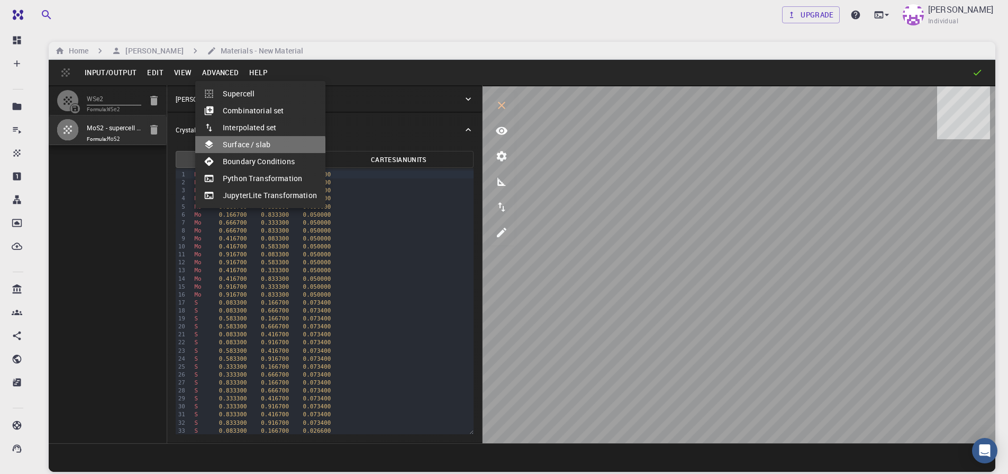
click at [246, 148] on li "Surface / slab" at bounding box center [260, 144] width 130 height 17
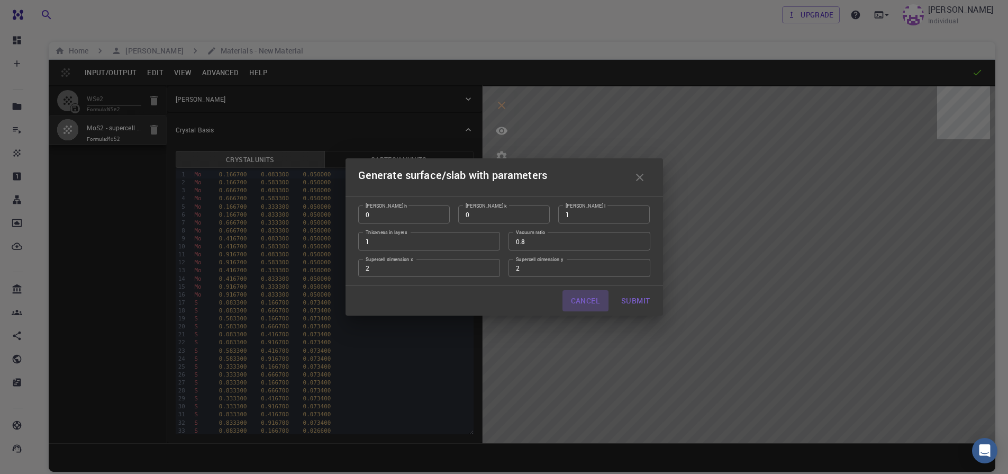
click at [580, 303] on button "Cancel" at bounding box center [585, 300] width 46 height 21
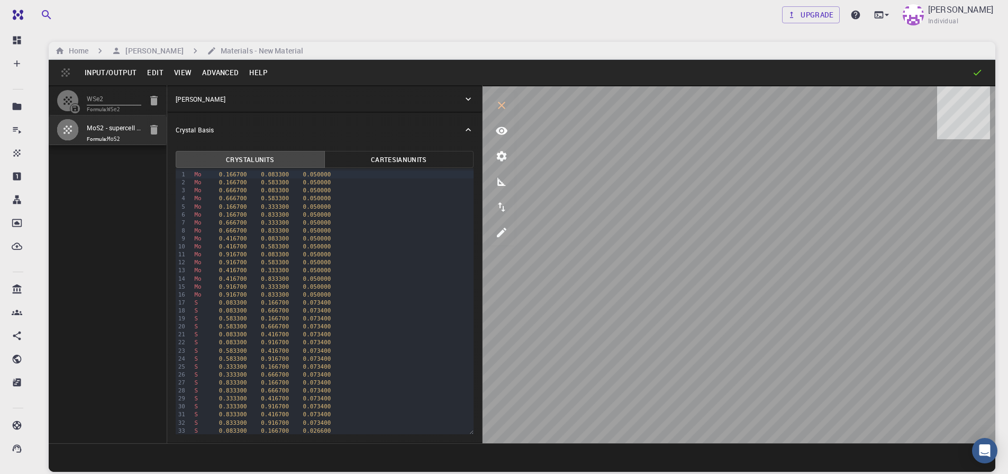
click at [111, 134] on input "MoS2 - supercell [[2,0,0],[0,2,0],[0,0,1]] - slab [0,0,1]" at bounding box center [114, 128] width 54 height 12
click at [116, 97] on input "WSe2" at bounding box center [114, 99] width 54 height 12
type input "HEX"
type input "3.31993292"
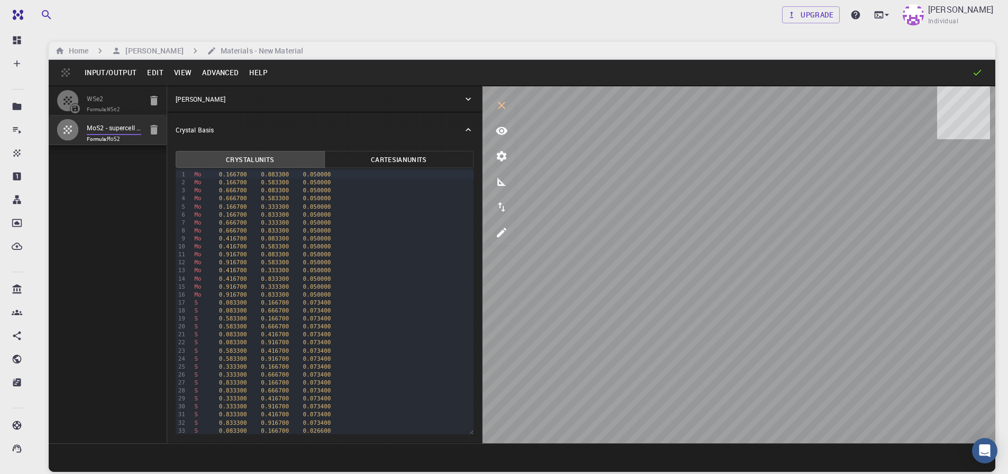
type input "13.7371873"
type input "119.99999999999999"
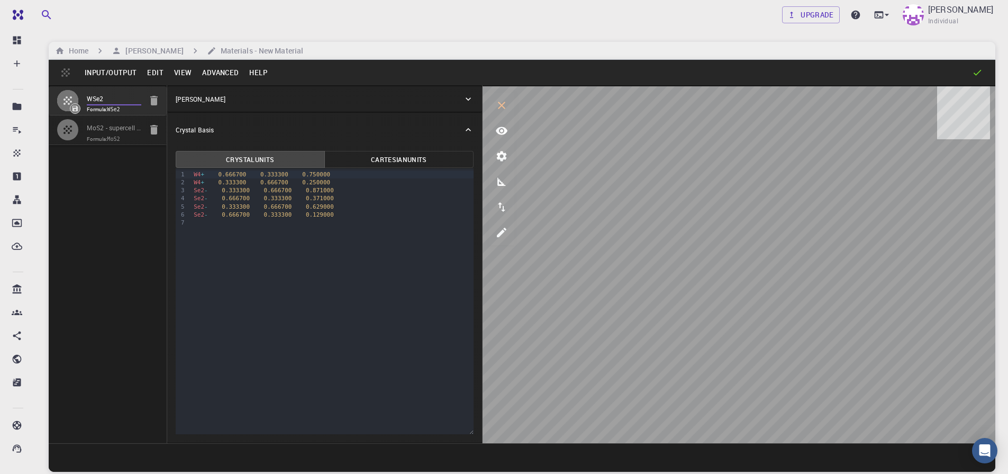
click at [90, 134] on input "MoS2 - supercell [[2,0,0],[0,2,0],[0,0,1]] - slab [0,0,1]" at bounding box center [114, 128] width 54 height 12
type input "TRI"
type input "12.769"
type input "12.76893212018922"
type input "66.89150000000001"
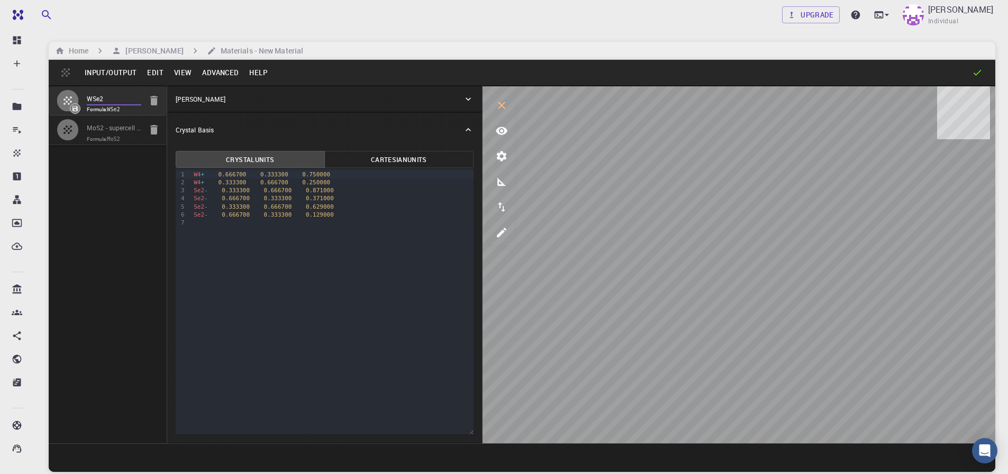
type input "120.00017585245457"
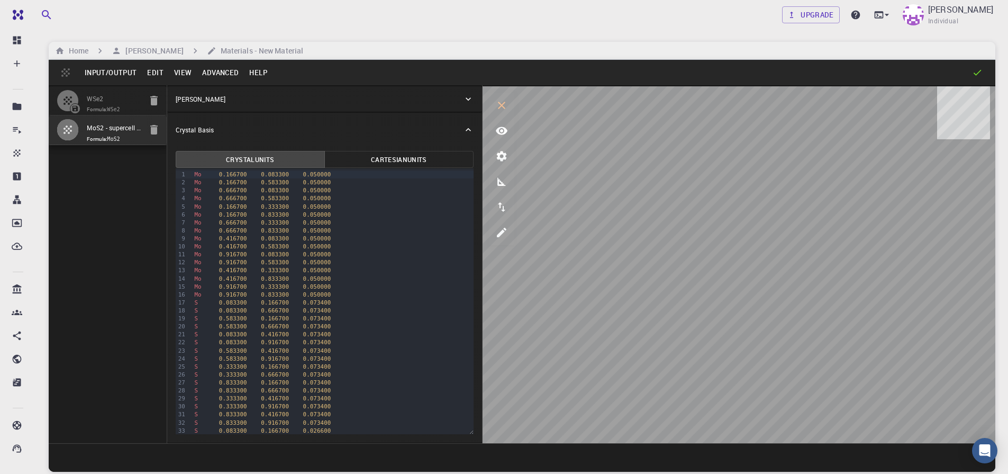
click at [220, 77] on button "Advanced" at bounding box center [220, 72] width 47 height 17
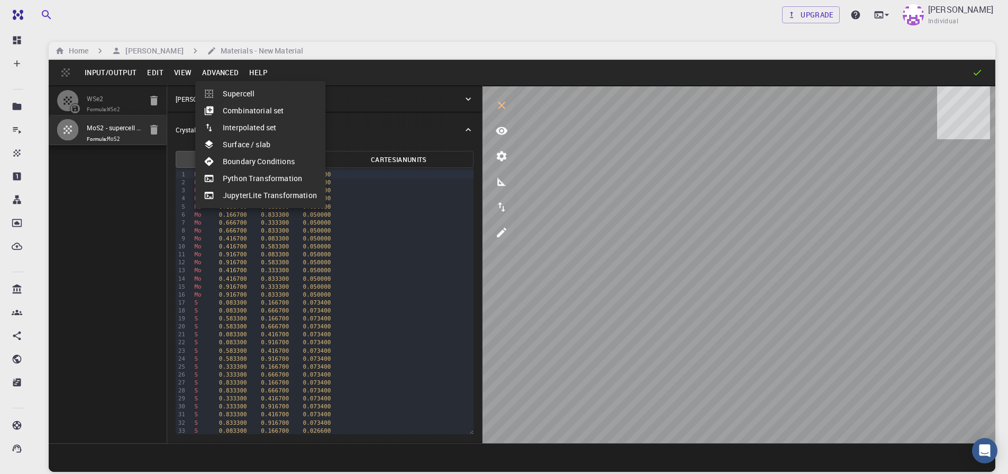
click at [150, 80] on div at bounding box center [504, 237] width 1008 height 474
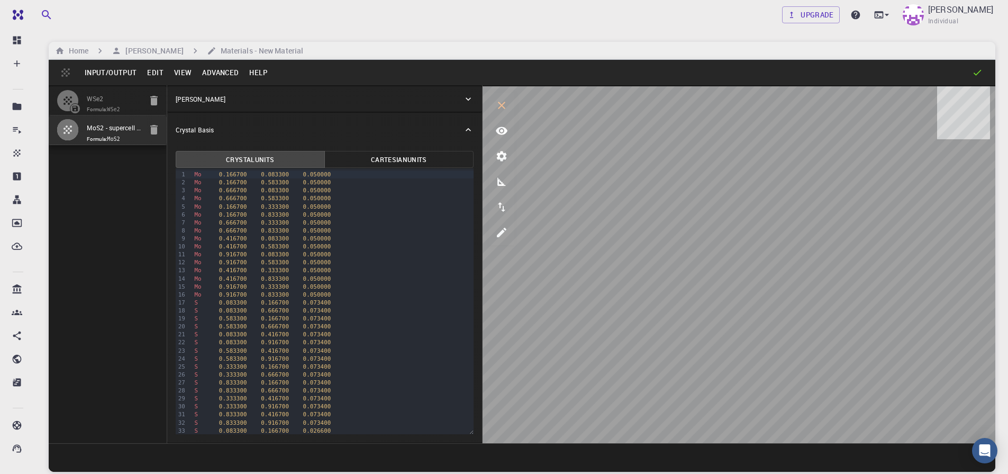
click at [150, 80] on button "Edit" at bounding box center [155, 72] width 27 height 17
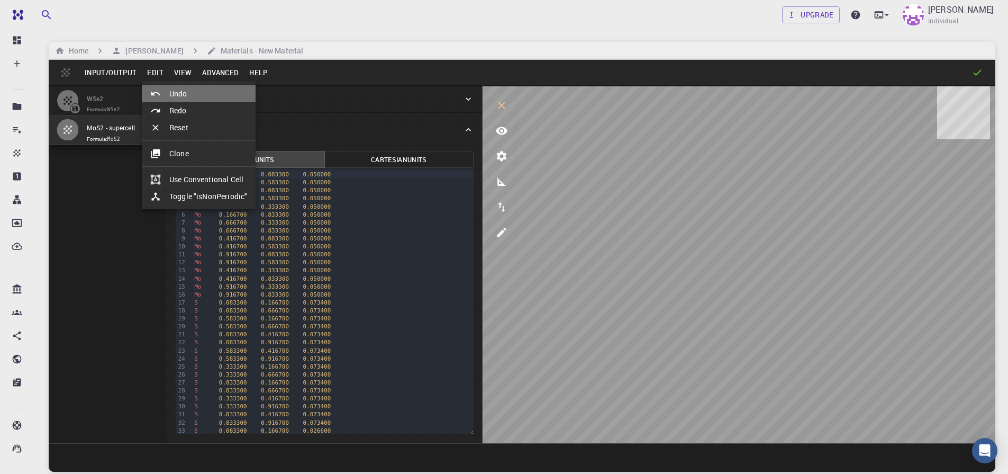
click at [164, 91] on div at bounding box center [159, 93] width 19 height 11
type input "HEX"
type input "3.31993292"
type input "13.7371873"
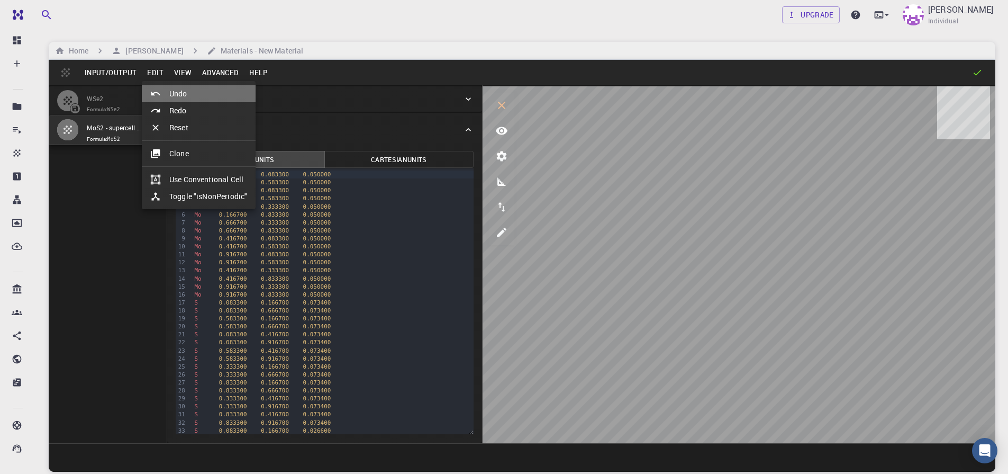
type input "119.99999999999999"
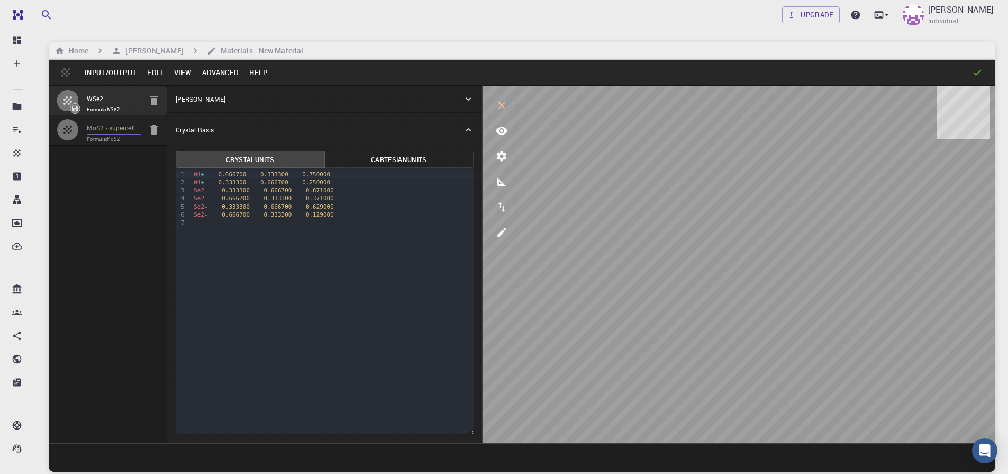
click at [106, 128] on input "MoS2 - supercell [[2,0,0],[0,2,0],[0,0,1]] - slab [0,0,1]" at bounding box center [114, 128] width 54 height 12
type input "TRI"
type input "12.769"
type input "12.76893212018922"
type input "66.89150000000001"
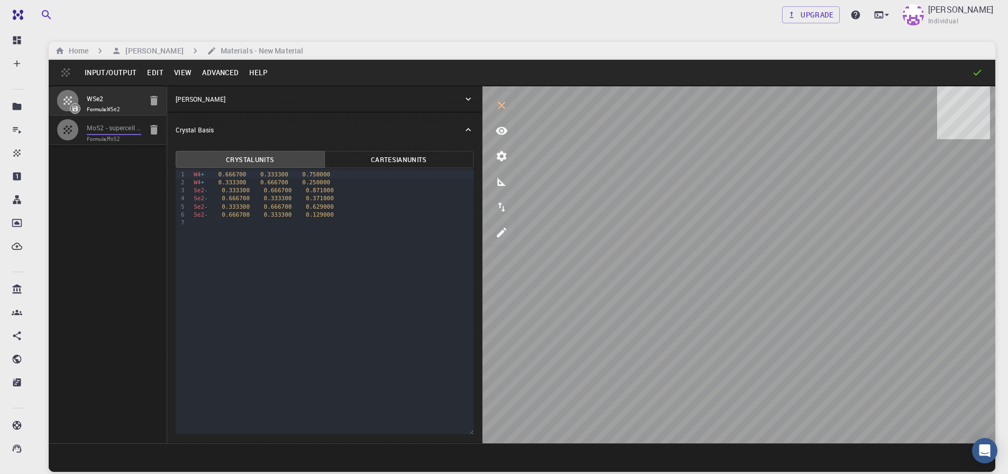
type input "120.00017585245457"
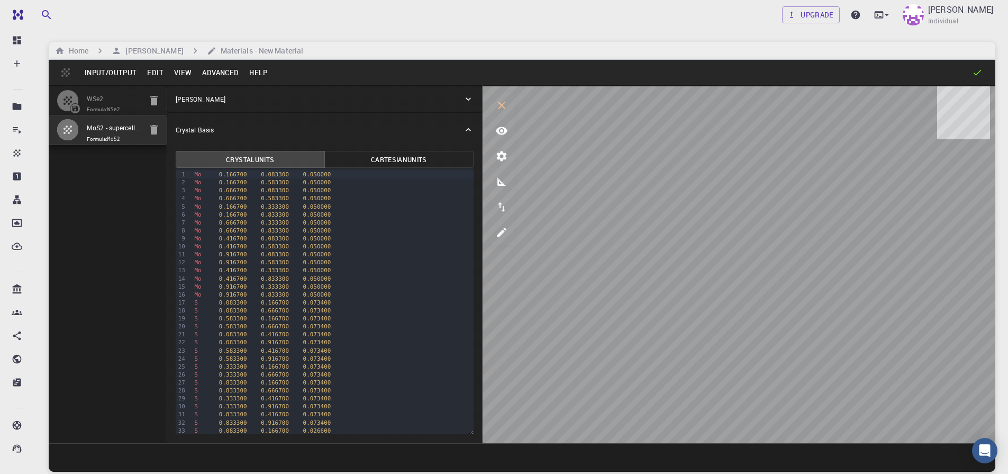
click at [155, 70] on button "Edit" at bounding box center [155, 72] width 27 height 17
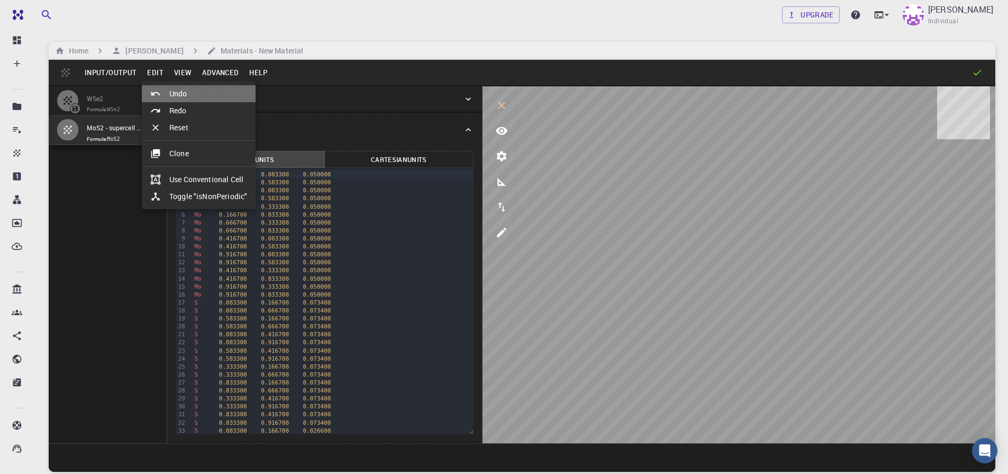
click at [174, 89] on li "Undo" at bounding box center [199, 93] width 114 height 17
type input "HEX"
type input "3.31993292"
type input "13.7371873"
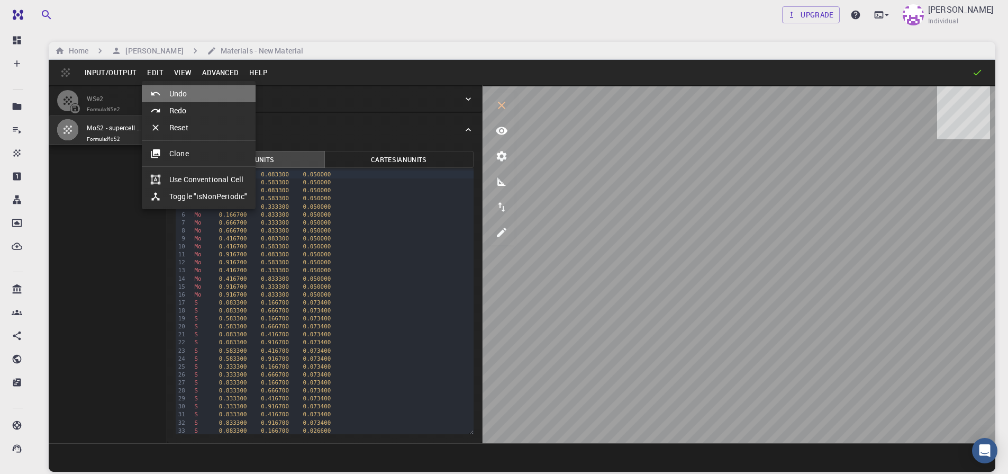
type input "119.99999999999999"
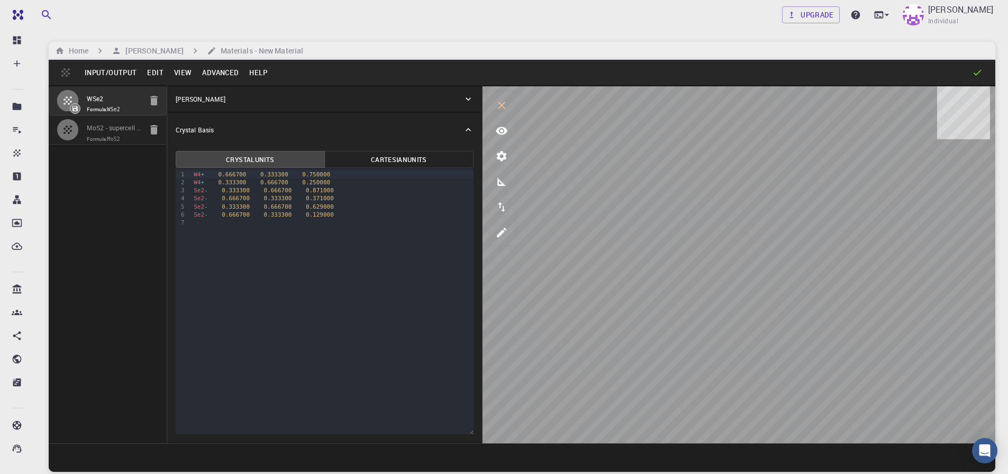
click at [105, 135] on span "Formula: MoS2" at bounding box center [114, 139] width 54 height 8
type input "TRI"
type input "12.769"
type input "12.76893212018922"
type input "66.89150000000001"
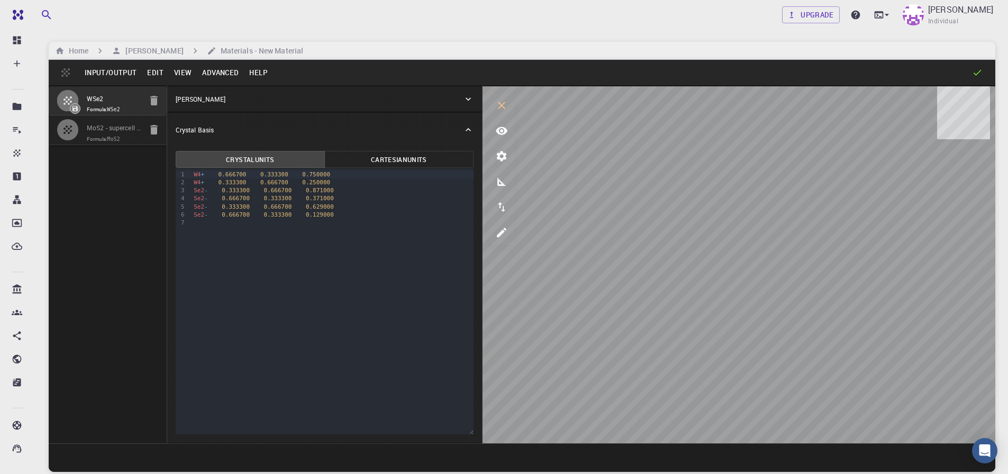
type input "120.00017585245457"
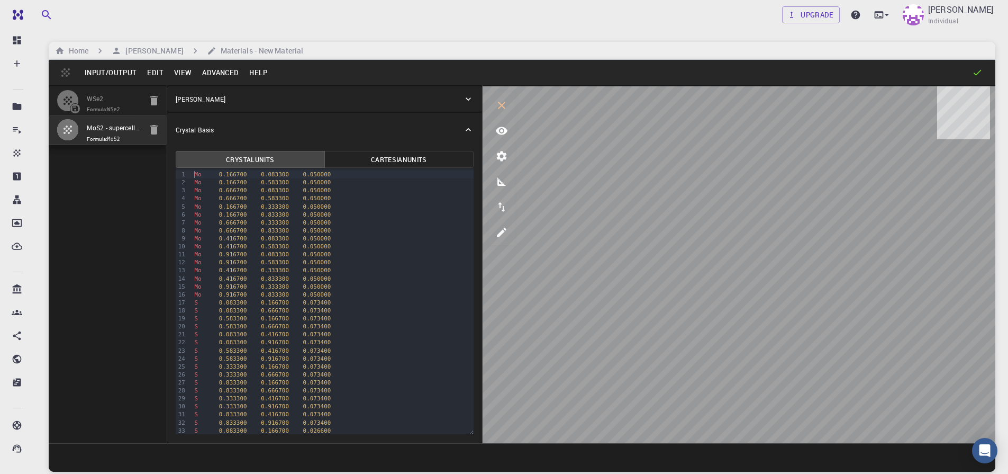
click at [378, 169] on div "Mo 0.166700 0.083300 0.050000 Mo 0.166700 0.583300 0.050000 Mo 0.666700 0.08330…" at bounding box center [332, 366] width 282 height 396
click at [386, 161] on button "Cartesian Units" at bounding box center [398, 159] width 149 height 17
click at [303, 159] on button "Crystal Units" at bounding box center [250, 159] width 149 height 17
click at [193, 101] on p "[PERSON_NAME]" at bounding box center [201, 99] width 50 height 10
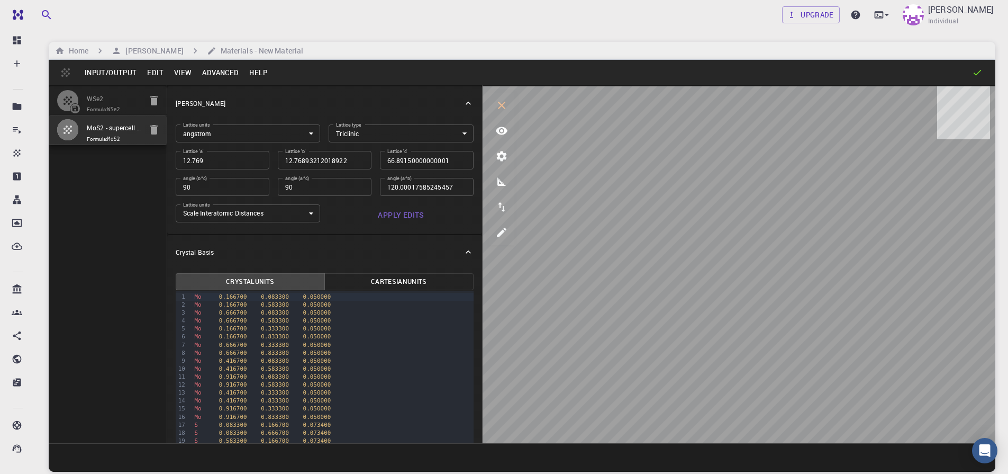
click at [193, 101] on p "[PERSON_NAME]" at bounding box center [201, 103] width 50 height 10
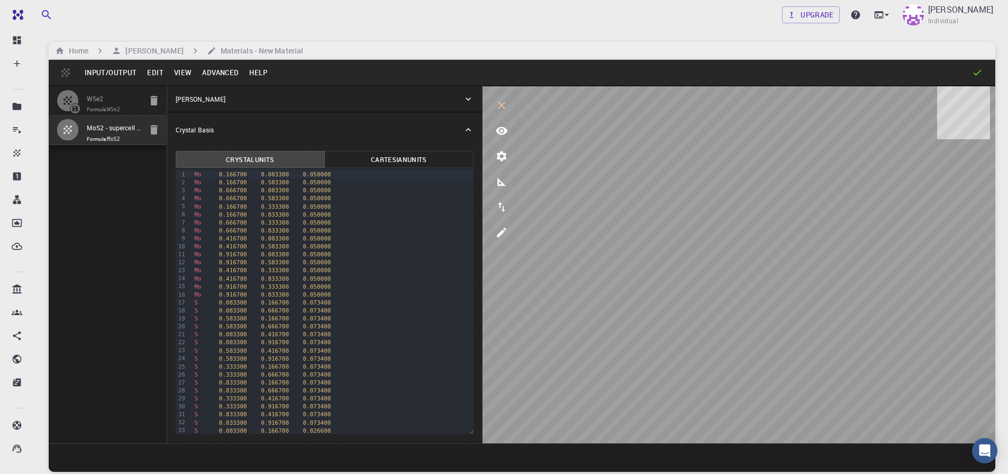
click at [193, 101] on p "[PERSON_NAME]" at bounding box center [201, 99] width 50 height 10
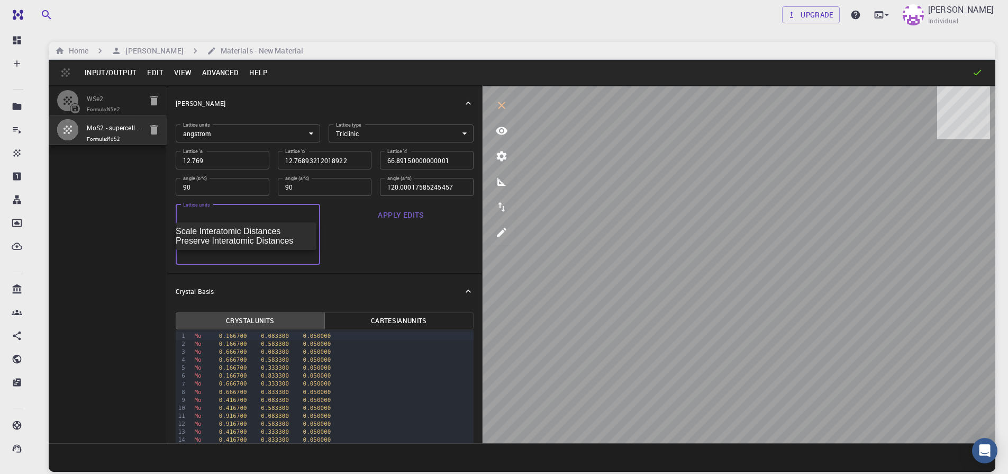
click at [211, 220] on body "Free Dashboard Create New Job New Material Create Material Upload File Import f…" at bounding box center [504, 277] width 1008 height 554
click at [211, 220] on div at bounding box center [504, 237] width 1008 height 474
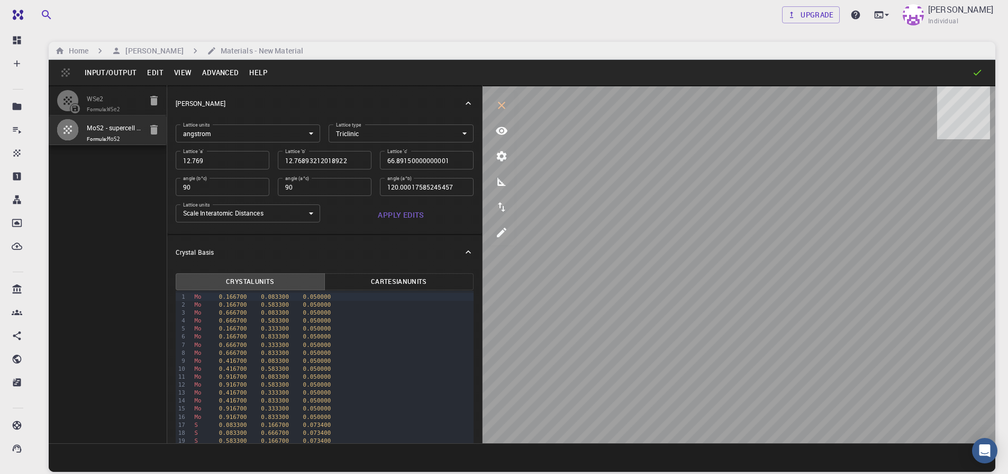
click at [357, 121] on label "Lattice type" at bounding box center [348, 124] width 25 height 7
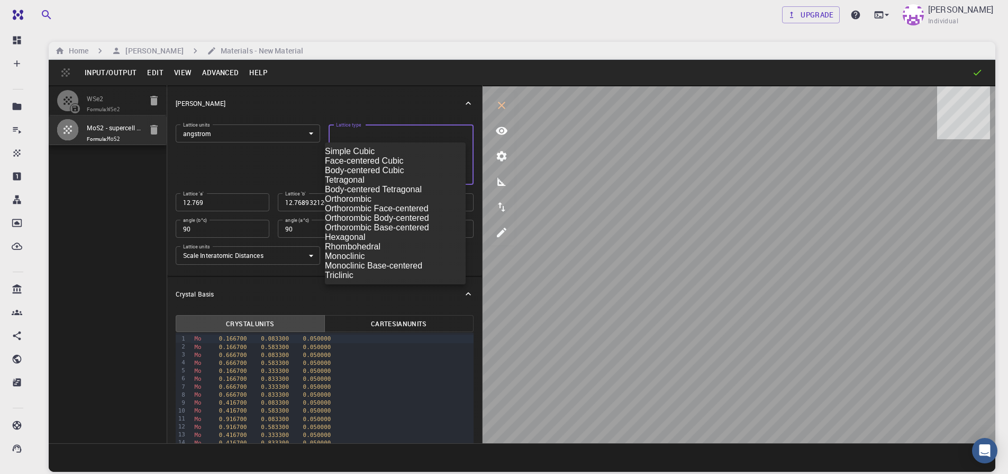
click at [357, 130] on body "Free Dashboard Create New Job New Material Create Material Upload File Import f…" at bounding box center [504, 277] width 1008 height 554
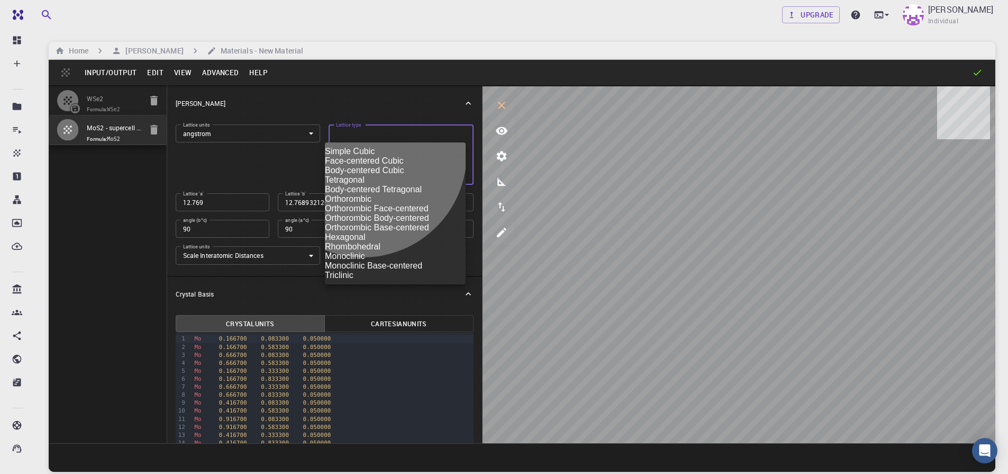
click at [363, 242] on li "Hexagonal" at bounding box center [395, 237] width 141 height 10
type input "HEX"
type input "12.769"
type input "66.8915"
type input "120"
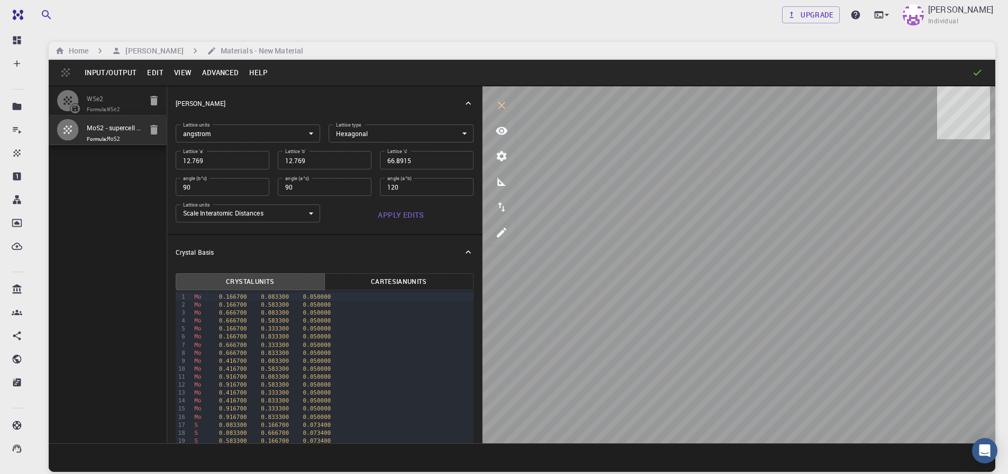
click at [332, 251] on div "Crystal Basis" at bounding box center [319, 252] width 287 height 10
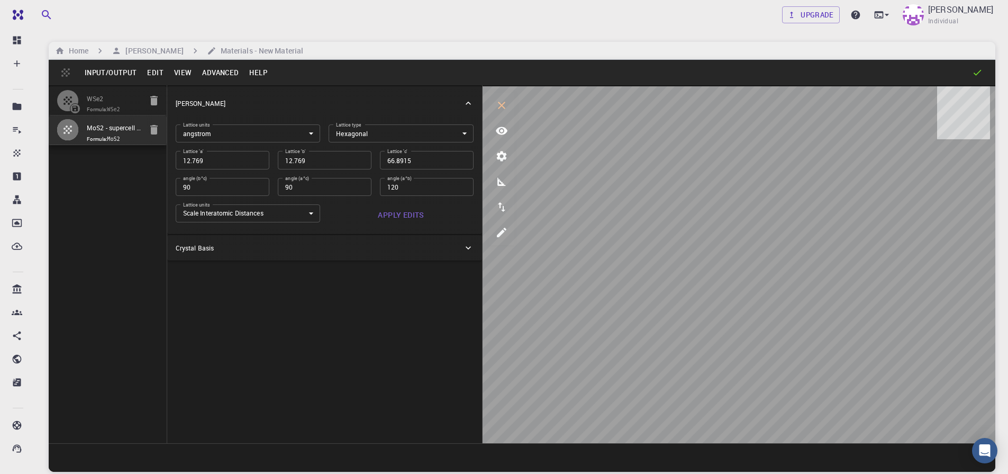
click at [220, 241] on div "Crystal Basis" at bounding box center [324, 247] width 315 height 25
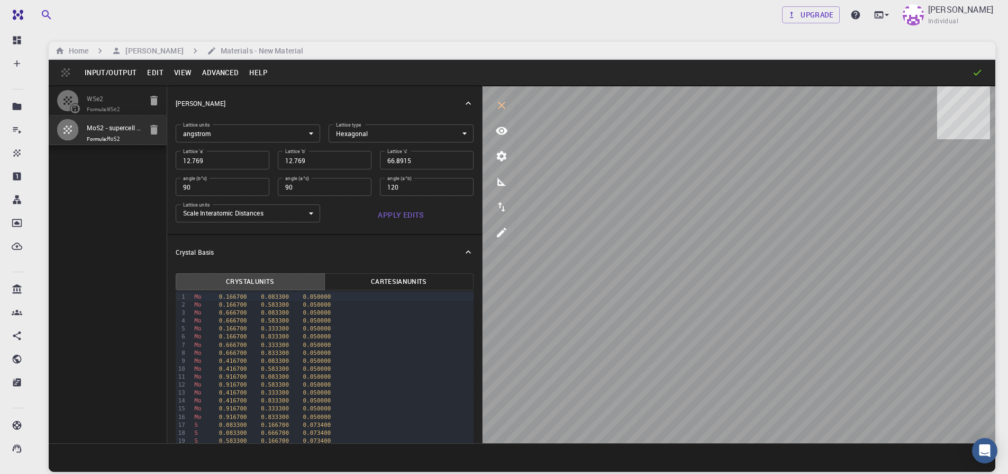
click at [194, 262] on div "Crystal Basis" at bounding box center [324, 252] width 315 height 34
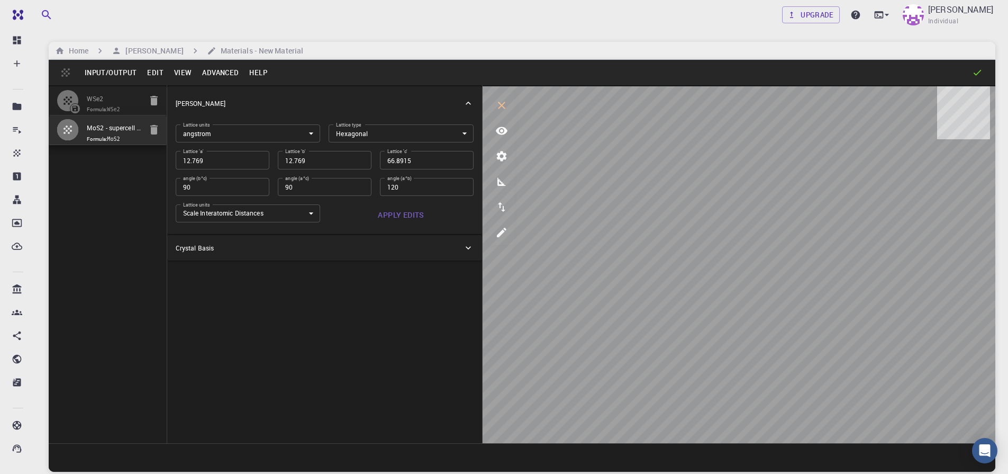
click at [212, 257] on div "Crystal Basis" at bounding box center [324, 247] width 315 height 25
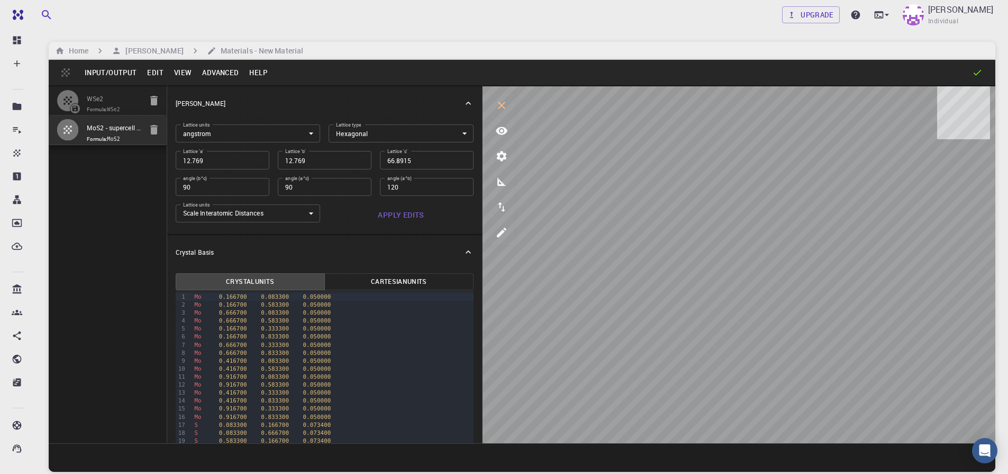
scroll to position [80, 0]
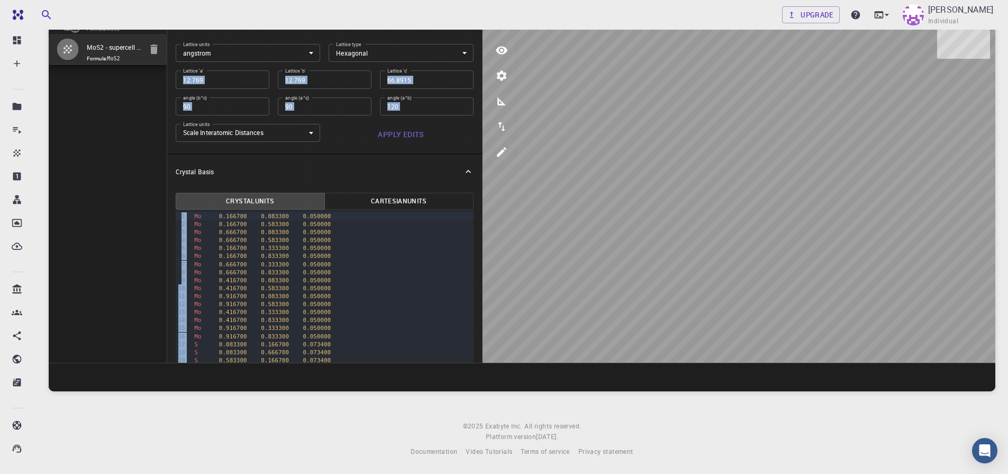
drag, startPoint x: 98, startPoint y: 293, endPoint x: 114, endPoint y: 369, distance: 77.2
click at [114, 369] on div "Input/Output Edit View Advanced Help WSe2 Formula: WSe2 MoS2 - supercell [[2,0,…" at bounding box center [522, 185] width 947 height 412
click at [112, 225] on div "WSe2 Formula: WSe2 MoS2 - supercell [[2,0,0],[0,2,0],[0,0,1]] - slab [0,0,1] Fo…" at bounding box center [108, 184] width 119 height 358
click at [170, 134] on div "Lattice units Scale Interatomic Distances 0 Lattice units" at bounding box center [243, 130] width 153 height 30
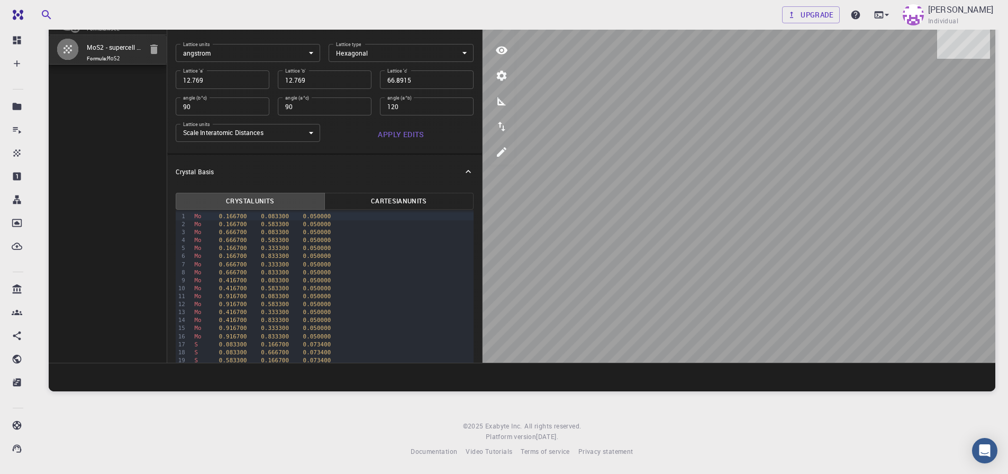
click at [130, 133] on div "WSe2 Formula: WSe2 MoS2 - supercell [[2,0,0],[0,2,0],[0,0,1]] - slab [0,0,1] Fo…" at bounding box center [108, 184] width 119 height 358
click at [395, 137] on button "Apply Edits" at bounding box center [401, 134] width 145 height 21
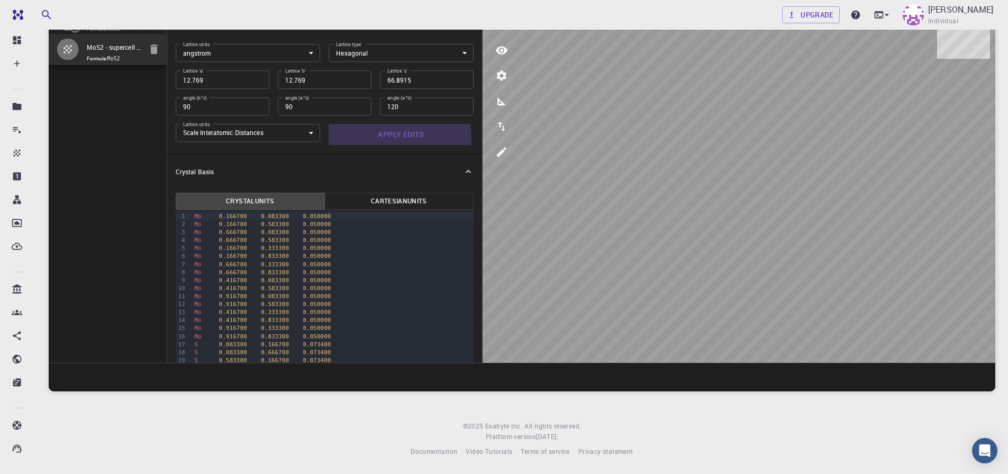
click at [395, 137] on button "Apply Edits" at bounding box center [401, 134] width 145 height 21
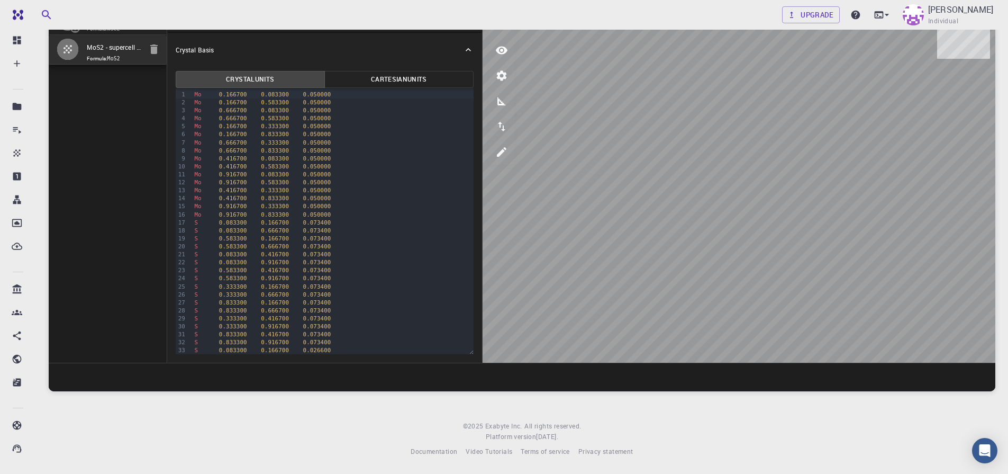
scroll to position [0, 0]
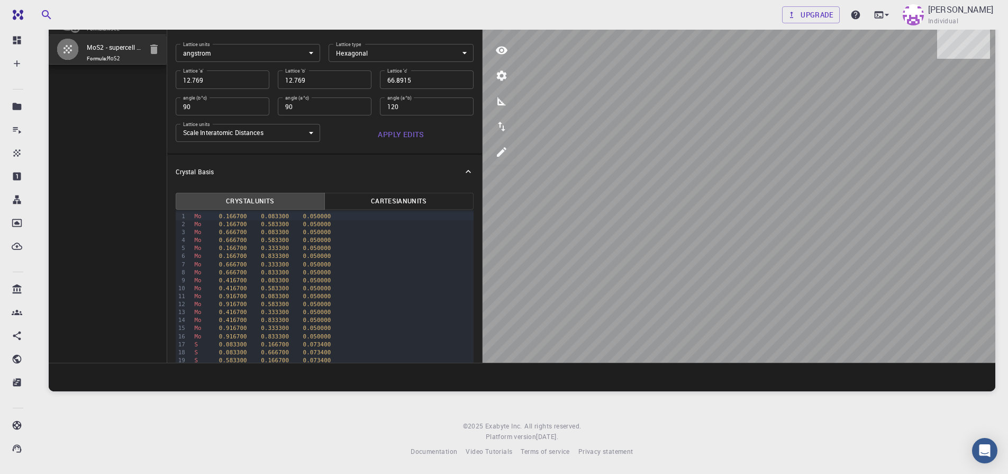
click at [101, 147] on div "WSe2 Formula: WSe2 MoS2 - supercell [[2,0,0],[0,2,0],[0,0,1]] - slab [0,0,1] Fo…" at bounding box center [108, 184] width 119 height 358
click at [92, 42] on input "MoS2 - supercell [[2,0,0],[0,2,0],[0,0,1]] - slab [0,0,1]" at bounding box center [114, 48] width 54 height 12
click at [94, 81] on div "WSe2 Formula: WSe2 MoS2 - supercell [[2,0,0],[0,2,0],[0,0,1]] - slab [0,0,1] Fo…" at bounding box center [108, 184] width 119 height 358
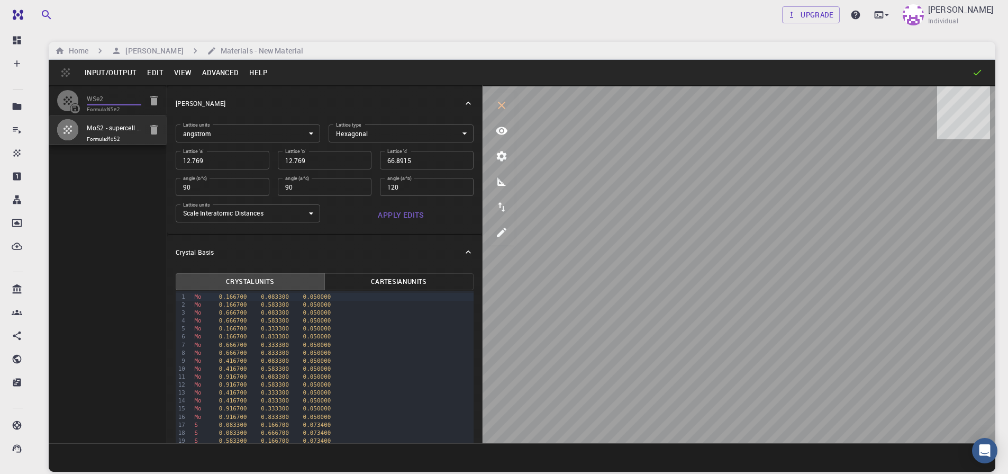
click at [101, 102] on input "WSe2" at bounding box center [114, 99] width 54 height 12
type input "3.31993292"
type input "13.7371873"
type input "119.99999999999999"
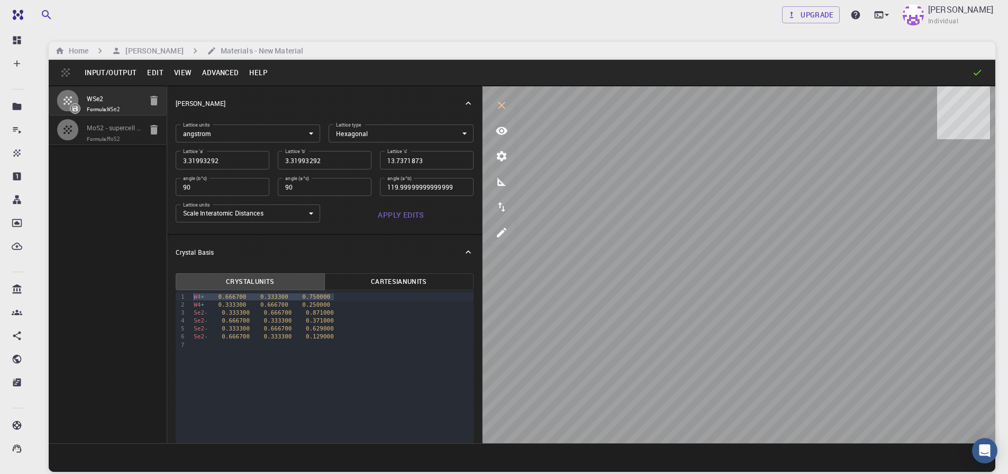
drag, startPoint x: 344, startPoint y: 298, endPoint x: 160, endPoint y: 298, distance: 184.1
click at [160, 298] on div "WSe2 Formula: WSe2 MoS2 - supercell [[2,0,0],[0,2,0],[0,0,1]] - slab [0,0,1] Fo…" at bounding box center [522, 264] width 947 height 358
drag, startPoint x: 351, startPoint y: 306, endPoint x: 169, endPoint y: 304, distance: 182.0
click at [169, 304] on div "Crystal Units Cartesian Units Selection deleted 9 1 2 3 4 5 6 › W4 + 0.333300 0…" at bounding box center [324, 417] width 315 height 296
click at [349, 315] on div "Se2 - 0.333300 0.666700 0.629000" at bounding box center [331, 312] width 283 height 8
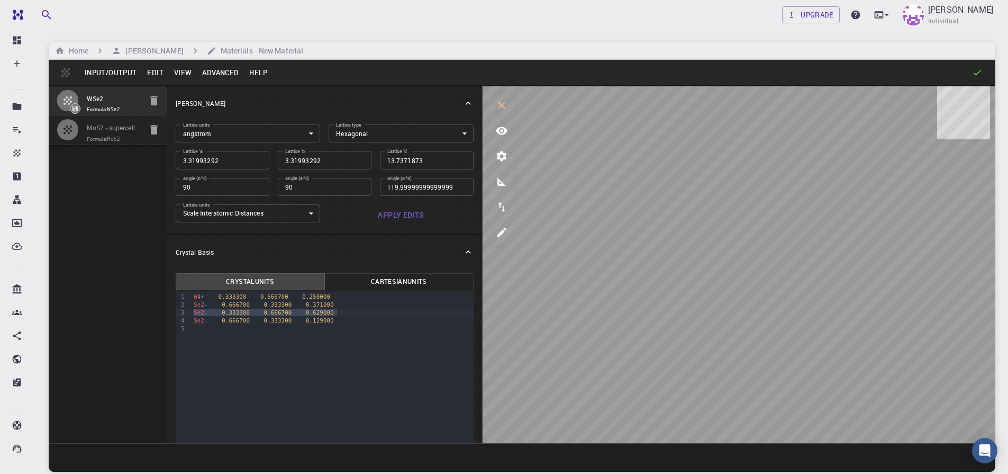
drag, startPoint x: 349, startPoint y: 315, endPoint x: 174, endPoint y: 312, distance: 174.6
click at [174, 312] on div "Crystal Units Cartesian Units Selection deleted 9 1 2 3 4 5 › W4 + 0.333300 0.6…" at bounding box center [324, 417] width 315 height 296
click at [217, 315] on div "Se2 - 0.666700 0.333300 0.129000" at bounding box center [331, 312] width 283 height 8
click at [211, 314] on div "Se2 - 0.666700 0.333300 0.129000" at bounding box center [331, 312] width 283 height 8
click at [276, 346] on div "9 1 2 3 4 › W 0.333300 0.666700 0.250000 Se 0.666700 0.333300 0.371000 Se 0.666…" at bounding box center [325, 423] width 298 height 266
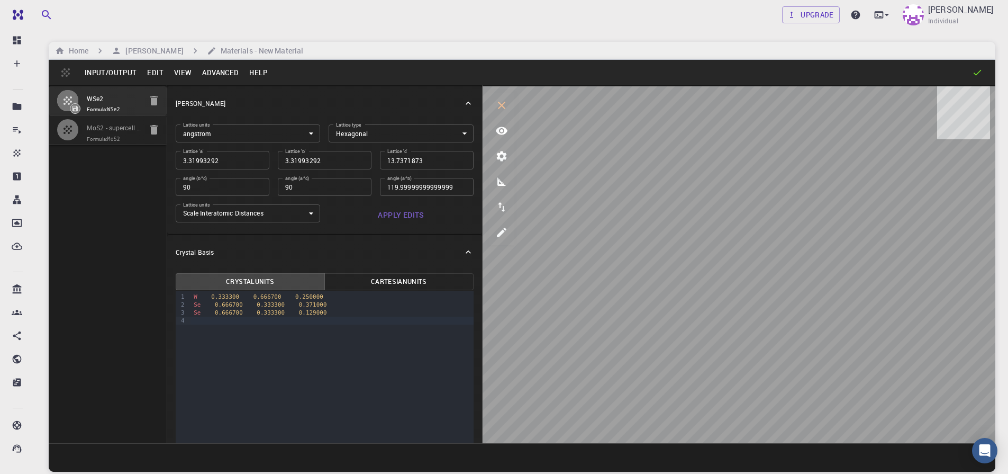
click at [207, 79] on button "Advanced" at bounding box center [220, 72] width 47 height 17
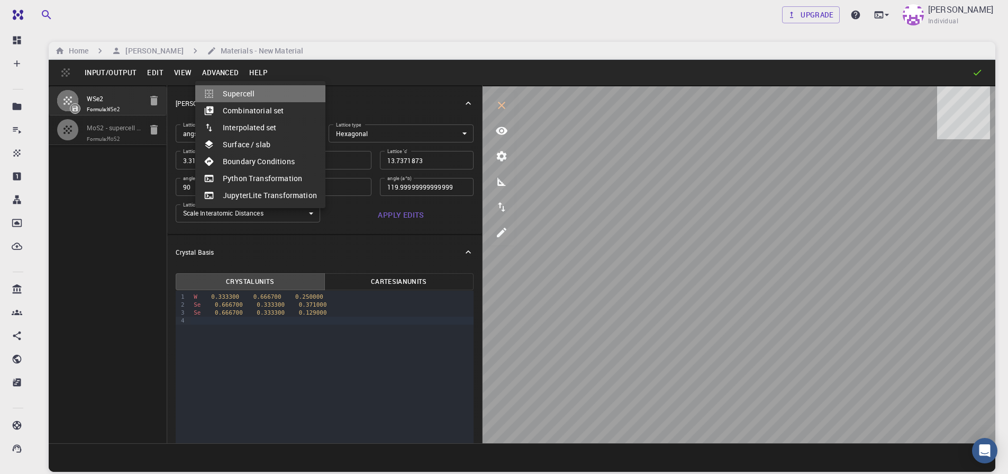
click at [225, 101] on li "Supercell" at bounding box center [260, 93] width 130 height 17
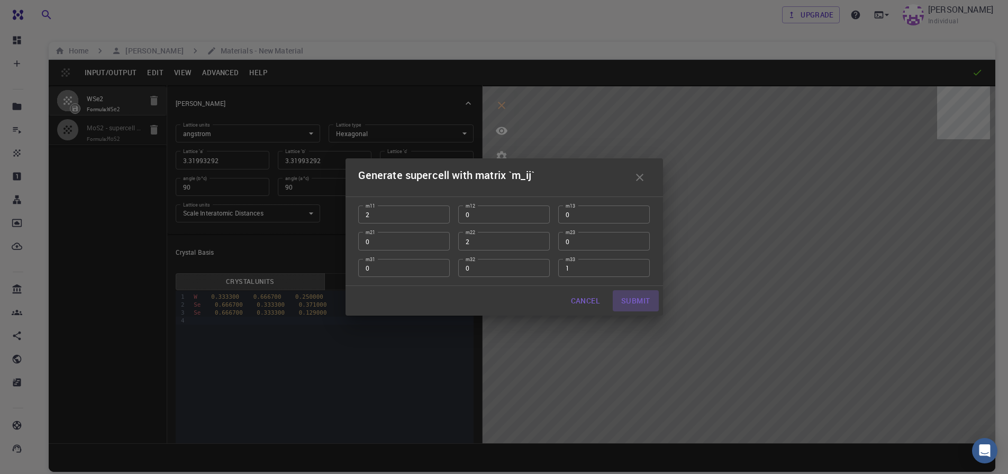
click at [627, 298] on button "Submit" at bounding box center [636, 300] width 46 height 21
type input "TRI"
type input "6.63986584"
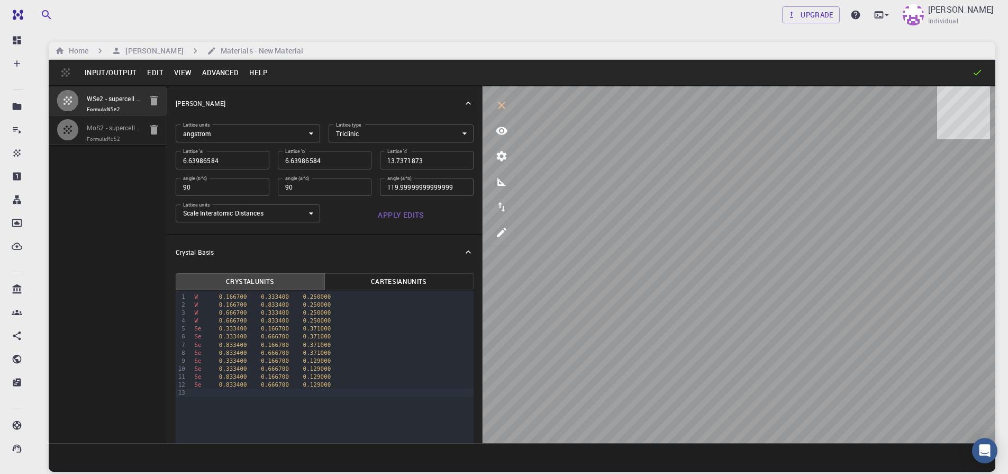
click at [148, 75] on button "Edit" at bounding box center [155, 72] width 27 height 17
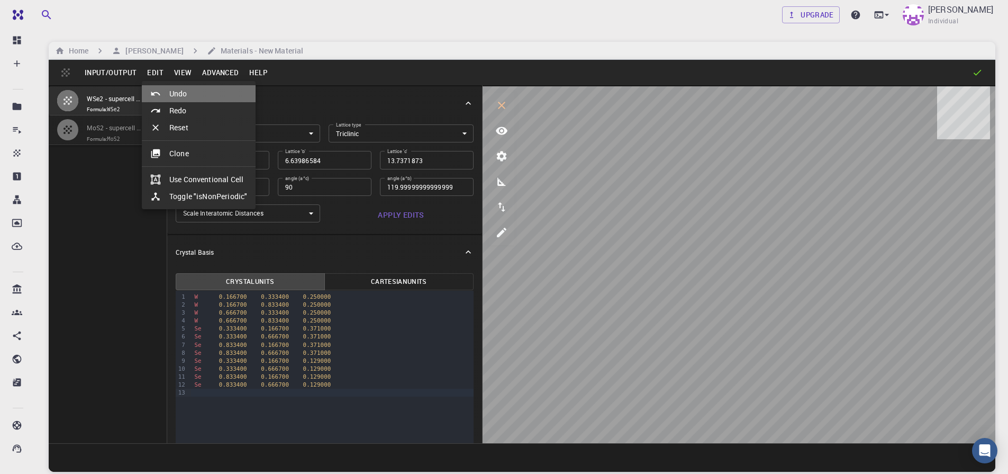
click at [170, 89] on li "Undo" at bounding box center [199, 93] width 114 height 17
type input "HEX"
type input "3.31993292"
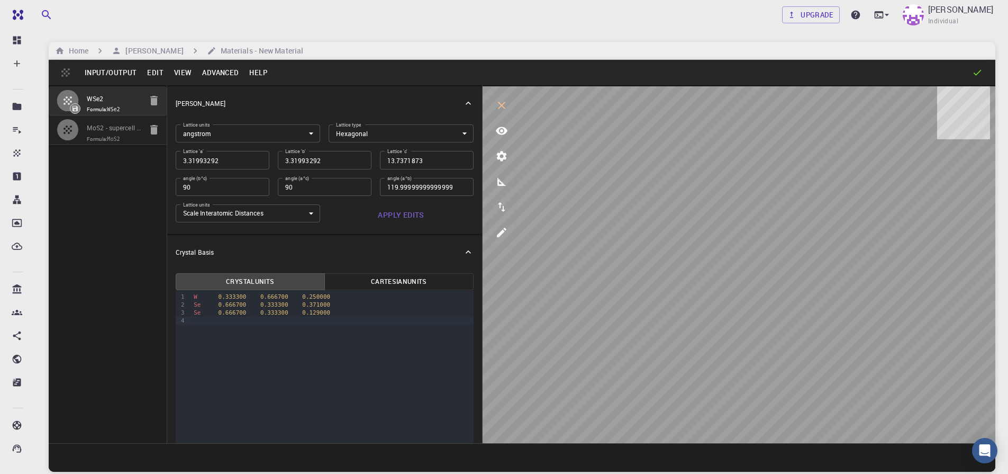
click at [208, 71] on button "Advanced" at bounding box center [220, 72] width 47 height 17
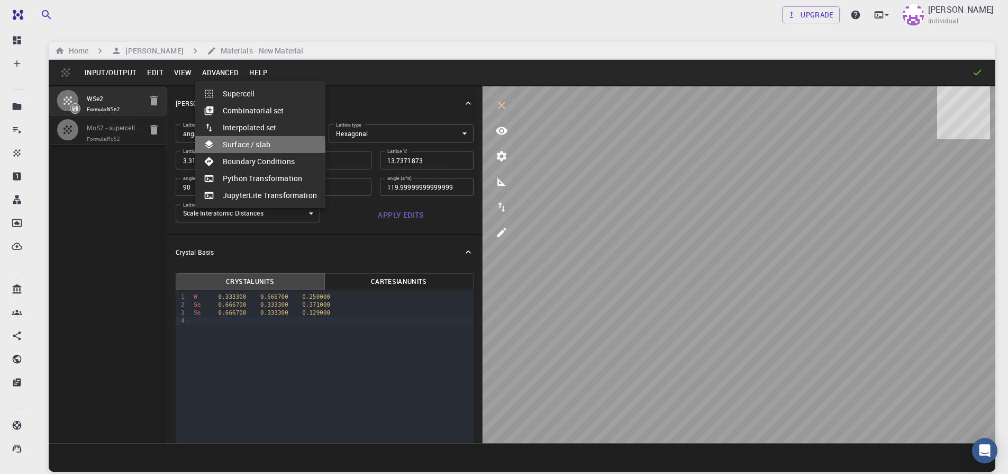
click at [251, 146] on li "Surface / slab" at bounding box center [260, 144] width 130 height 17
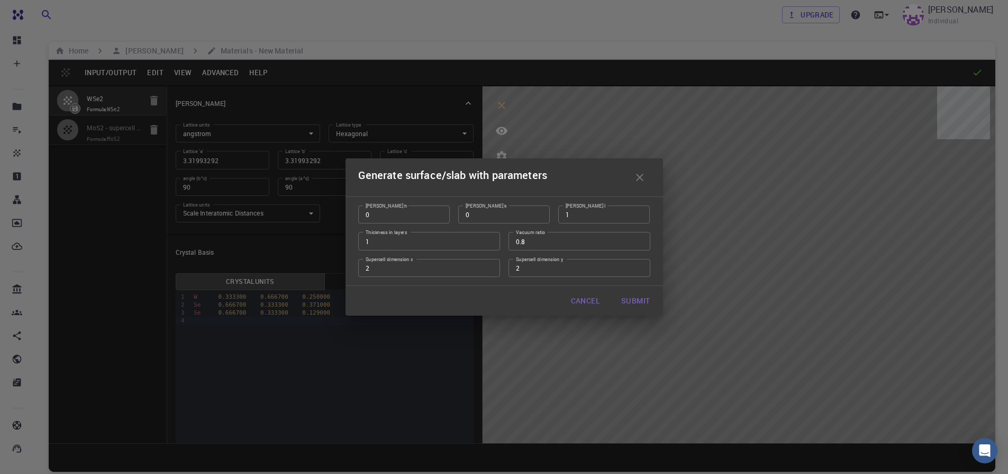
click at [490, 242] on input "1" at bounding box center [429, 241] width 142 height 18
click at [490, 241] on input "1" at bounding box center [429, 241] width 142 height 18
type input "2"
click at [489, 240] on input "2" at bounding box center [429, 241] width 142 height 18
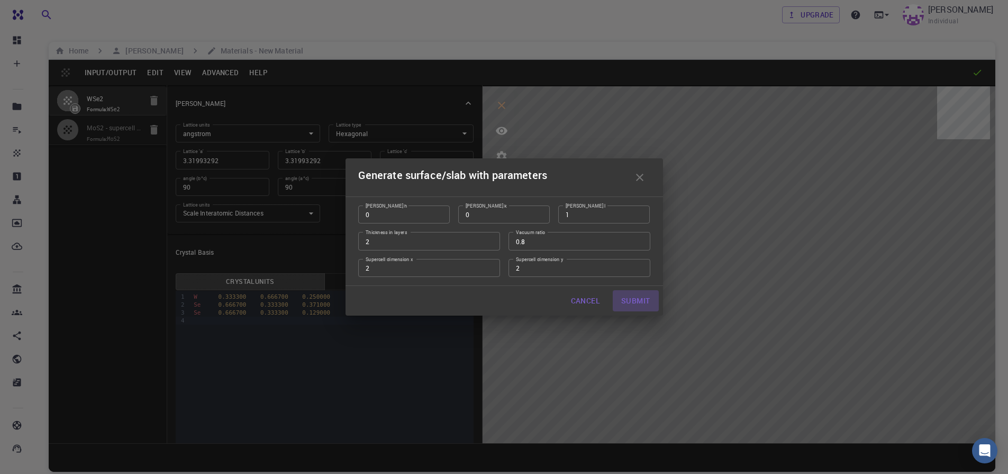
click at [634, 304] on button "Submit" at bounding box center [636, 300] width 46 height 21
type input "TRI"
type input "6.6399"
type input "6.639855879460035"
type input "137.372"
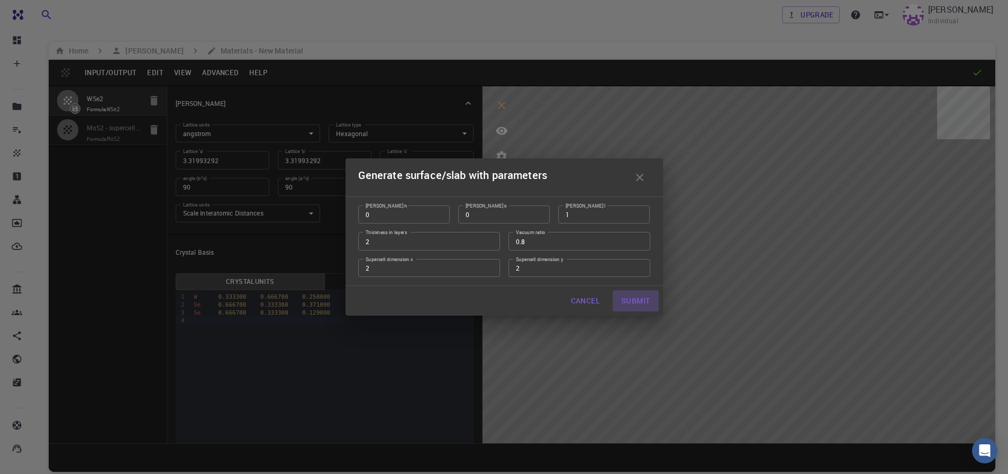
type input "119.99972160915846"
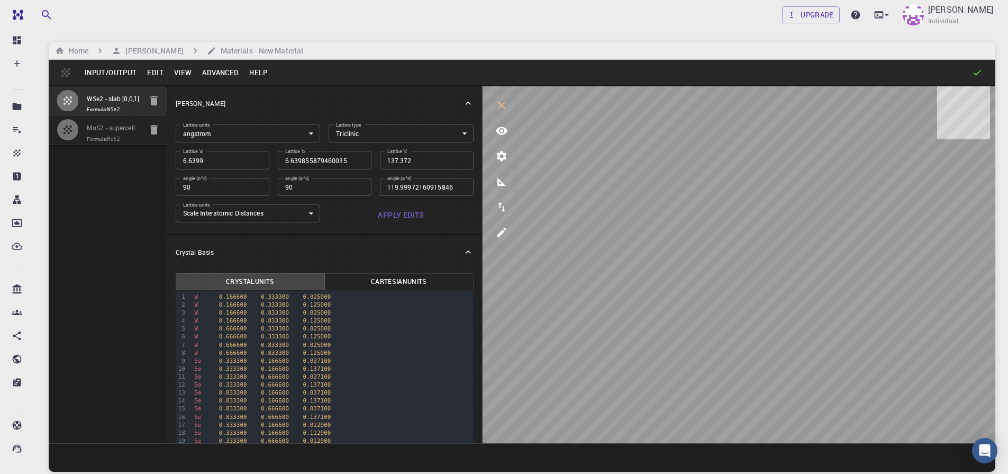
click at [160, 75] on button "Edit" at bounding box center [155, 72] width 27 height 17
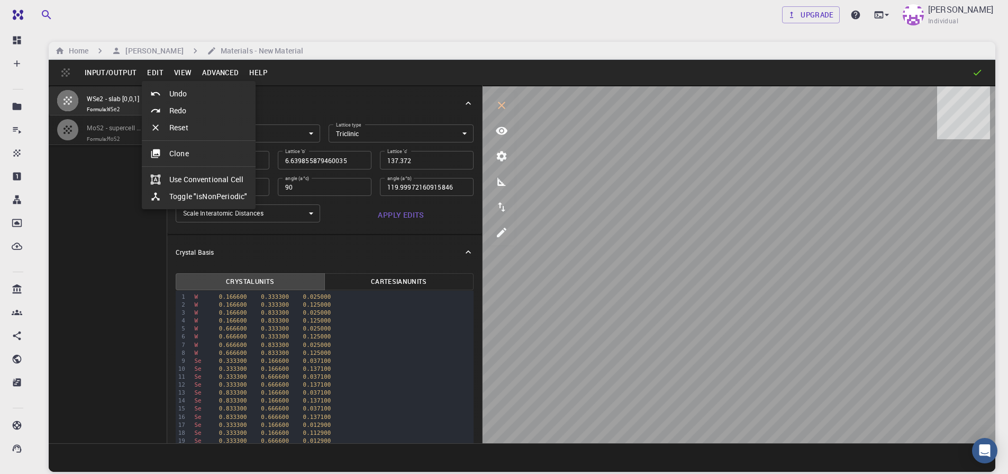
click at [182, 98] on li "Undo" at bounding box center [199, 93] width 114 height 17
type input "HEX"
type input "3.31993292"
type input "13.7371873"
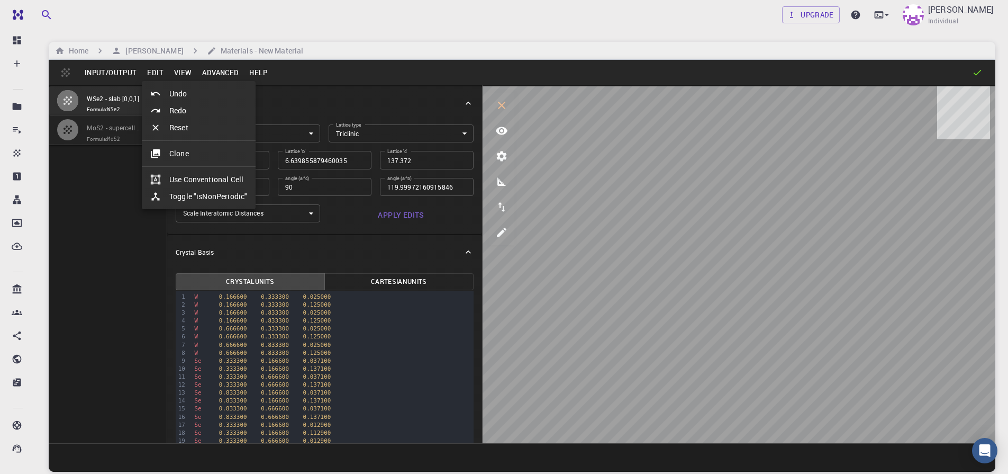
type input "119.99999999999999"
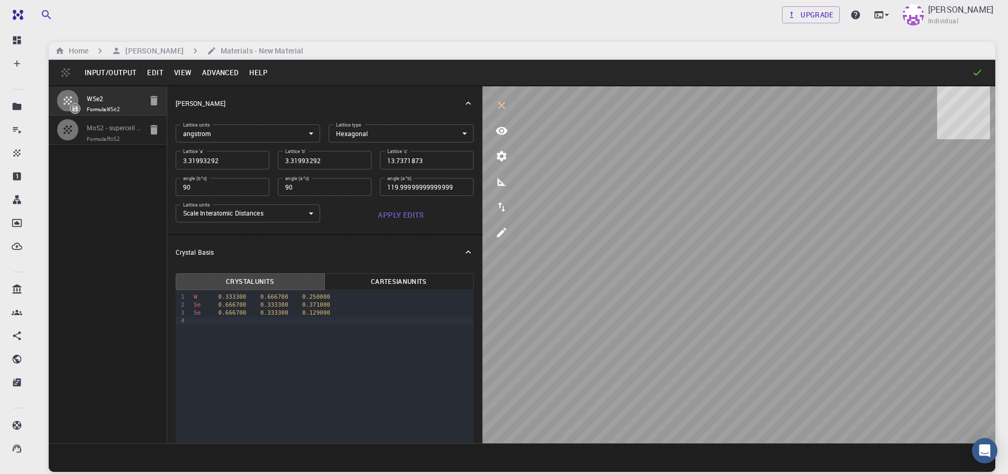
click at [221, 79] on button "Advanced" at bounding box center [220, 72] width 47 height 17
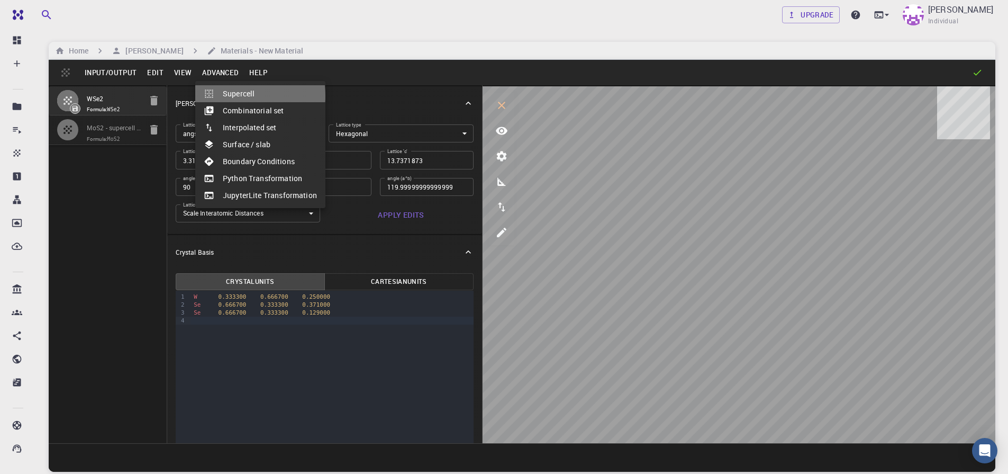
click at [233, 96] on li "Supercell" at bounding box center [260, 93] width 130 height 17
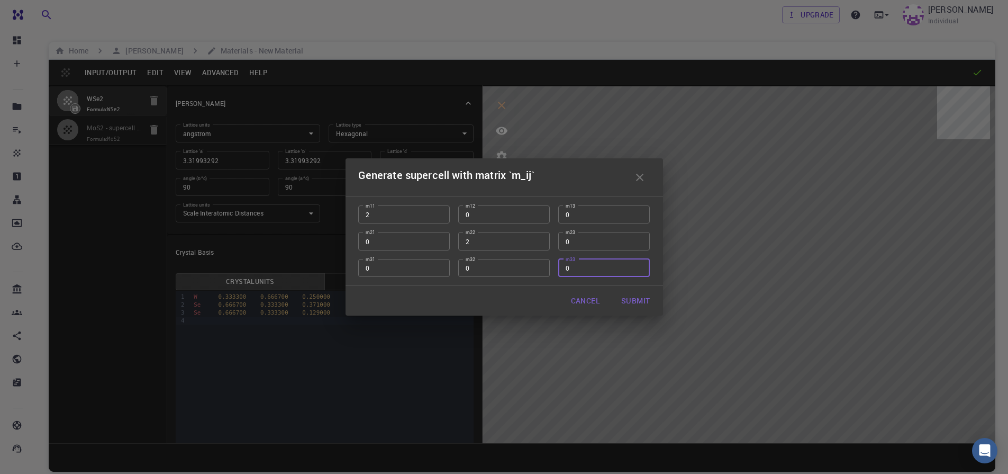
click at [634, 268] on input "0" at bounding box center [604, 268] width 92 height 18
click at [634, 268] on input "-1" at bounding box center [604, 268] width 92 height 18
click at [638, 268] on input "-2" at bounding box center [604, 268] width 92 height 18
type input "-3"
click at [638, 268] on input "-3" at bounding box center [604, 268] width 92 height 18
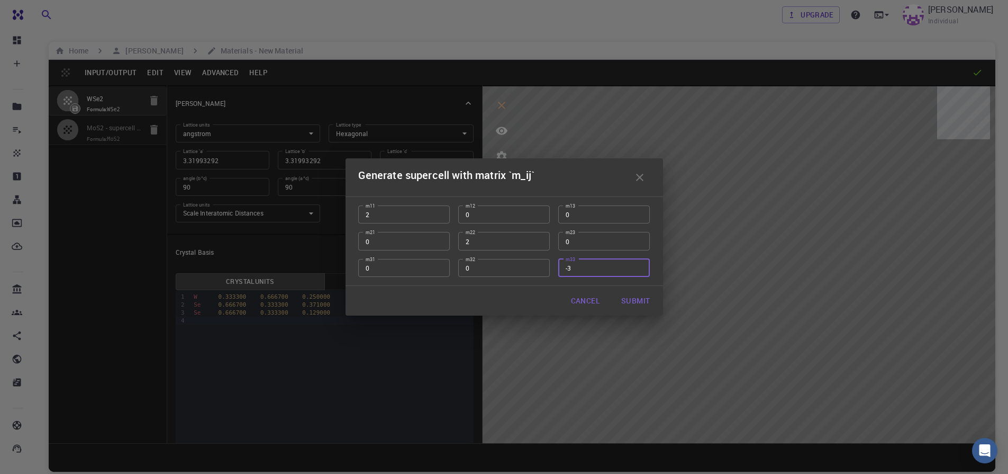
click at [637, 272] on input "-3" at bounding box center [604, 268] width 92 height 18
click at [608, 271] on input "-3" at bounding box center [604, 268] width 92 height 18
type input "2"
click at [637, 305] on button "Submit" at bounding box center [636, 300] width 46 height 21
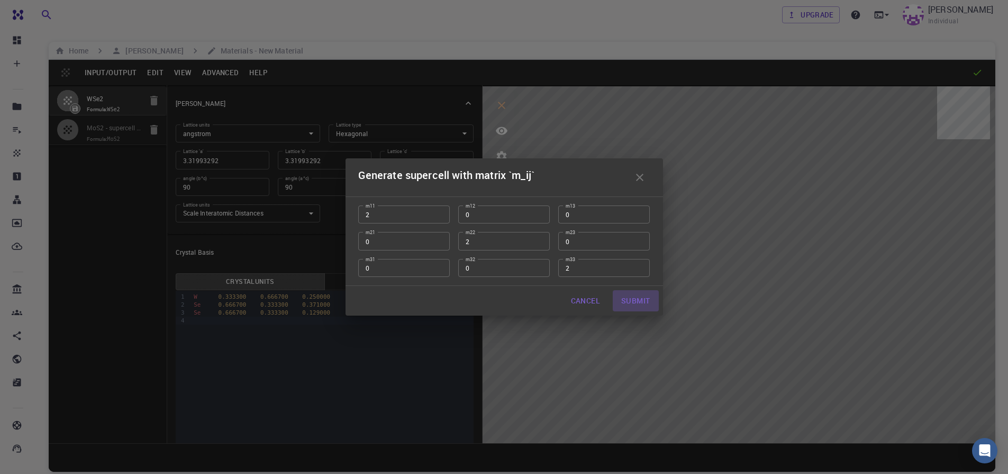
type input "TRI"
type input "6.63986584"
type input "27.4743746"
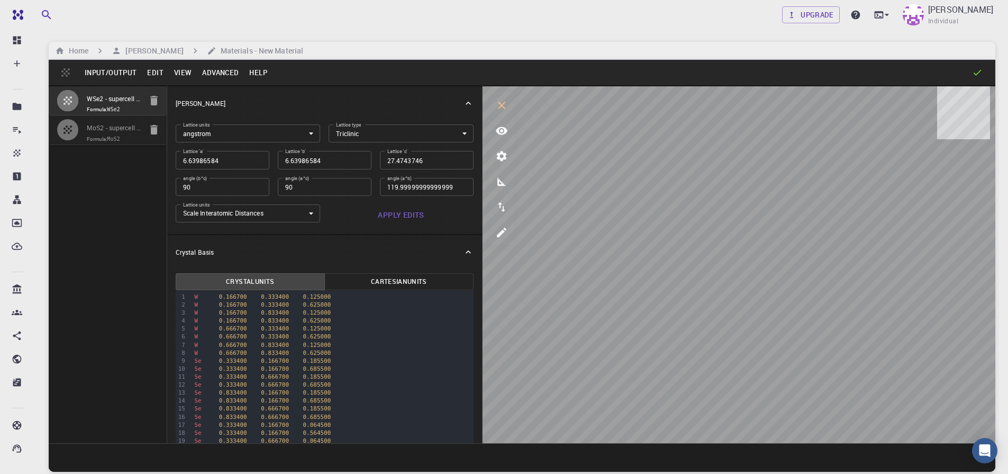
click at [156, 74] on button "Edit" at bounding box center [155, 72] width 27 height 17
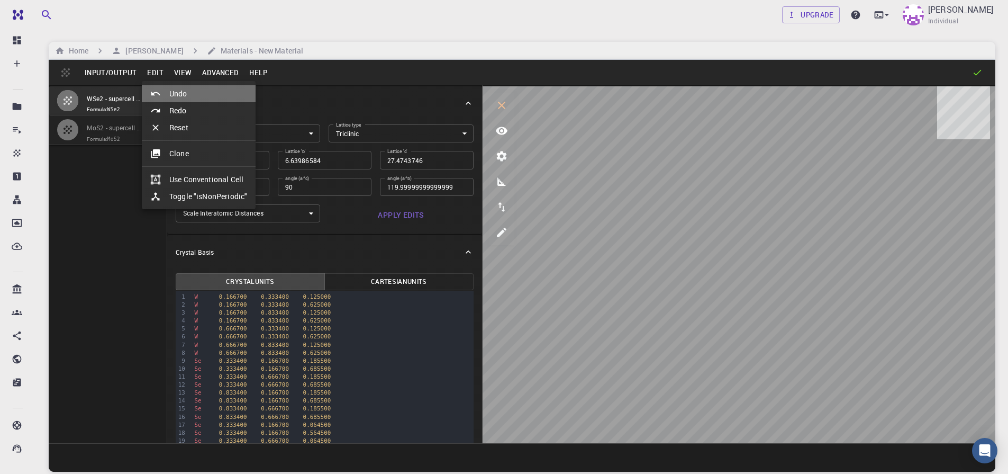
click at [181, 96] on li "Undo" at bounding box center [199, 93] width 114 height 17
type input "HEX"
type input "3.31993292"
type input "13.7371873"
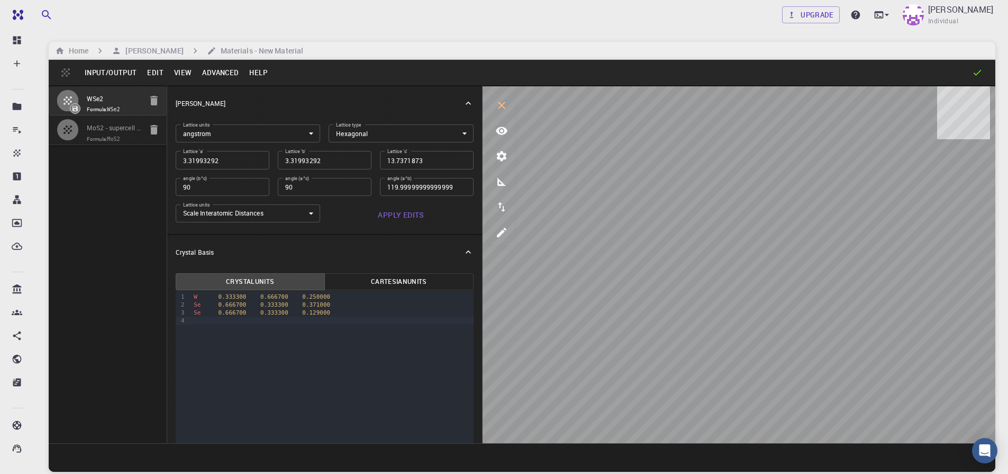
click at [221, 77] on button "Advanced" at bounding box center [220, 72] width 47 height 17
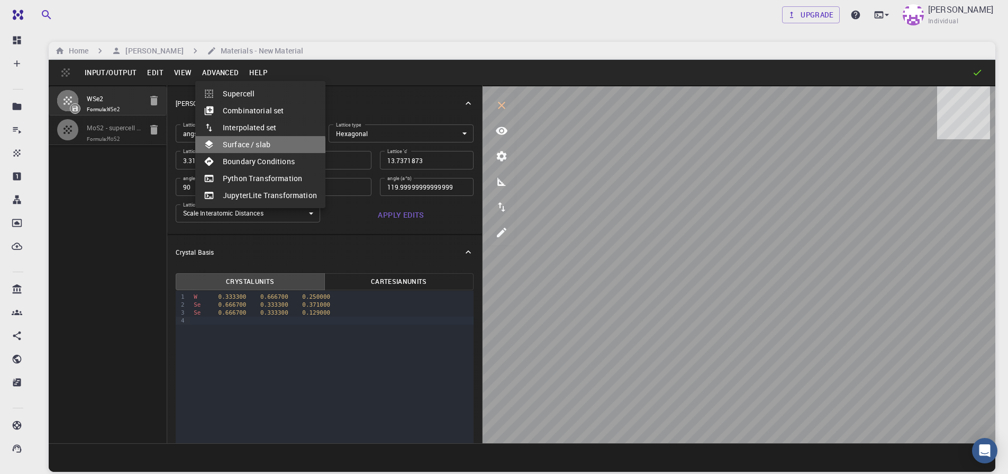
click at [229, 149] on li "Surface / slab" at bounding box center [260, 144] width 130 height 17
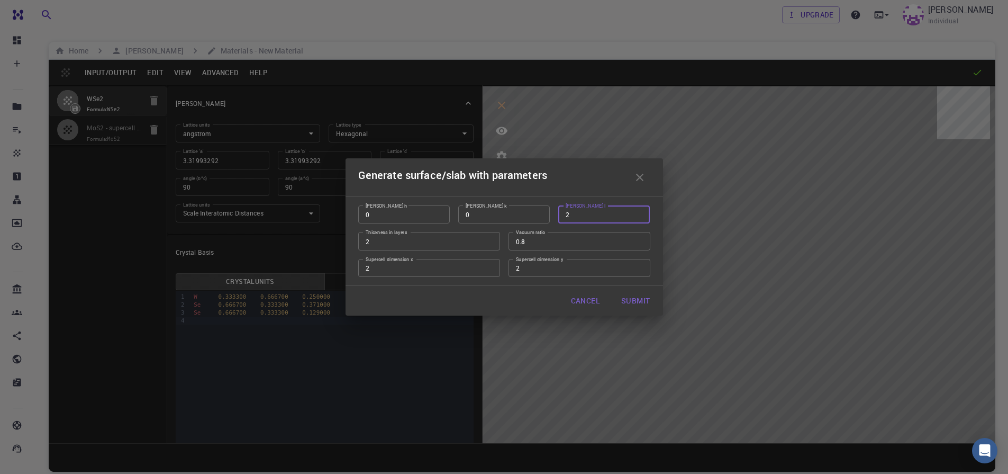
click at [639, 214] on input "2" at bounding box center [604, 214] width 92 height 18
click at [639, 215] on input "1" at bounding box center [604, 214] width 92 height 18
type input "0"
click at [639, 215] on input "0" at bounding box center [604, 214] width 92 height 18
click at [624, 302] on button "Submit" at bounding box center [636, 300] width 46 height 21
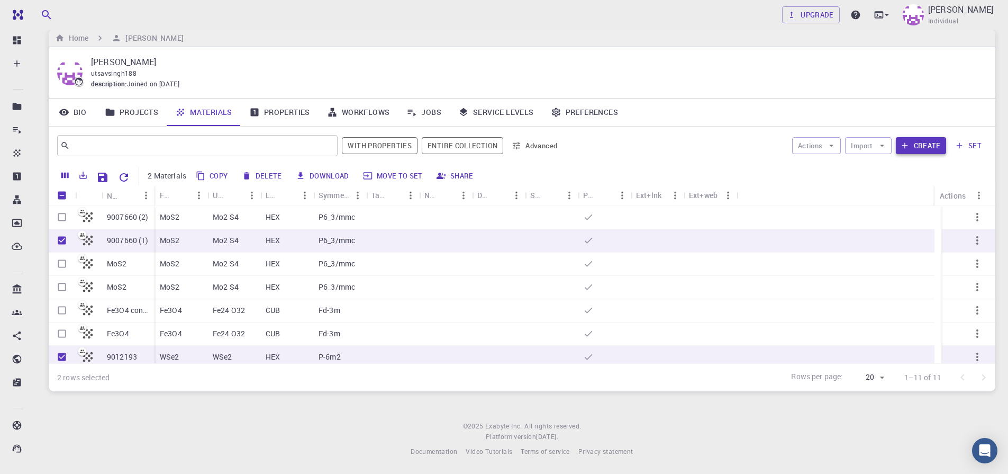
click at [914, 148] on button "Create" at bounding box center [921, 145] width 50 height 17
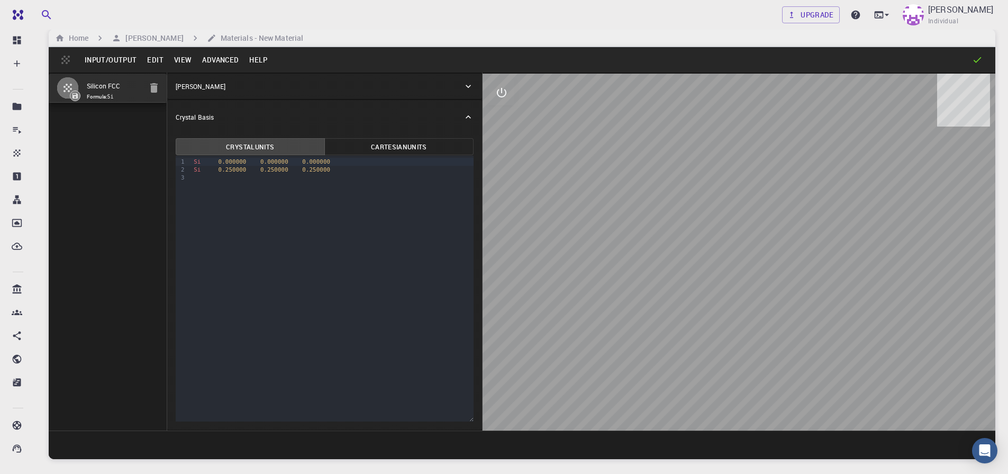
click at [116, 59] on button "Input/Output" at bounding box center [110, 59] width 62 height 17
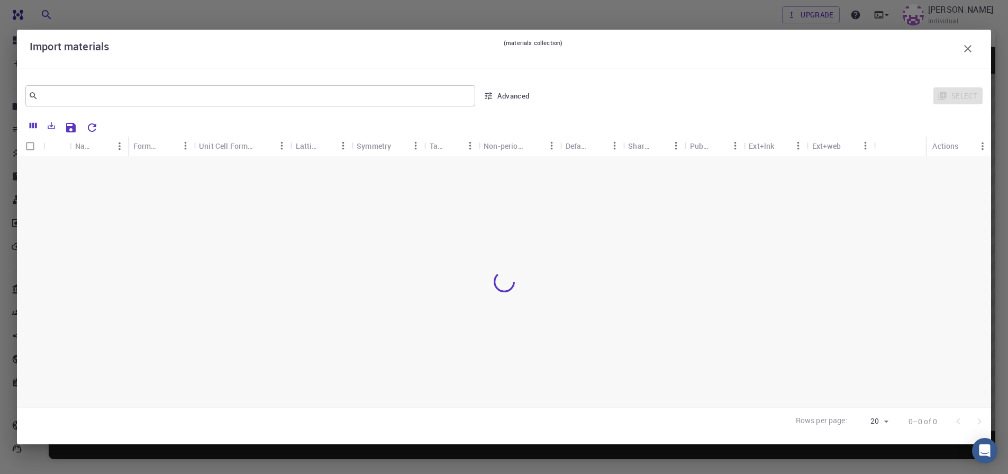
click at [964, 53] on icon "button" at bounding box center [967, 48] width 13 height 13
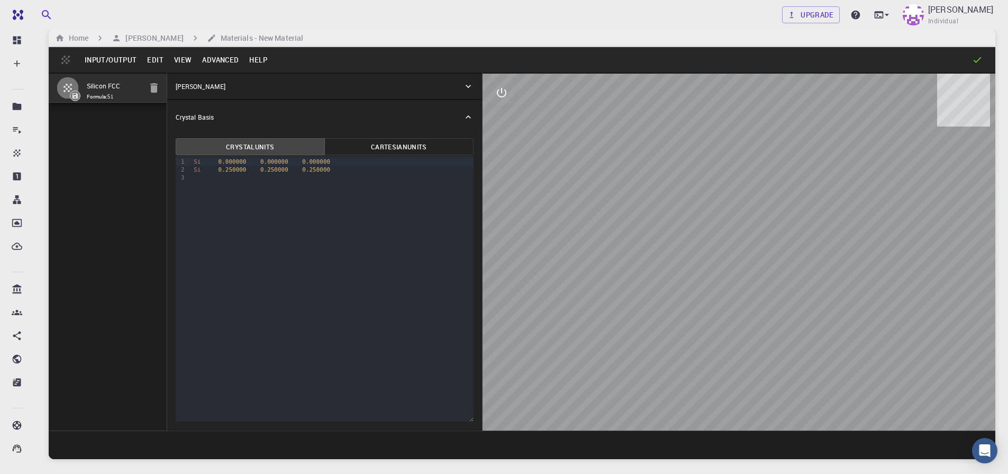
click at [112, 61] on button "Input/Output" at bounding box center [110, 59] width 62 height 17
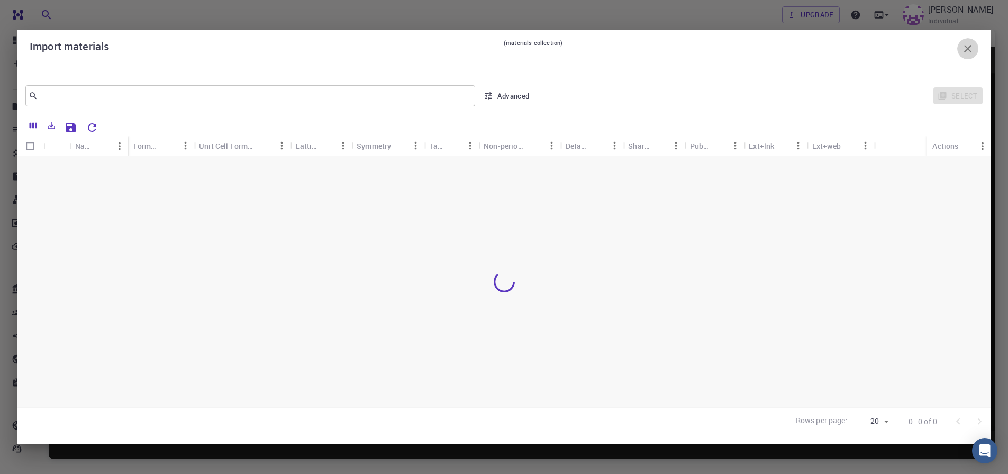
click at [968, 49] on icon "button" at bounding box center [967, 48] width 13 height 13
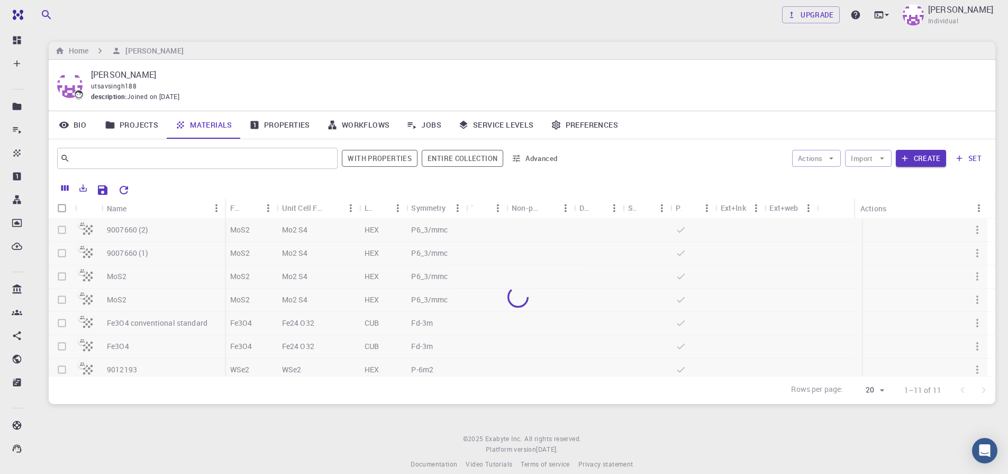
scroll to position [13, 0]
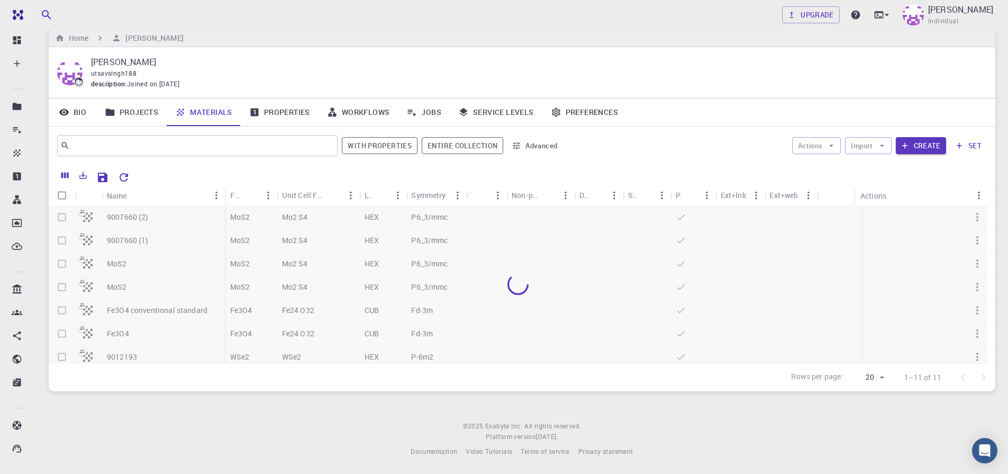
click at [62, 263] on div at bounding box center [518, 284] width 939 height 157
click at [62, 264] on div at bounding box center [518, 284] width 939 height 157
drag, startPoint x: 60, startPoint y: 264, endPoint x: 102, endPoint y: 257, distance: 43.0
click at [60, 264] on div at bounding box center [518, 284] width 939 height 157
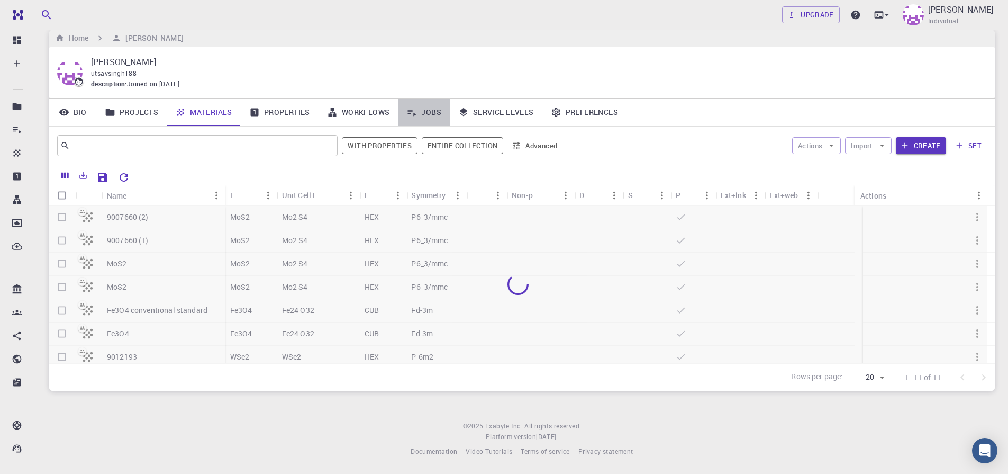
click at [426, 111] on link "Jobs" at bounding box center [424, 112] width 52 height 28
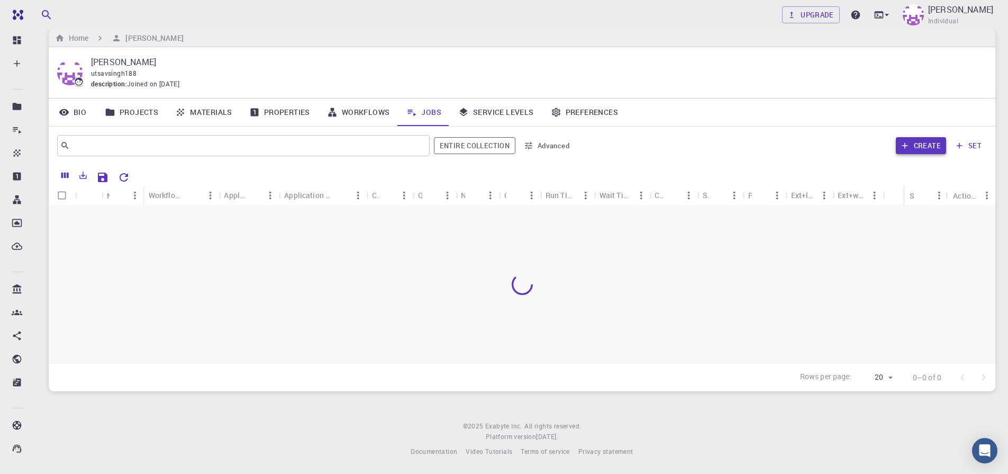
click at [933, 151] on button "Create" at bounding box center [921, 145] width 50 height 17
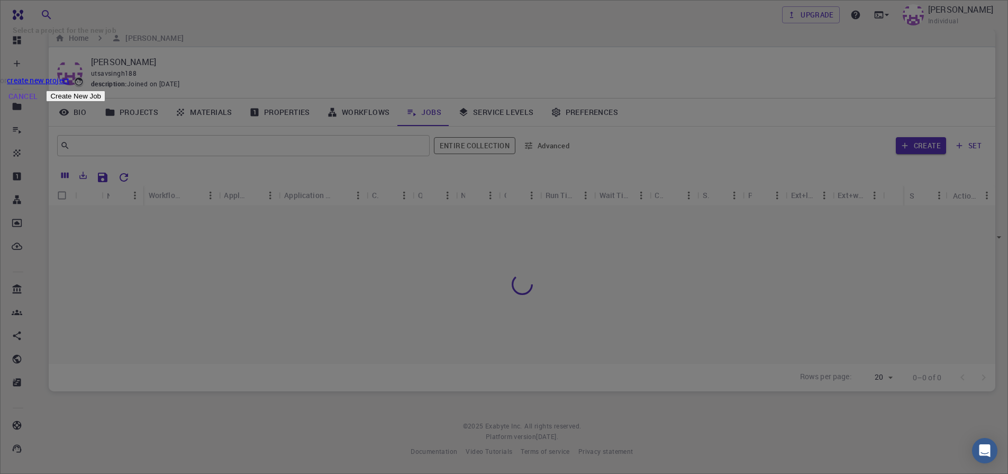
click at [46, 107] on button "Cancel" at bounding box center [23, 96] width 46 height 21
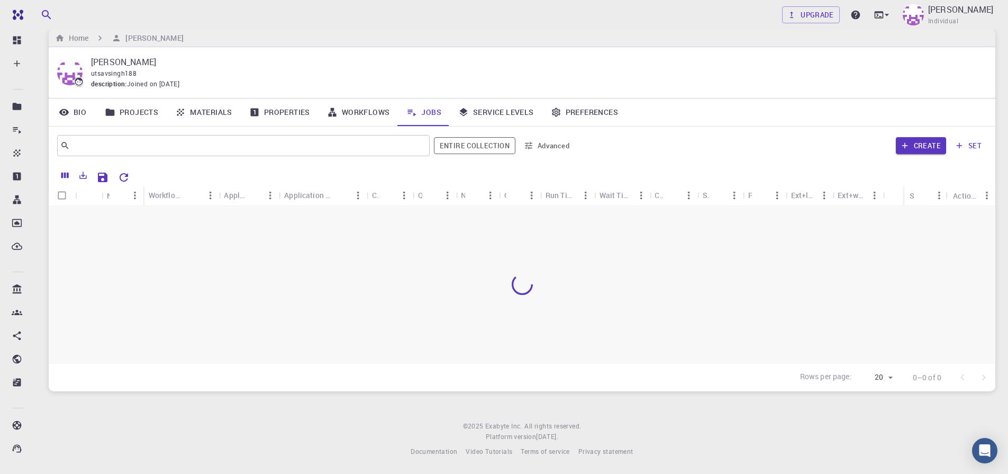
click at [201, 112] on link "Materials" at bounding box center [204, 112] width 74 height 28
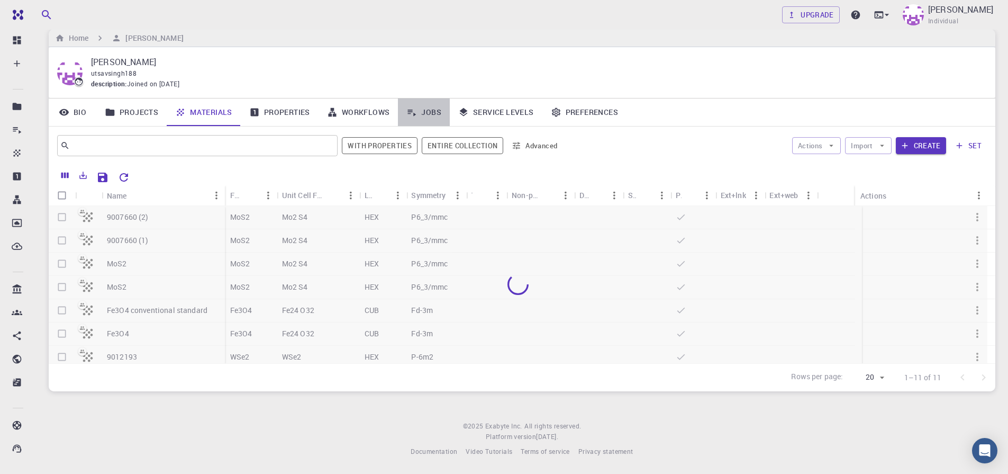
click at [422, 114] on link "Jobs" at bounding box center [424, 112] width 52 height 28
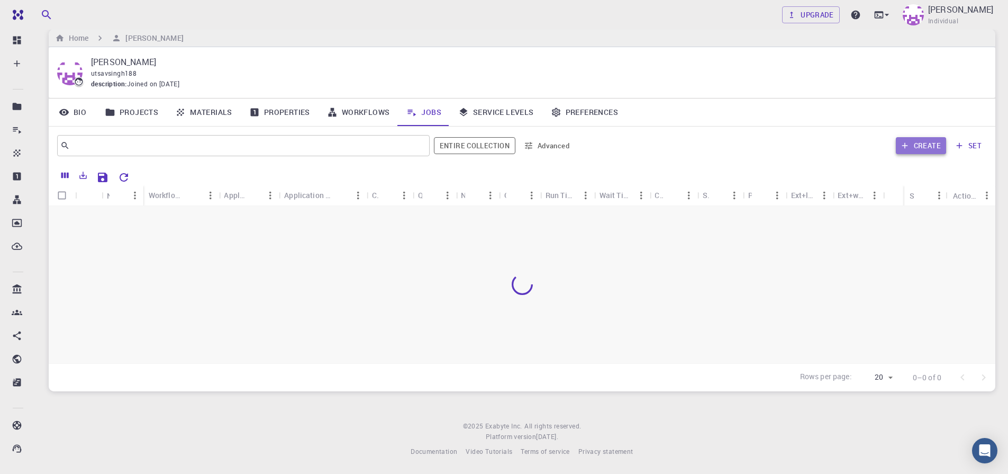
click at [925, 149] on button "Create" at bounding box center [921, 145] width 50 height 17
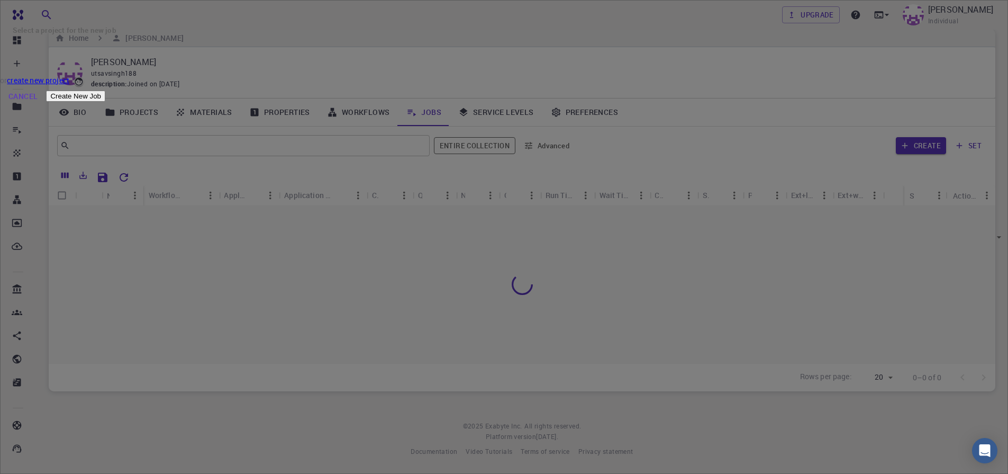
click at [231, 107] on div "Select a project for the new job ​ ​ or create new project Cancel Create New Job" at bounding box center [504, 53] width 1008 height 107
drag, startPoint x: 403, startPoint y: 14, endPoint x: 670, endPoint y: 116, distance: 286.1
click at [458, 35] on div "Select a project for the new job ​ ​ or create new project Cancel Create New Job" at bounding box center [504, 53] width 1008 height 107
click at [46, 107] on button "Cancel" at bounding box center [23, 96] width 46 height 21
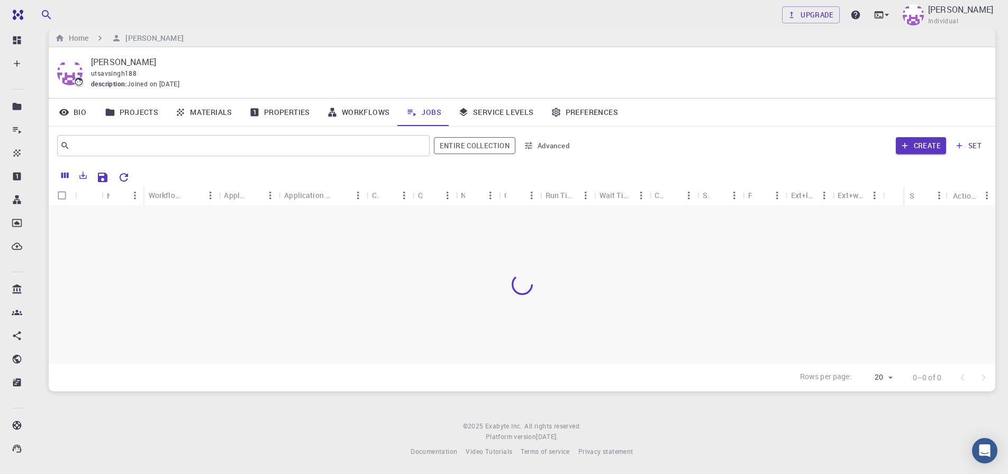
click at [374, 113] on link "Workflows" at bounding box center [359, 112] width 80 height 28
click at [927, 144] on button "Create" at bounding box center [921, 145] width 50 height 17
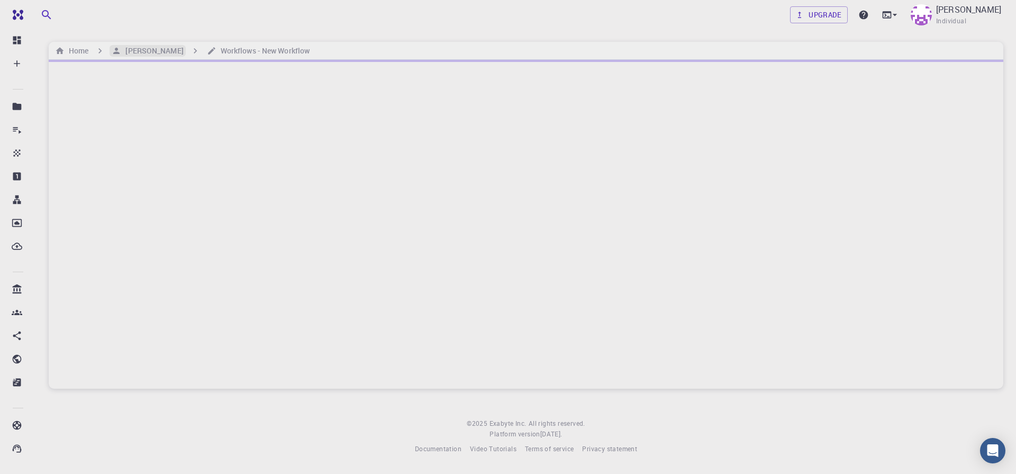
click at [167, 51] on h6 "[PERSON_NAME]" at bounding box center [152, 51] width 62 height 12
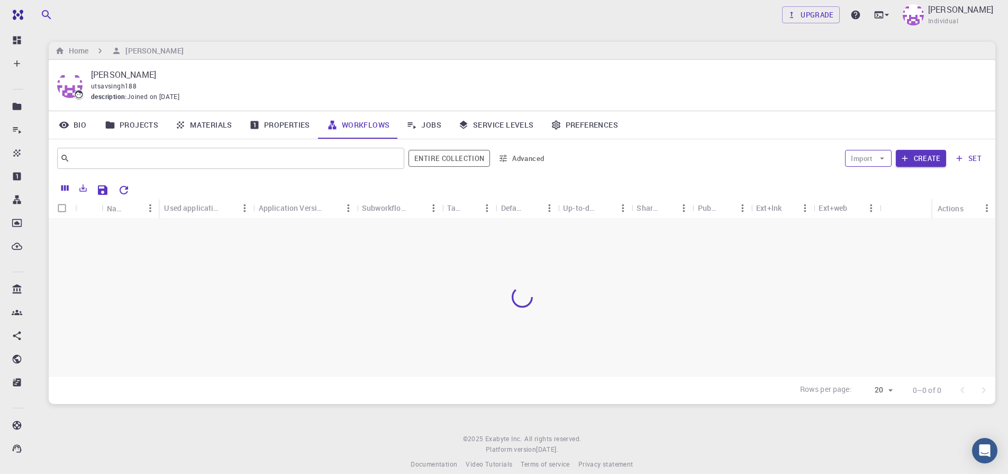
click at [876, 159] on button "Import" at bounding box center [868, 158] width 46 height 17
click at [881, 184] on span "Import From Bank" at bounding box center [901, 179] width 54 height 11
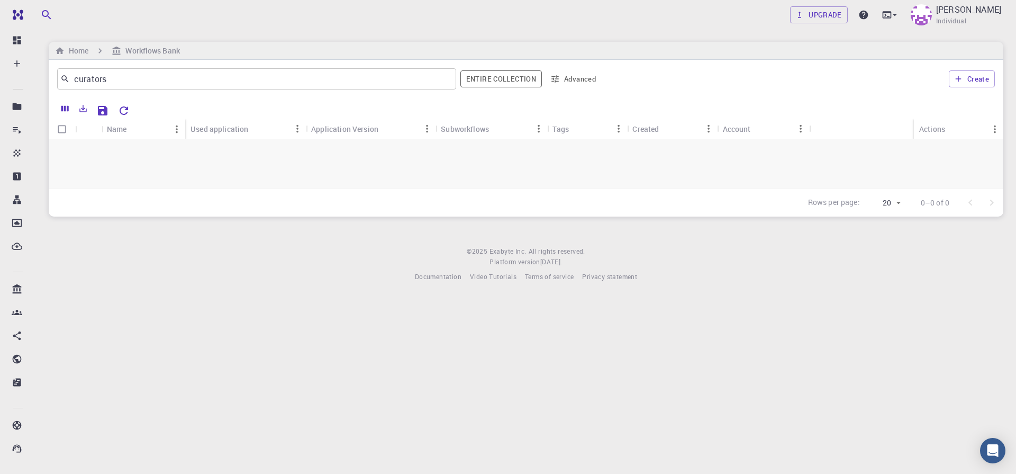
click at [61, 282] on footer "© 2025 Exabyte Inc. All rights reserved. Platform version 2025.7.24 . Documenta…" at bounding box center [526, 264] width 980 height 36
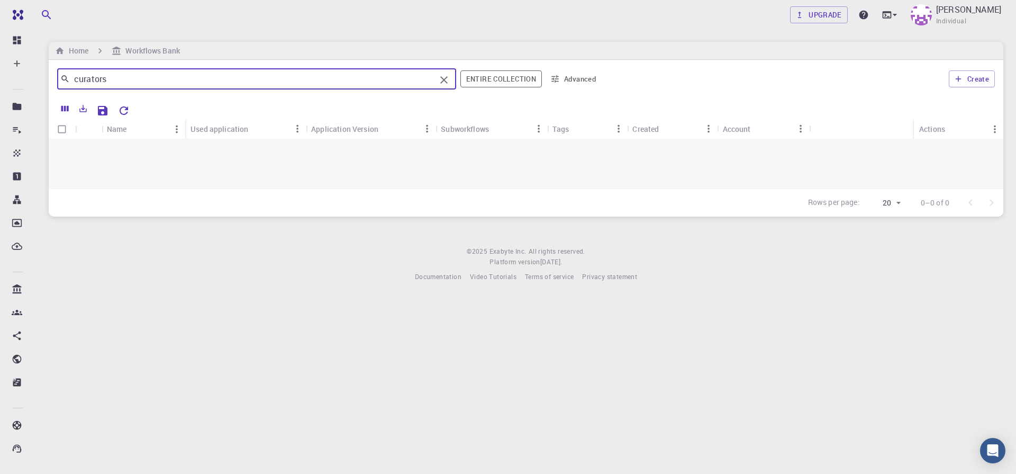
click at [141, 76] on input "curators" at bounding box center [253, 78] width 366 height 15
type input "c"
click at [113, 282] on footer "© 2025 Exabyte Inc. All rights reserved. Platform version 2025.7.24 . Documenta…" at bounding box center [526, 264] width 980 height 36
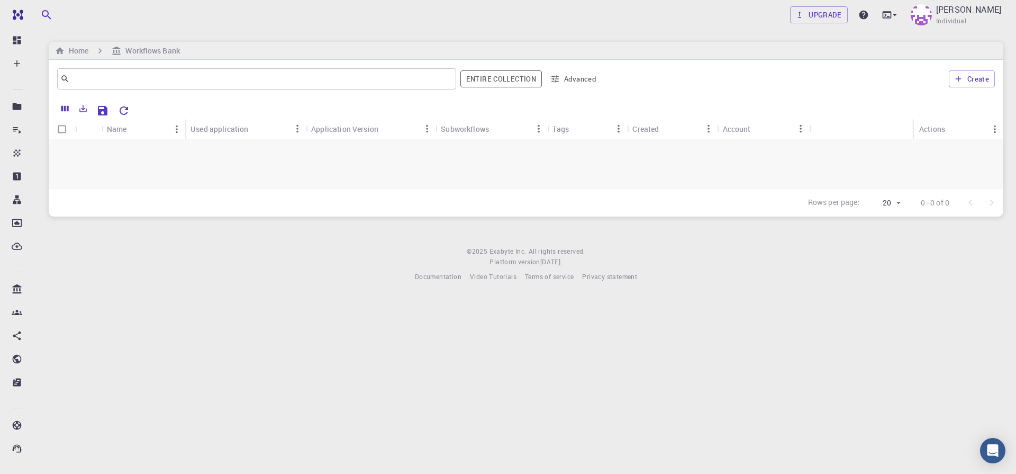
click at [72, 12] on div "Upgrade UTSAV SINGH Individual" at bounding box center [526, 15] width 980 height 28
click at [157, 47] on h6 "Workflows Bank" at bounding box center [150, 51] width 58 height 12
click at [238, 128] on div "Used application" at bounding box center [219, 129] width 58 height 21
click at [206, 282] on footer "© 2025 Exabyte Inc. All rights reserved. Platform version 2025.7.24 . Documenta…" at bounding box center [526, 264] width 980 height 36
click at [951, 72] on button "Create" at bounding box center [972, 78] width 46 height 17
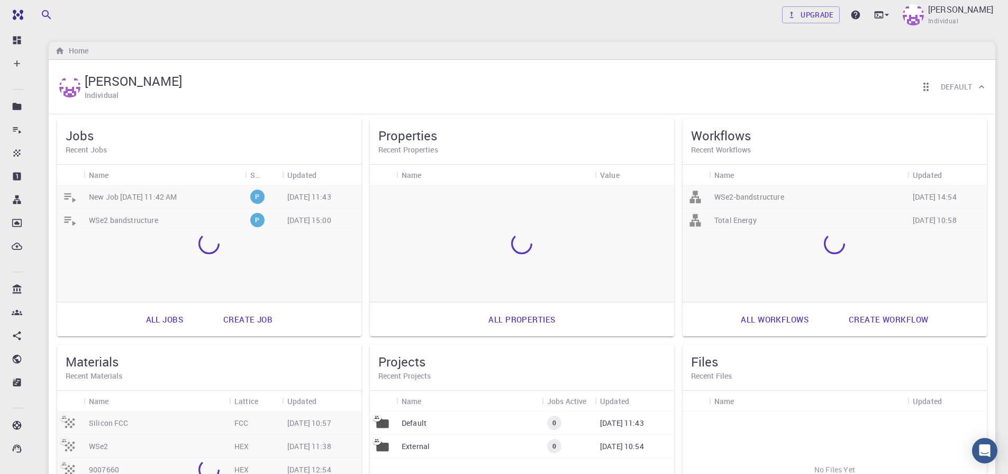
click at [749, 134] on h5 "Workflows" at bounding box center [834, 135] width 287 height 17
click at [876, 324] on link "Create workflow" at bounding box center [888, 318] width 103 height 25
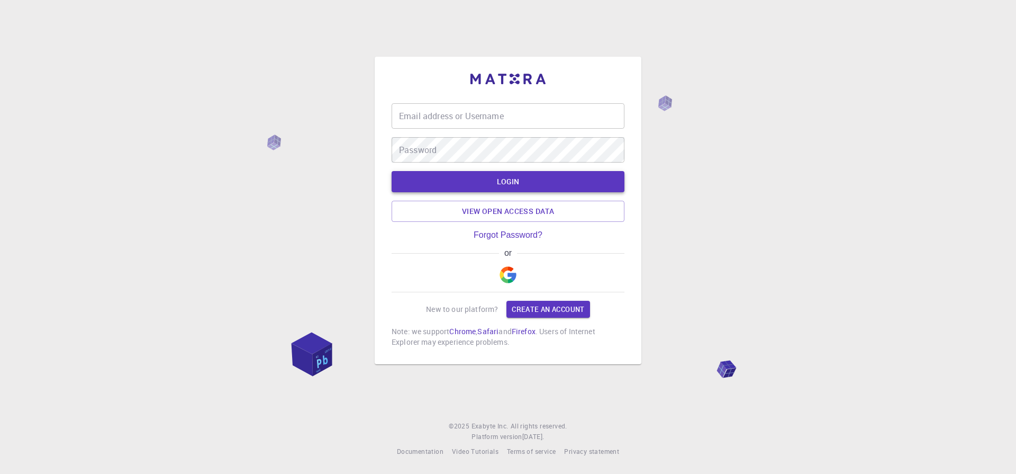
type input "[EMAIL_ADDRESS][DOMAIN_NAME]"
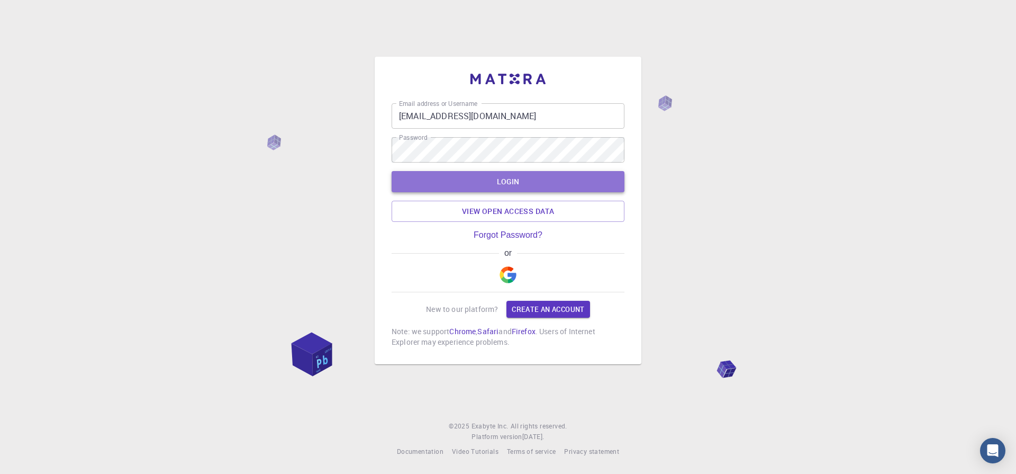
click at [490, 184] on button "LOGIN" at bounding box center [508, 181] width 233 height 21
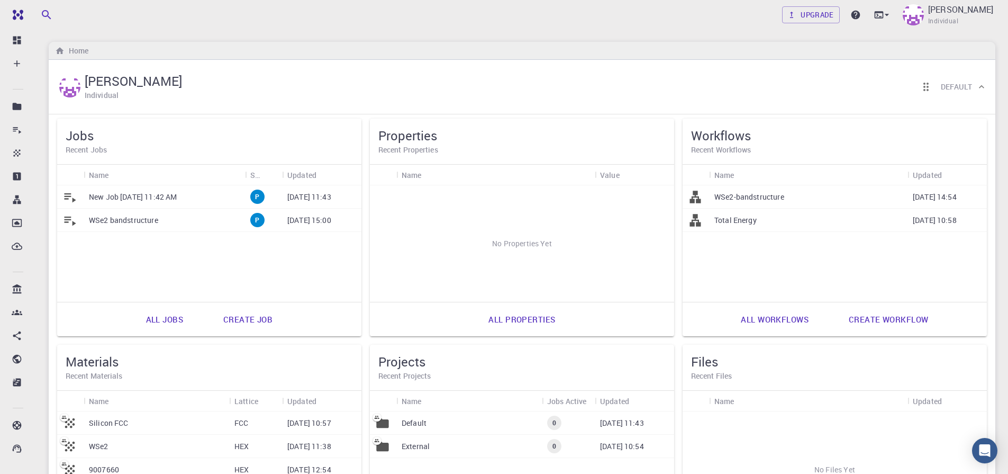
click at [724, 149] on h6 "Recent Workflows" at bounding box center [834, 150] width 287 height 12
click at [733, 147] on h6 "Recent Workflows" at bounding box center [834, 150] width 287 height 12
drag, startPoint x: 144, startPoint y: 365, endPoint x: 148, endPoint y: 371, distance: 7.1
click at [148, 371] on div "Materials Recent Materials" at bounding box center [209, 367] width 287 height 29
click at [173, 368] on h5 "Materials" at bounding box center [209, 361] width 287 height 17
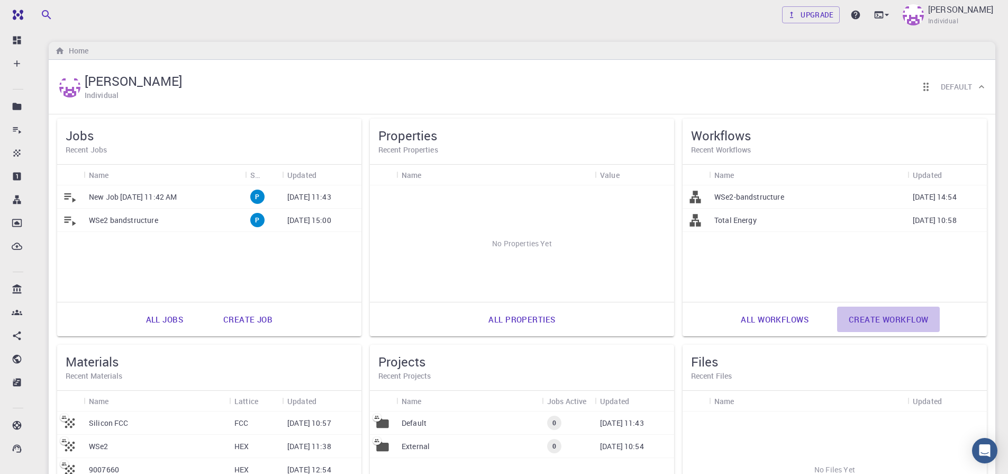
click at [898, 318] on link "Create workflow" at bounding box center [888, 318] width 103 height 25
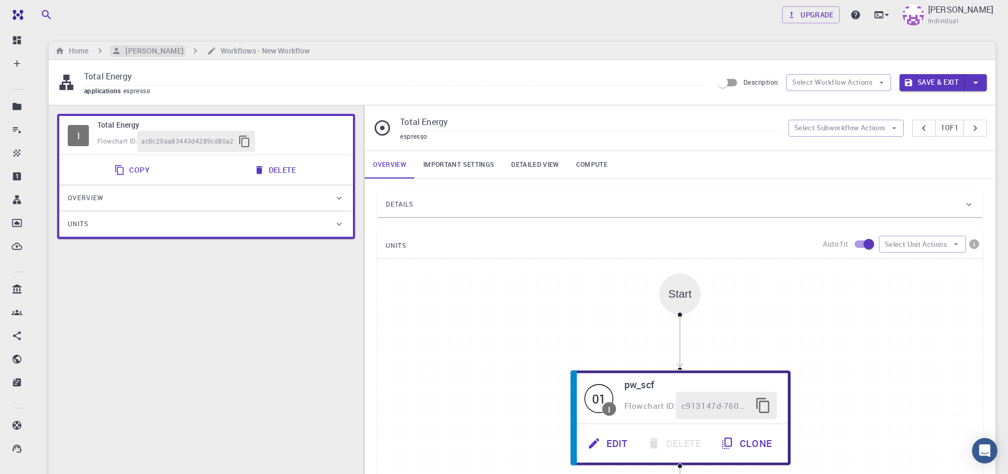
click at [161, 47] on h6 "[PERSON_NAME]" at bounding box center [152, 51] width 62 height 12
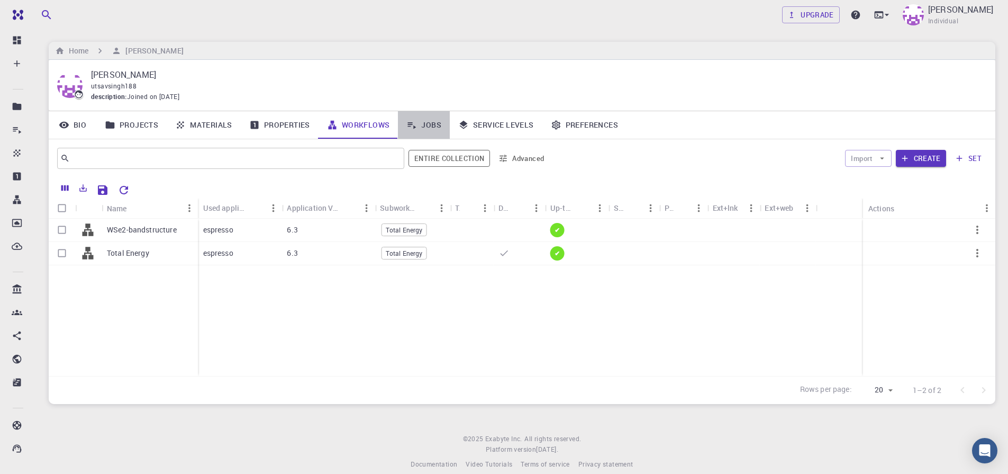
click at [437, 125] on link "Jobs" at bounding box center [424, 125] width 52 height 28
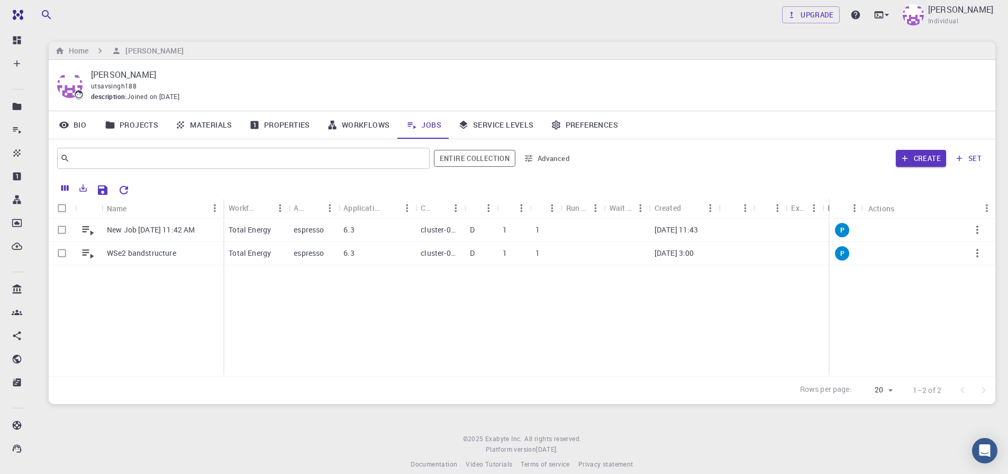
click at [188, 125] on link "Materials" at bounding box center [204, 125] width 74 height 28
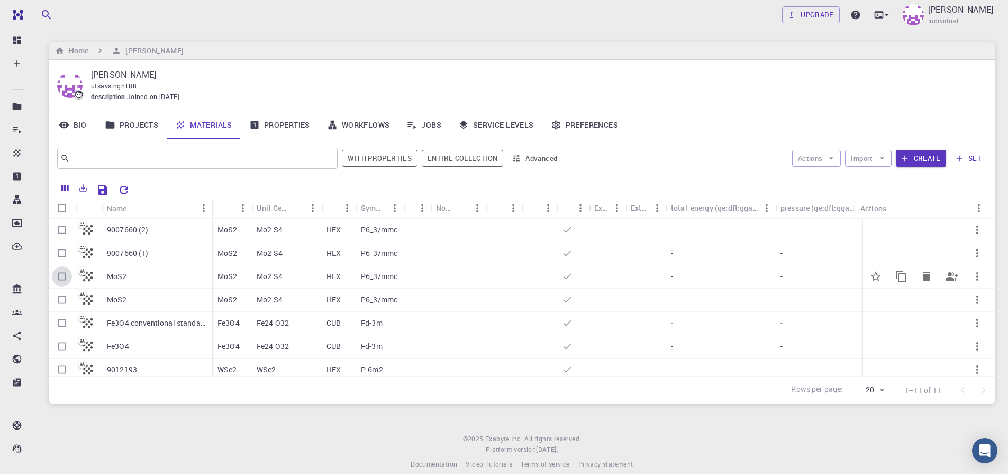
click at [58, 276] on input "Select row" at bounding box center [62, 276] width 20 height 20
checkbox input "true"
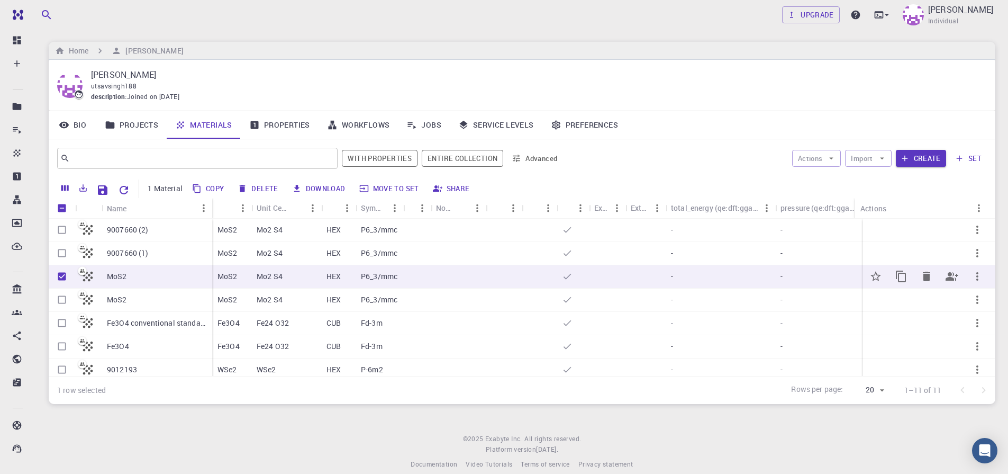
click at [58, 277] on input "Unselect row" at bounding box center [62, 276] width 20 height 20
checkbox input "false"
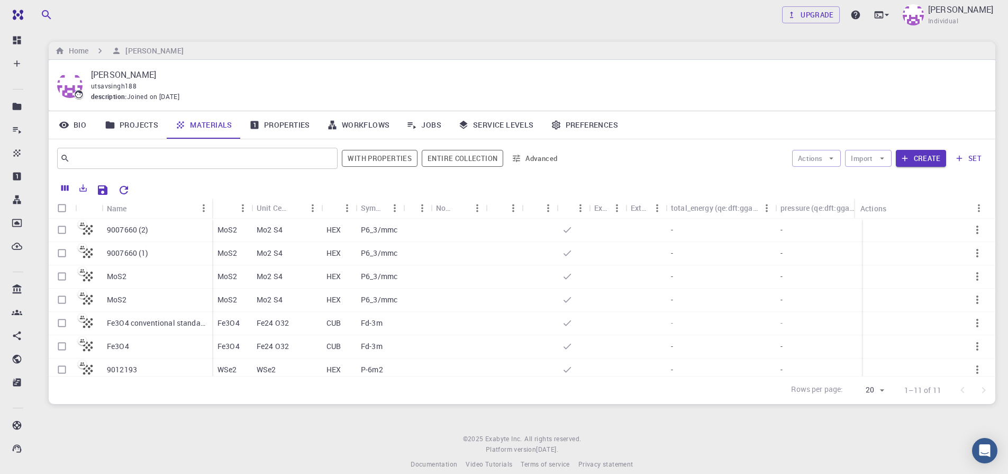
click at [375, 121] on link "Workflows" at bounding box center [359, 125] width 80 height 28
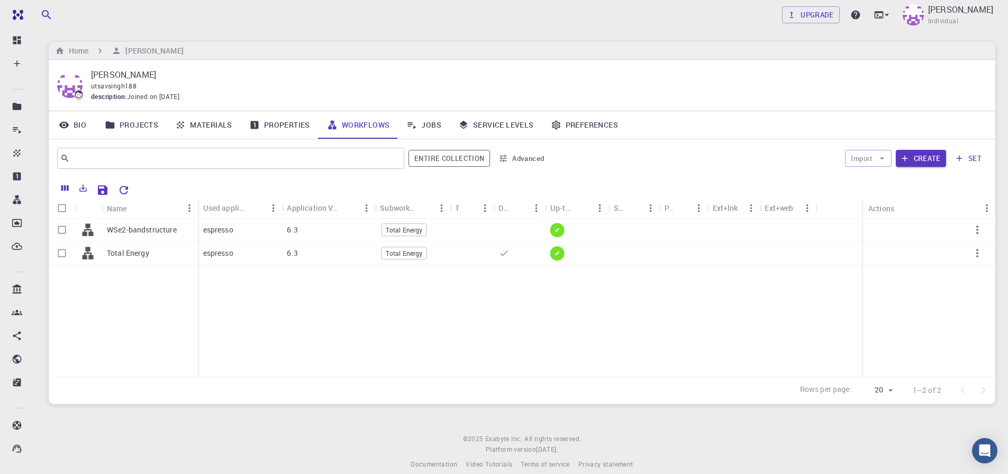
click at [436, 123] on link "Jobs" at bounding box center [424, 125] width 52 height 28
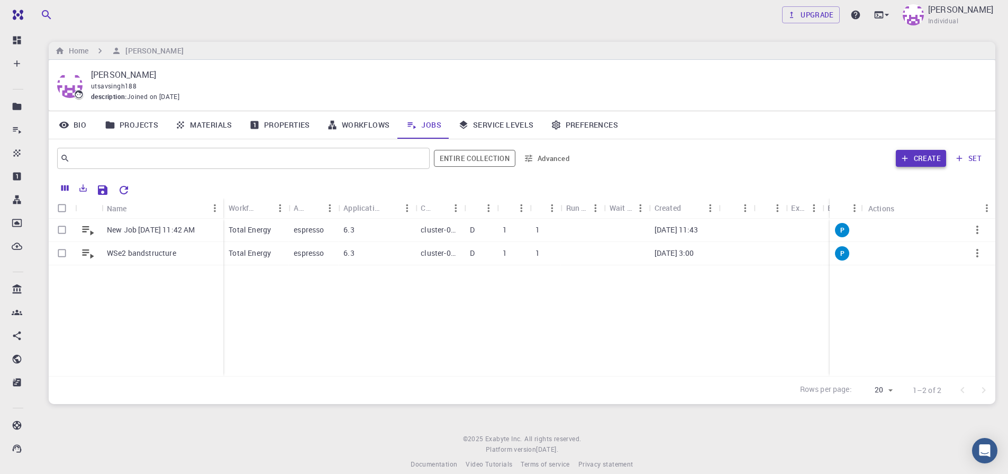
click at [929, 160] on button "Create" at bounding box center [921, 158] width 50 height 17
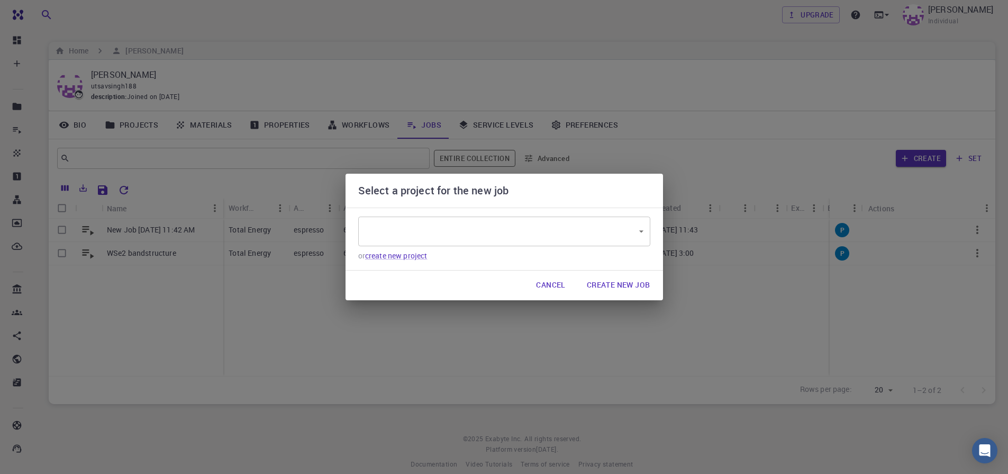
type input "9yzhPBeCcyd86ETfJ"
click at [544, 285] on button "Cancel" at bounding box center [551, 285] width 46 height 21
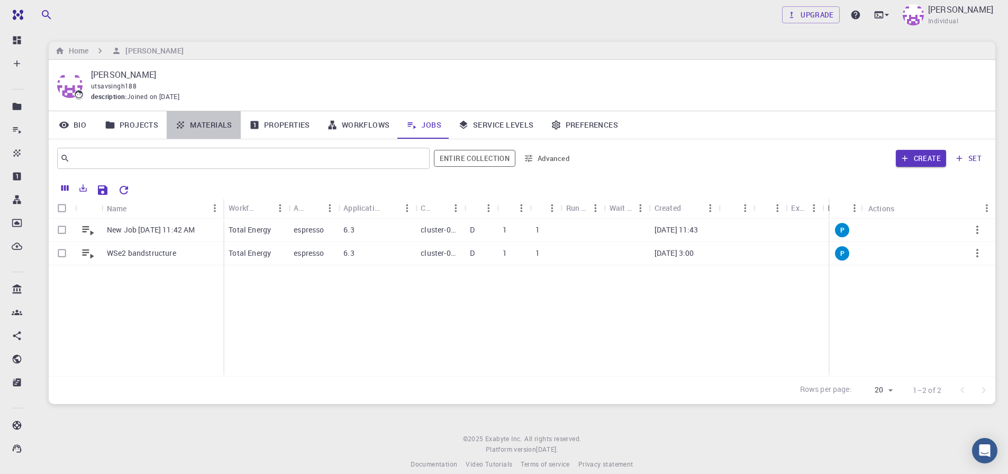
drag, startPoint x: 193, startPoint y: 125, endPoint x: 643, endPoint y: 138, distance: 451.0
click at [194, 125] on link "Materials" at bounding box center [204, 125] width 74 height 28
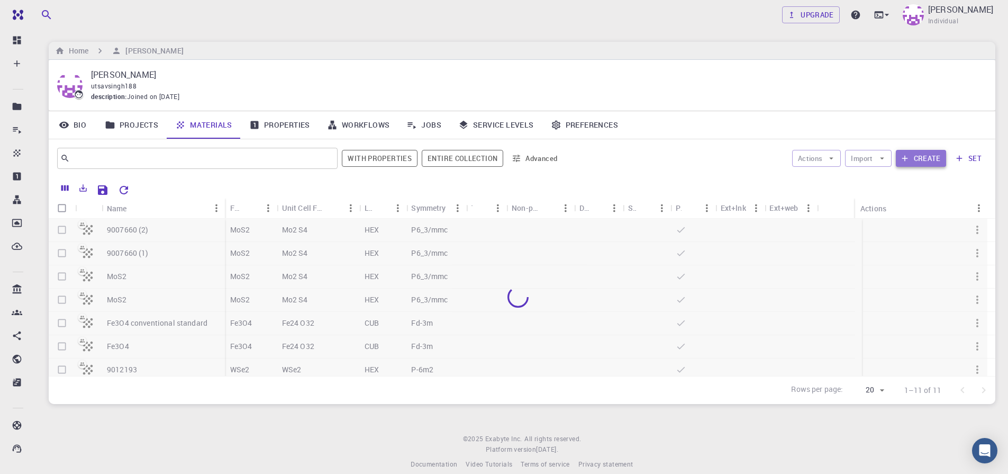
click at [913, 161] on button "Create" at bounding box center [921, 158] width 50 height 17
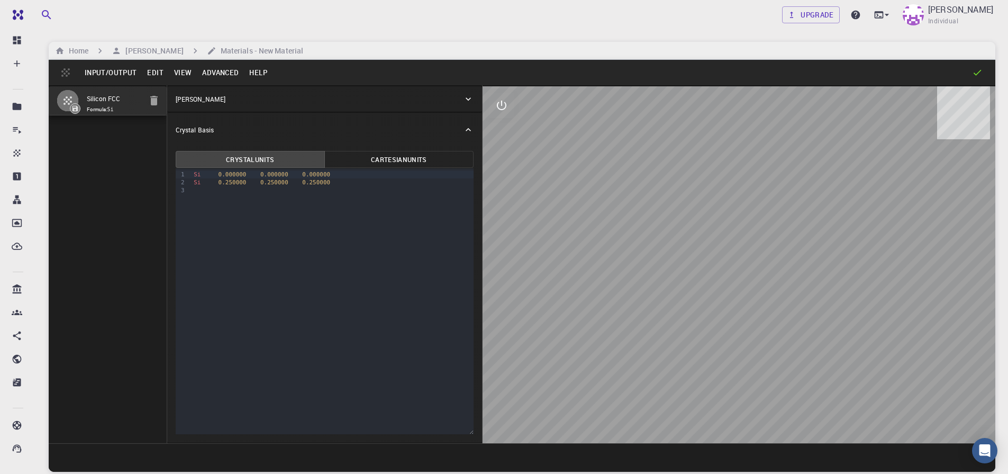
click at [119, 74] on button "Input/Output" at bounding box center [110, 72] width 62 height 17
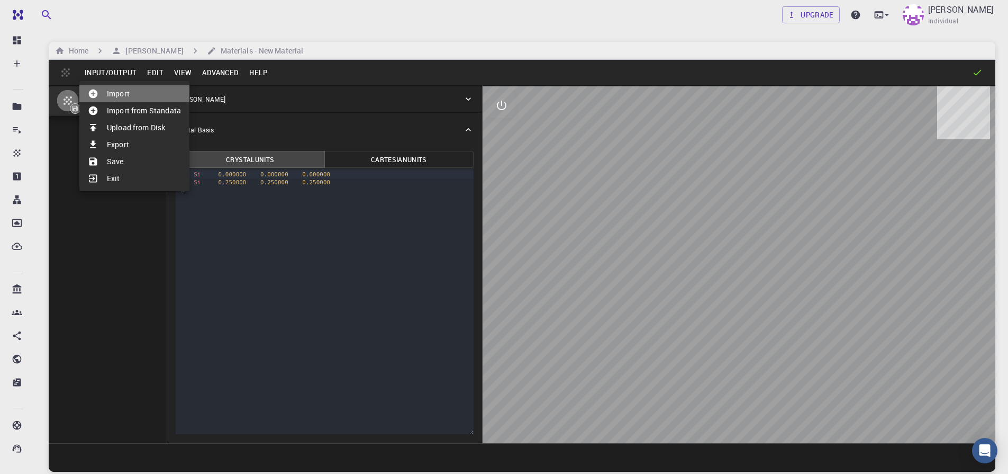
click at [134, 95] on li "Import" at bounding box center [134, 93] width 110 height 17
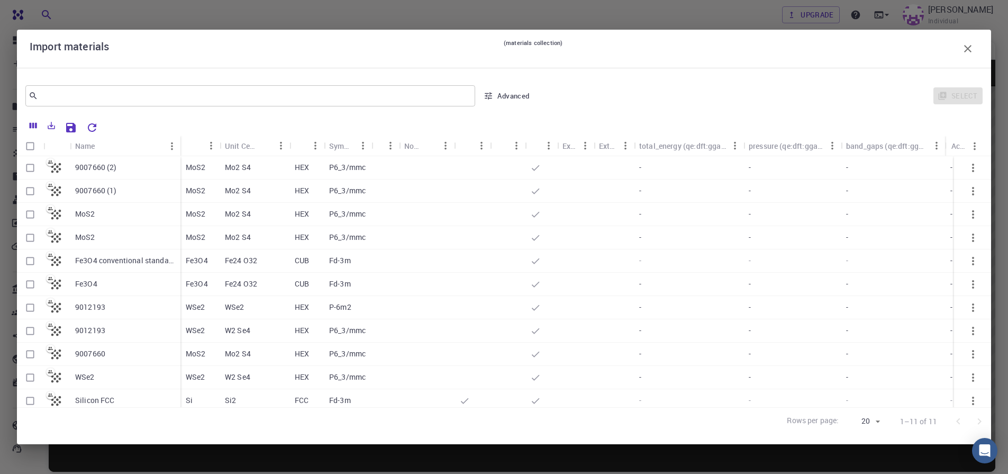
click at [974, 48] on icon "button" at bounding box center [967, 48] width 13 height 13
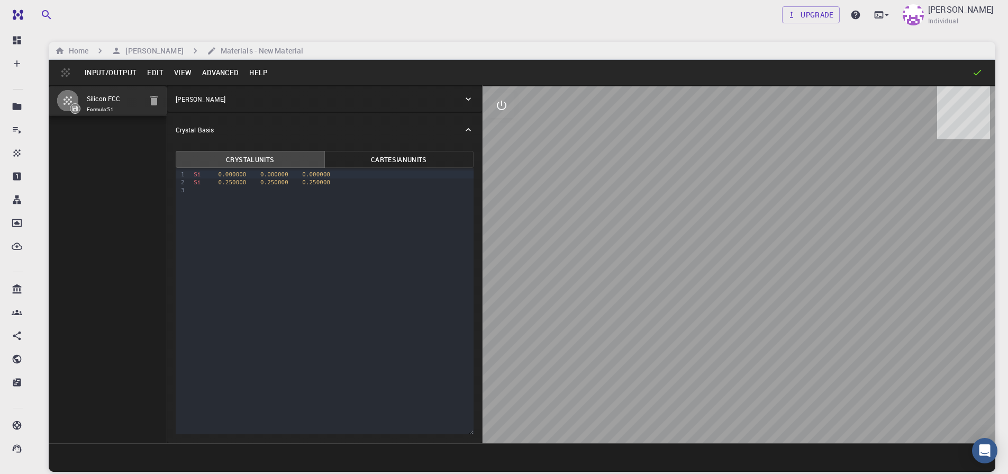
click at [119, 74] on button "Input/Output" at bounding box center [110, 72] width 62 height 17
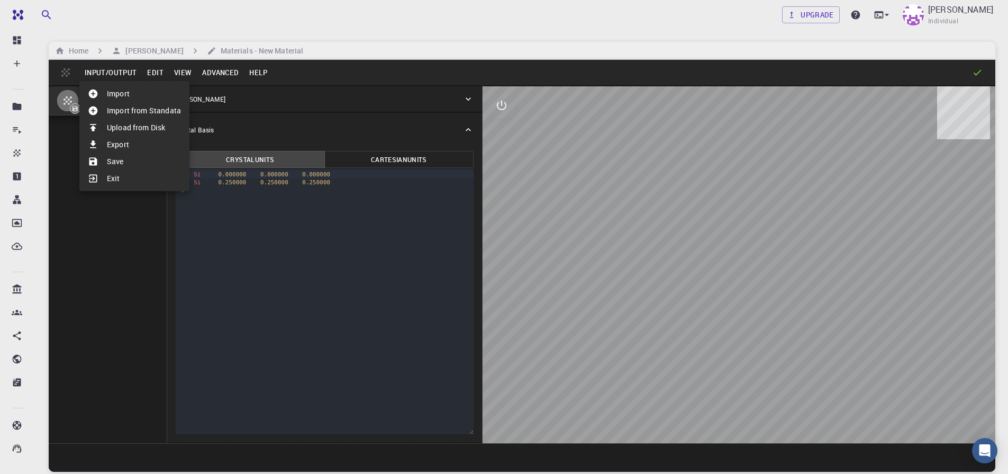
click at [119, 96] on li "Import" at bounding box center [134, 93] width 110 height 17
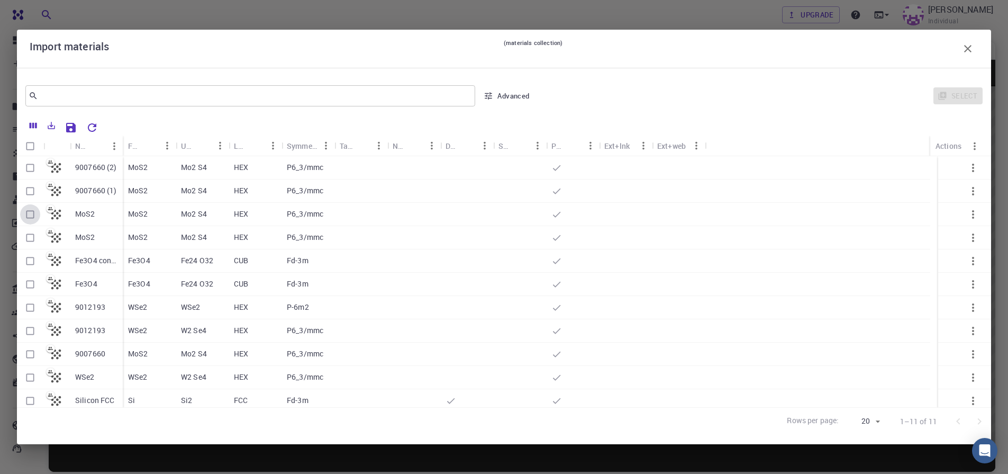
click at [34, 218] on input "Select row" at bounding box center [30, 214] width 20 height 20
checkbox input "true"
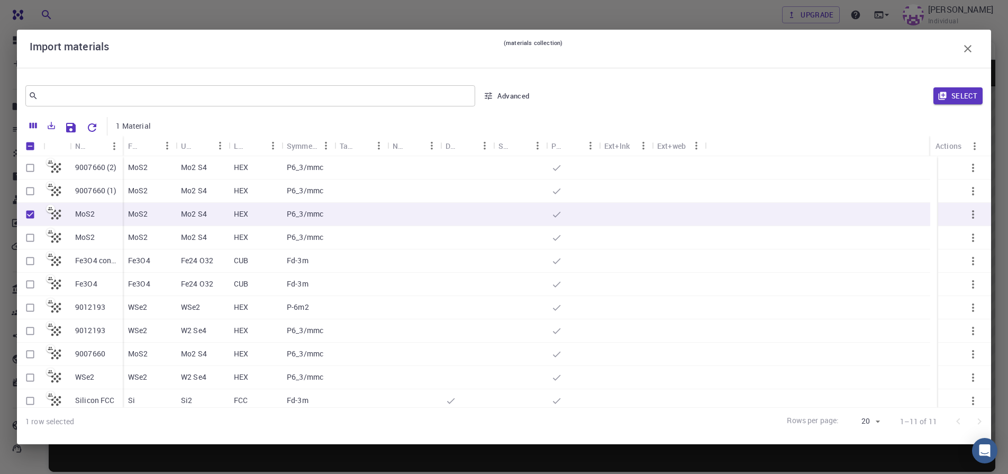
click at [969, 53] on icon "button" at bounding box center [967, 48] width 13 height 13
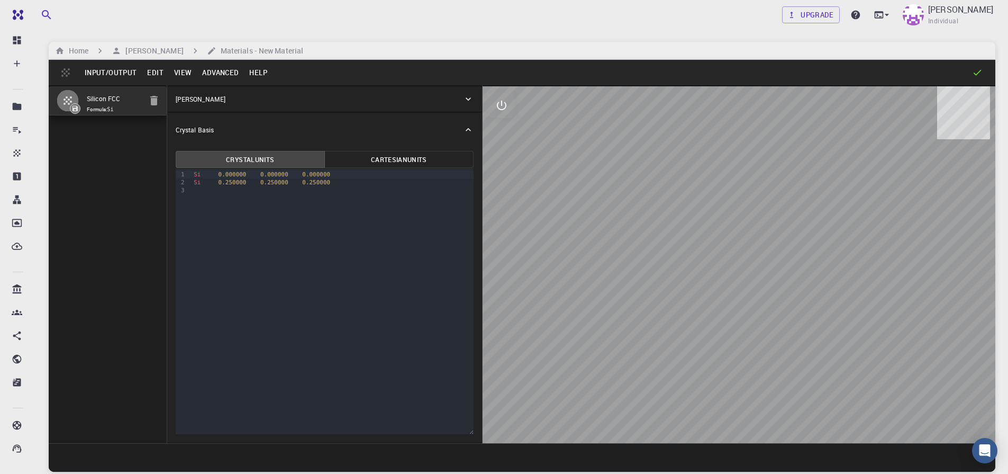
click at [109, 74] on button "Input/Output" at bounding box center [110, 72] width 62 height 17
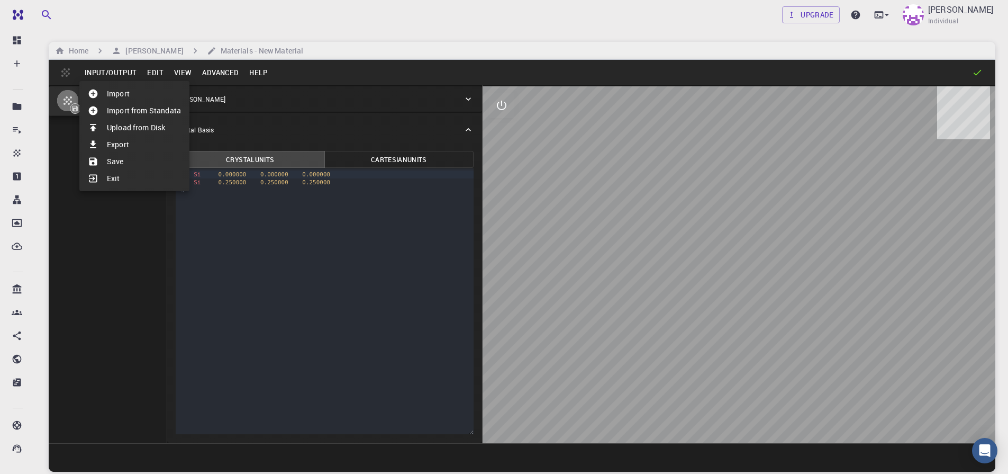
click at [135, 129] on li "Upload from Disk" at bounding box center [134, 127] width 110 height 17
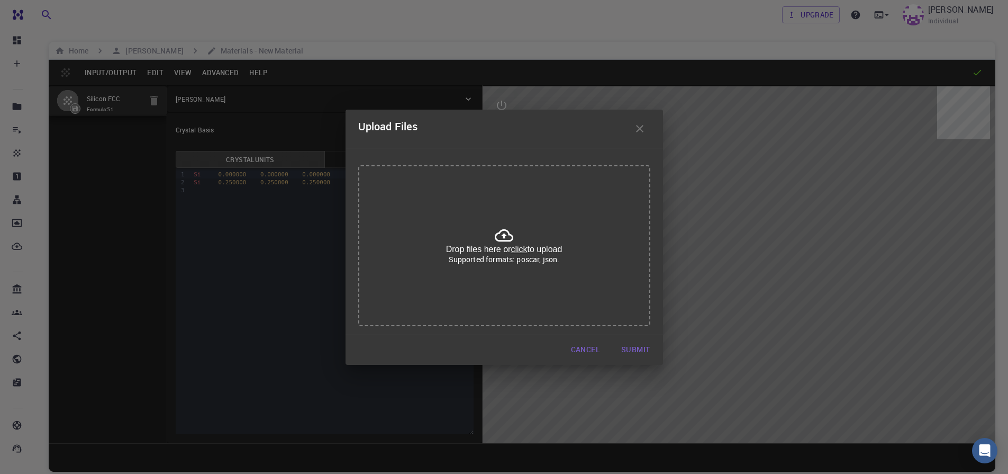
click at [643, 129] on icon "button" at bounding box center [639, 128] width 13 height 13
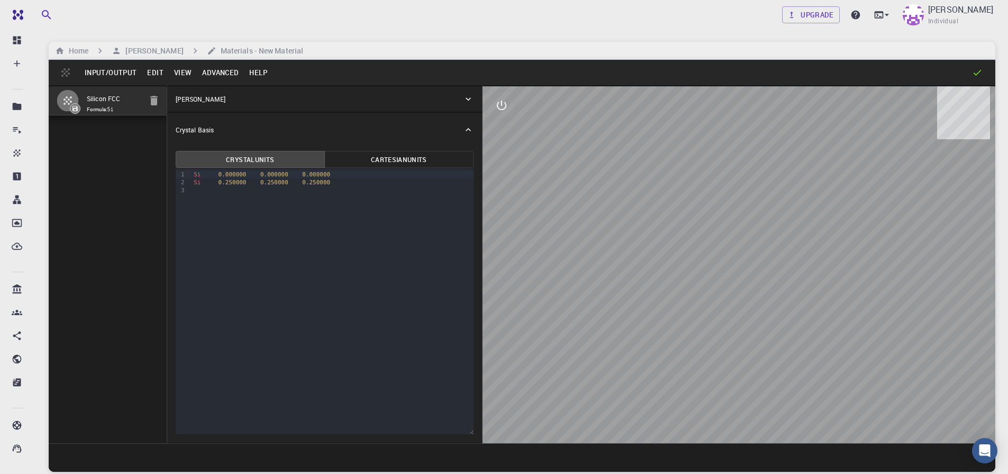
click at [129, 72] on button "Input/Output" at bounding box center [110, 72] width 62 height 17
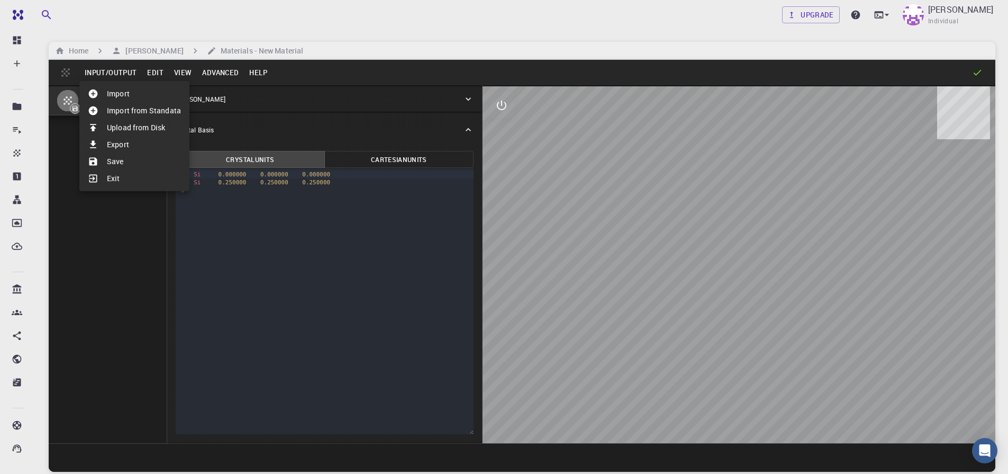
click at [158, 94] on li "Import" at bounding box center [134, 93] width 110 height 17
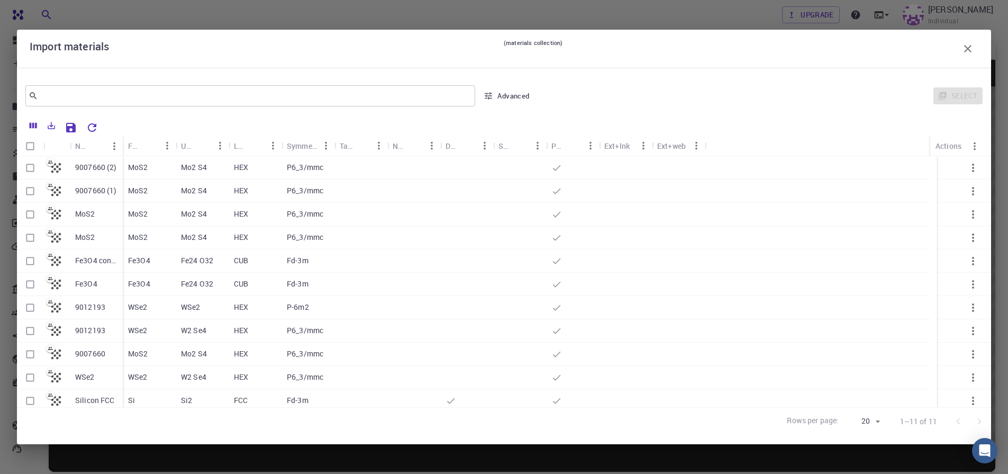
click at [965, 48] on icon "button" at bounding box center [967, 48] width 13 height 13
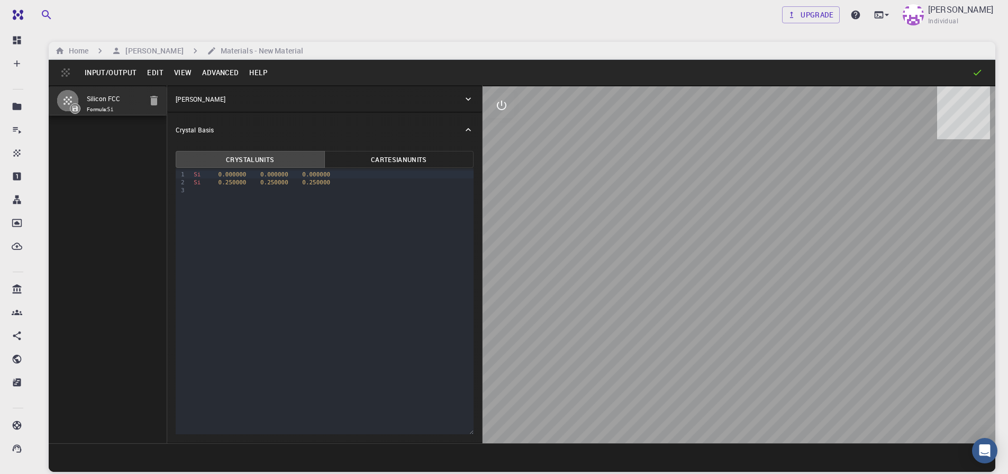
click at [106, 71] on button "Input/Output" at bounding box center [110, 72] width 62 height 17
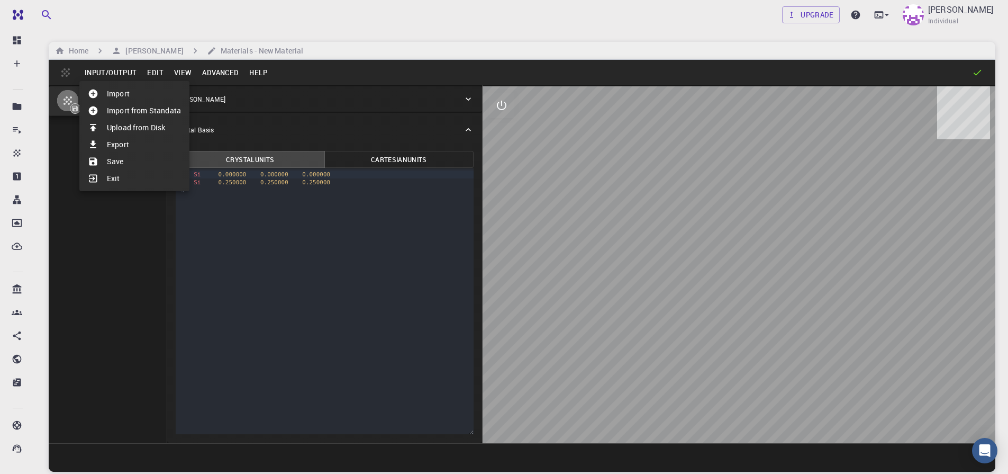
click at [150, 91] on li "Import" at bounding box center [134, 93] width 110 height 17
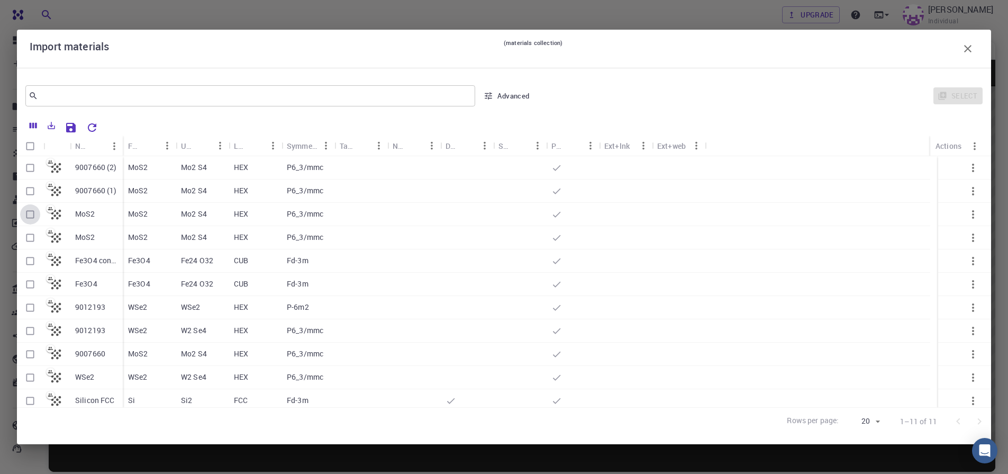
click at [27, 217] on input "Select row" at bounding box center [30, 214] width 20 height 20
checkbox input "true"
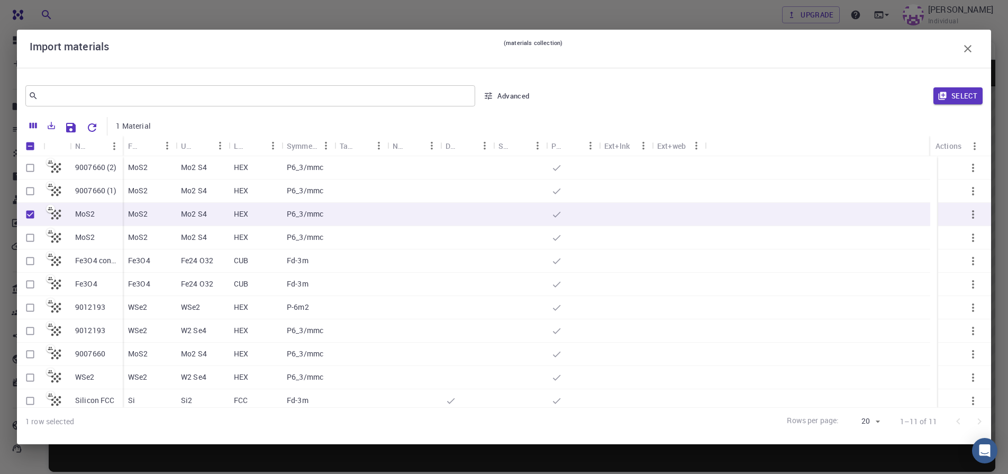
click at [967, 47] on icon "button" at bounding box center [967, 48] width 7 height 7
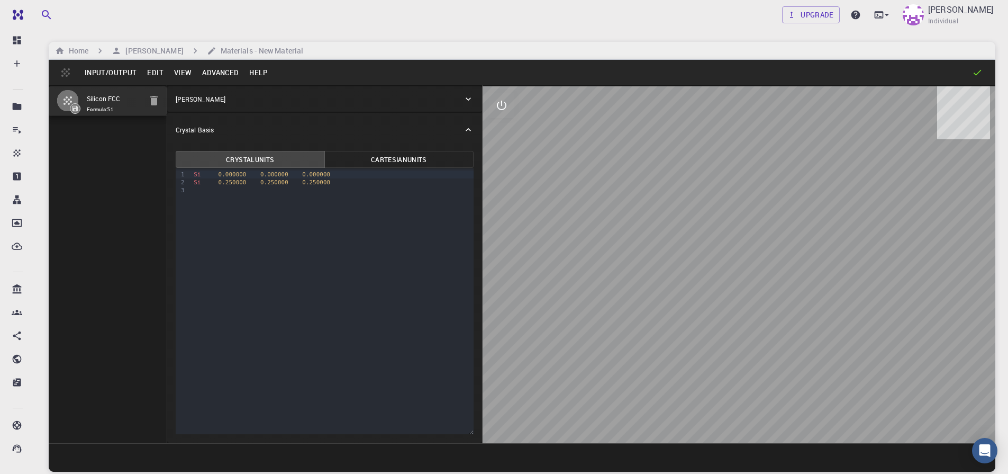
click at [127, 73] on button "Input/Output" at bounding box center [110, 72] width 62 height 17
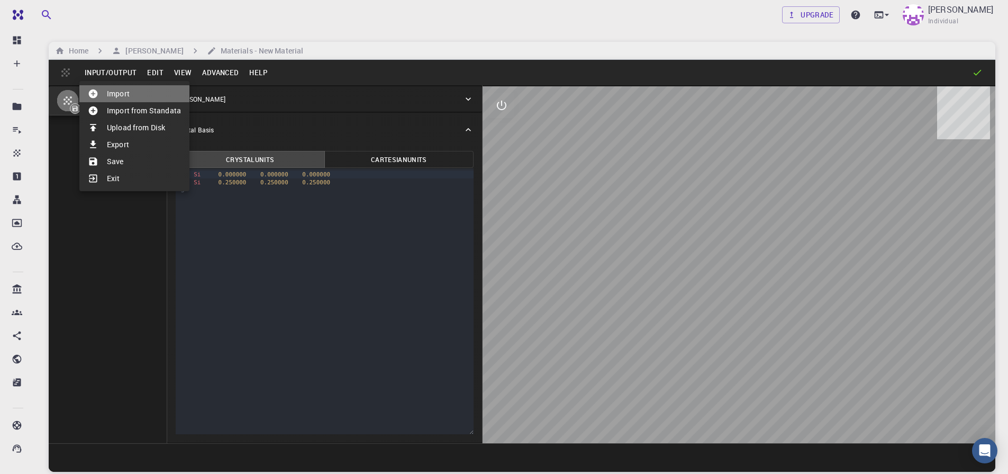
click at [129, 94] on li "Import" at bounding box center [134, 93] width 110 height 17
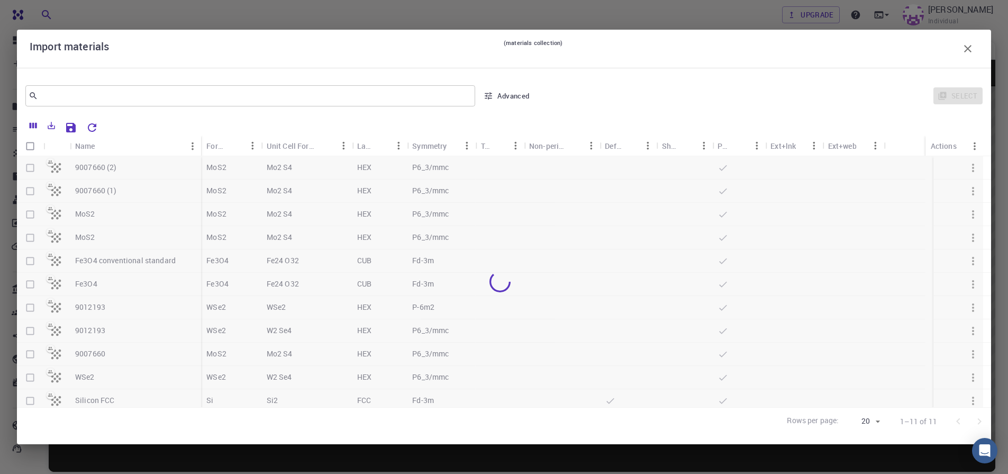
click at [32, 237] on div at bounding box center [500, 281] width 966 height 251
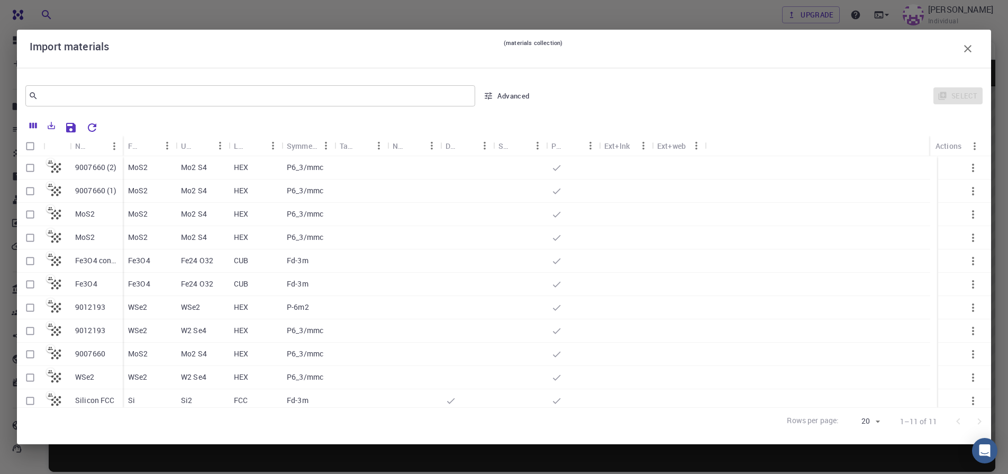
click at [31, 240] on input "Select row" at bounding box center [30, 238] width 20 height 20
checkbox input "true"
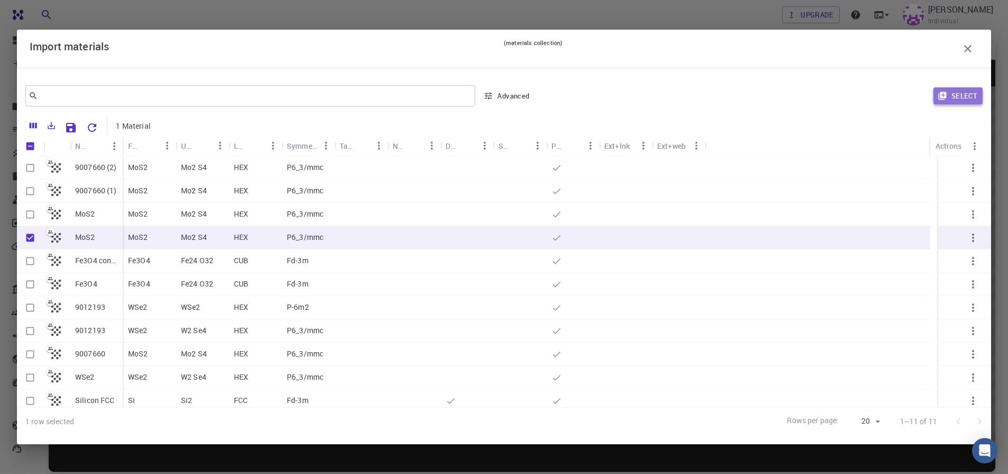
click at [950, 95] on button "Select" at bounding box center [957, 95] width 49 height 17
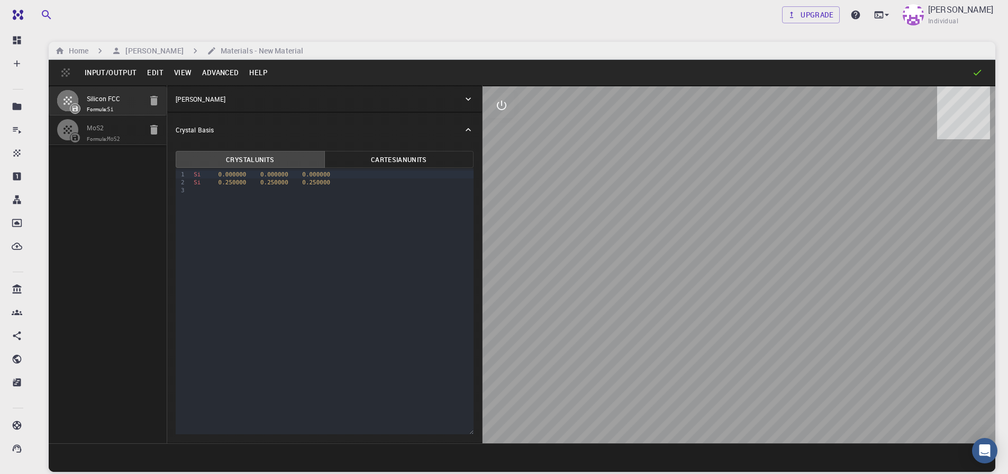
click at [113, 68] on button "Input/Output" at bounding box center [110, 72] width 62 height 17
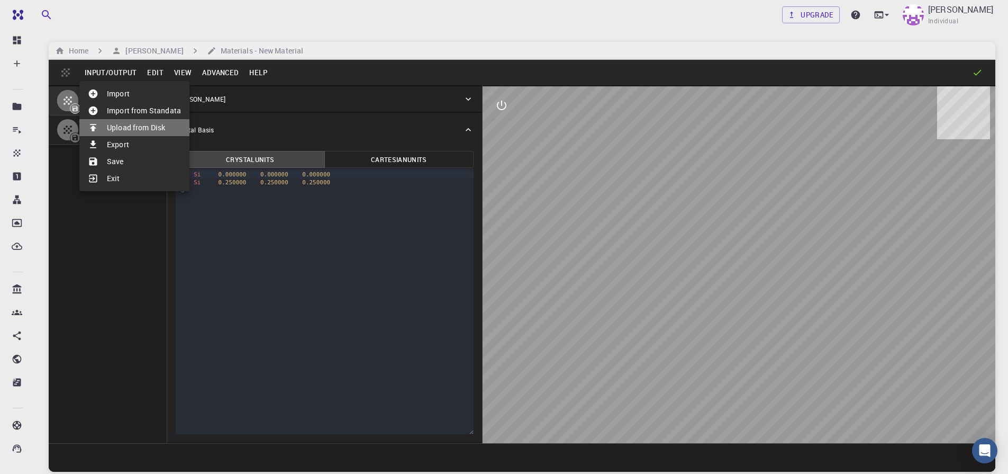
click at [141, 126] on li "Upload from Disk" at bounding box center [134, 127] width 110 height 17
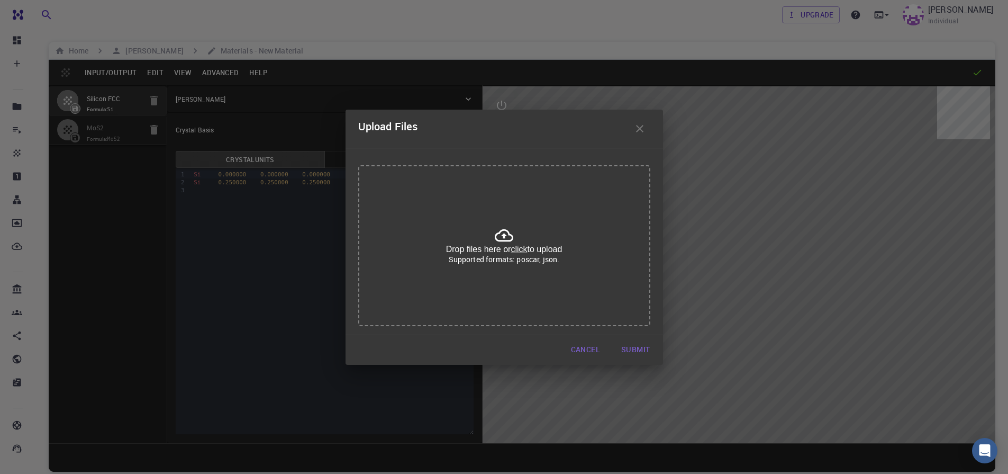
click at [592, 350] on button "Cancel" at bounding box center [585, 349] width 46 height 21
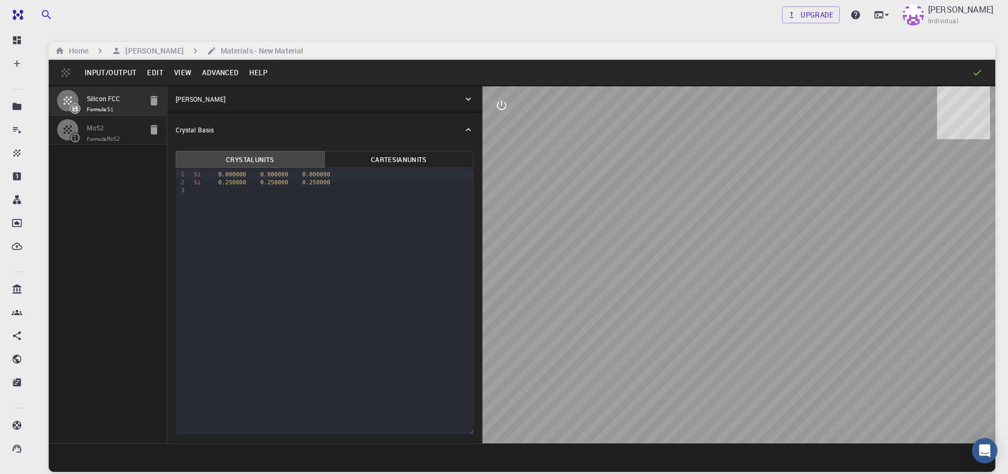
click at [118, 76] on button "Input/Output" at bounding box center [110, 72] width 62 height 17
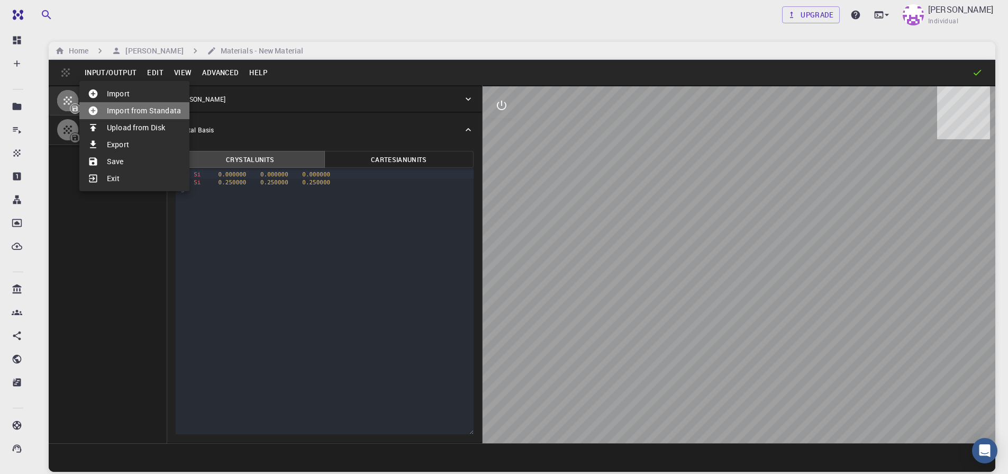
click at [164, 114] on li "Import from Standata" at bounding box center [134, 110] width 110 height 17
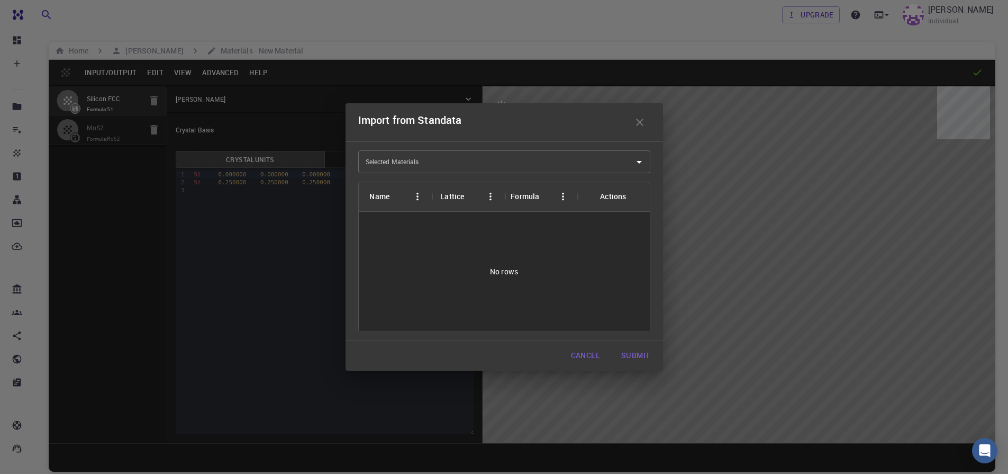
click at [576, 357] on button "Cancel" at bounding box center [585, 355] width 46 height 21
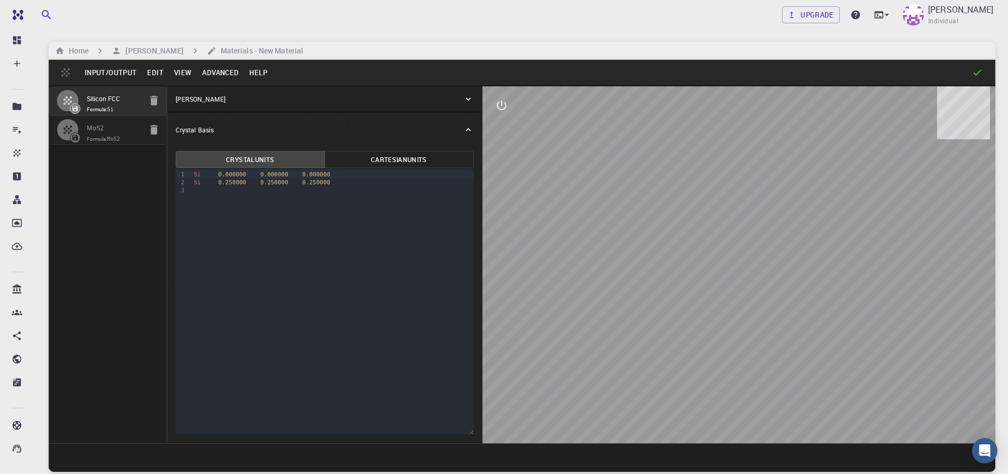
click at [193, 11] on div "Upgrade [PERSON_NAME] Individual" at bounding box center [522, 15] width 972 height 28
click at [85, 128] on div at bounding box center [72, 129] width 30 height 21
type input "HEX"
type input "3.19223791"
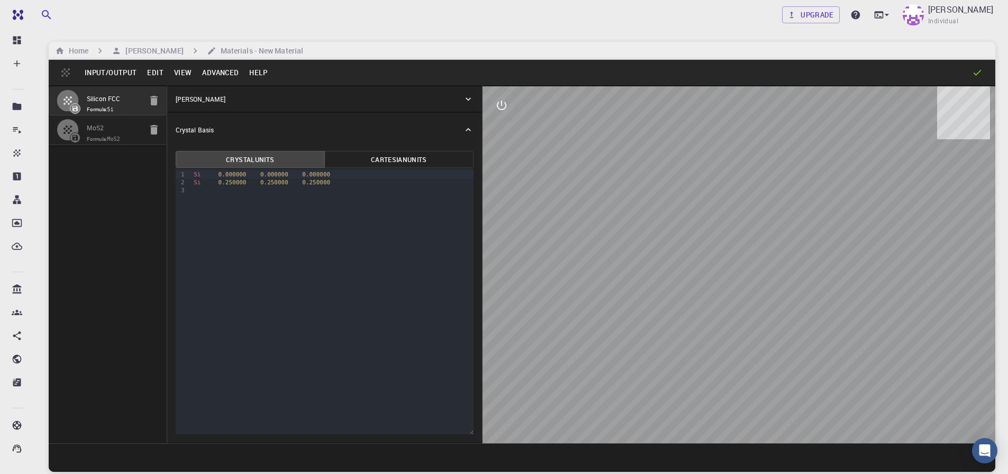
type input "13.378294"
type input "90"
type input "119.99999999999999"
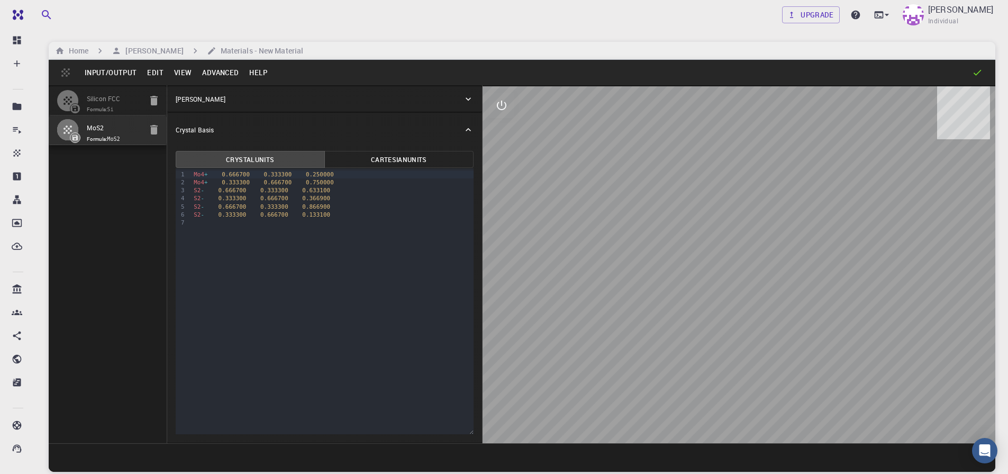
click at [111, 17] on div "Upgrade [PERSON_NAME] Individual" at bounding box center [522, 15] width 972 height 28
click at [253, 46] on h6 "Materials - New Material" at bounding box center [259, 51] width 87 height 12
click at [253, 51] on h6 "Materials - New Material" at bounding box center [259, 51] width 87 height 12
click at [265, 54] on h6 "Materials - New Material" at bounding box center [259, 51] width 87 height 12
click at [69, 72] on div "Input/Output Edit View Advanced Help" at bounding box center [522, 72] width 947 height 25
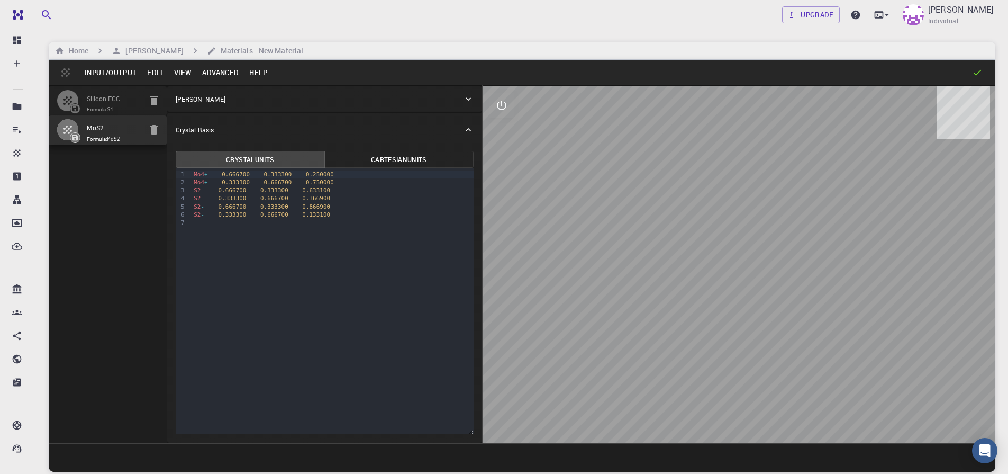
click at [103, 74] on button "Input/Output" at bounding box center [110, 72] width 62 height 17
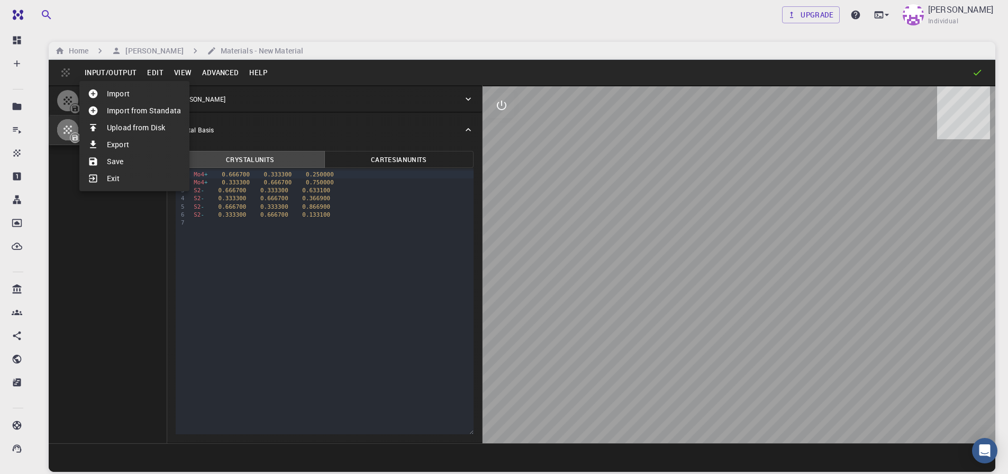
click at [112, 351] on div at bounding box center [504, 237] width 1008 height 474
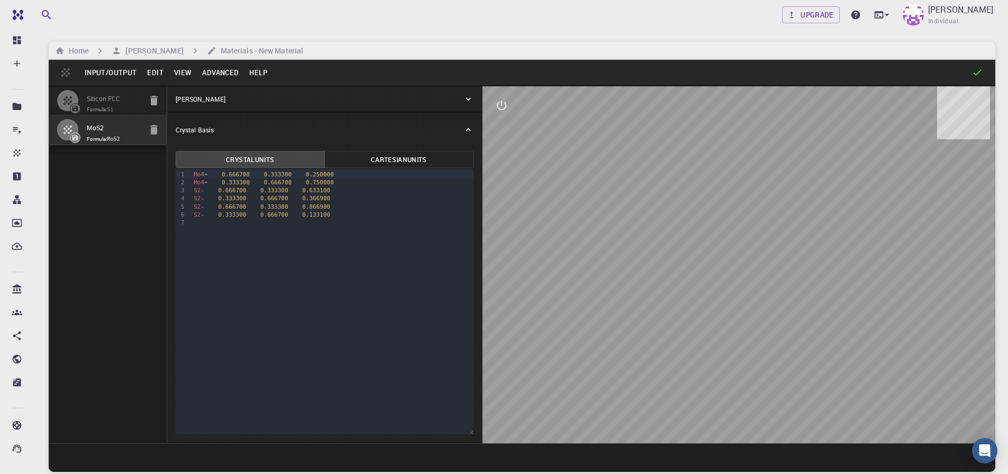
click at [142, 199] on div "Silicon FCC Formula: Si MoS2 Formula: MoS2" at bounding box center [108, 264] width 119 height 358
click at [110, 73] on button "Input/Output" at bounding box center [110, 72] width 62 height 17
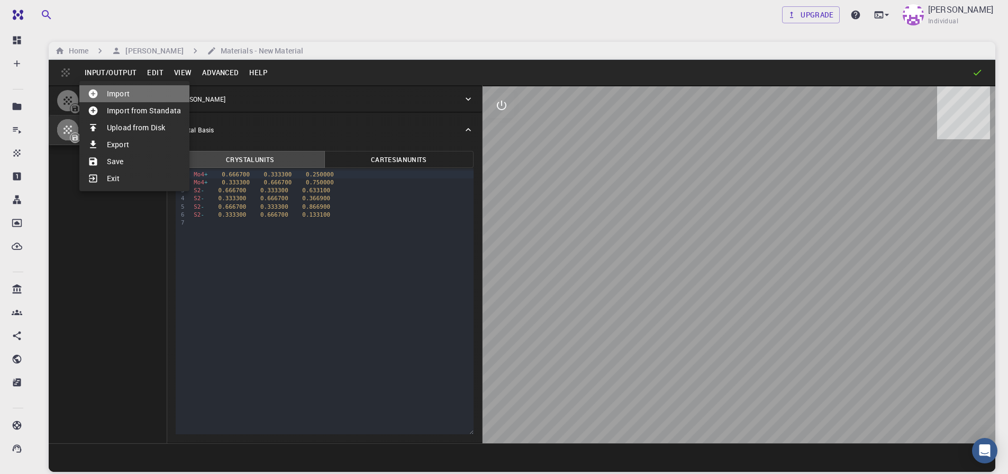
click at [95, 92] on icon at bounding box center [93, 93] width 9 height 9
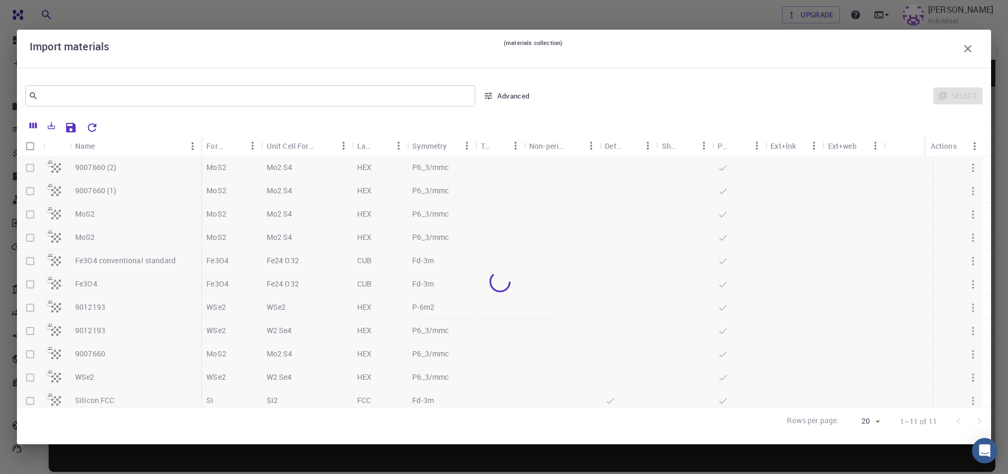
click at [955, 95] on div "Select" at bounding box center [761, 95] width 444 height 25
click at [944, 97] on div "Select" at bounding box center [761, 95] width 444 height 25
click at [965, 50] on icon "button" at bounding box center [967, 48] width 13 height 13
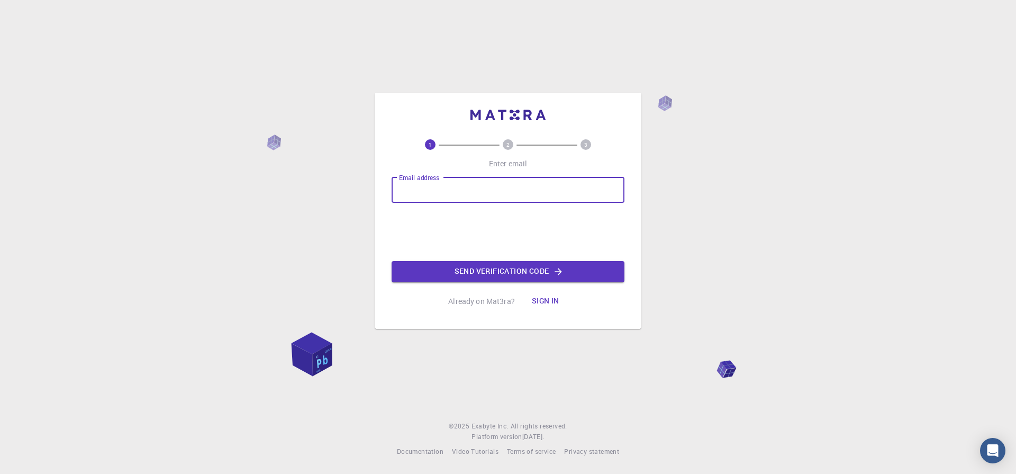
click at [448, 184] on input "Email address" at bounding box center [508, 189] width 233 height 25
type input "[EMAIL_ADDRESS][DOMAIN_NAME]"
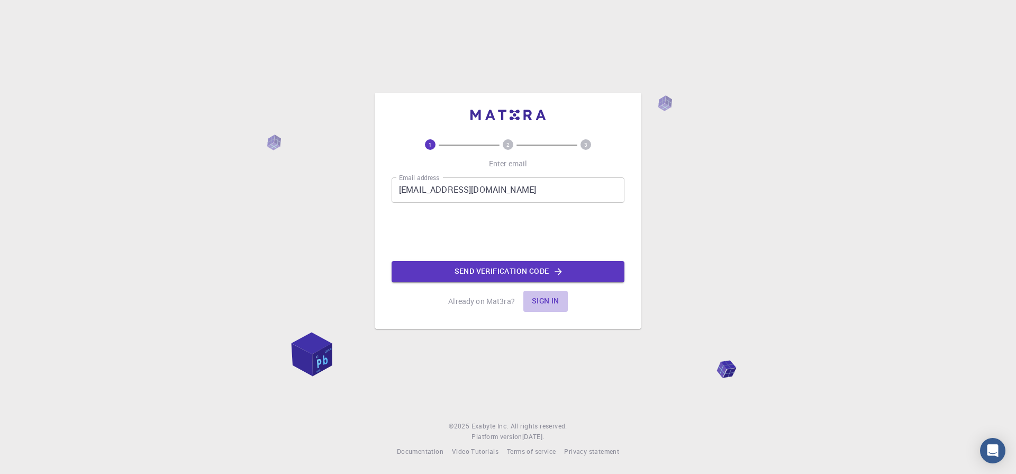
click at [555, 299] on button "Sign in" at bounding box center [545, 300] width 44 height 21
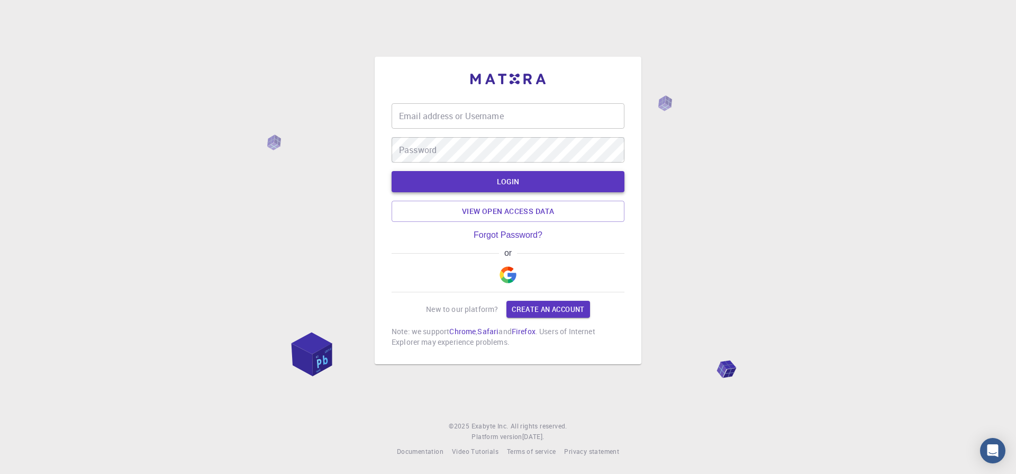
type input "[EMAIL_ADDRESS][DOMAIN_NAME]"
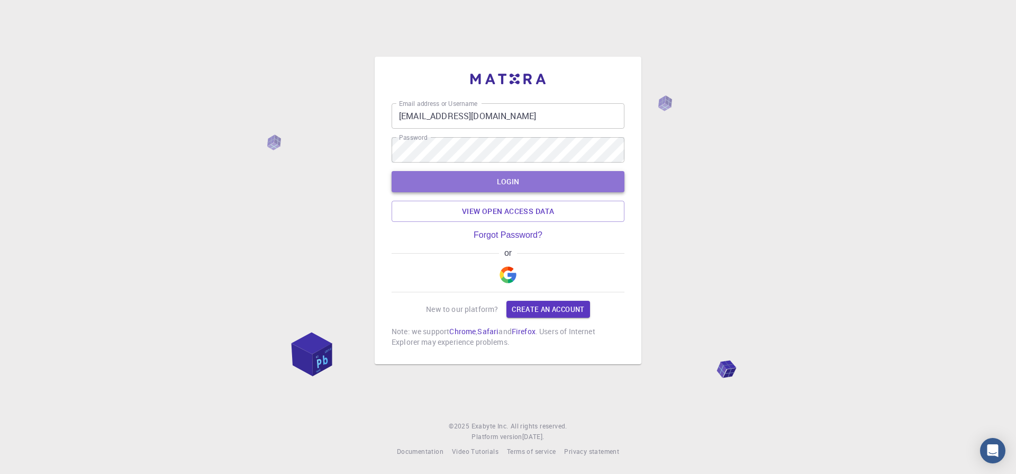
click at [499, 185] on button "LOGIN" at bounding box center [508, 181] width 233 height 21
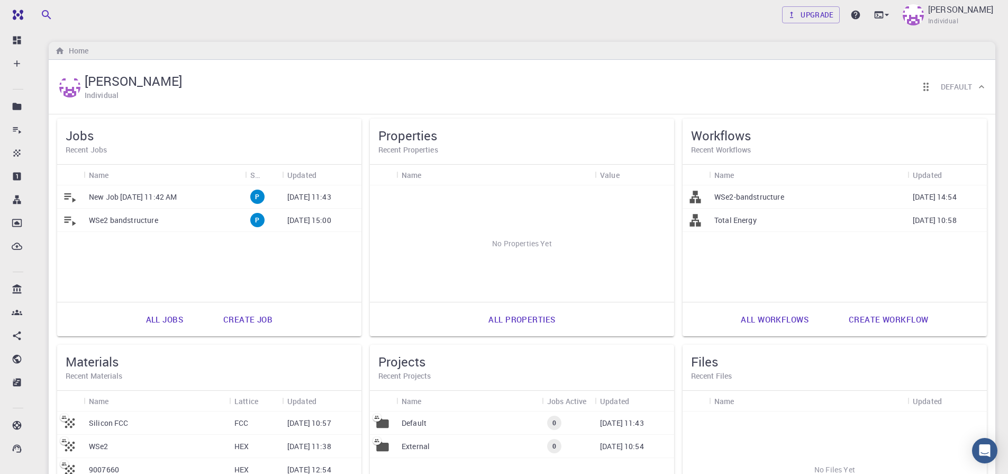
click at [769, 143] on h5 "Workflows" at bounding box center [834, 135] width 287 height 17
click at [903, 316] on link "Create workflow" at bounding box center [888, 318] width 103 height 25
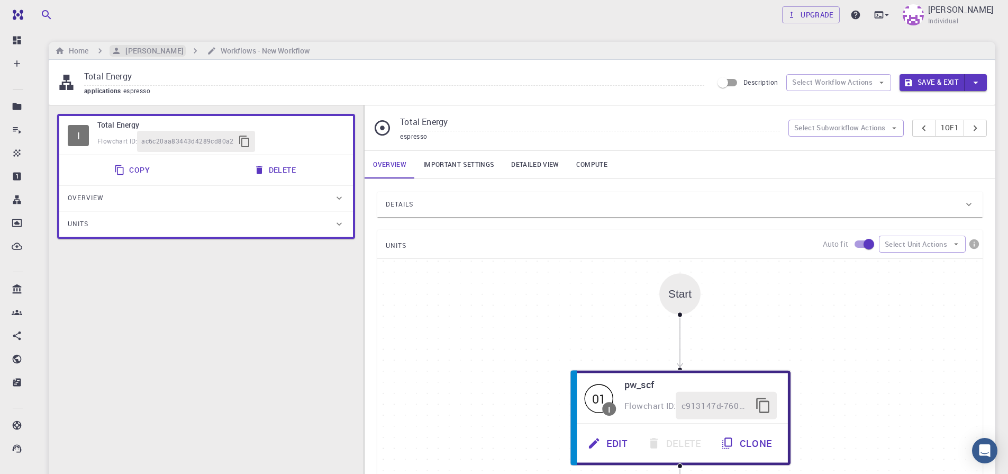
click at [156, 47] on h6 "[PERSON_NAME]" at bounding box center [152, 51] width 62 height 12
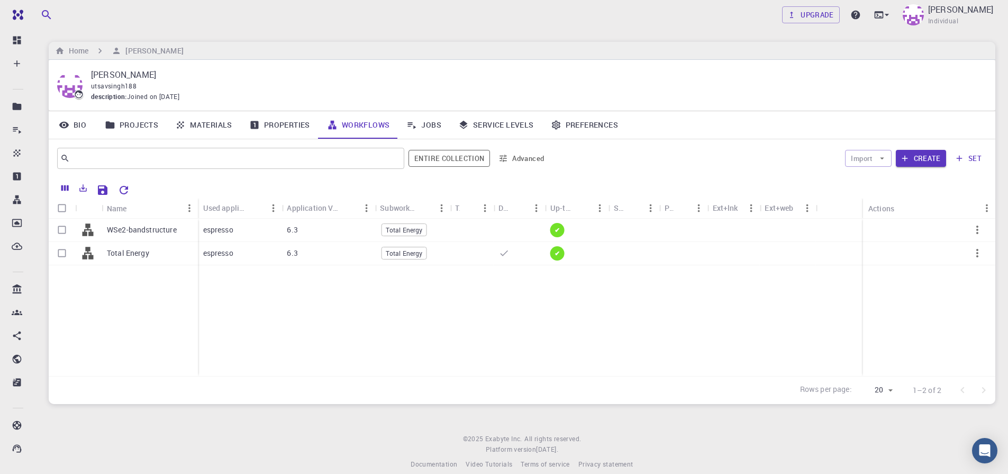
click at [192, 124] on link "Materials" at bounding box center [204, 125] width 74 height 28
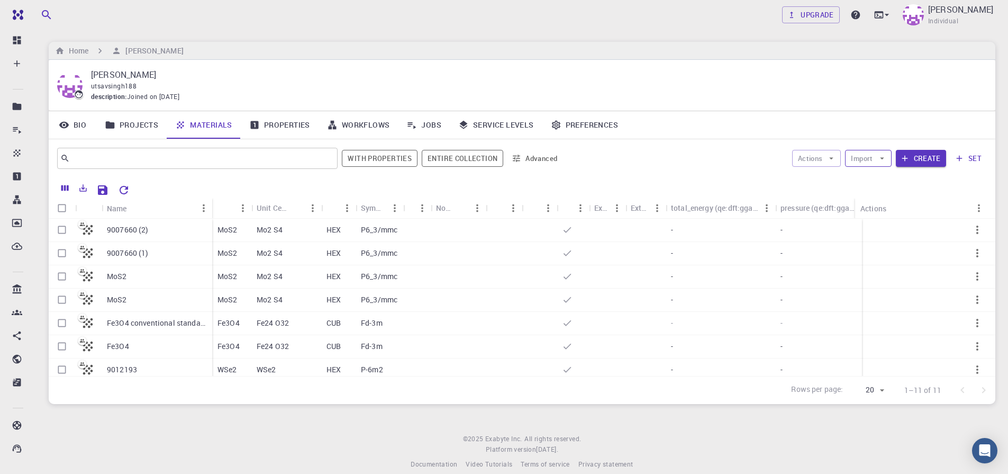
click at [873, 158] on button "Import" at bounding box center [868, 158] width 46 height 17
click at [875, 180] on span "Upload File" at bounding box center [907, 179] width 67 height 11
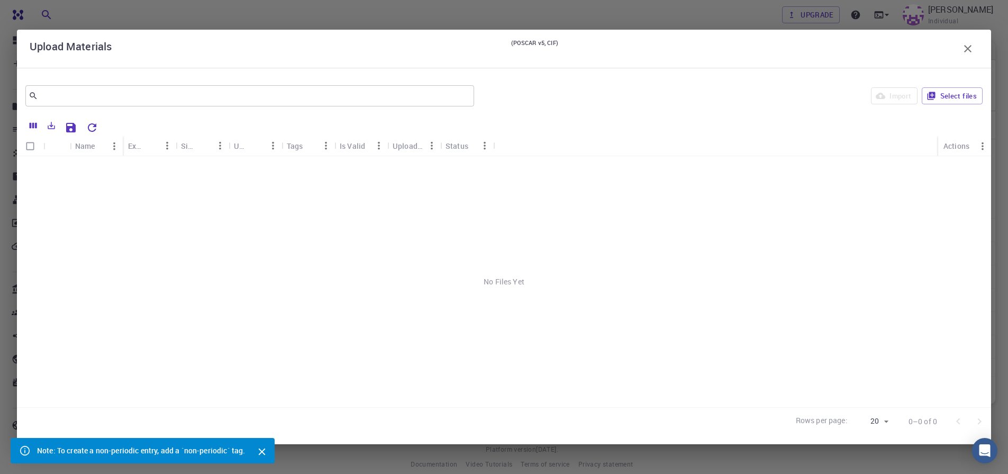
scroll to position [13, 0]
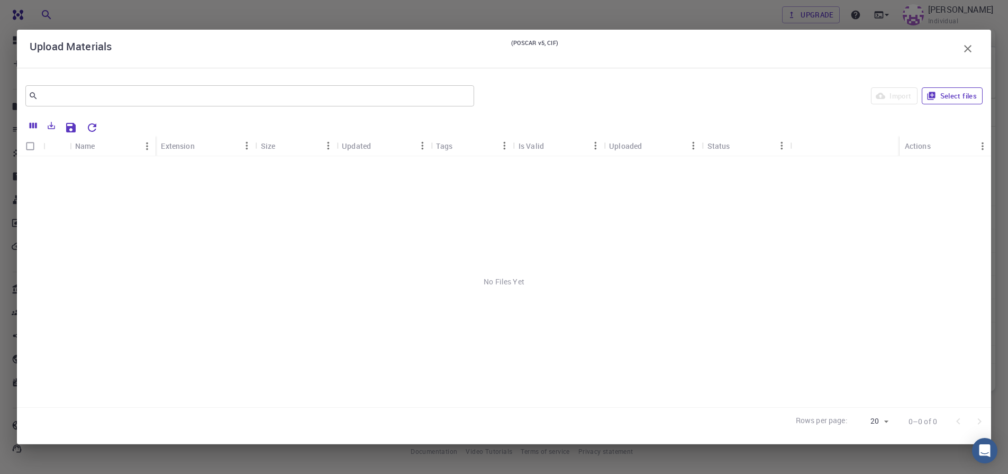
click at [937, 98] on button "Select files" at bounding box center [952, 95] width 61 height 17
click at [33, 147] on input "Select all rows" at bounding box center [30, 146] width 20 height 20
checkbox input "true"
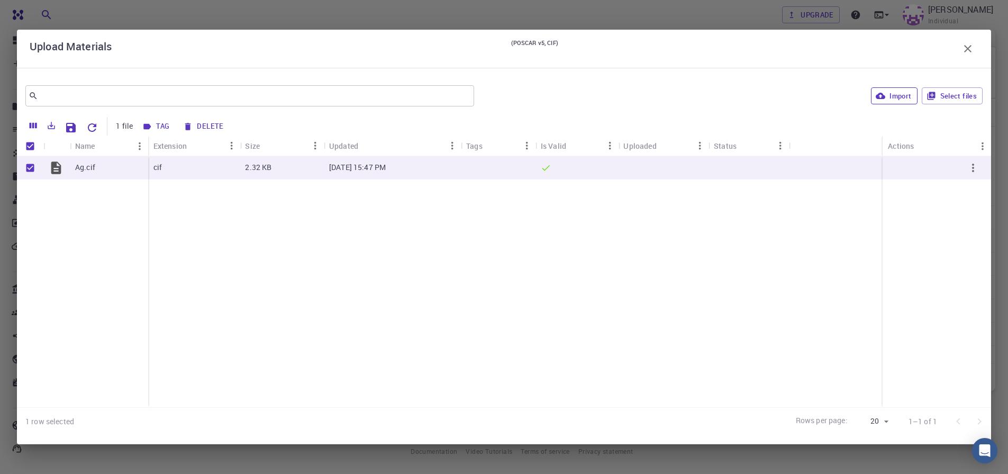
click at [887, 96] on button "Import" at bounding box center [894, 95] width 46 height 17
checkbox input "false"
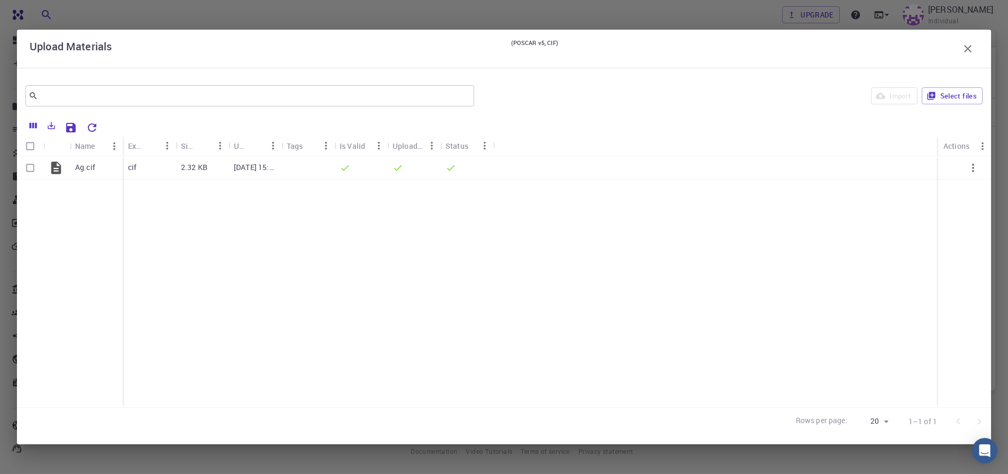
click at [965, 52] on icon "button" at bounding box center [967, 48] width 13 height 13
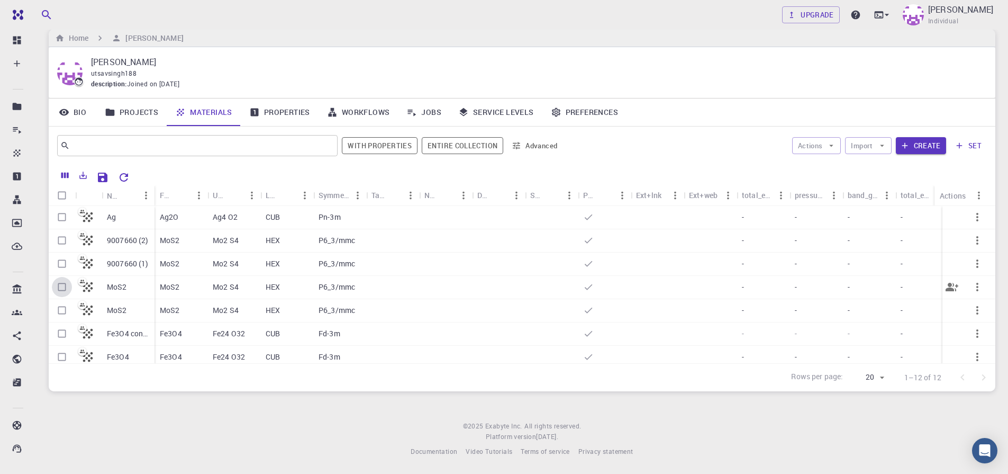
click at [60, 288] on input "Select row" at bounding box center [62, 287] width 20 height 20
checkbox input "true"
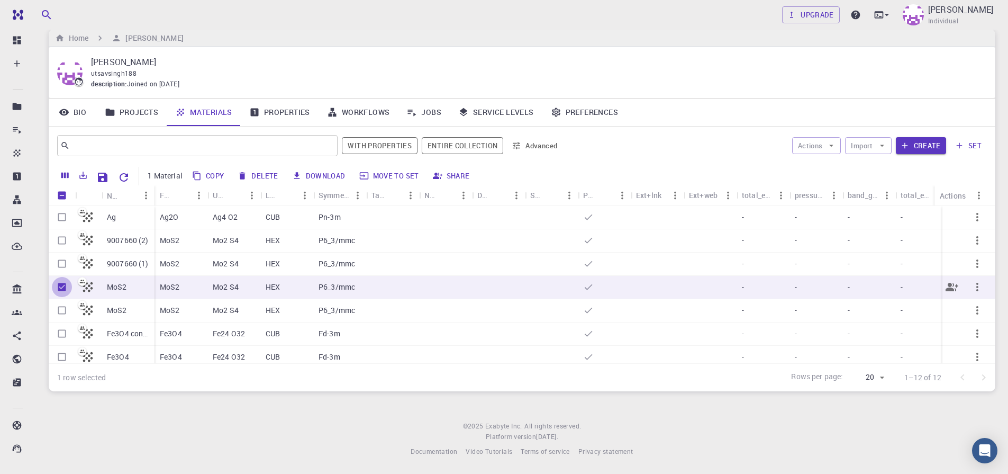
click at [62, 286] on input "Unselect row" at bounding box center [62, 287] width 20 height 20
checkbox input "false"
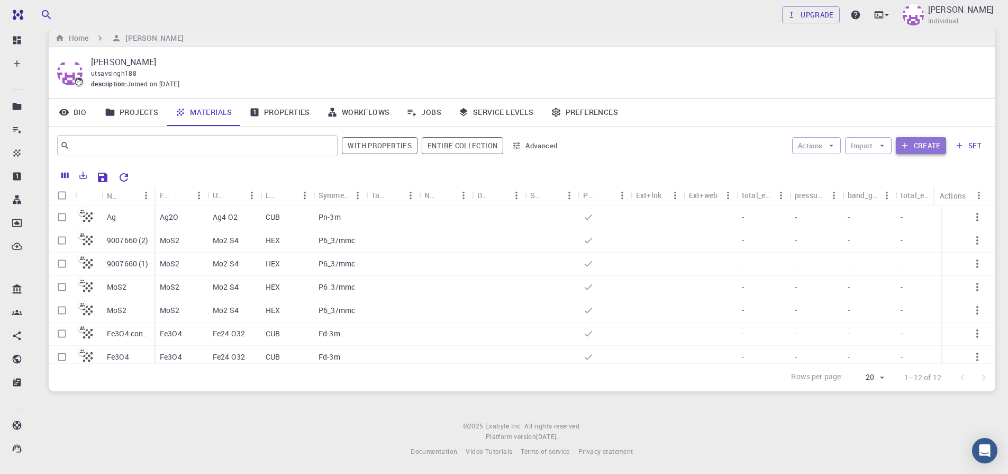
click at [923, 149] on button "Create" at bounding box center [921, 145] width 50 height 17
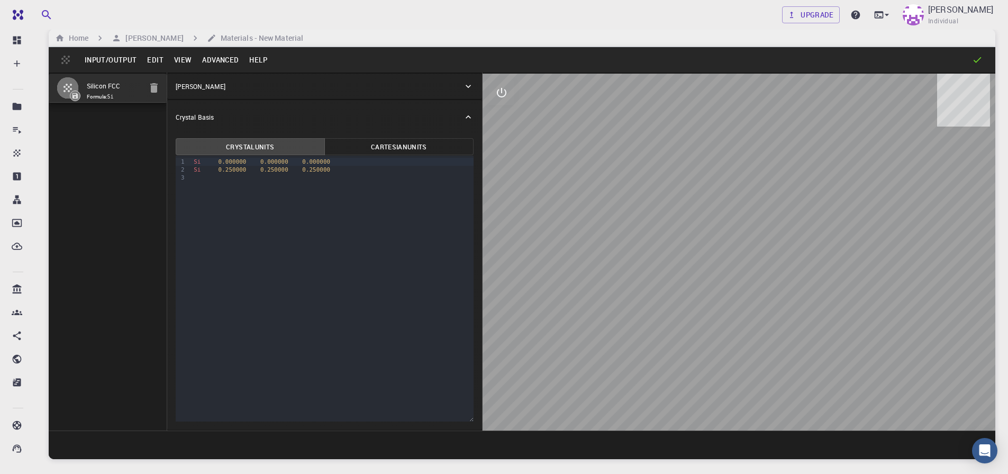
click at [100, 62] on button "Input/Output" at bounding box center [110, 59] width 62 height 17
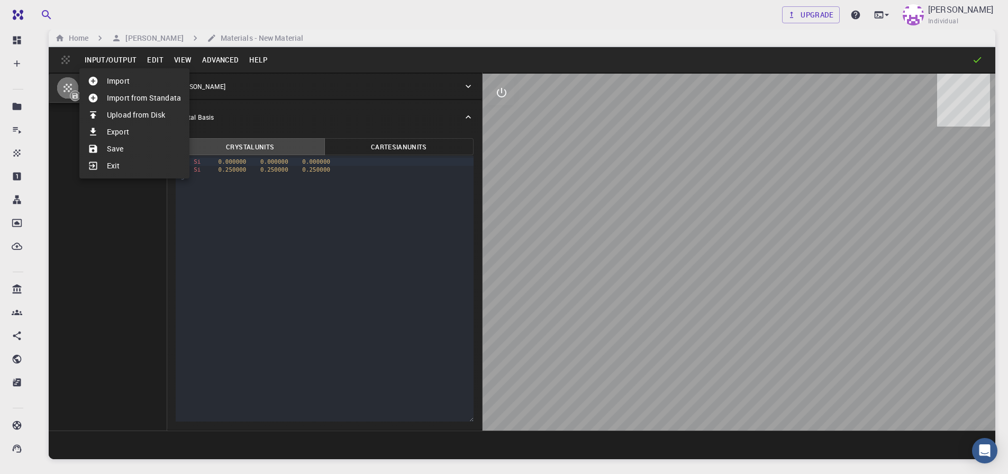
click at [137, 81] on li "Import" at bounding box center [134, 80] width 110 height 17
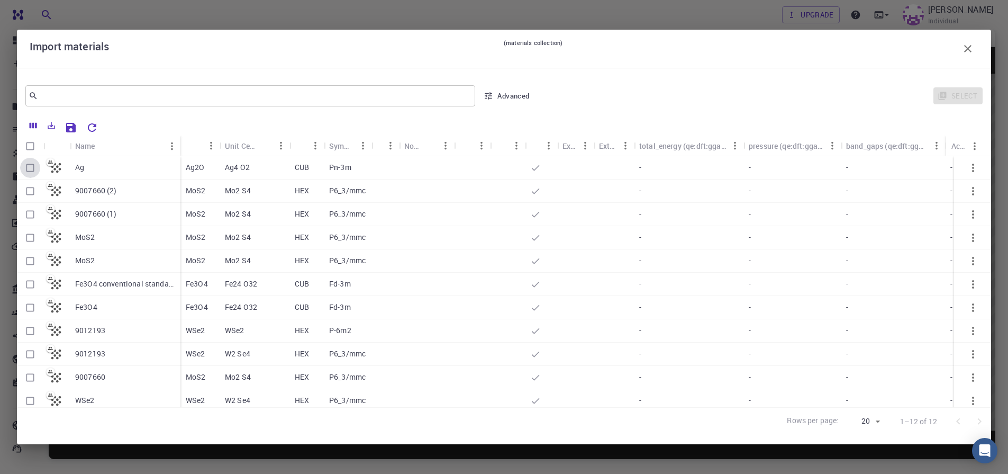
click at [32, 168] on input "Select row" at bounding box center [30, 168] width 20 height 20
checkbox input "true"
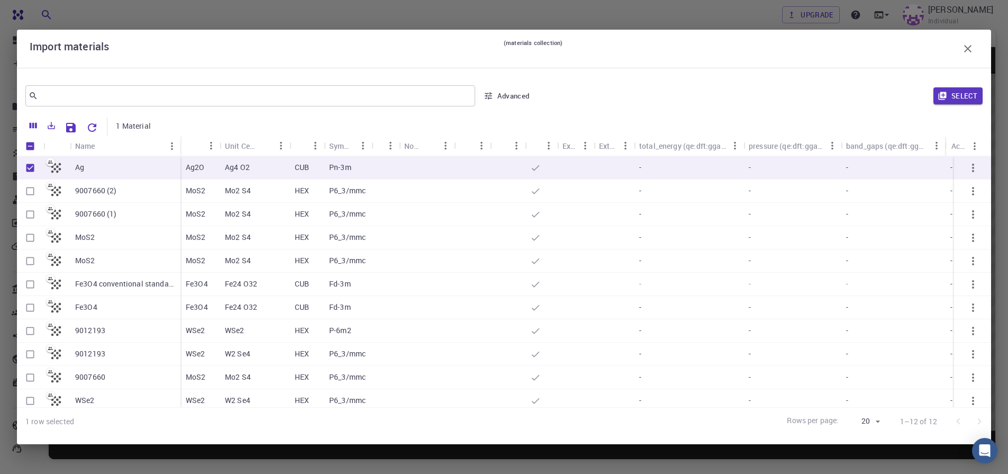
click at [30, 238] on input "Select row" at bounding box center [30, 238] width 20 height 20
checkbox input "true"
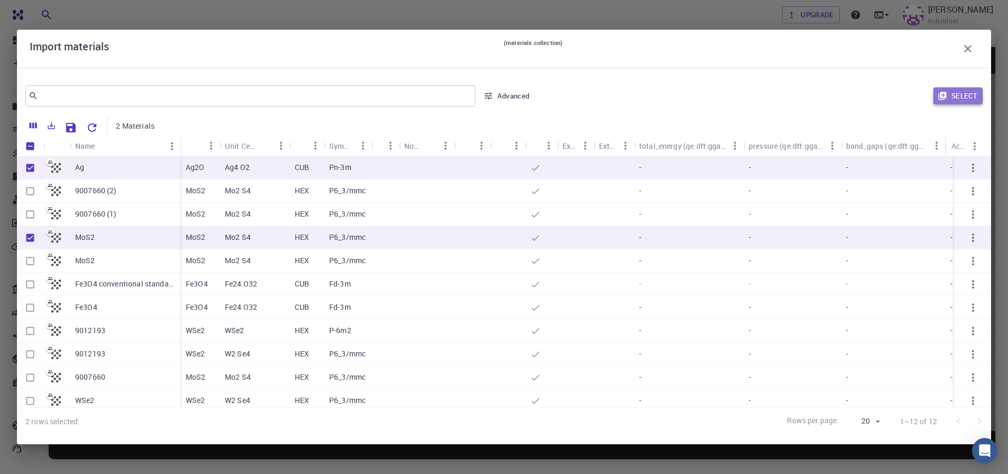
click at [958, 97] on button "Select" at bounding box center [957, 95] width 49 height 17
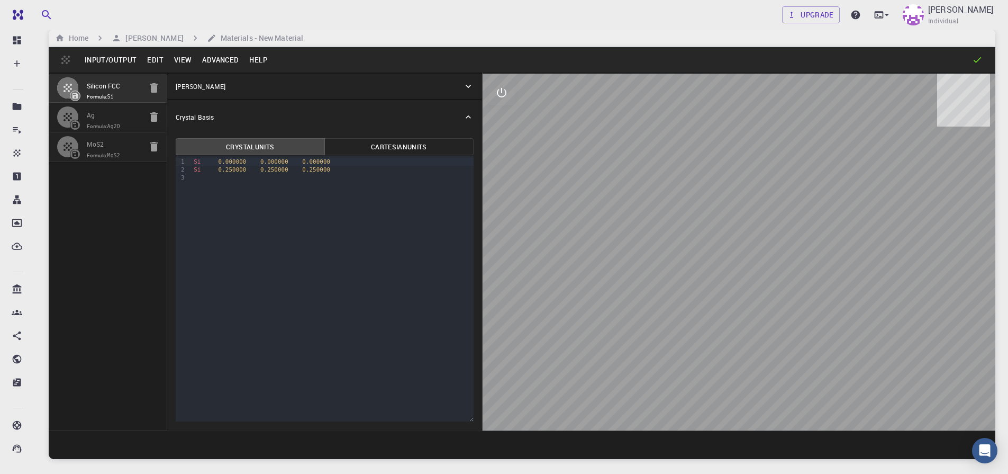
click at [69, 150] on span at bounding box center [75, 154] width 17 height 11
type input "HEX"
type input "3.19223791"
type input "13.378294"
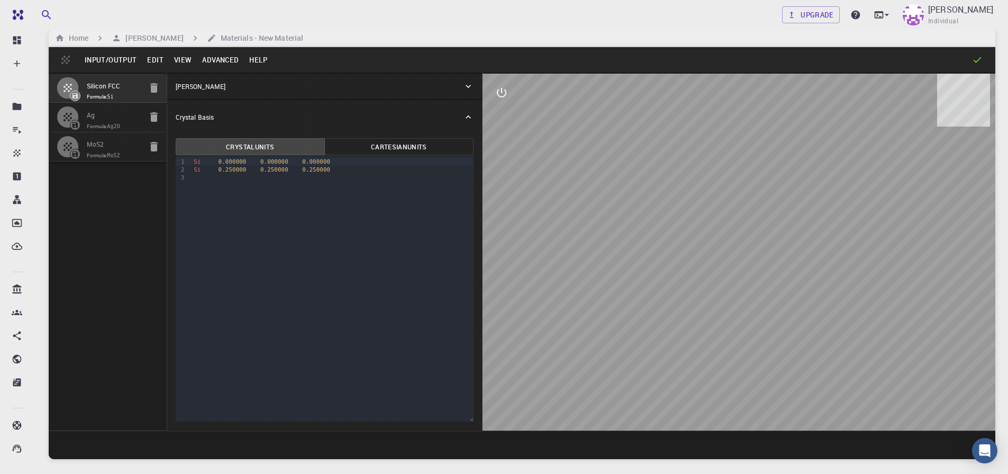
type input "90"
type input "119.99999999999999"
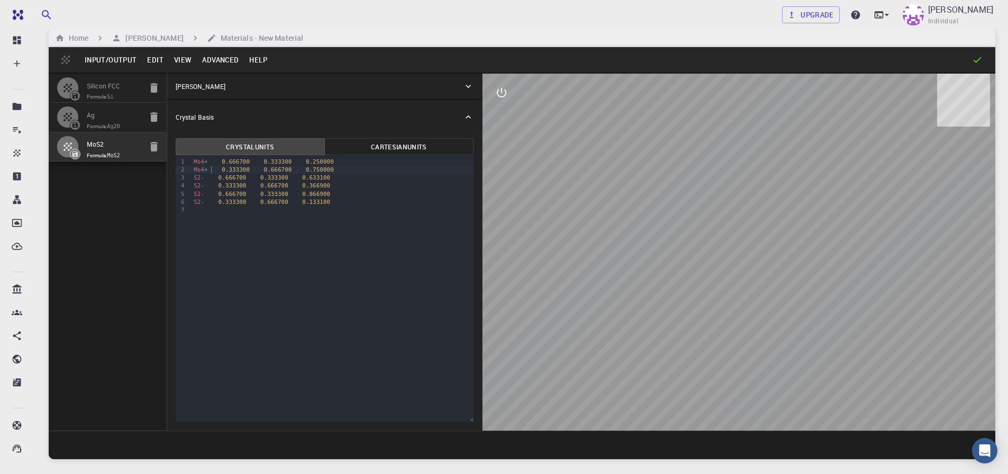
click at [211, 172] on div "Mo4 + 0.333300 0.666700 0.750000" at bounding box center [331, 170] width 283 height 8
click at [330, 162] on div "Mo 0.666700 0.333300 0.250000" at bounding box center [331, 162] width 283 height 8
click at [199, 172] on div at bounding box center [331, 170] width 283 height 8
click at [153, 146] on icon "button" at bounding box center [153, 147] width 7 height 10
type input "CUB"
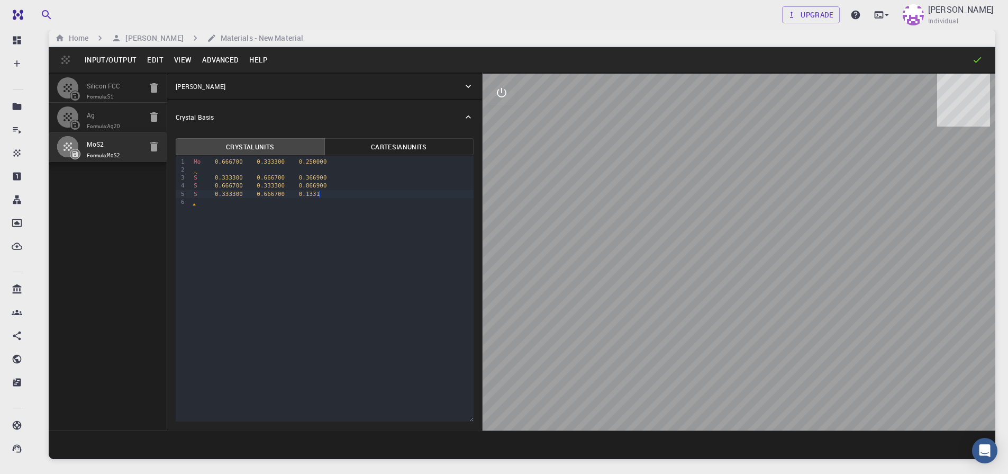
type input "4.76"
type input "90"
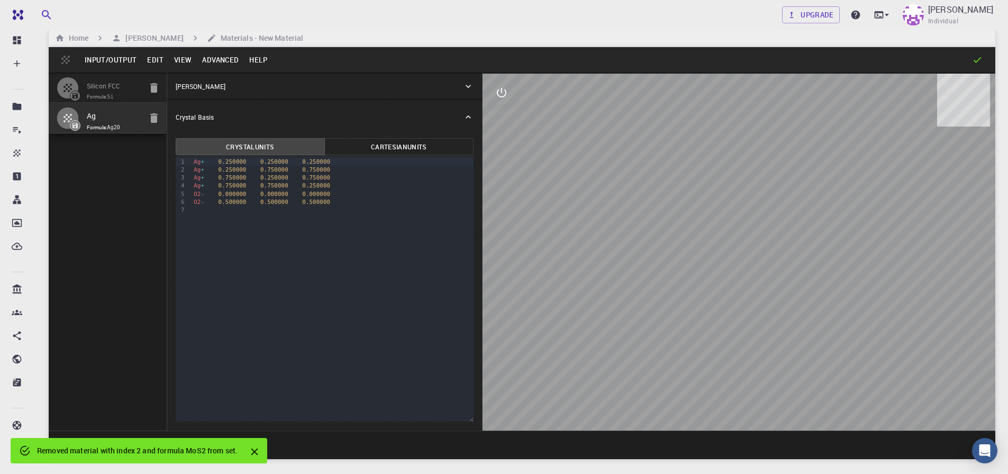
click at [85, 61] on button "Input/Output" at bounding box center [110, 59] width 62 height 17
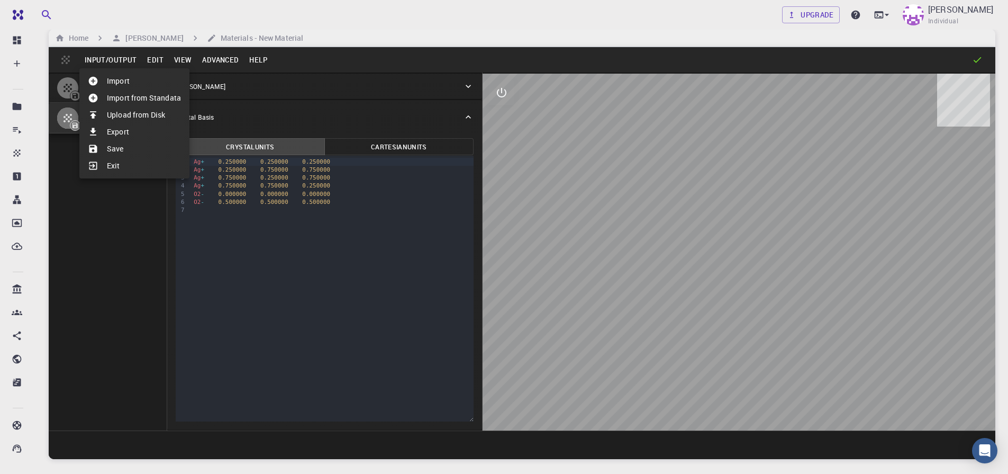
click at [119, 82] on li "Import" at bounding box center [134, 80] width 110 height 17
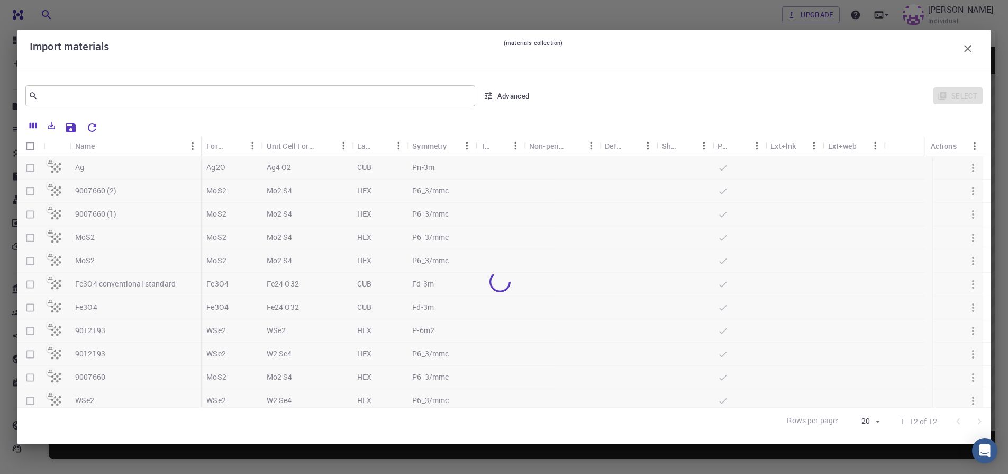
click at [29, 235] on div at bounding box center [500, 281] width 966 height 251
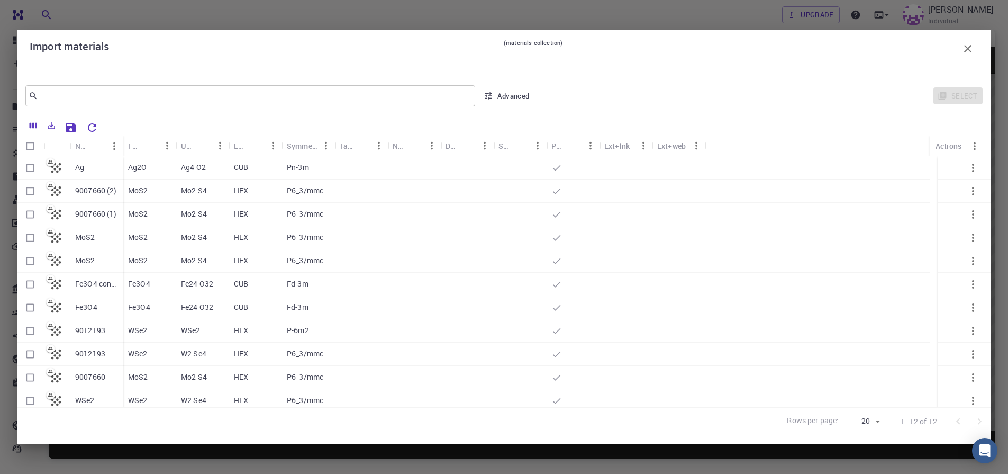
click at [30, 260] on input "Select row" at bounding box center [30, 261] width 20 height 20
checkbox input "true"
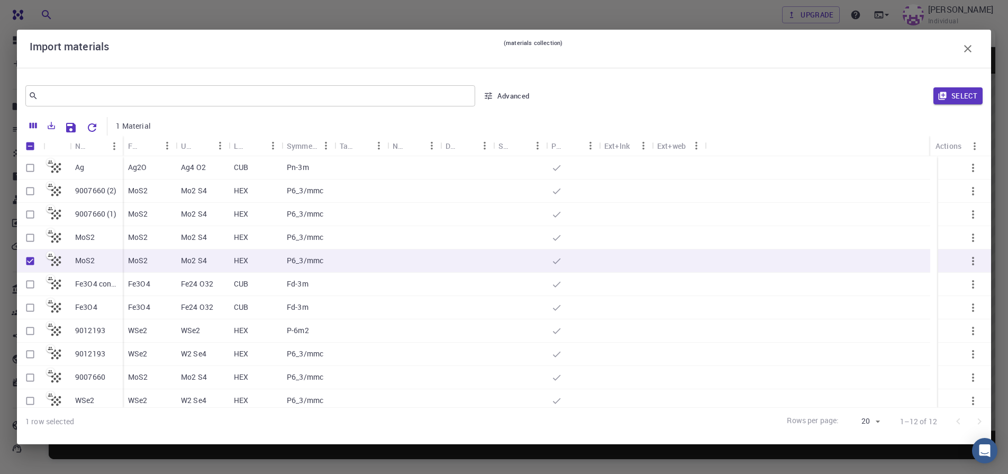
checkbox input "true"
click at [941, 93] on icon "button" at bounding box center [942, 96] width 8 height 8
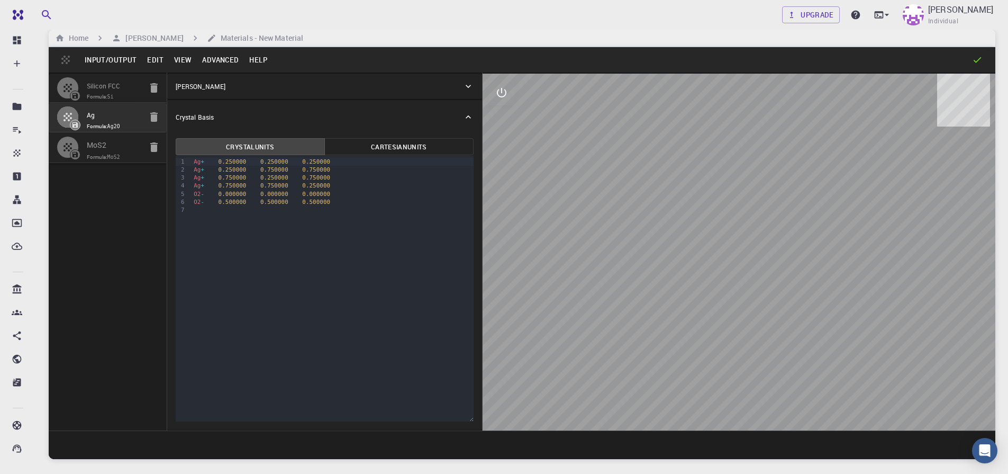
click at [98, 151] on input "MoS2" at bounding box center [114, 146] width 54 height 14
type input "HEX"
type input "3.19223791"
type input "13.378294"
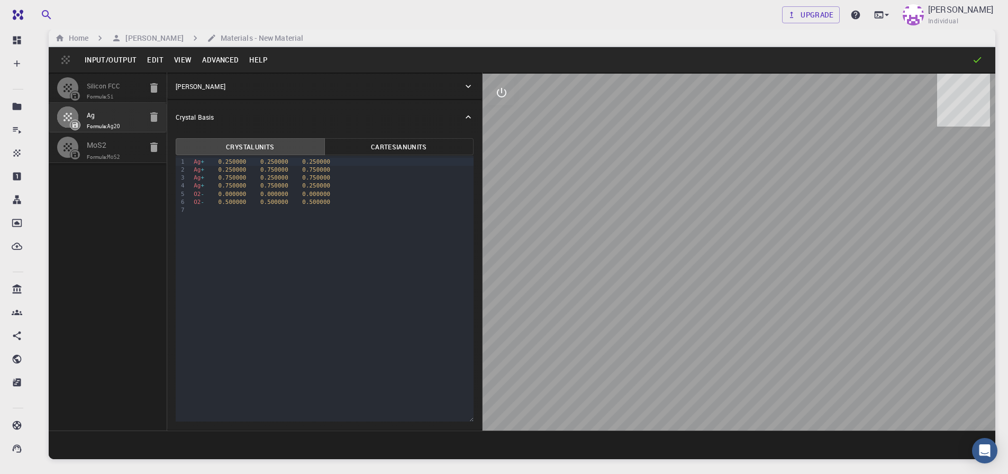
type input "119.99999999999999"
click at [207, 203] on div "S2 - 0.333300 0.666700 0.133100" at bounding box center [331, 202] width 283 height 8
click at [328, 169] on div "Mo 0.333300 0.666700 0.750000" at bounding box center [331, 170] width 283 height 8
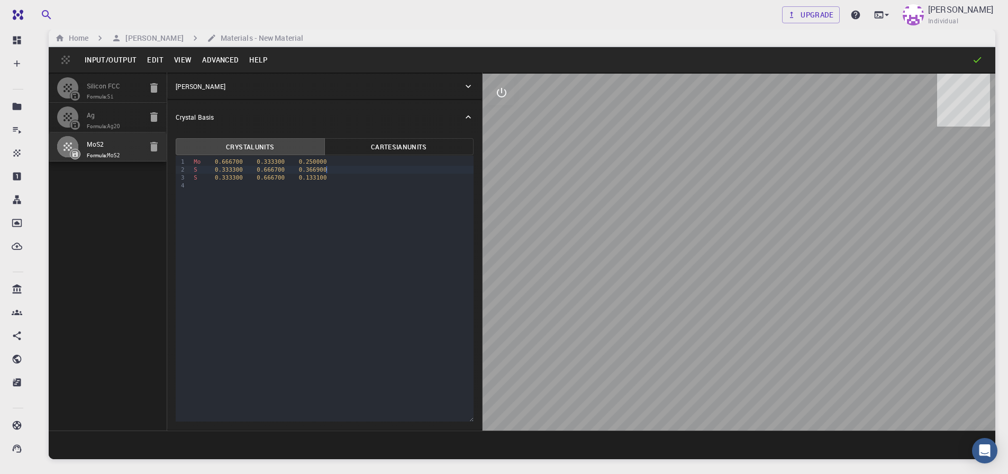
click at [339, 254] on div "9 1 2 3 4 › Mo 0.666700 0.333300 0.250000 S 0.333300 0.666700 0.366900 S 0.3333…" at bounding box center [325, 289] width 298 height 266
click at [211, 60] on button "Advanced" at bounding box center [220, 59] width 47 height 17
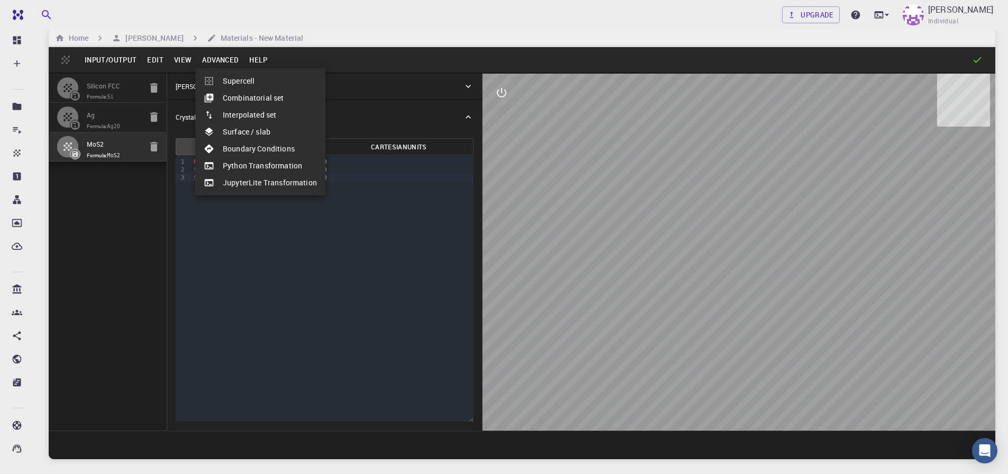
click at [236, 84] on li "Supercell" at bounding box center [260, 80] width 130 height 17
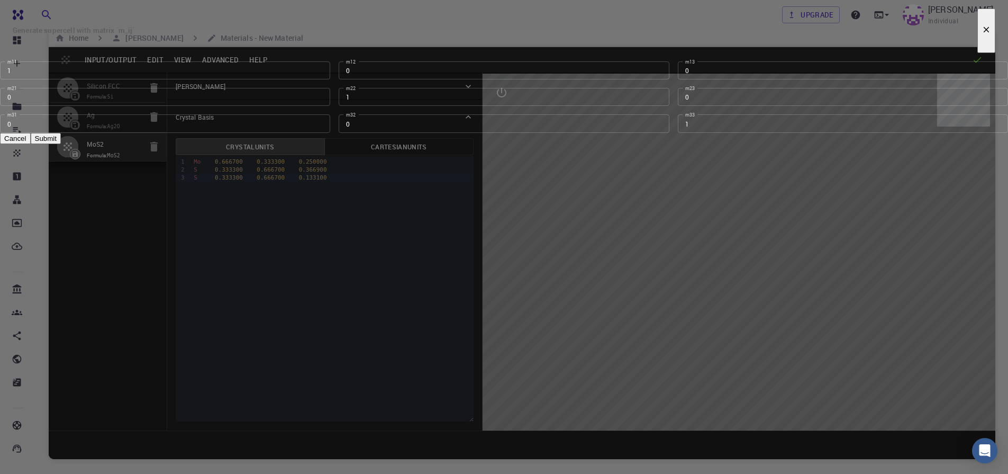
click at [330, 79] on input "1" at bounding box center [165, 70] width 330 height 18
type input "2"
click at [471, 106] on input "1" at bounding box center [504, 97] width 330 height 18
type input "2"
click at [61, 144] on button "Submit" at bounding box center [46, 138] width 30 height 11
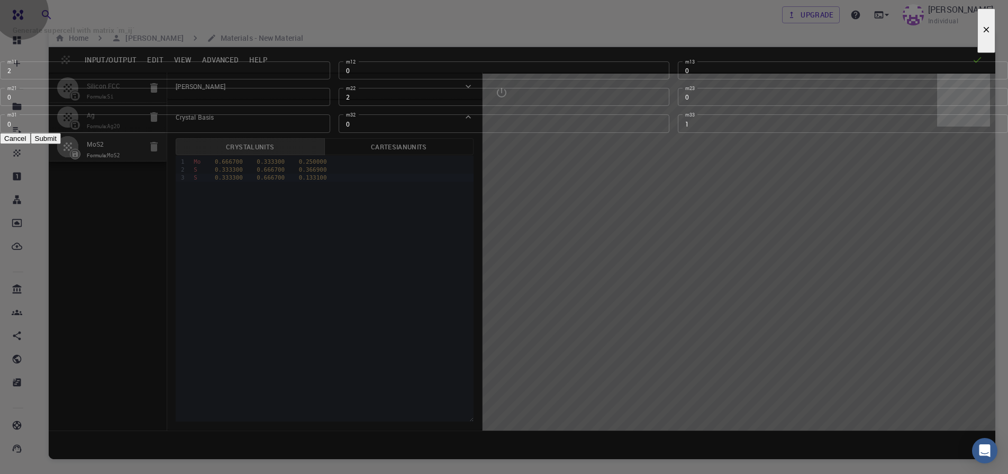
type input "TRI"
type input "6.38447582"
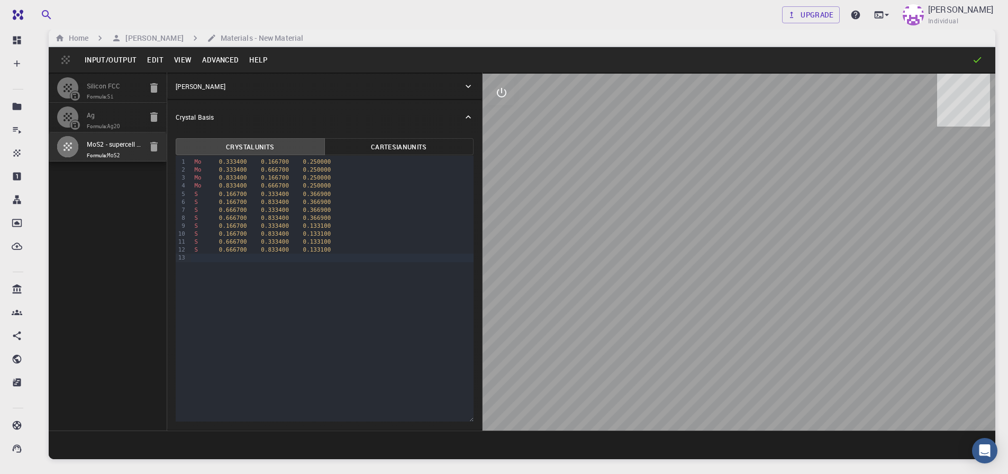
click at [149, 60] on button "Edit" at bounding box center [155, 59] width 27 height 17
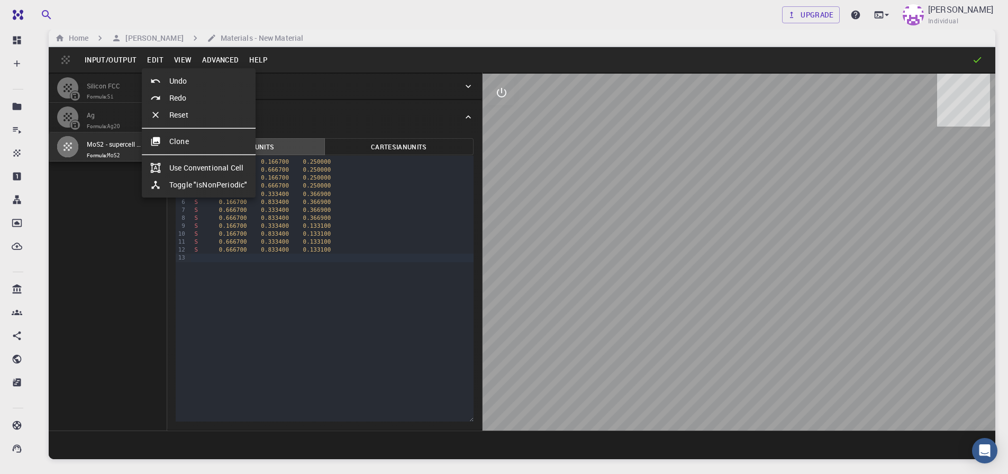
click at [177, 79] on li "Undo" at bounding box center [199, 80] width 114 height 17
type input "HEX"
type input "3.19223791"
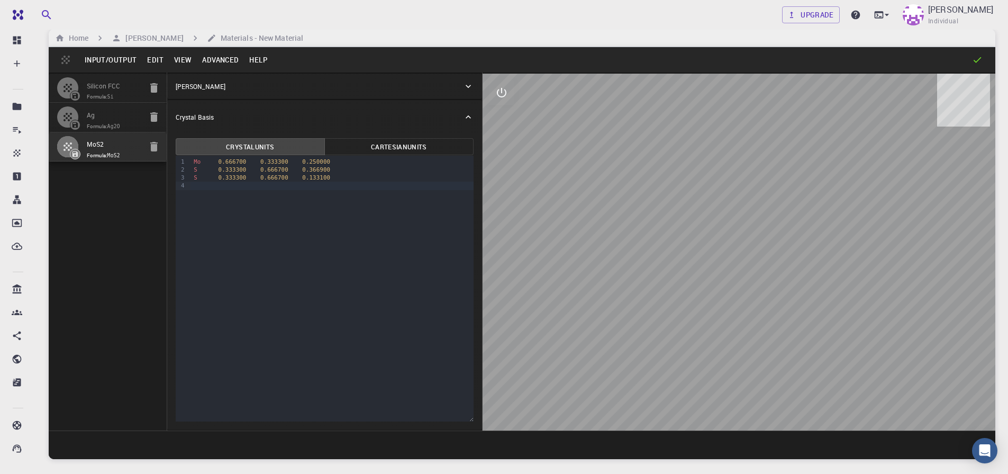
click at [217, 63] on button "Advanced" at bounding box center [220, 59] width 47 height 17
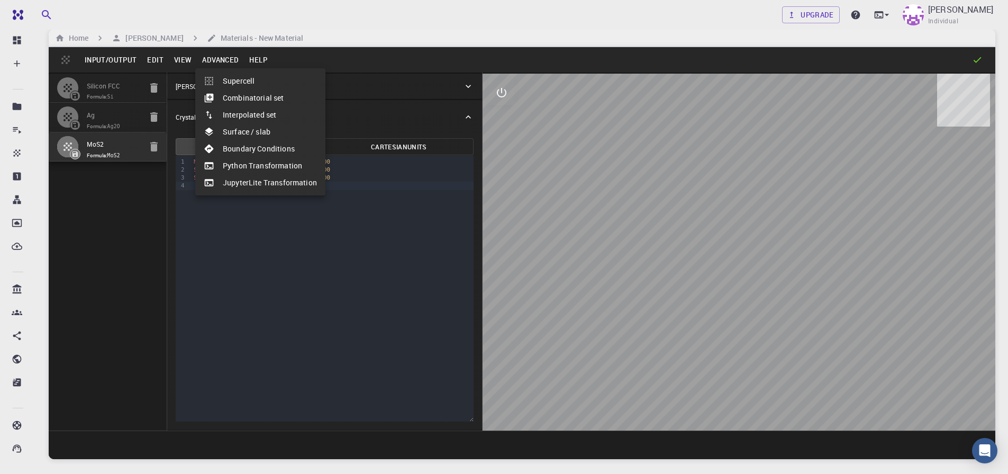
click at [263, 86] on li "Supercell" at bounding box center [260, 80] width 130 height 17
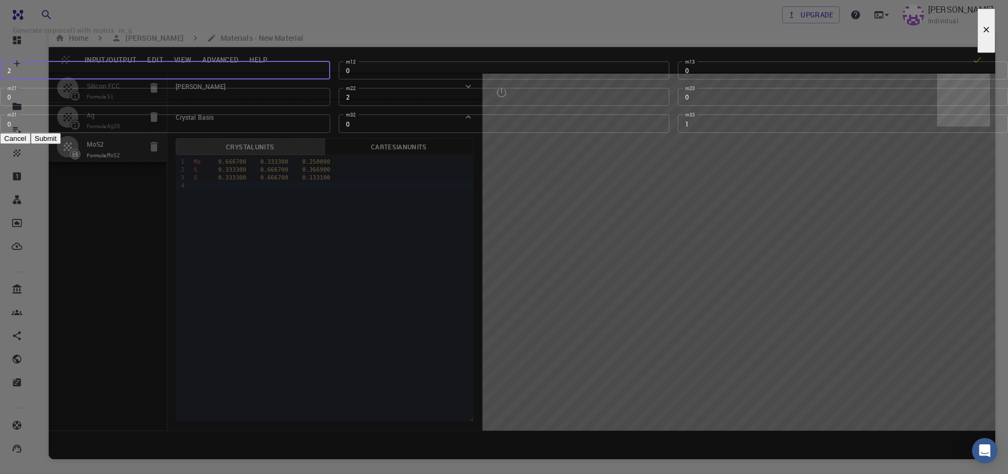
click at [330, 79] on input "2" at bounding box center [165, 70] width 330 height 18
type input "1"
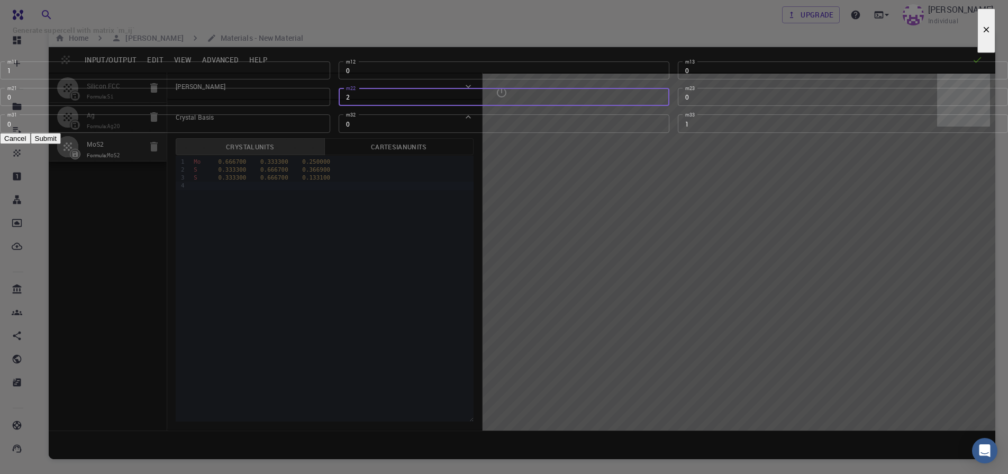
click at [479, 106] on input "2" at bounding box center [504, 97] width 330 height 18
type input "1"
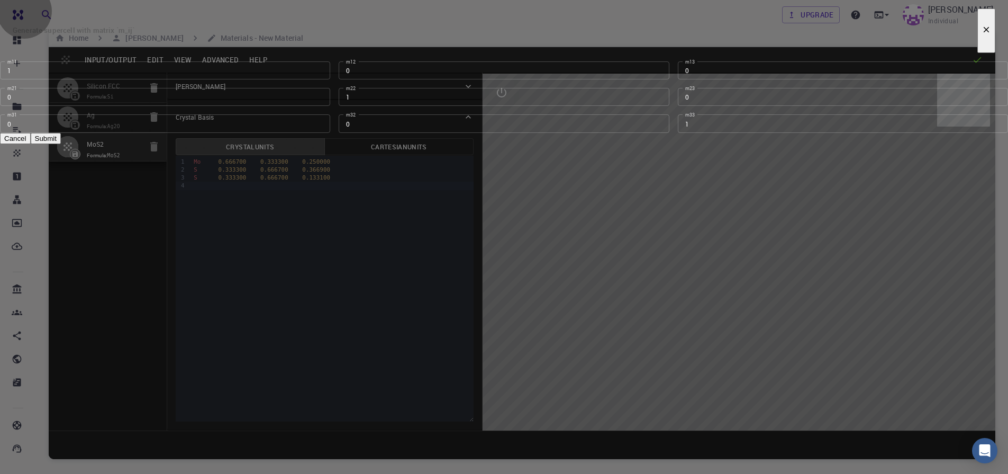
click at [61, 144] on button "Submit" at bounding box center [46, 138] width 30 height 11
type input "TRI"
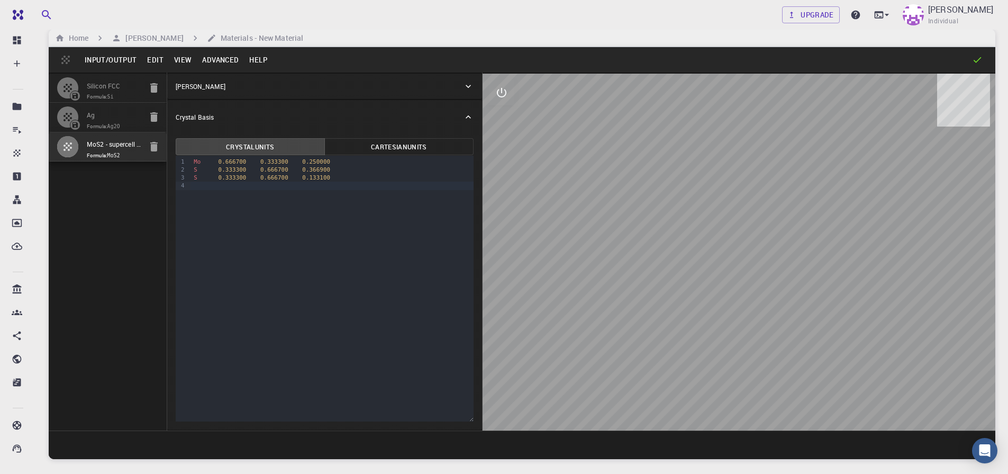
click at [223, 59] on button "Advanced" at bounding box center [220, 59] width 47 height 17
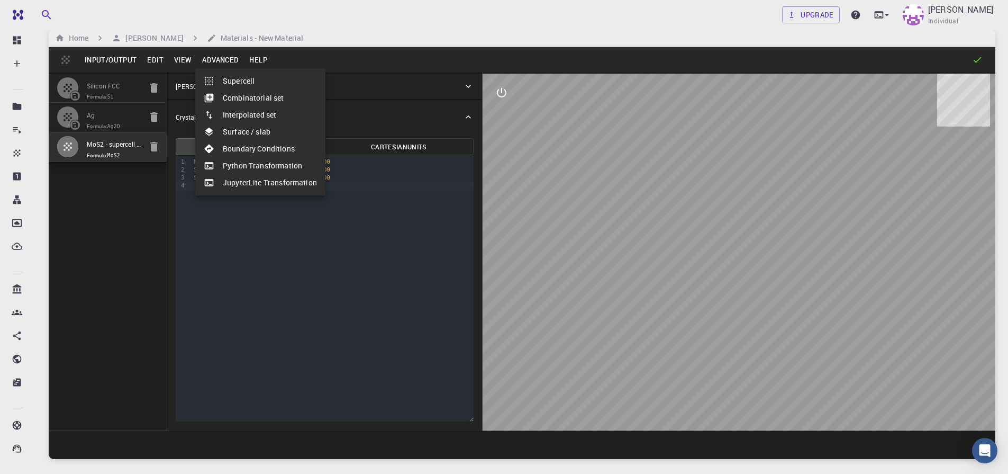
click at [269, 134] on li "Surface / slab" at bounding box center [260, 131] width 130 height 17
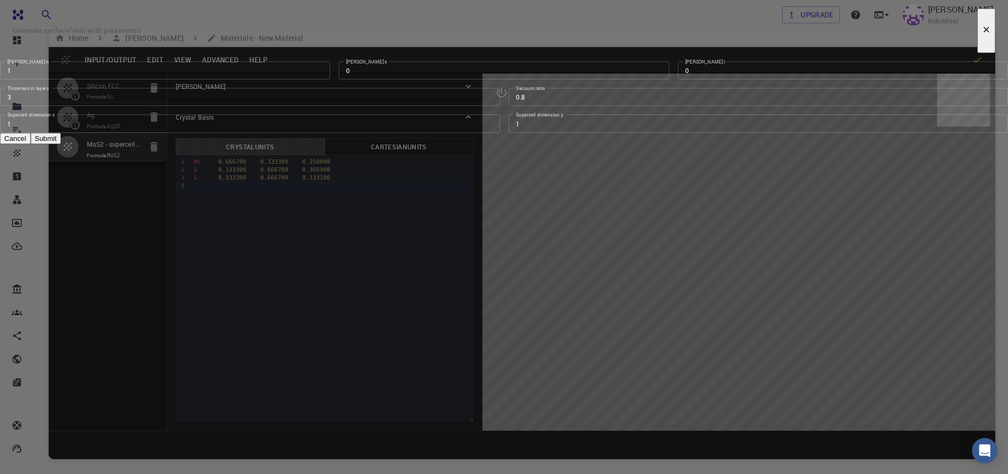
click at [376, 106] on input "3" at bounding box center [250, 97] width 500 height 18
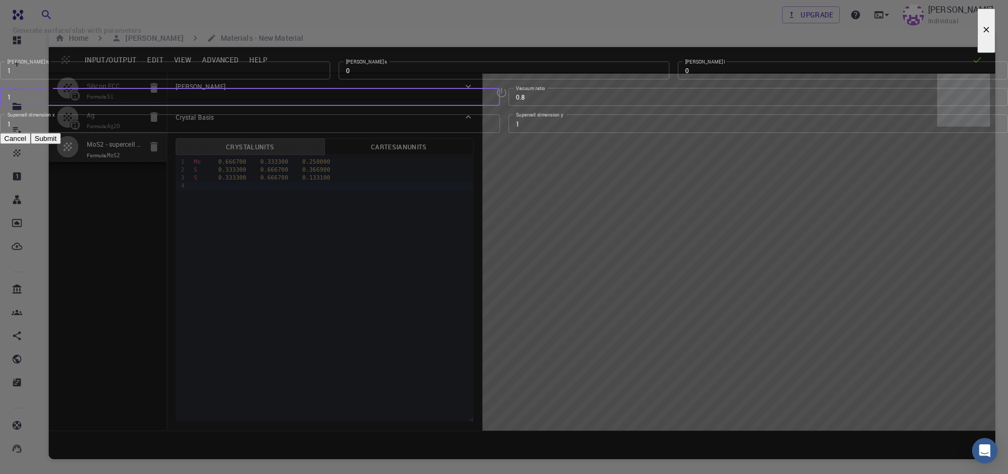
type input "1"
click at [678, 79] on input "0" at bounding box center [843, 70] width 330 height 18
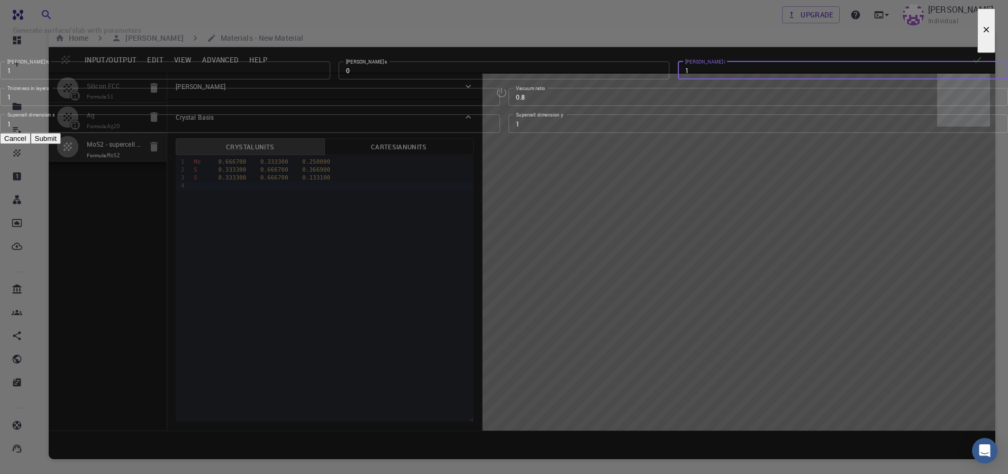
type input "1"
click at [330, 79] on input "1" at bounding box center [165, 70] width 330 height 18
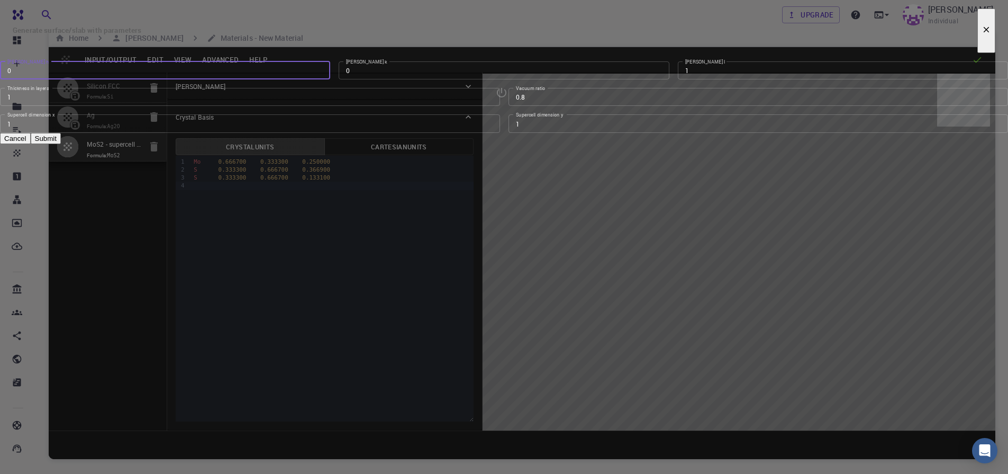
type input "0"
click at [31, 144] on button "Cancel" at bounding box center [15, 138] width 31 height 11
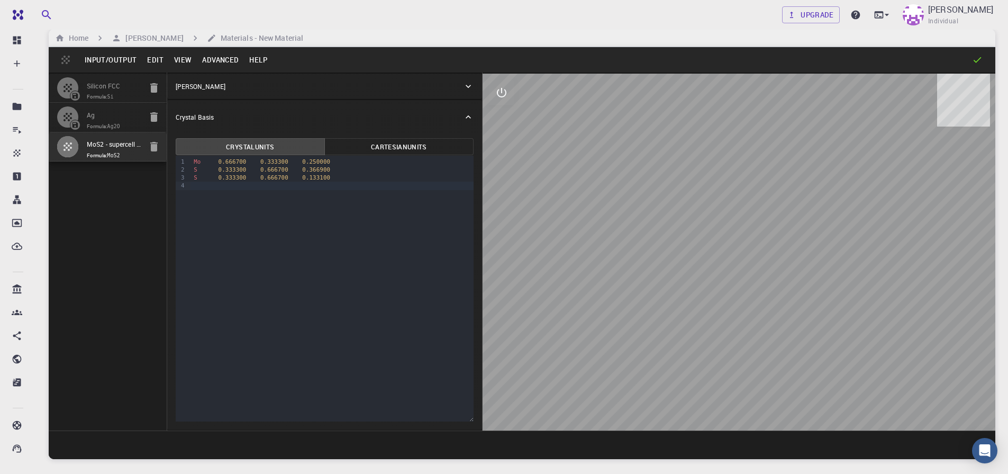
click at [222, 59] on button "Advanced" at bounding box center [220, 59] width 47 height 17
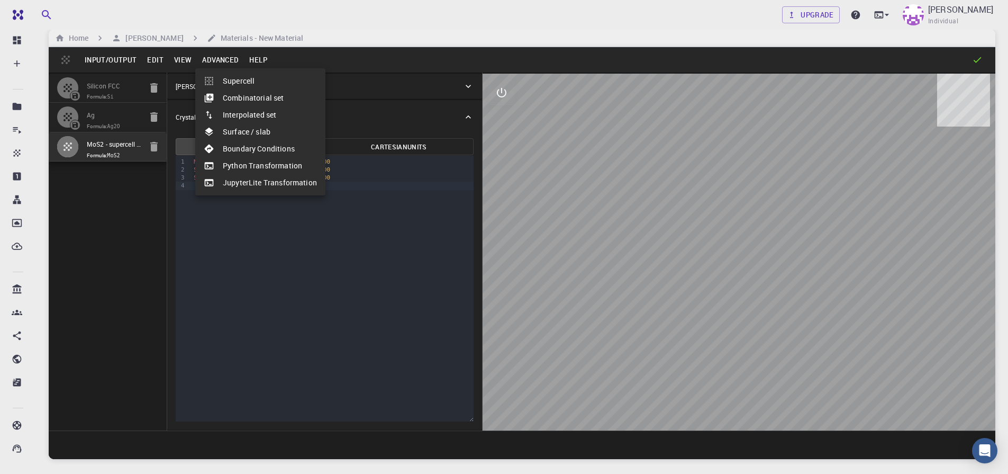
click at [243, 81] on li "Supercell" at bounding box center [260, 80] width 130 height 17
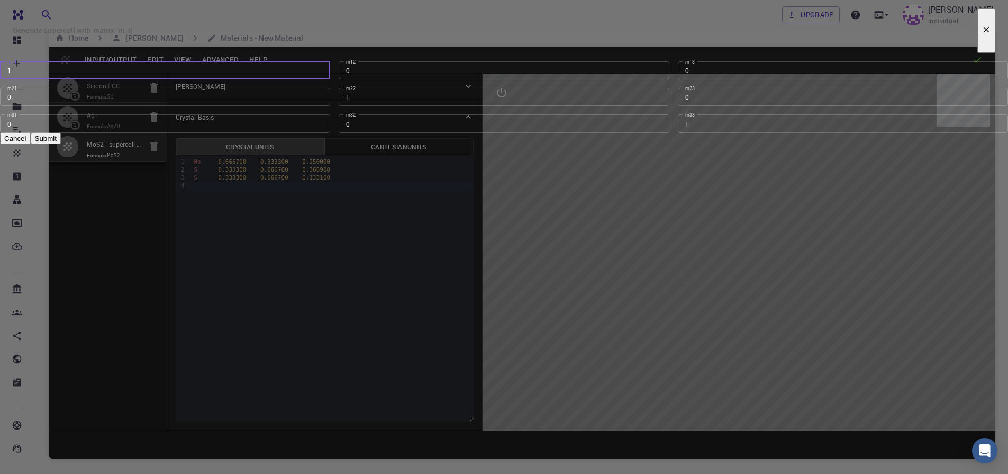
click at [330, 79] on input "1" at bounding box center [165, 70] width 330 height 18
type input "2"
click at [473, 106] on input "1" at bounding box center [504, 97] width 330 height 18
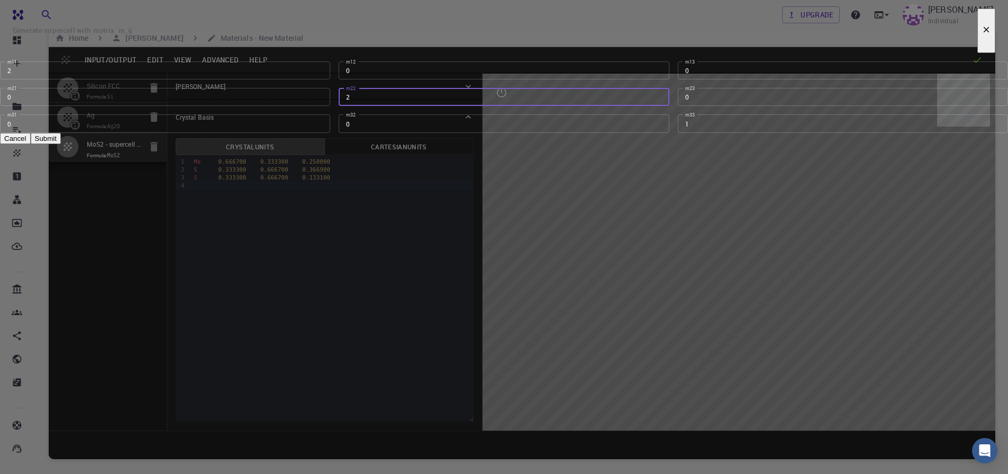
type input "2"
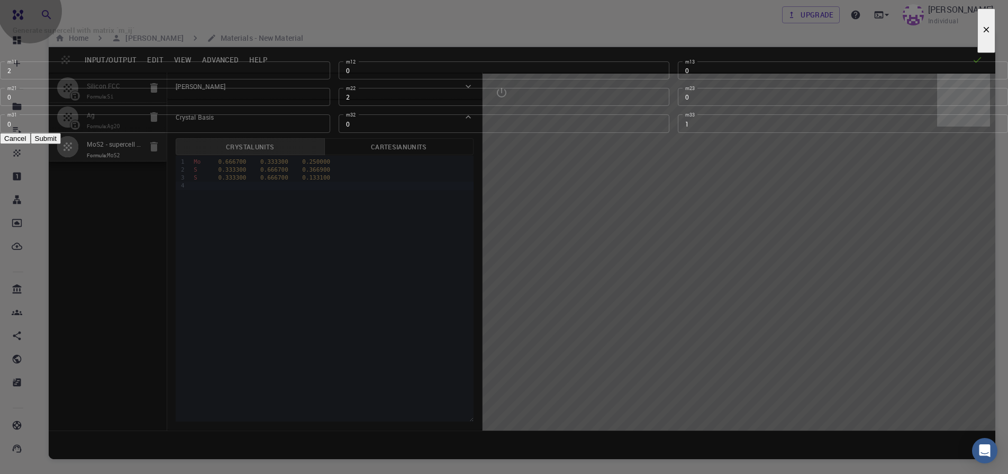
click at [61, 144] on button "Submit" at bounding box center [46, 138] width 30 height 11
type input "6.38447582"
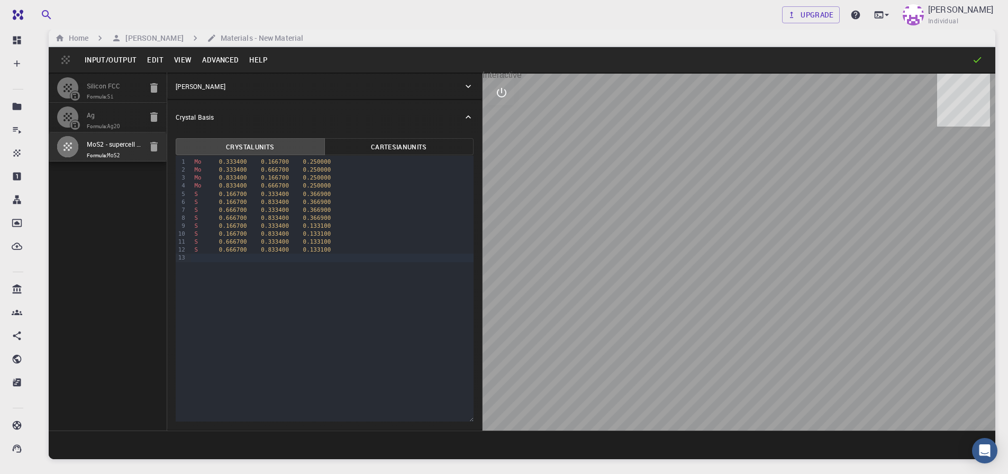
click at [503, 93] on icon "interactive" at bounding box center [501, 92] width 13 height 13
click at [507, 121] on icon "view" at bounding box center [501, 118] width 13 height 13
click at [579, 373] on div "Bonds [B]" at bounding box center [557, 388] width 86 height 31
click at [216, 61] on button "Advanced" at bounding box center [220, 59] width 47 height 17
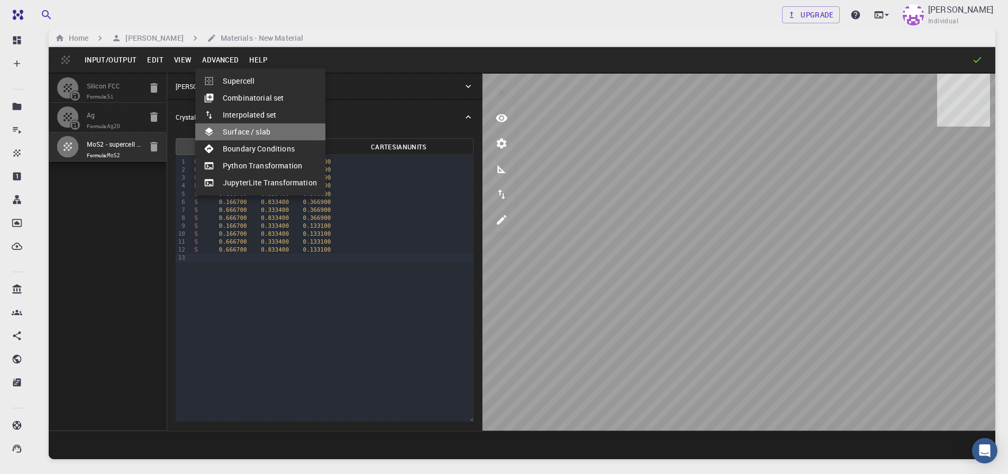
click at [259, 134] on li "Surface / slab" at bounding box center [260, 131] width 130 height 17
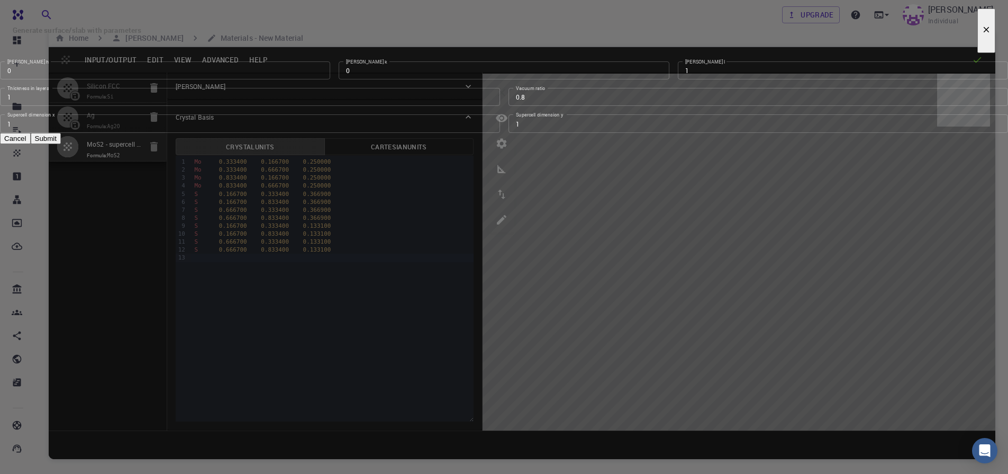
drag, startPoint x: 735, startPoint y: 223, endPoint x: 800, endPoint y: 231, distance: 65.1
click at [800, 144] on div "Generate surface/slab with parameters Miller h 0 Miller h Miller k 0 Miller k M…" at bounding box center [504, 72] width 1008 height 144
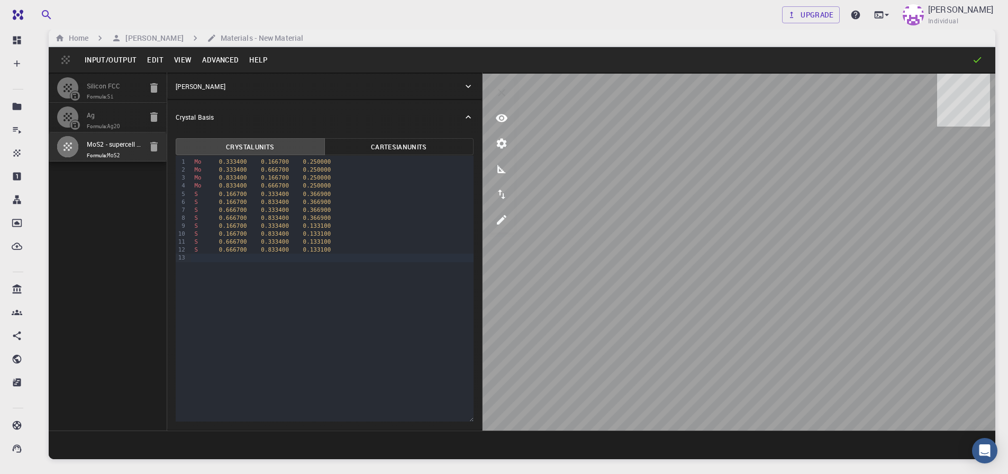
click at [157, 58] on button "Edit" at bounding box center [155, 59] width 27 height 17
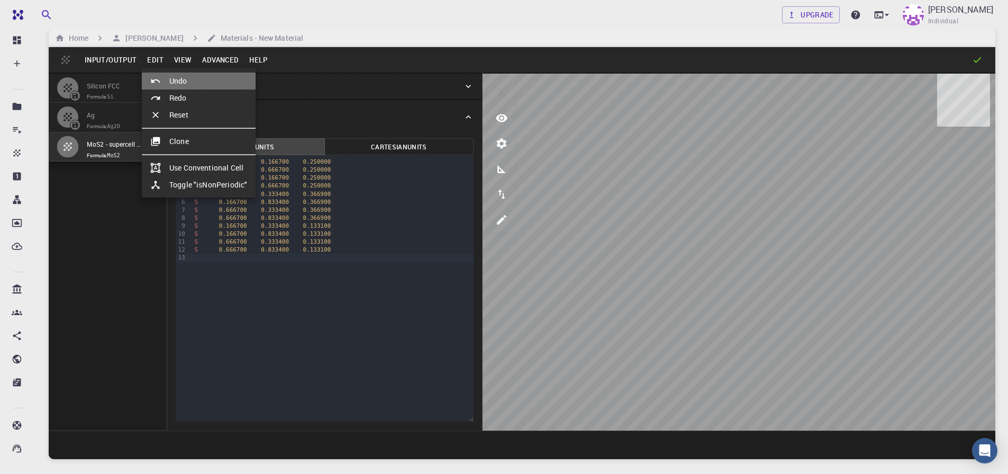
click at [181, 81] on li "Undo" at bounding box center [199, 80] width 114 height 17
type input "3.19223791"
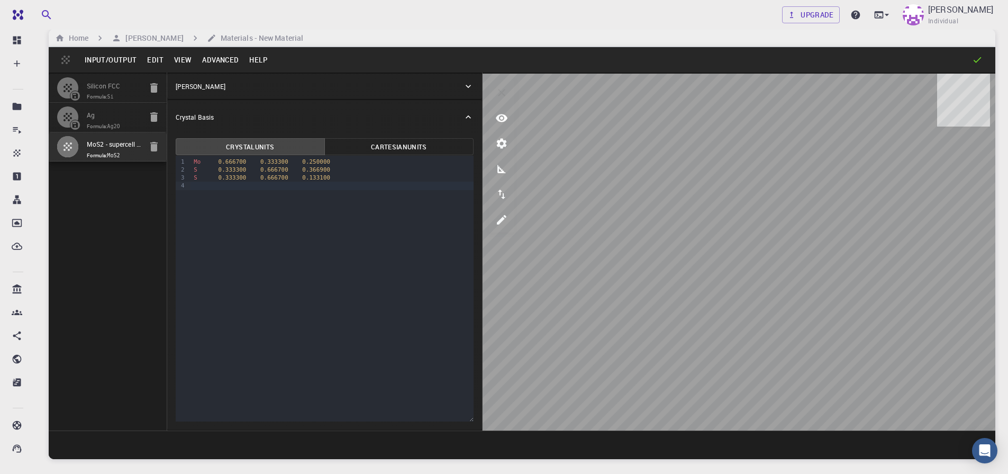
click at [223, 56] on button "Advanced" at bounding box center [220, 59] width 47 height 17
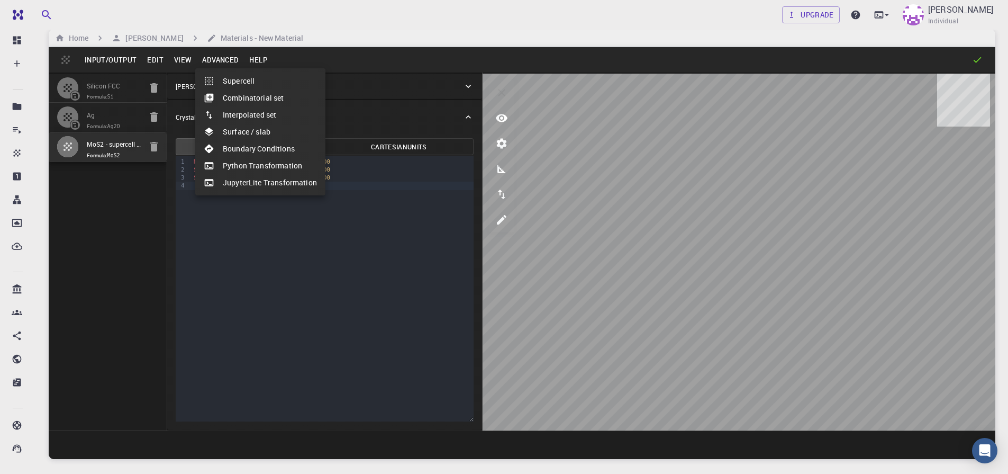
click at [268, 134] on li "Surface / slab" at bounding box center [260, 131] width 130 height 17
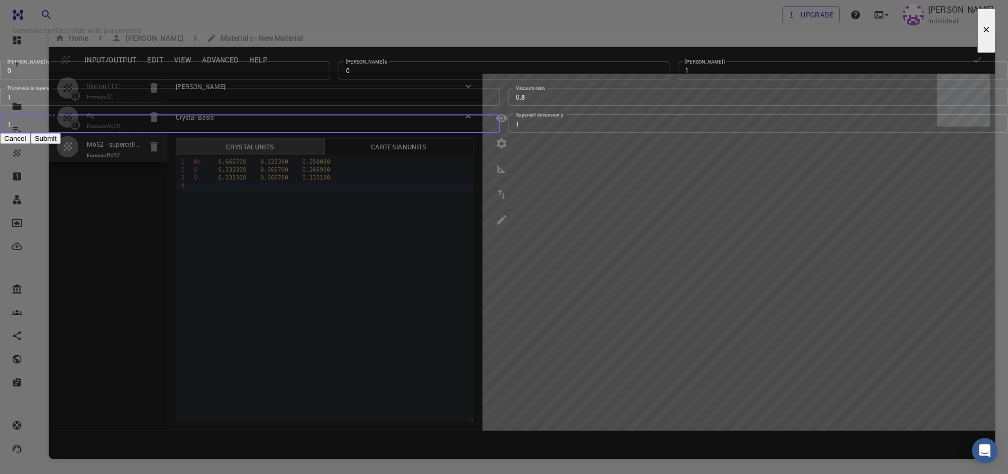
click at [387, 132] on input "1" at bounding box center [250, 123] width 500 height 18
type input "2"
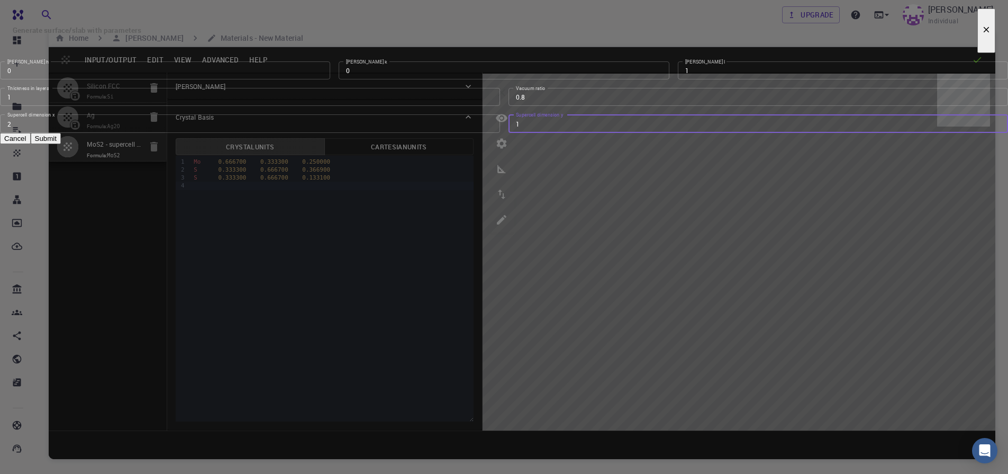
click at [528, 132] on input "1" at bounding box center [758, 123] width 500 height 18
type input "2"
click at [61, 144] on button "Submit" at bounding box center [46, 138] width 30 height 11
type input "6.3845"
type input "6.384441060108551"
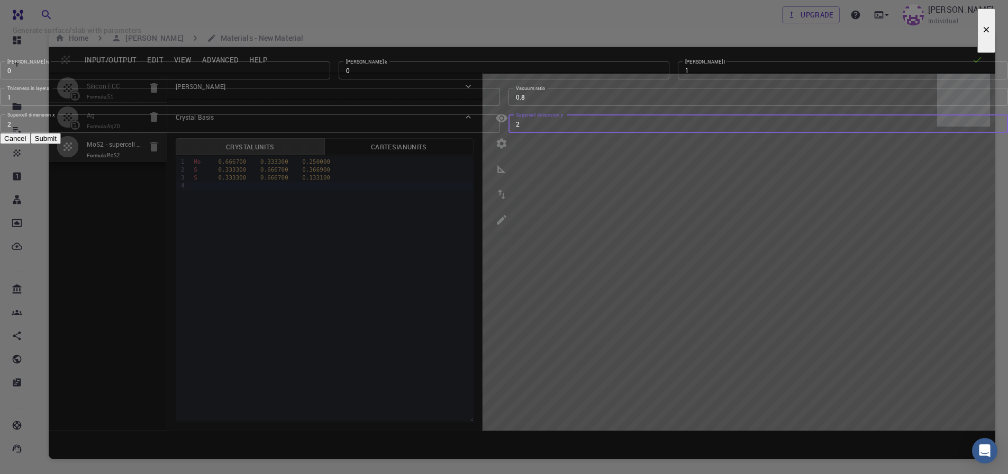
type input "66.89150000000001"
type input "119.99978725529942"
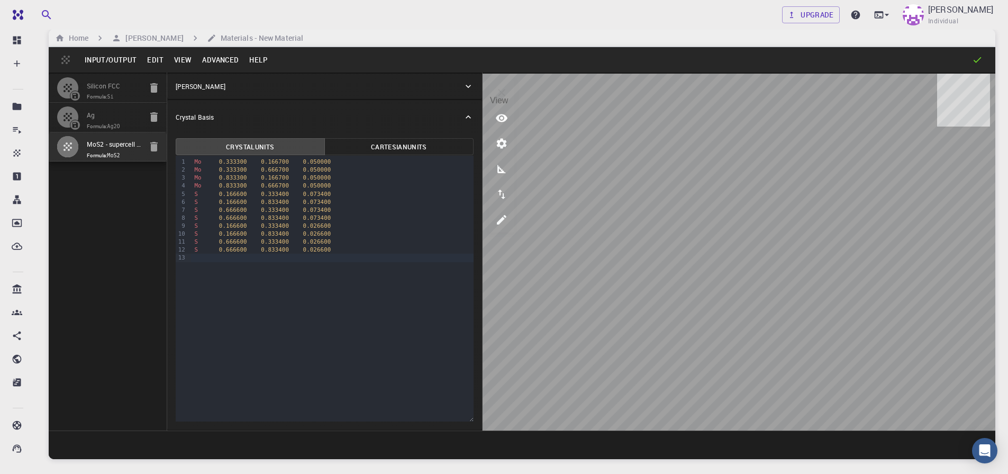
click at [501, 118] on icon "view" at bounding box center [502, 118] width 12 height 8
click at [576, 178] on p "Rotate/Zoom [O]" at bounding box center [557, 183] width 86 height 10
click at [580, 340] on p "Orthographic Camera" at bounding box center [557, 345] width 86 height 10
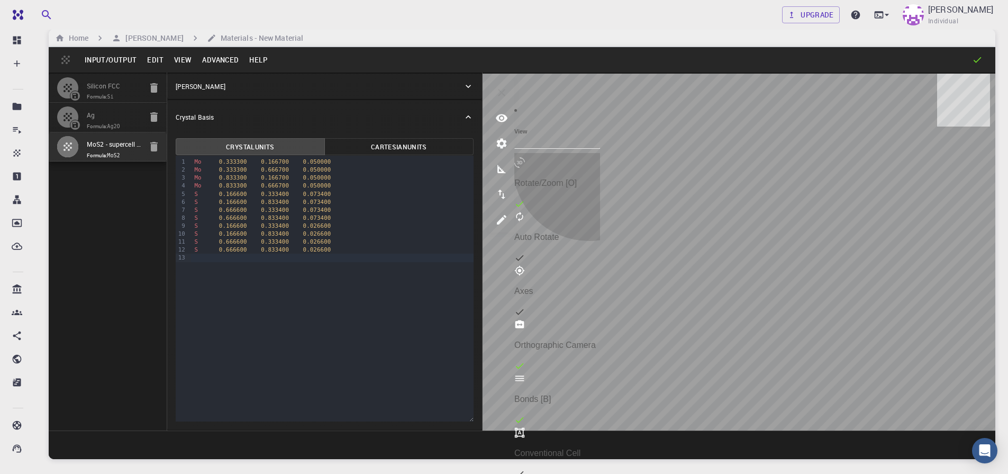
click at [542, 157] on div at bounding box center [529, 162] width 30 height 11
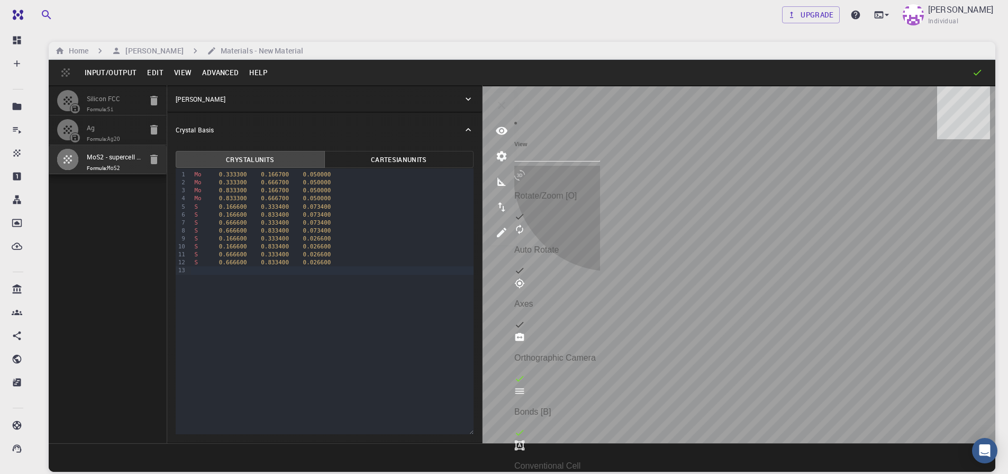
click at [525, 211] on icon at bounding box center [519, 216] width 11 height 11
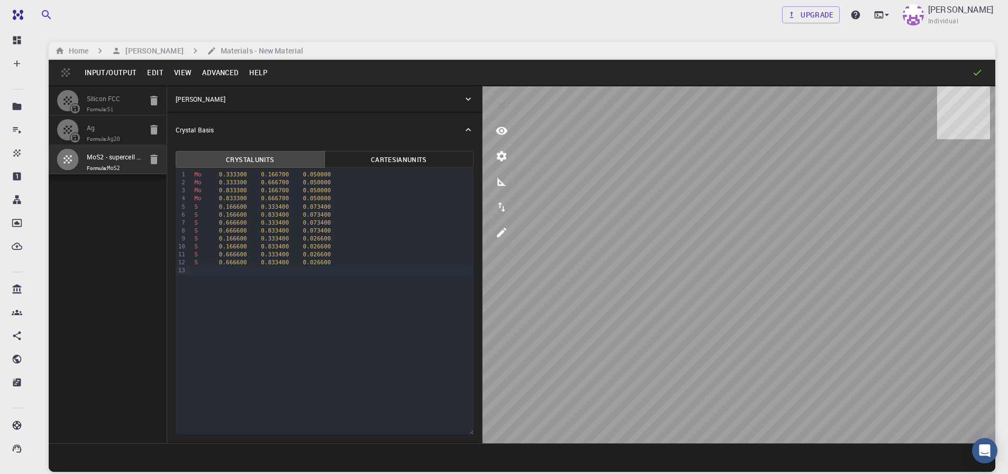
click at [220, 73] on button "Advanced" at bounding box center [220, 72] width 47 height 17
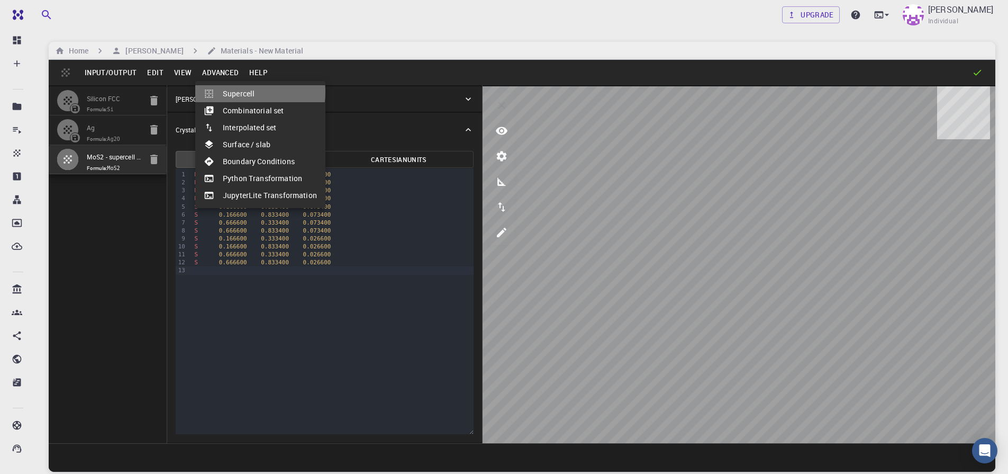
click at [246, 92] on li "Supercell" at bounding box center [260, 93] width 130 height 17
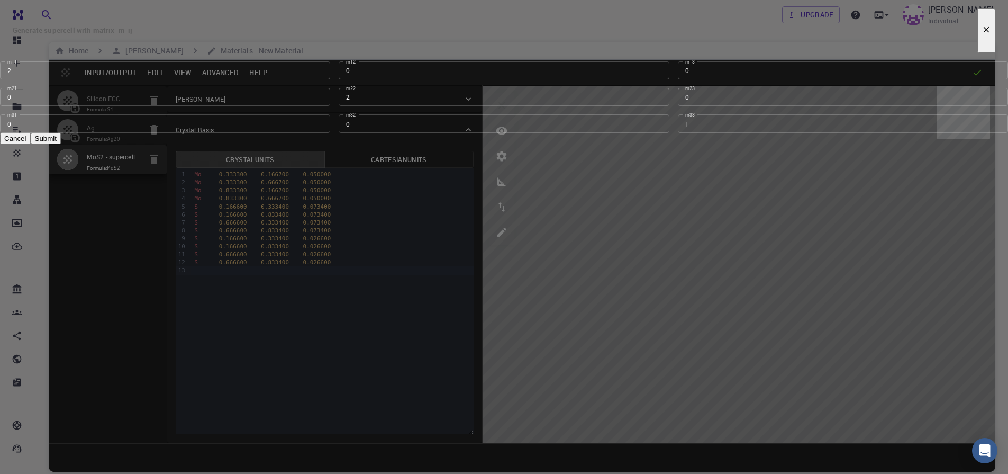
click at [632, 144] on div "Generate supercell with matrix `m_ij` m11 2 m11 m12 0 m12 m13 0 m13 m21 0 m21 m…" at bounding box center [504, 72] width 1008 height 144
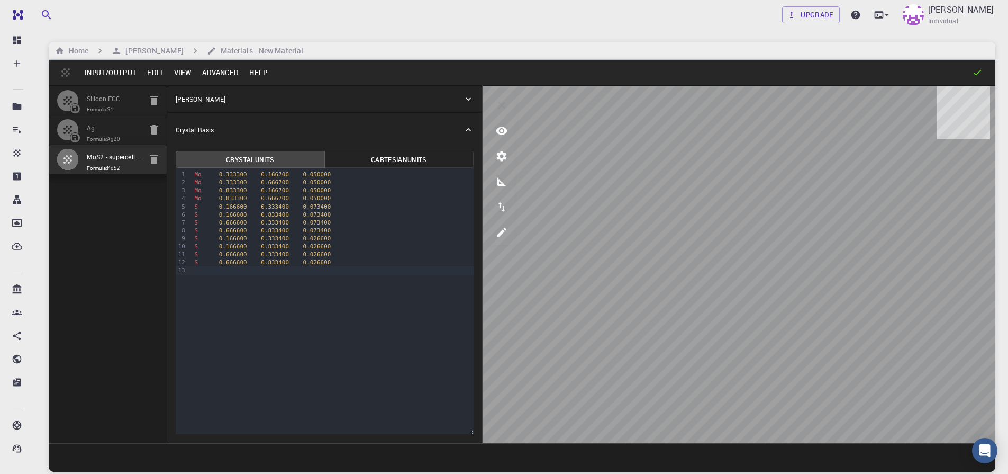
click at [218, 72] on button "Advanced" at bounding box center [220, 72] width 47 height 17
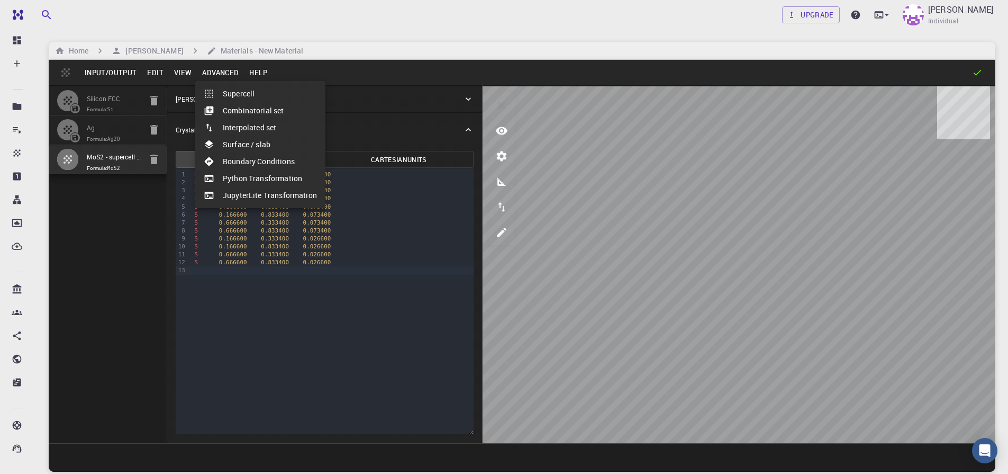
click at [248, 141] on li "Surface / slab" at bounding box center [260, 144] width 130 height 17
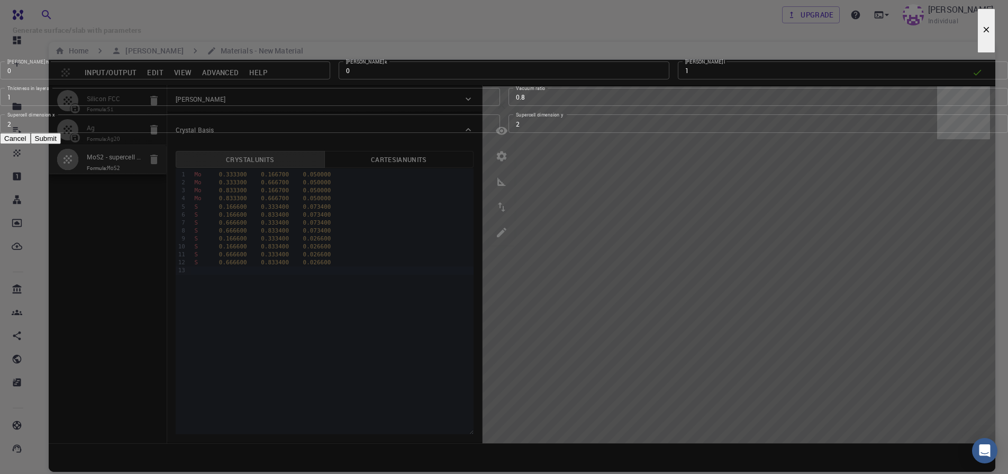
click at [984, 33] on icon "button" at bounding box center [987, 30] width 6 height 6
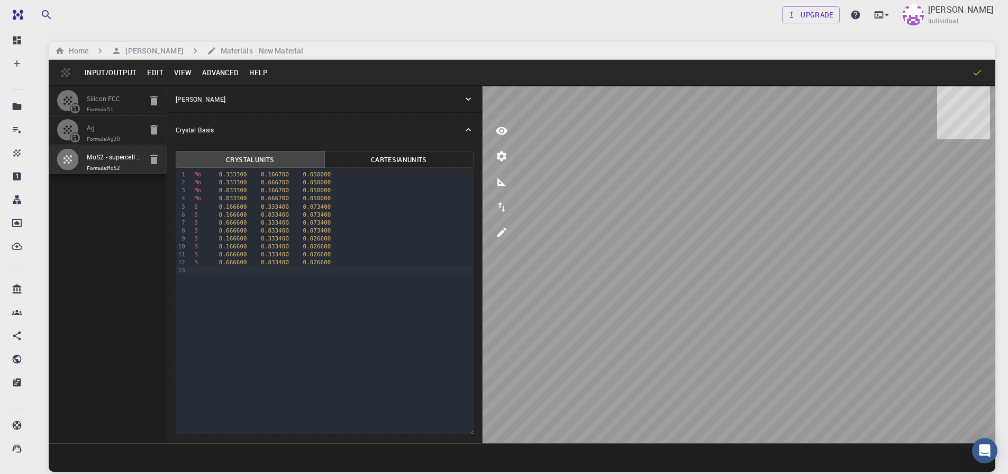
click at [206, 72] on button "Advanced" at bounding box center [220, 72] width 47 height 17
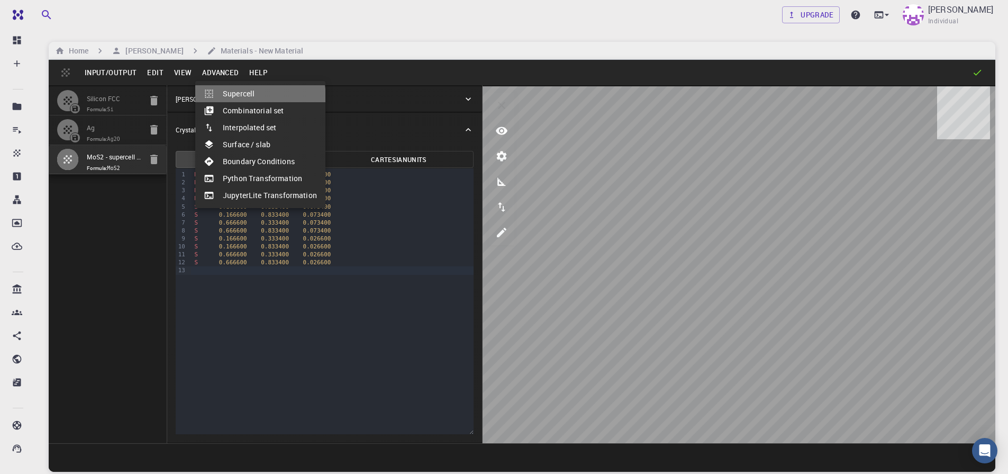
click at [259, 97] on li "Supercell" at bounding box center [260, 93] width 130 height 17
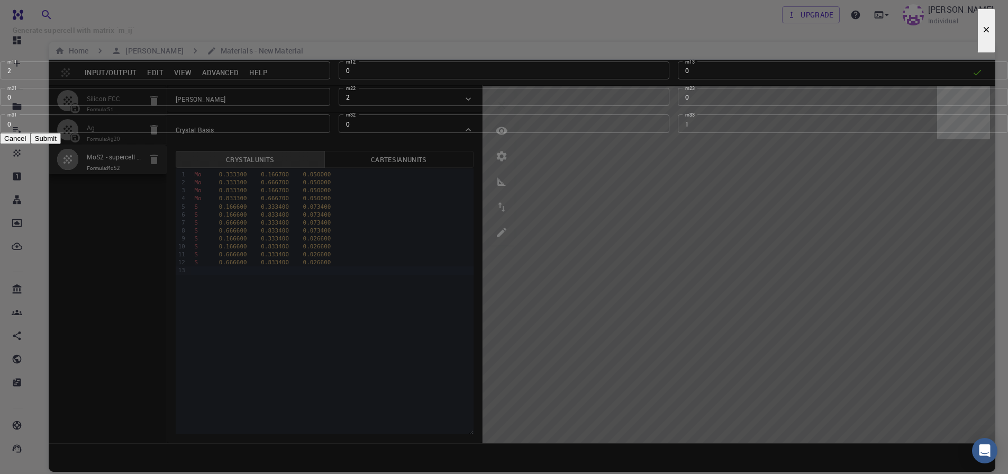
click at [61, 144] on button "Submit" at bounding box center [46, 138] width 30 height 11
type input "12.769"
type input "12.768882120217102"
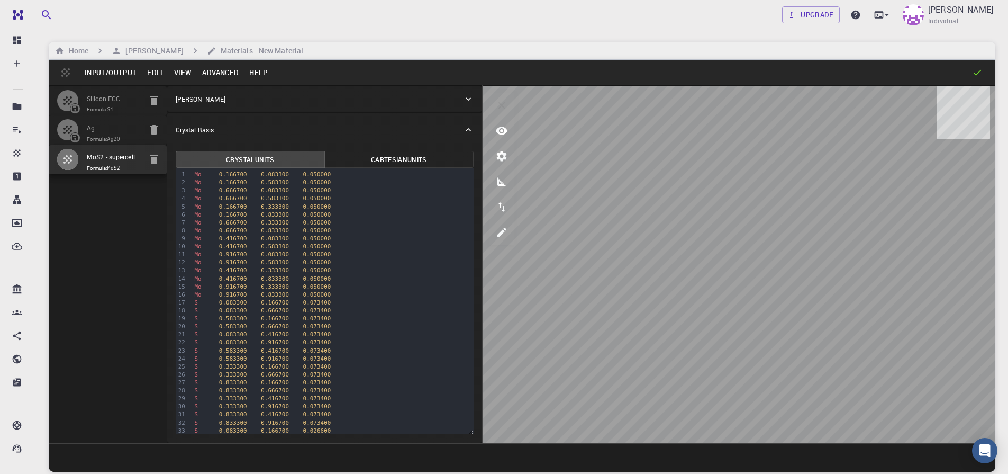
click at [213, 74] on button "Advanced" at bounding box center [220, 72] width 47 height 17
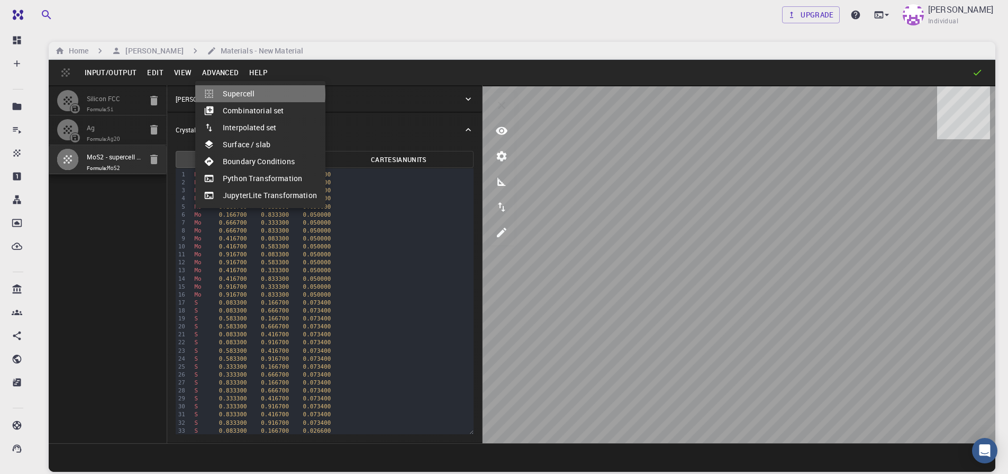
click at [258, 94] on li "Supercell" at bounding box center [260, 93] width 130 height 17
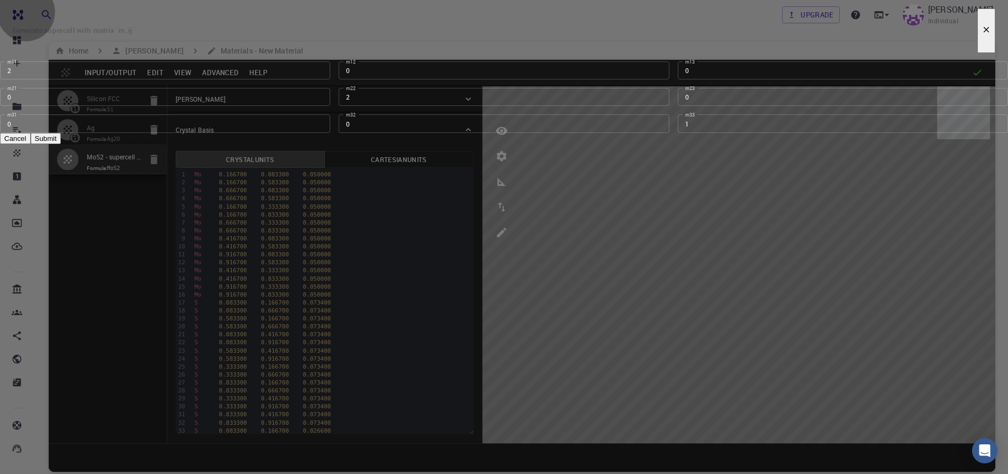
click at [61, 144] on button "Submit" at bounding box center [46, 138] width 30 height 11
type input "25.538"
type input "25.537764240434203"
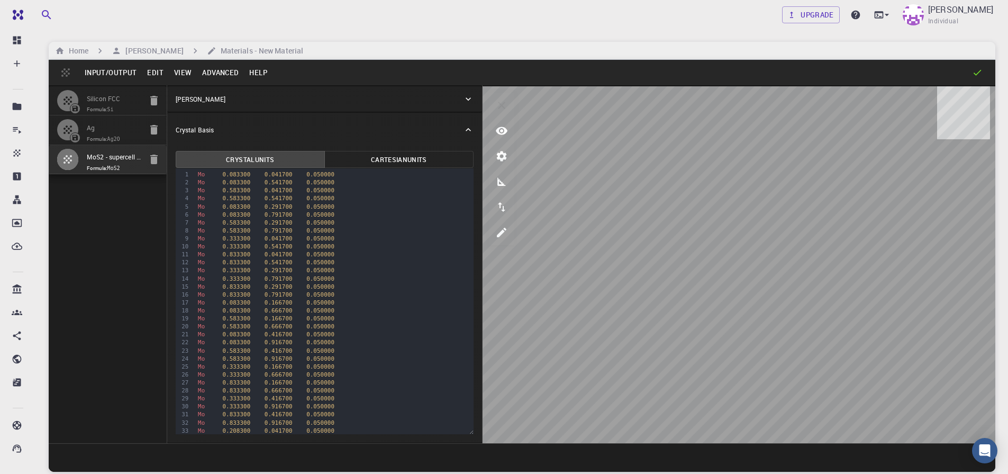
click at [69, 105] on span at bounding box center [75, 108] width 17 height 11
type input "FCC"
type input "3.8669997952417843"
type input "3.8669998461227024"
type input "3.867"
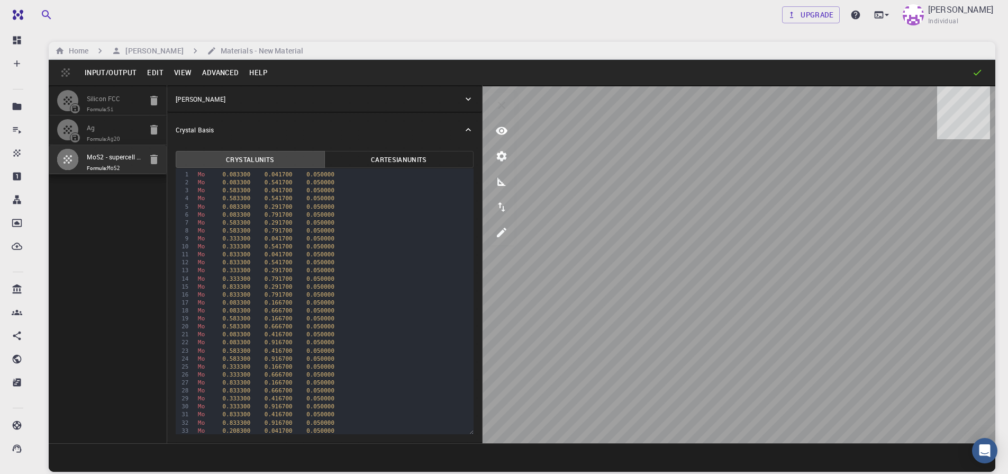
type input "59.9999986836772"
type input "59.999998248423154"
type input "59.99999432867027"
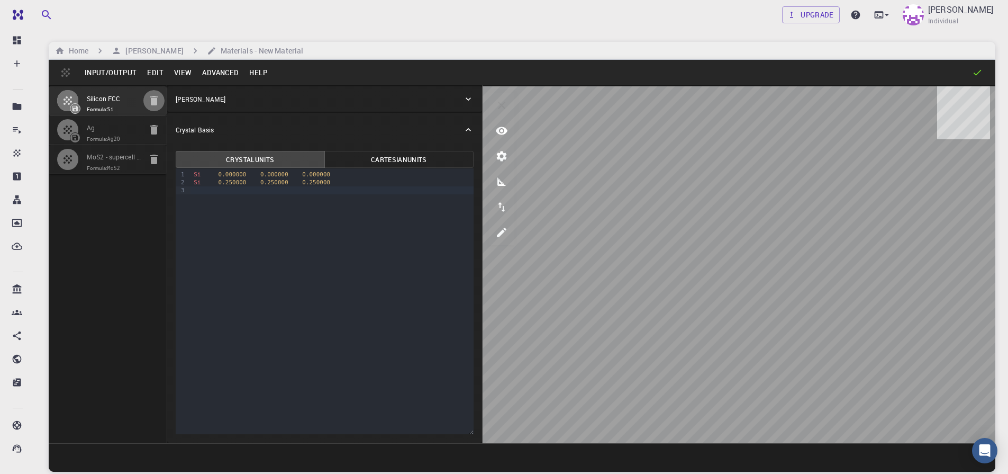
click at [158, 103] on icon "button" at bounding box center [154, 100] width 13 height 13
type input "CUB"
type input "4.76"
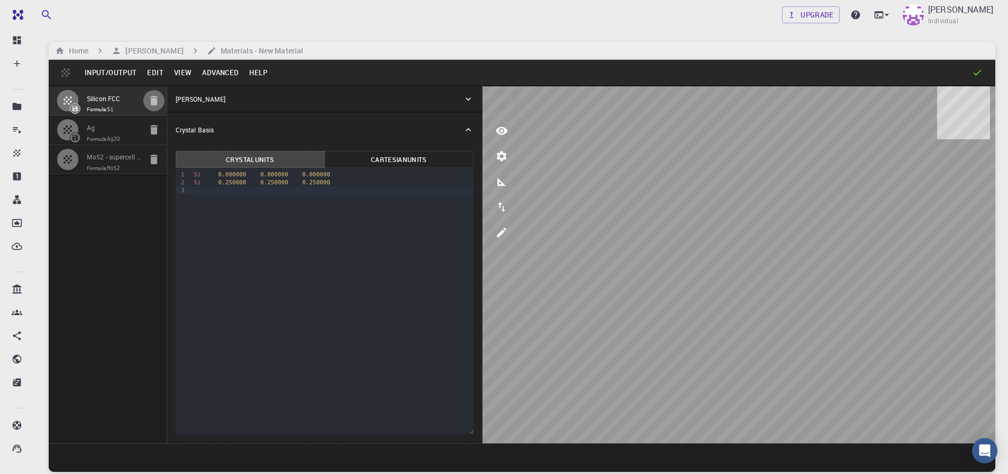
type input "90"
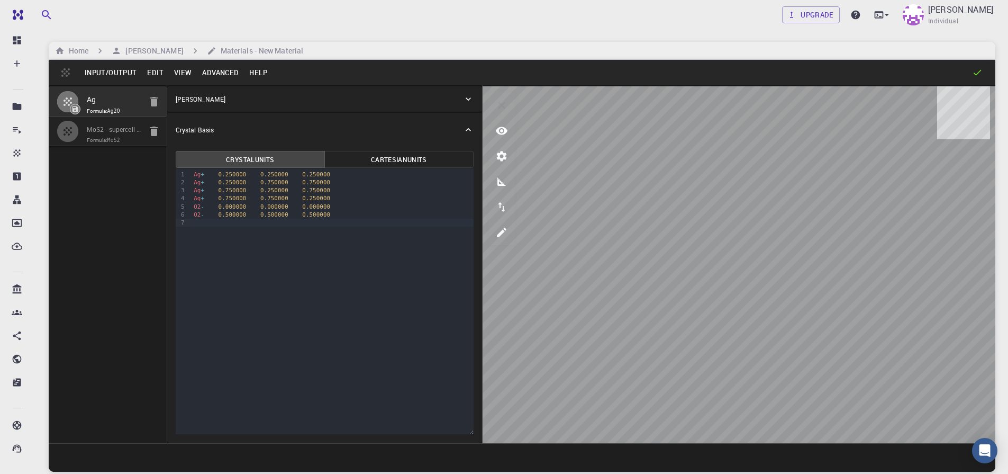
click at [71, 132] on icon "button" at bounding box center [67, 131] width 13 height 13
click at [100, 136] on span "Formula: MoS2" at bounding box center [114, 140] width 54 height 8
type input "TRI"
type input "25.538"
type input "25.537764240434203"
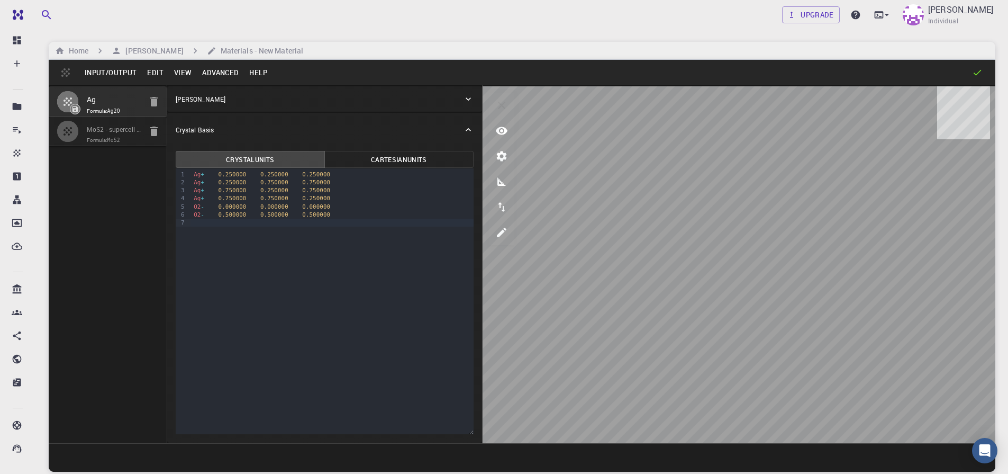
type input "66.89150000000001"
type input "119.99978725529942"
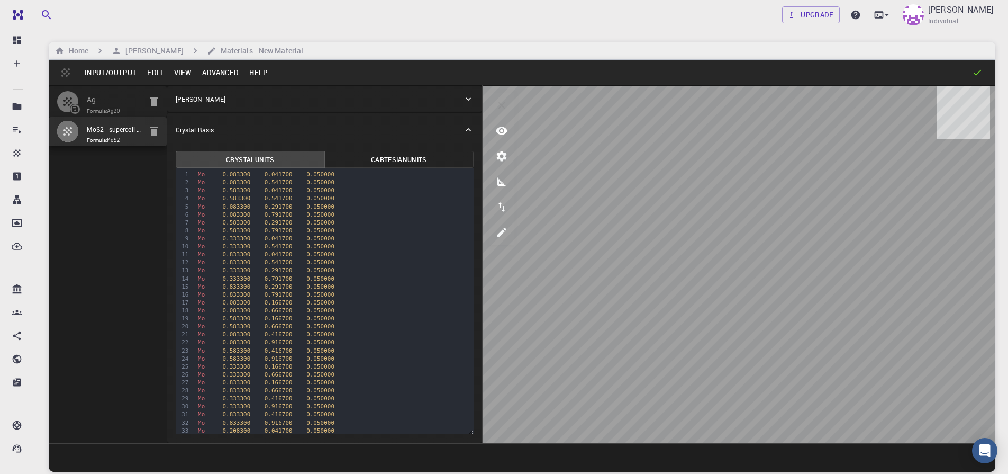
click at [152, 72] on button "Edit" at bounding box center [155, 72] width 27 height 17
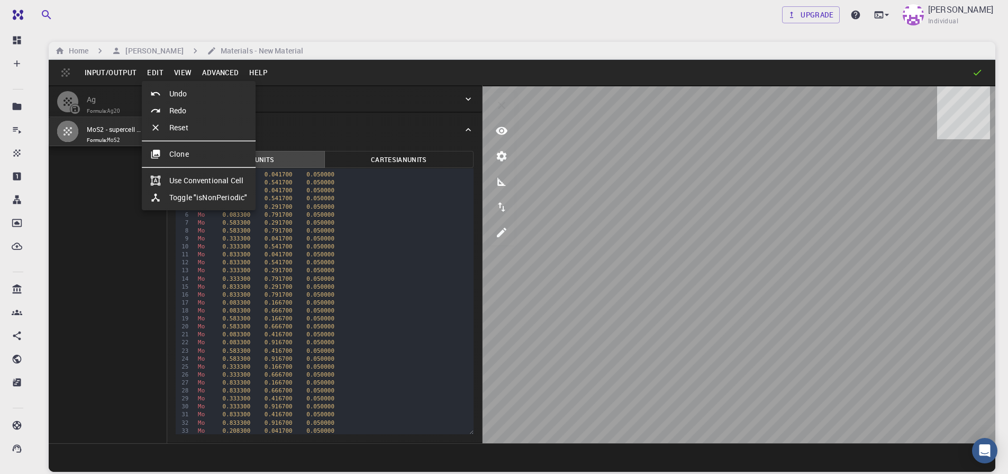
click at [175, 94] on li "Undo" at bounding box center [199, 93] width 114 height 17
type input "CUB"
type input "4.76"
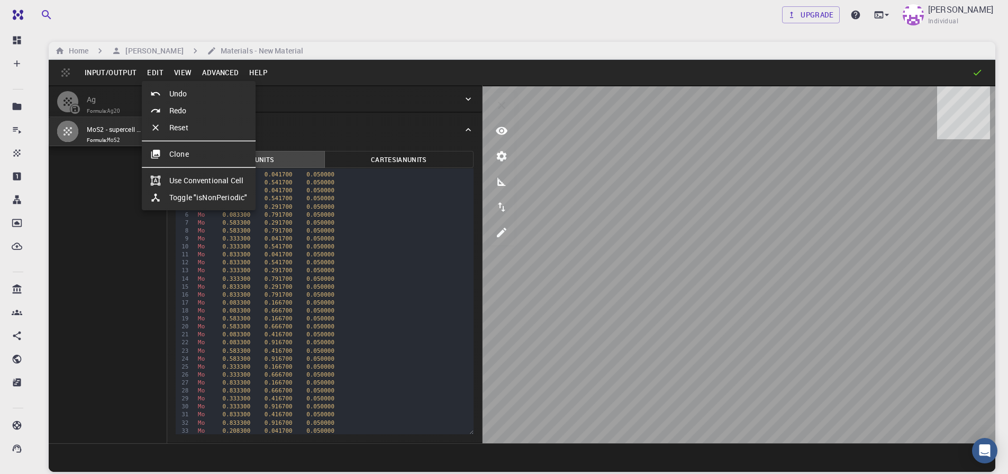
type input "90"
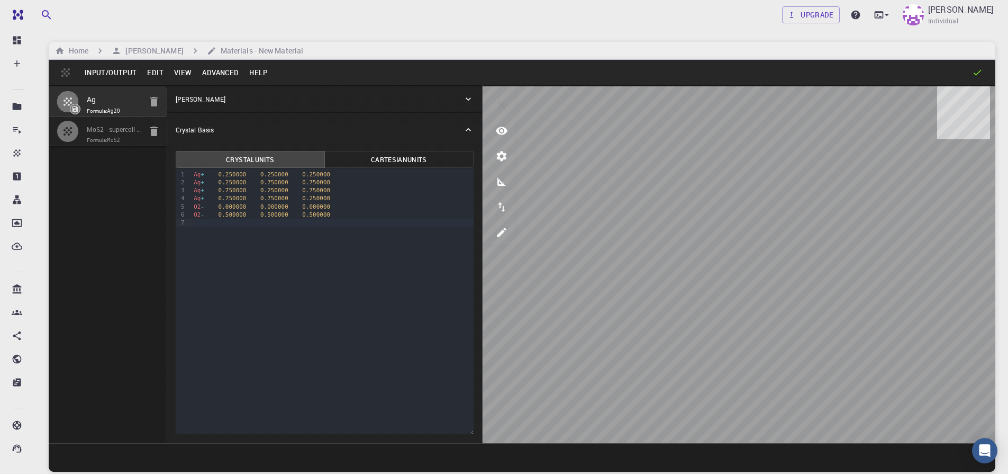
click at [176, 94] on p "Crystal Lattice" at bounding box center [201, 99] width 50 height 10
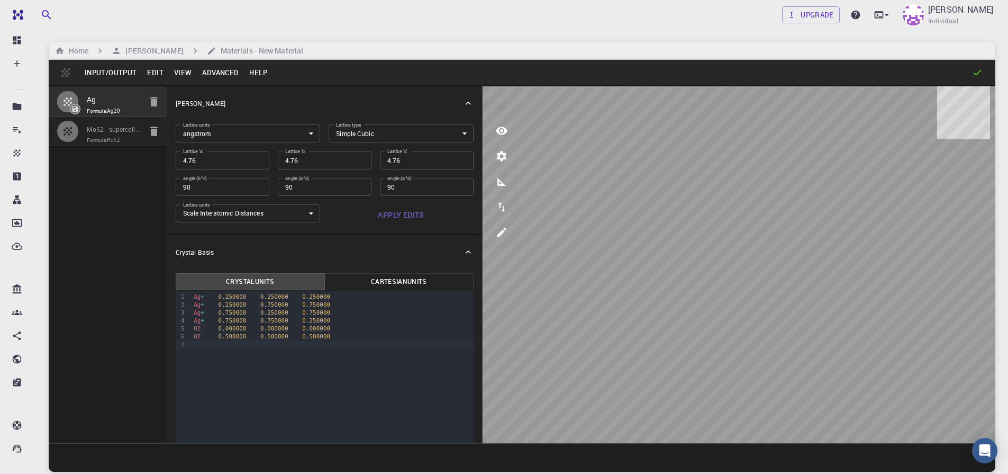
click at [175, 94] on div "Crystal Lattice" at bounding box center [324, 103] width 315 height 34
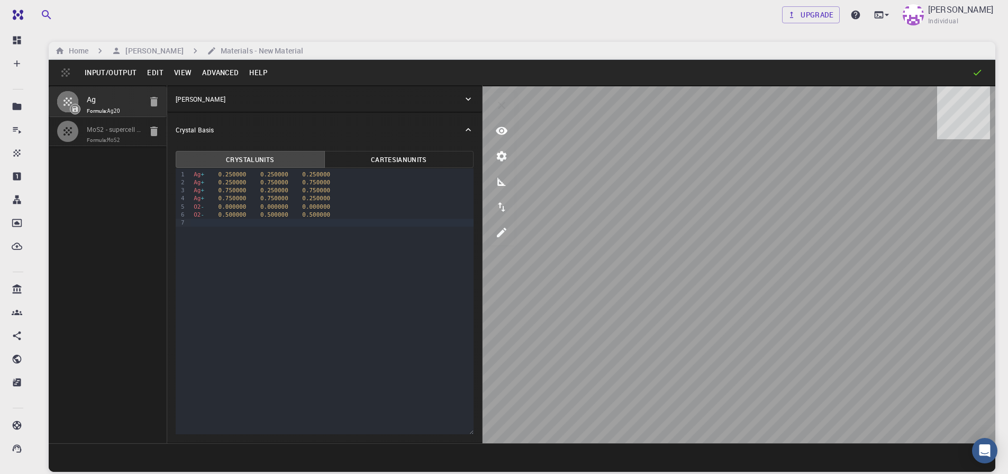
click at [176, 95] on p "Crystal Lattice" at bounding box center [201, 99] width 50 height 10
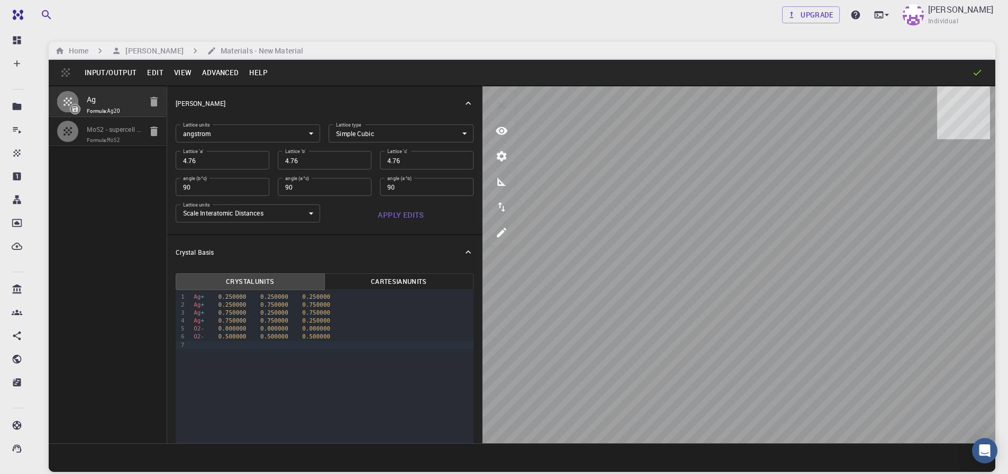
click at [176, 95] on div "Crystal Lattice" at bounding box center [324, 103] width 315 height 34
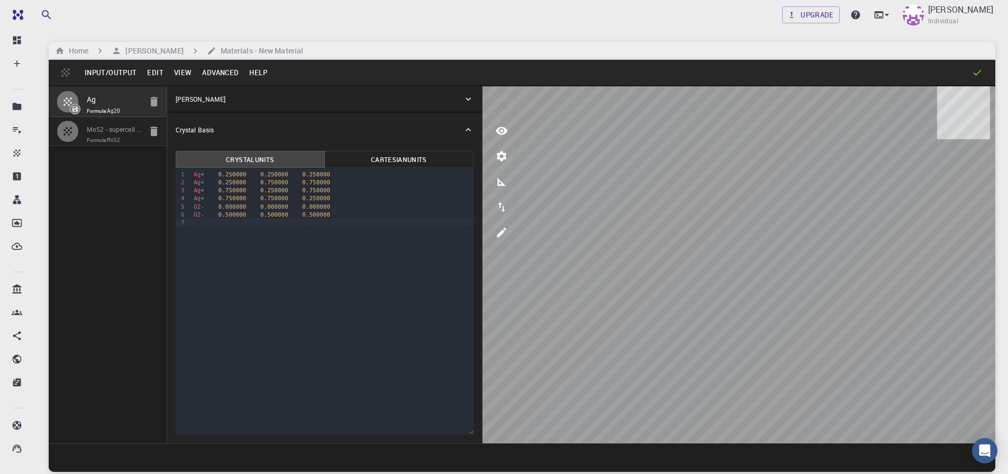
click at [159, 77] on button "Edit" at bounding box center [155, 72] width 27 height 17
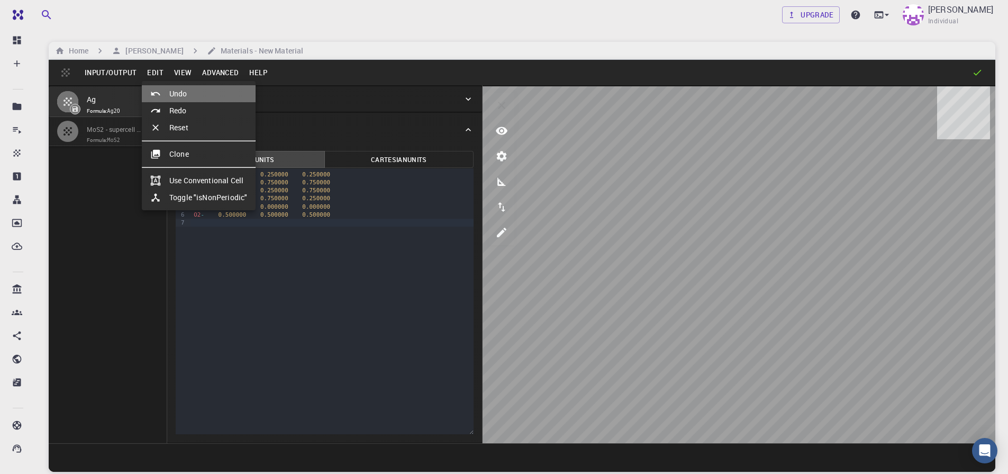
click at [178, 94] on li "Undo" at bounding box center [199, 93] width 114 height 17
type input "FCC"
type input "3.8669997952417843"
type input "3.8669998461227024"
type input "3.867"
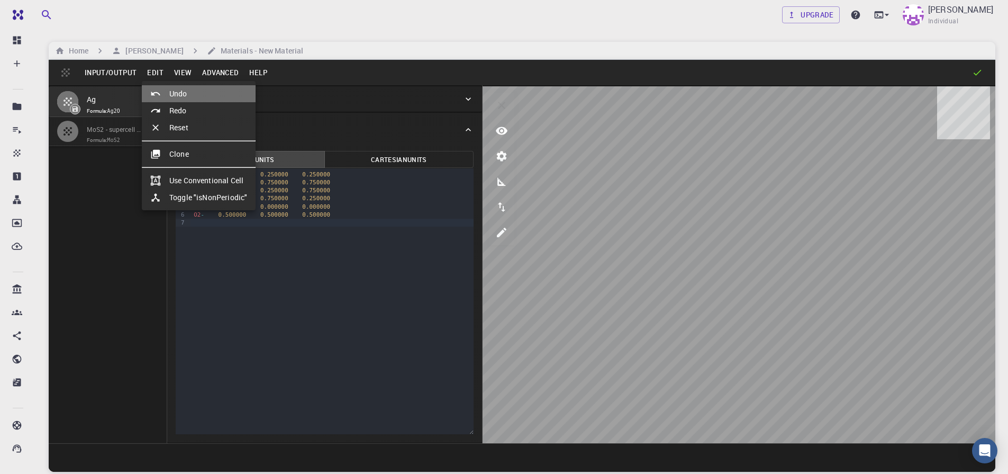
type input "59.9999986836772"
type input "59.999998248423154"
type input "59.99999432867027"
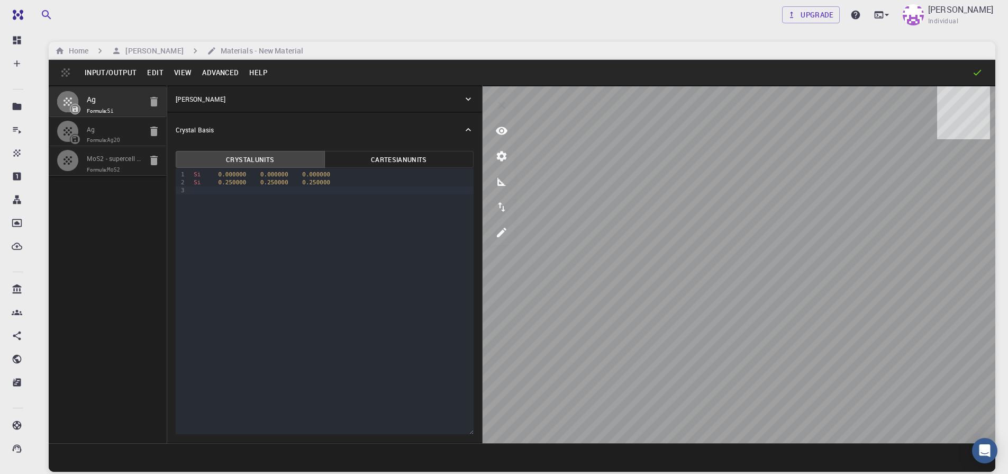
click at [70, 129] on icon "button" at bounding box center [67, 131] width 13 height 13
type input "CUB"
type input "4.76"
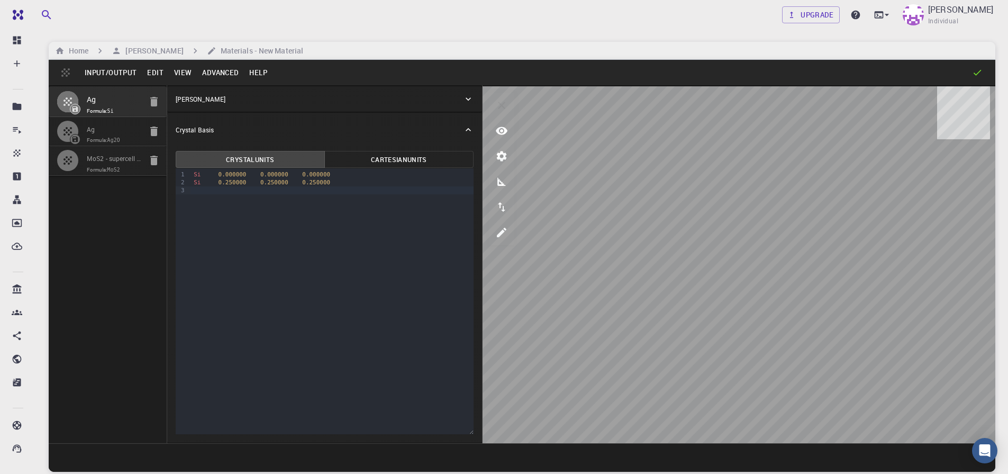
type input "90"
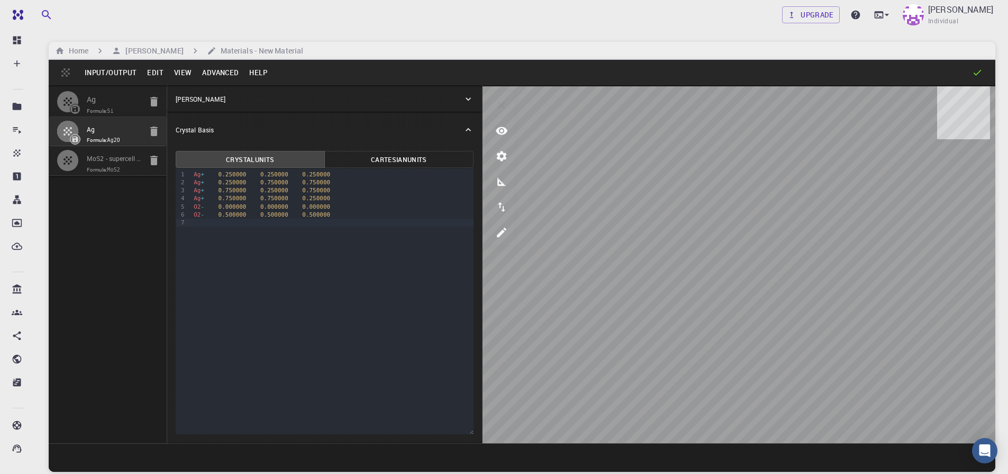
click at [153, 132] on icon "button" at bounding box center [153, 131] width 7 height 10
type input "FCC"
type input "3.8669997952417843"
type input "3.8669998461227024"
type input "3.867"
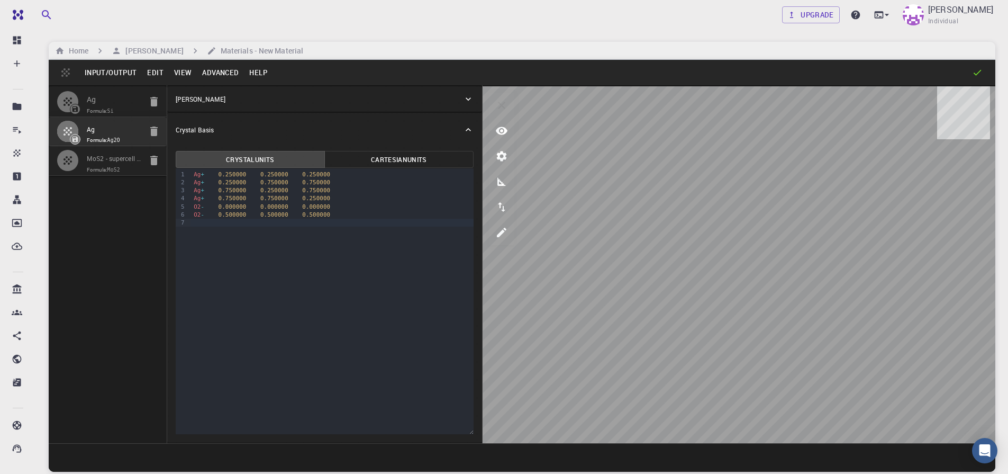
type input "59.9999986836772"
type input "59.999998248423154"
type input "59.99999432867027"
type input "Silicon FCC"
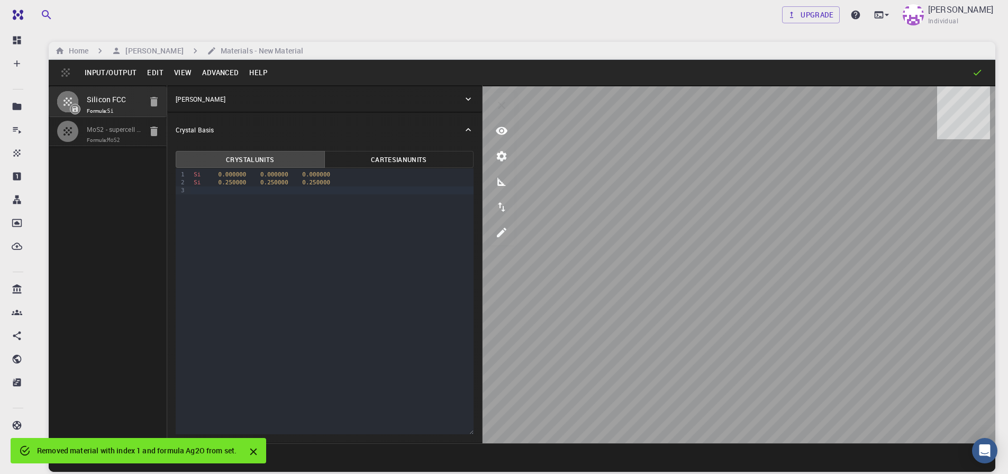
click at [159, 75] on button "Edit" at bounding box center [155, 72] width 27 height 17
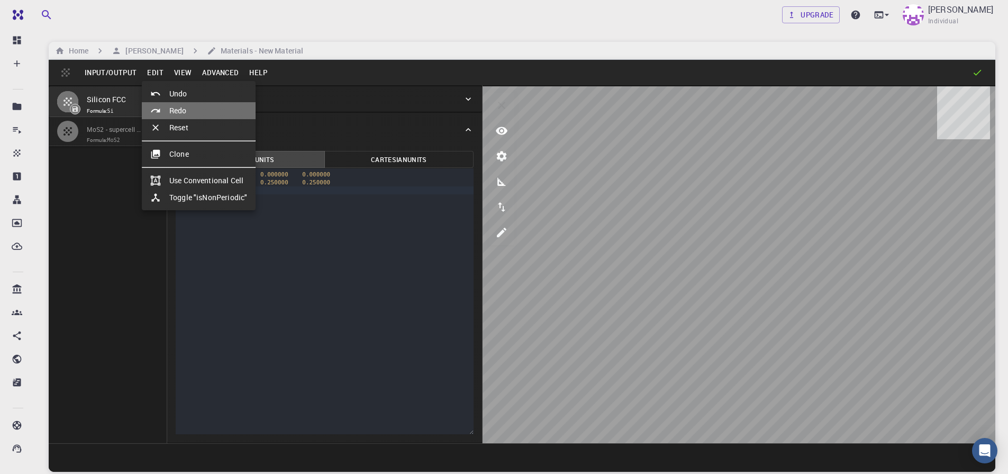
click at [183, 114] on li "Redo" at bounding box center [199, 110] width 114 height 17
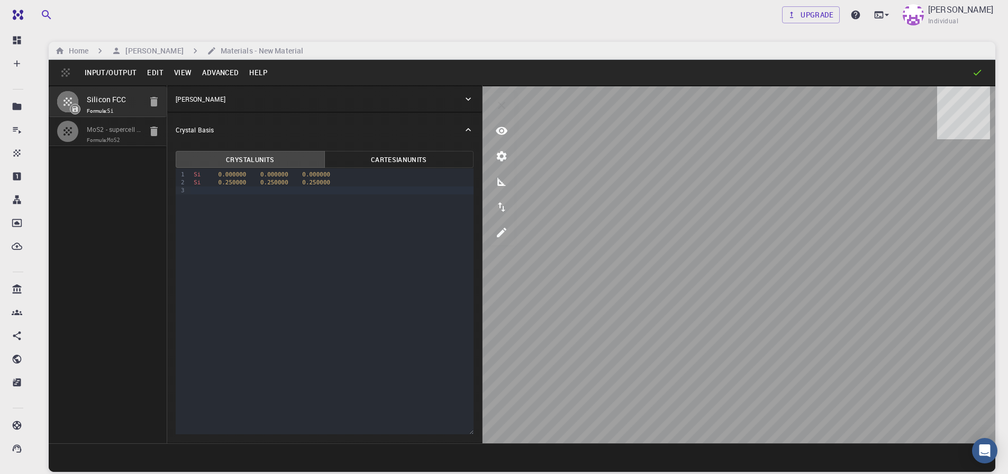
click at [153, 71] on button "Edit" at bounding box center [155, 72] width 27 height 17
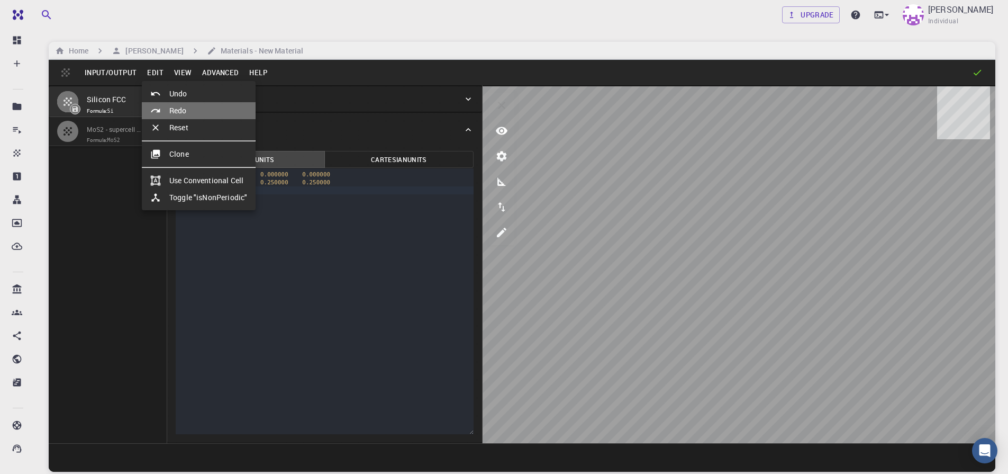
click at [175, 110] on li "Redo" at bounding box center [199, 110] width 114 height 17
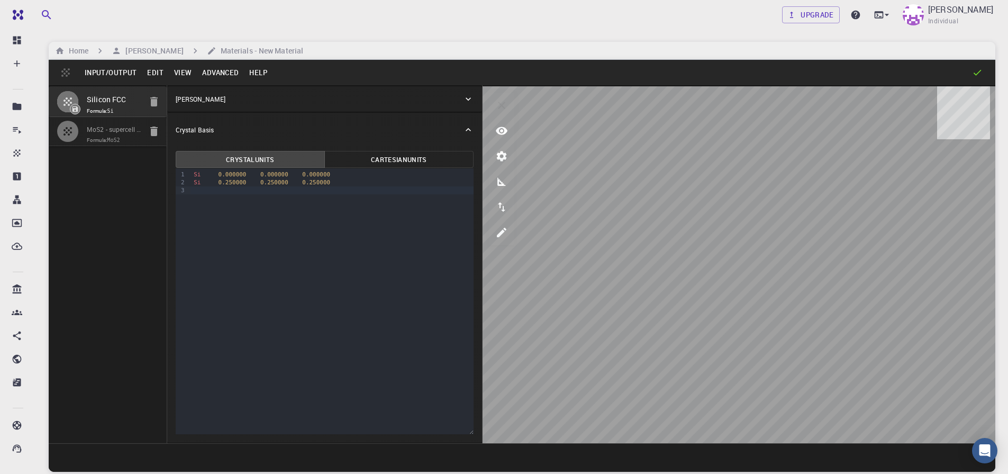
click at [91, 133] on input "MoS2 - supercell [[1,0,0],[0,1,0],[0,0,1]] - slab [0,0,1] - supercell [[2,0,0],…" at bounding box center [114, 130] width 54 height 12
click at [70, 141] on li "MoS2 - supercell [[1,0,0],[0,1,0],[0,0,1]] - slab [0,0,1] - supercell [[2,0,0],…" at bounding box center [108, 131] width 118 height 29
type input "TRI"
type input "25.538"
type input "25.537764240434203"
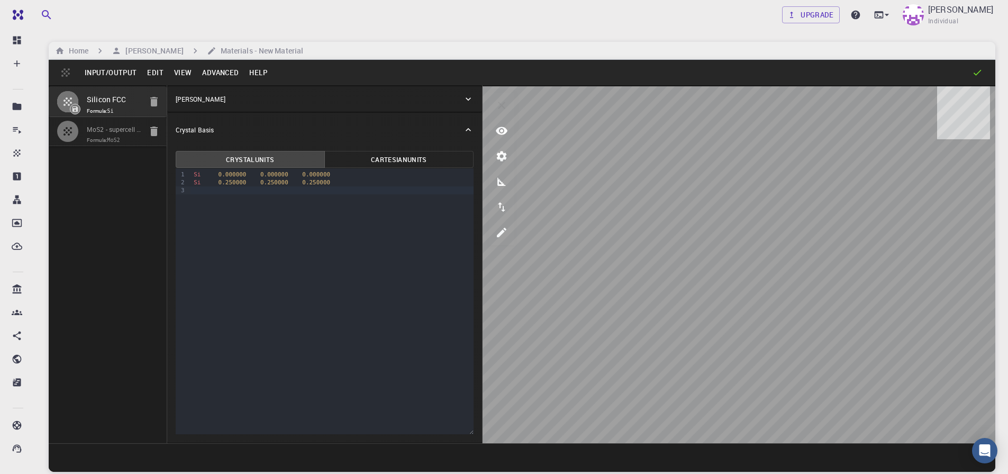
type input "66.89150000000001"
type input "90"
type input "119.99978725529942"
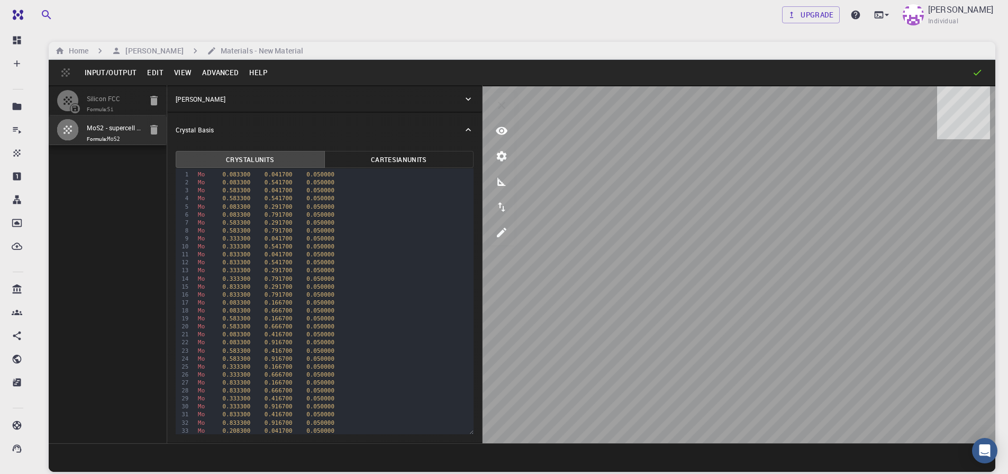
click at [154, 73] on button "Edit" at bounding box center [155, 72] width 27 height 17
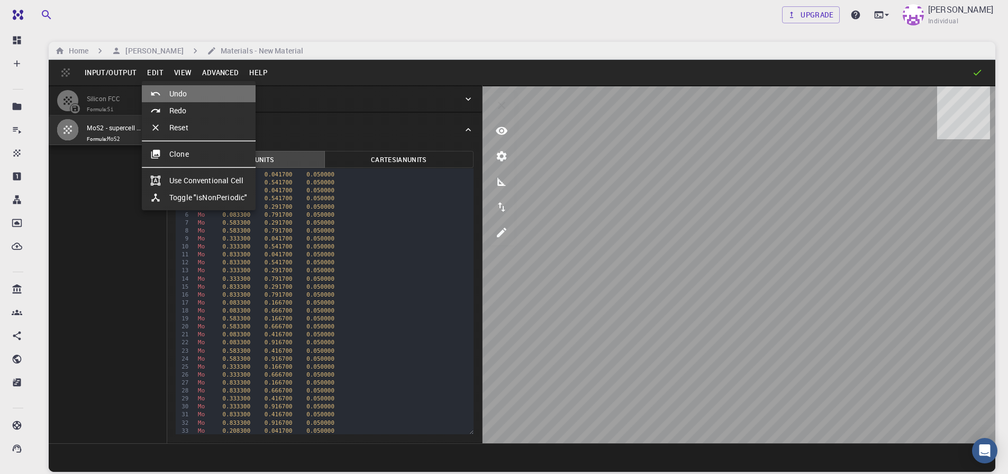
click at [168, 94] on div at bounding box center [159, 93] width 19 height 11
type input "FCC"
type input "3.8669997952417843"
type input "3.8669998461227024"
type input "3.867"
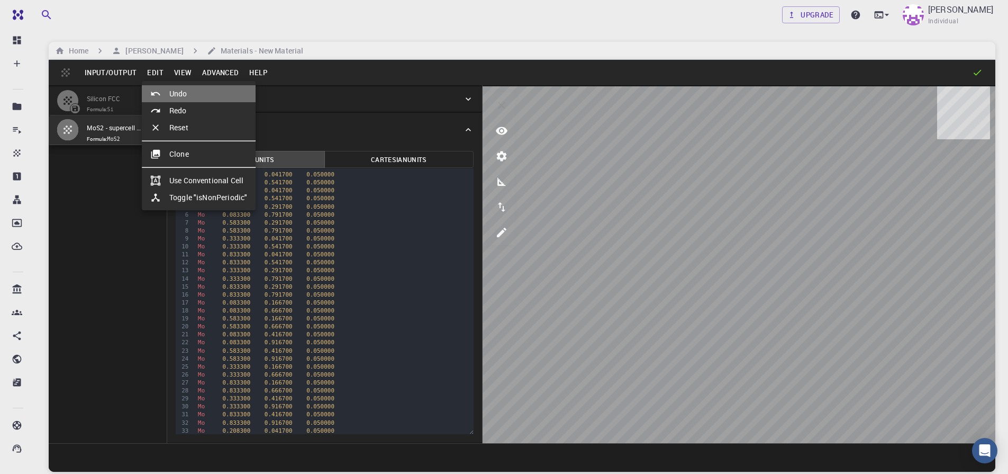
type input "59.9999986836772"
type input "59.999998248423154"
type input "59.99999432867027"
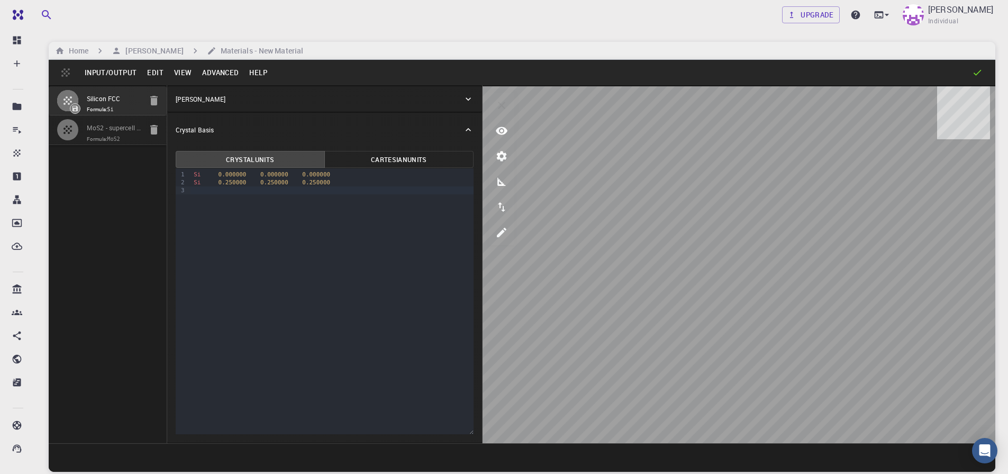
click at [159, 71] on button "Edit" at bounding box center [155, 72] width 27 height 17
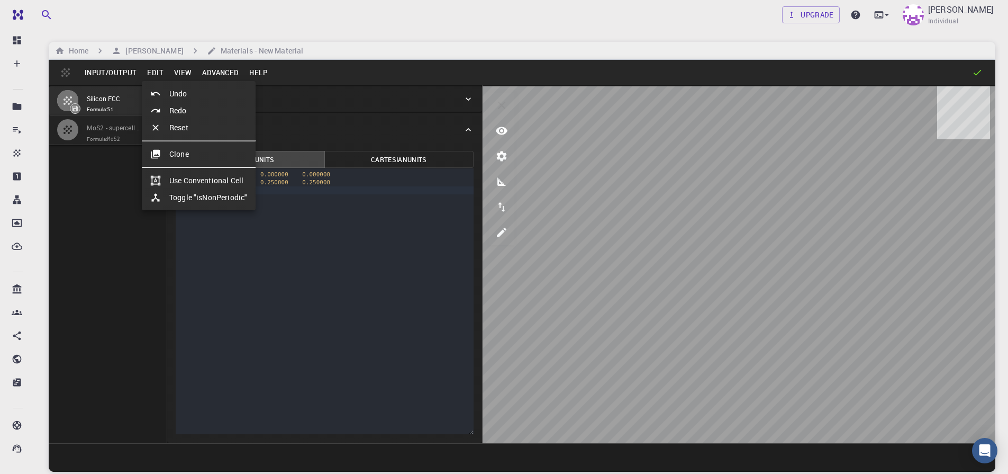
click at [87, 181] on div at bounding box center [504, 237] width 1008 height 474
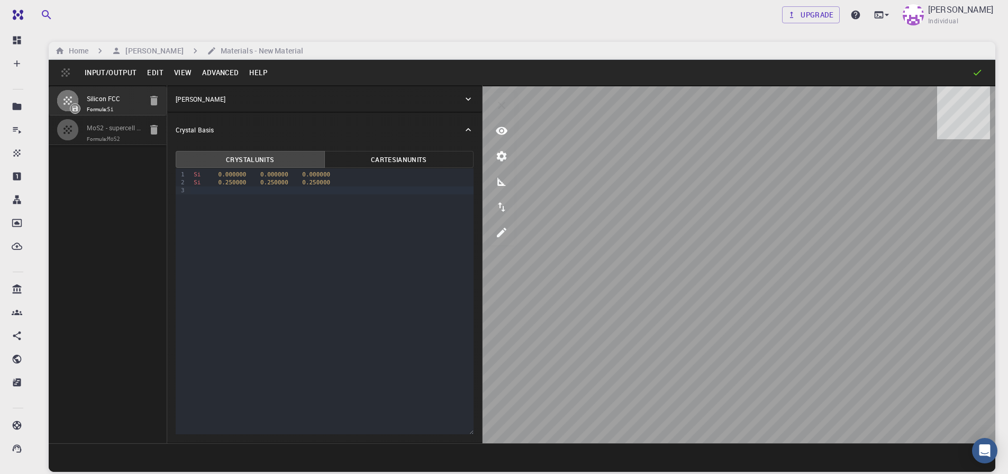
click at [69, 132] on icon "button" at bounding box center [67, 129] width 13 height 13
click at [70, 132] on icon "button" at bounding box center [67, 129] width 13 height 13
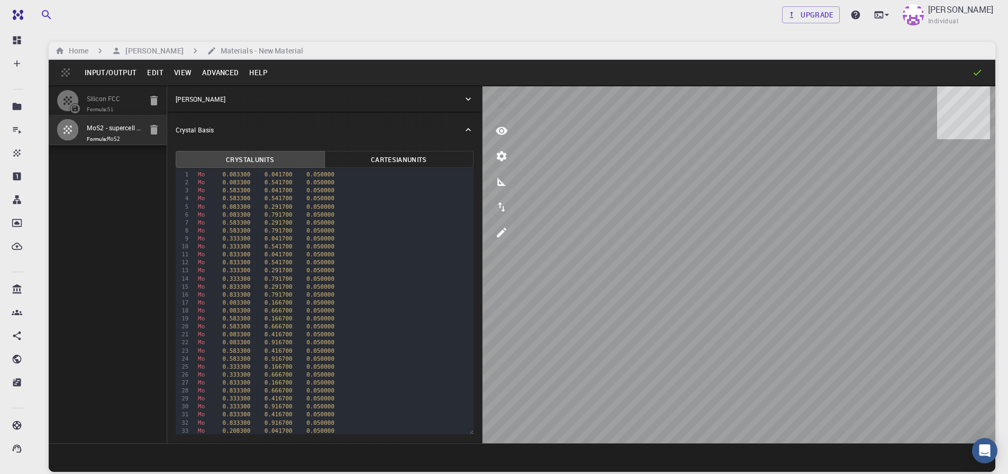
type input "TRI"
type input "25.538"
type input "25.537764240434203"
type input "66.89150000000001"
type input "90"
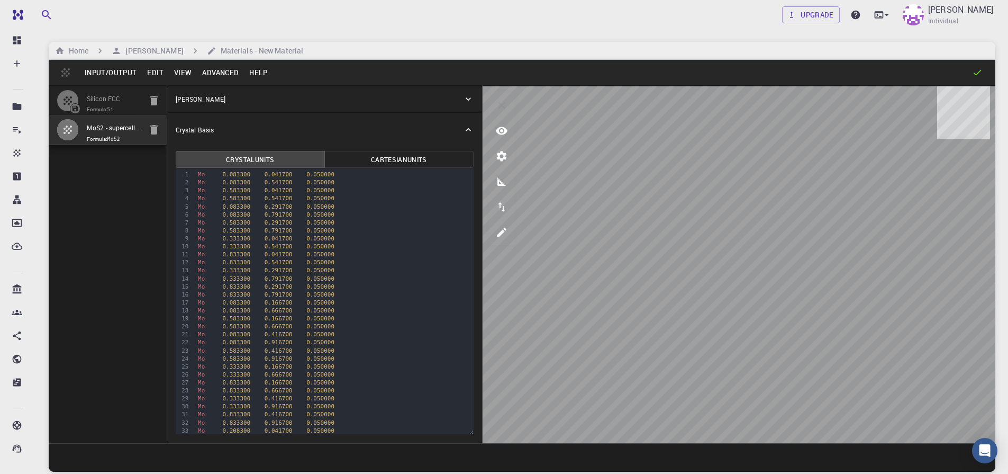
type input "90"
type input "119.99978725529942"
click at [211, 72] on button "Advanced" at bounding box center [220, 72] width 47 height 17
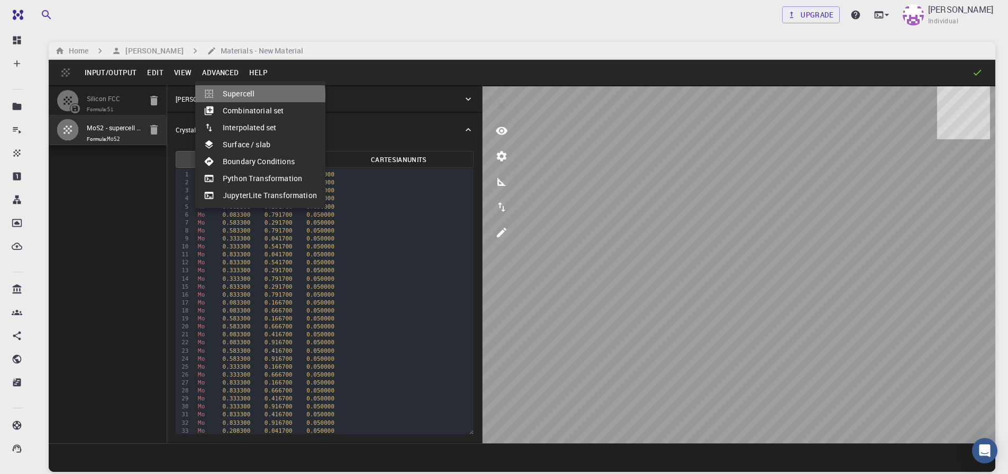
click at [238, 96] on li "Supercell" at bounding box center [260, 93] width 130 height 17
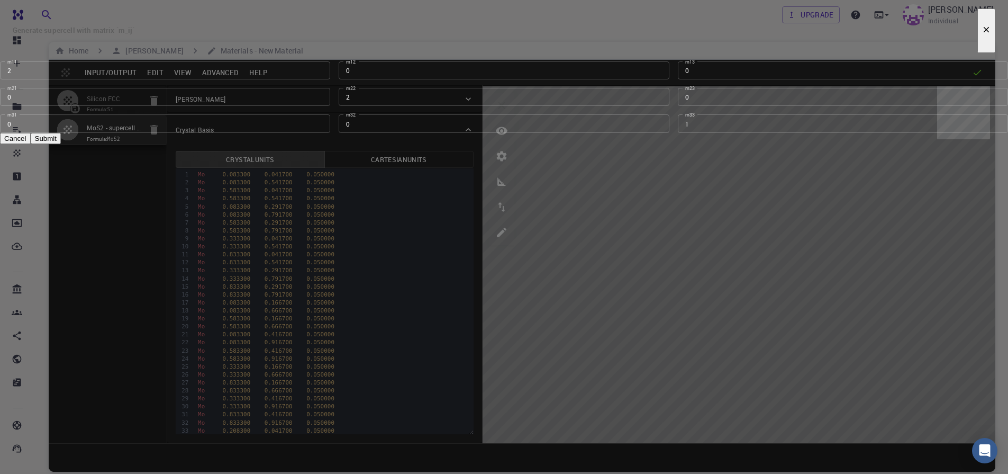
click at [31, 144] on button "Cancel" at bounding box center [15, 138] width 31 height 11
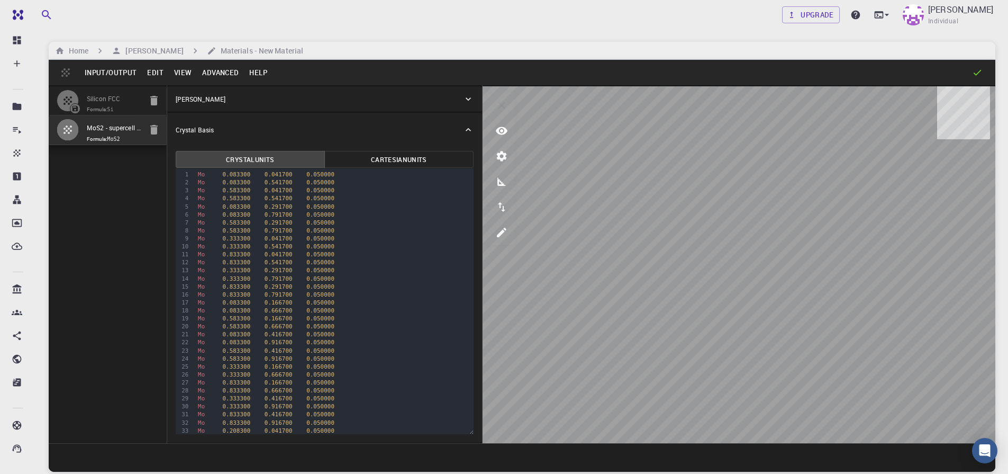
click at [179, 77] on button "View" at bounding box center [183, 72] width 29 height 17
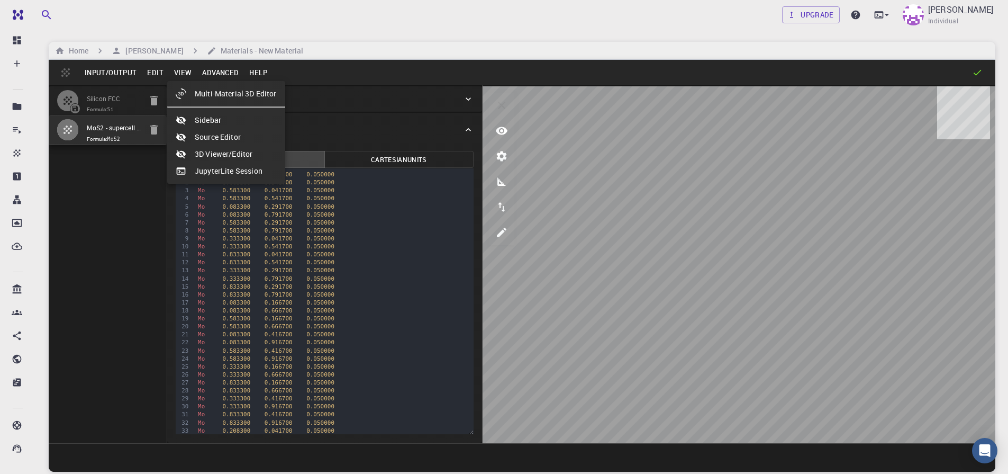
click at [157, 73] on div at bounding box center [504, 237] width 1008 height 474
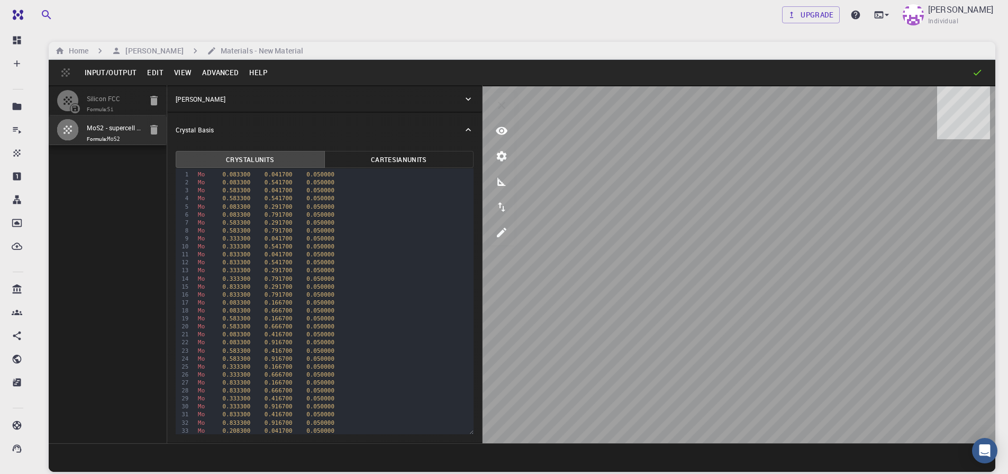
click at [157, 73] on button "Edit" at bounding box center [155, 72] width 27 height 17
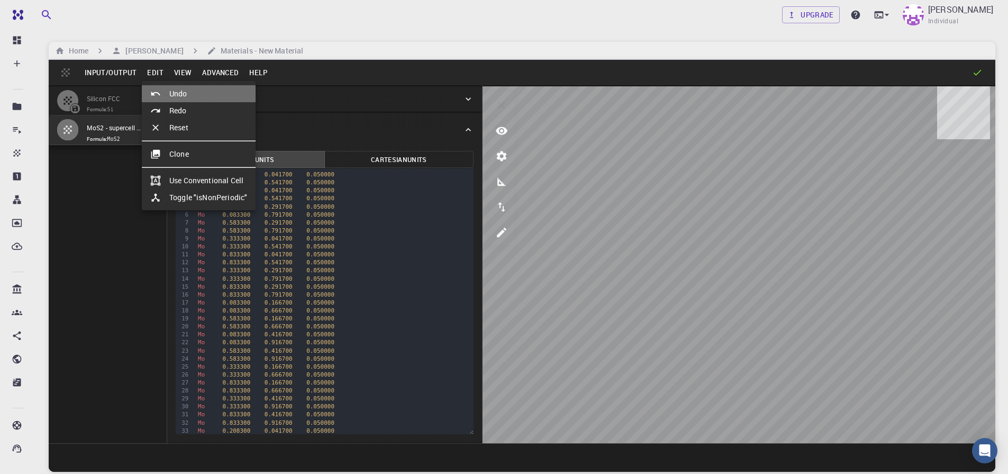
click at [176, 86] on li "Undo" at bounding box center [199, 93] width 114 height 17
type input "FCC"
type input "3.8669997952417843"
type input "3.8669998461227024"
type input "3.867"
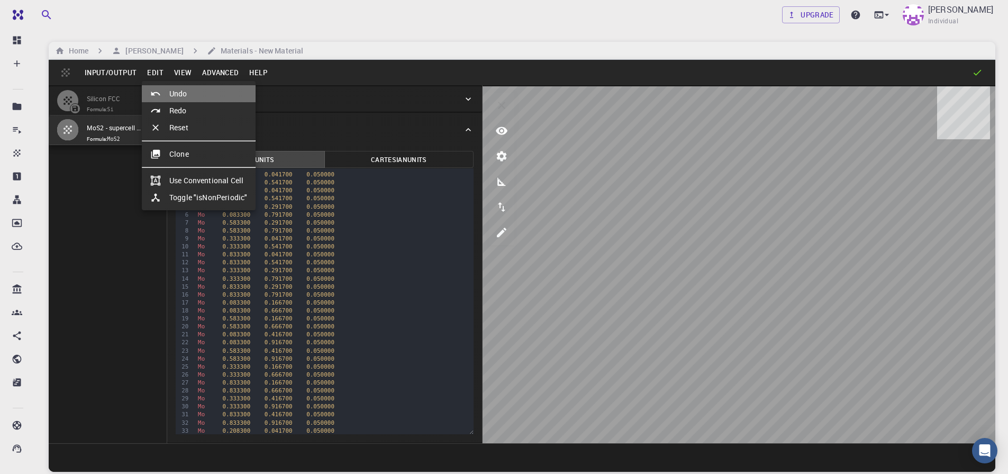
type input "59.9999986836772"
type input "59.999998248423154"
type input "59.99999432867027"
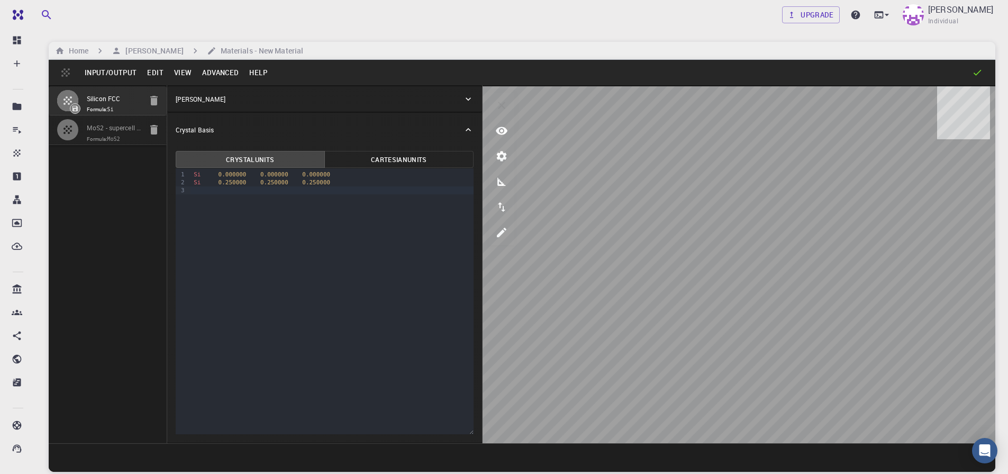
click at [107, 137] on span "Formula: MoS2" at bounding box center [114, 139] width 54 height 8
click at [86, 133] on div at bounding box center [72, 129] width 30 height 21
click at [72, 130] on icon "button" at bounding box center [67, 129] width 13 height 13
click at [87, 178] on div "Silicon FCC Formula: Si MoS2 - supercell [[1,0,0],[0,1,0],[0,0,1]] - slab [0,0,…" at bounding box center [108, 264] width 119 height 358
type input "TRI"
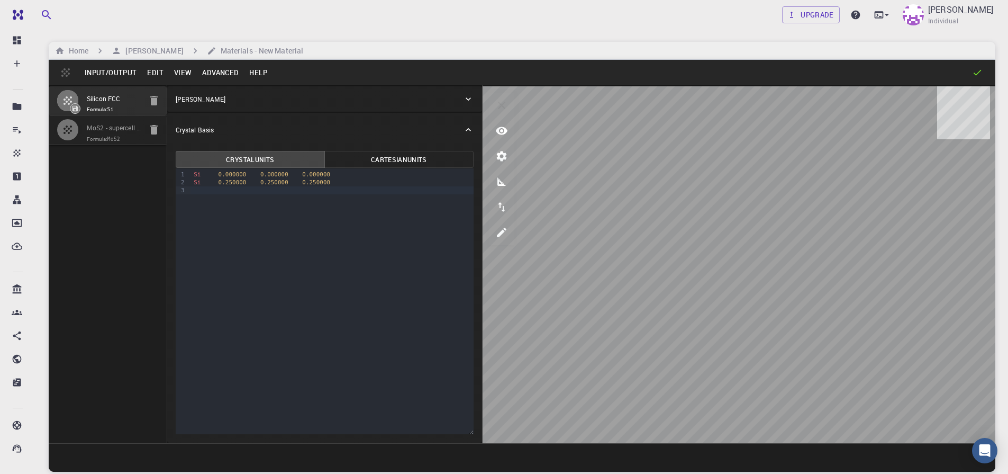
type input "25.538"
type input "25.537764240434203"
type input "66.89150000000001"
type input "90"
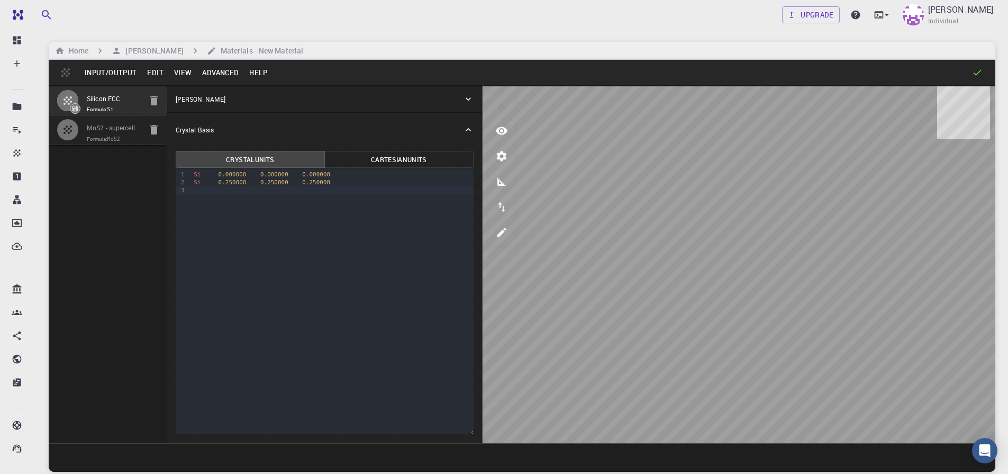
type input "119.99978725529942"
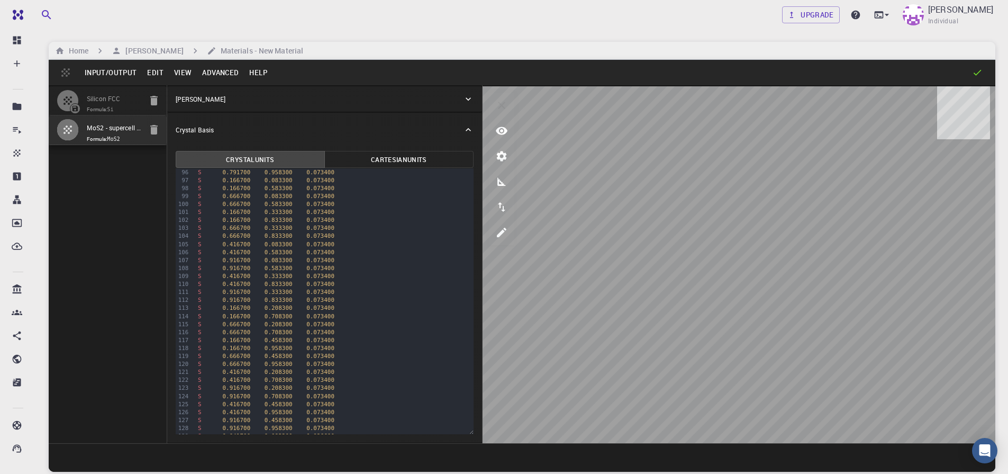
scroll to position [952, 0]
click at [158, 131] on icon "button" at bounding box center [154, 129] width 13 height 13
type input "FCC"
type input "3.8669997952417843"
type input "3.8669998461227024"
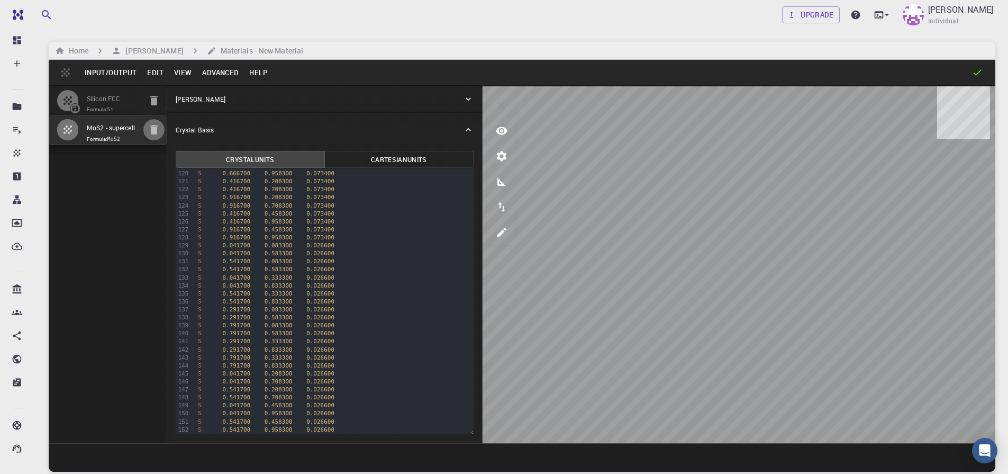
type input "3.867"
type input "59.9999986836772"
type input "59.999998248423154"
type input "59.99999432867027"
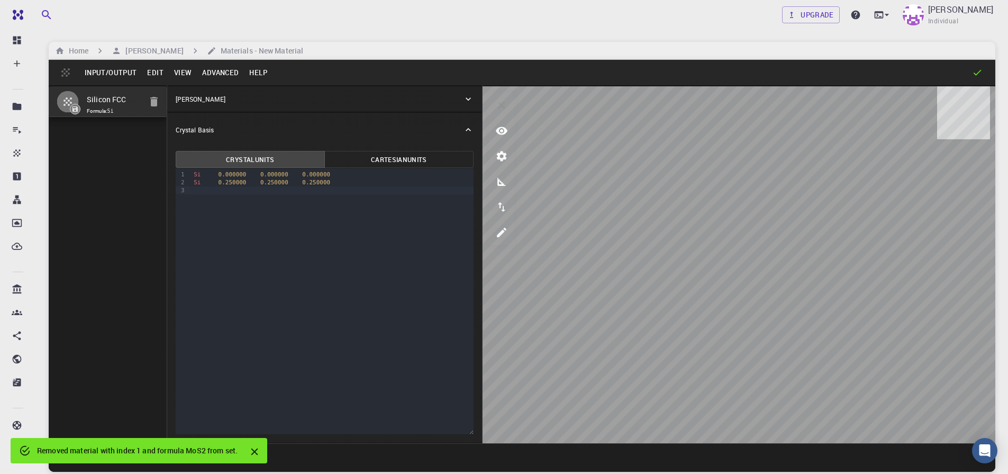
scroll to position [0, 0]
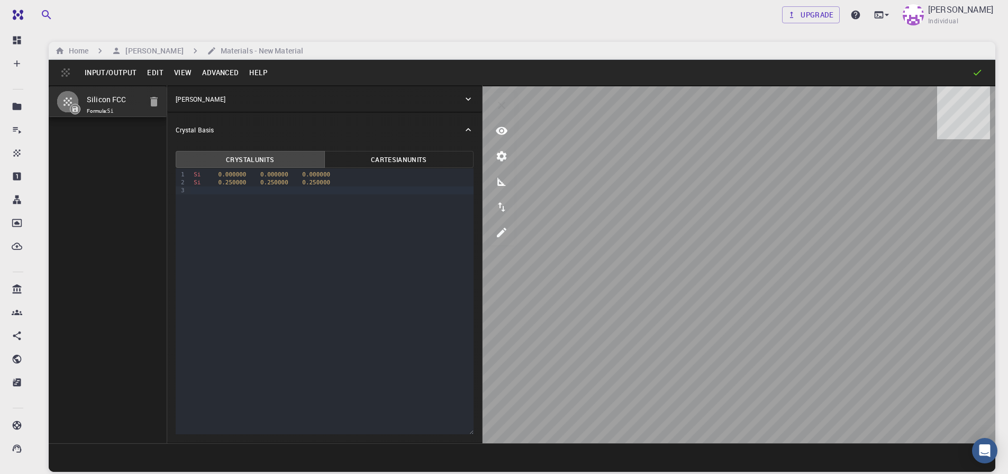
click at [94, 71] on button "Input/Output" at bounding box center [110, 72] width 62 height 17
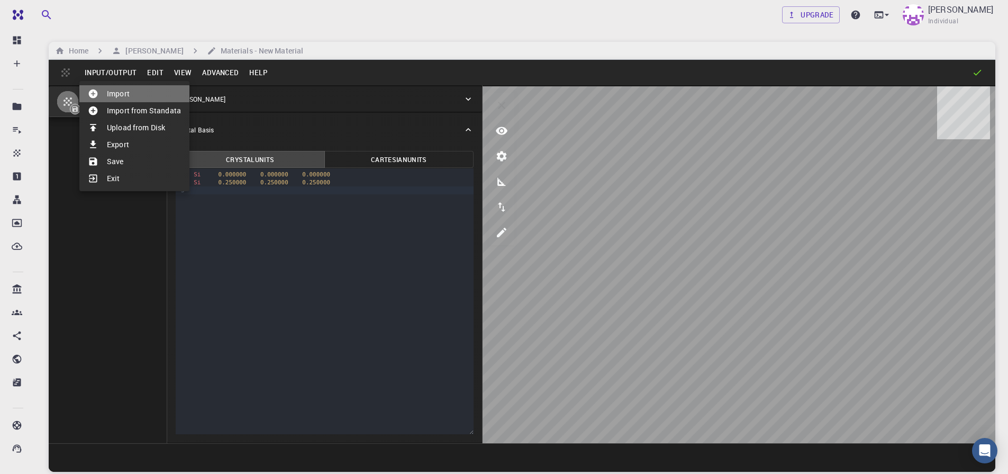
click at [129, 94] on li "Import" at bounding box center [134, 93] width 110 height 17
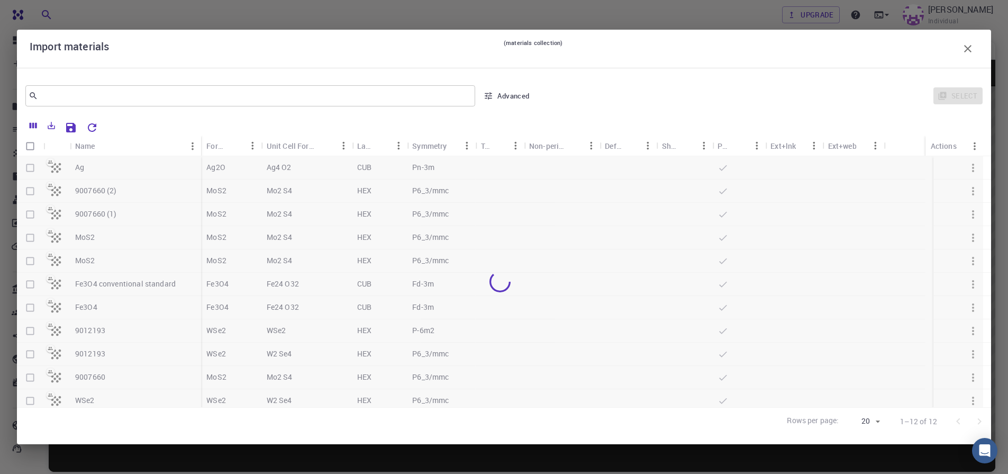
click at [31, 259] on div at bounding box center [500, 281] width 966 height 251
click at [31, 260] on div at bounding box center [500, 281] width 966 height 251
click at [29, 236] on div at bounding box center [500, 281] width 966 height 251
click at [29, 235] on div at bounding box center [500, 281] width 966 height 251
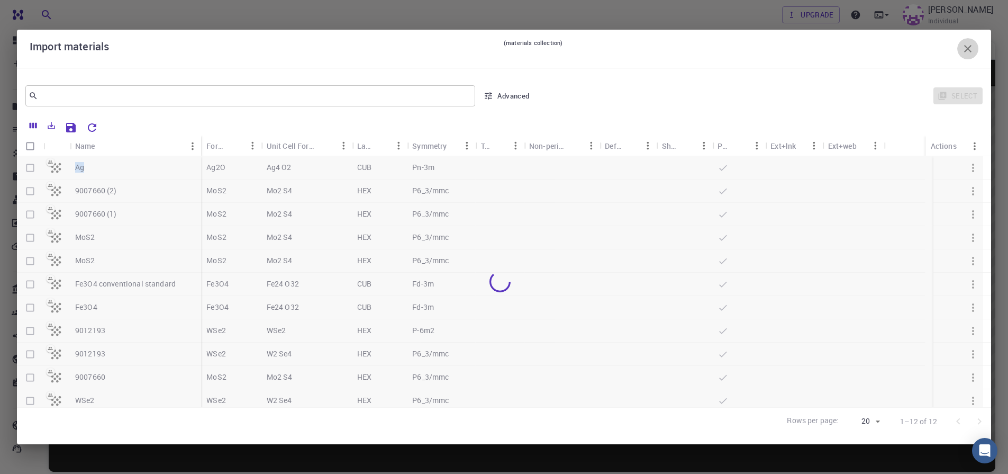
click at [971, 48] on icon "button" at bounding box center [967, 48] width 13 height 13
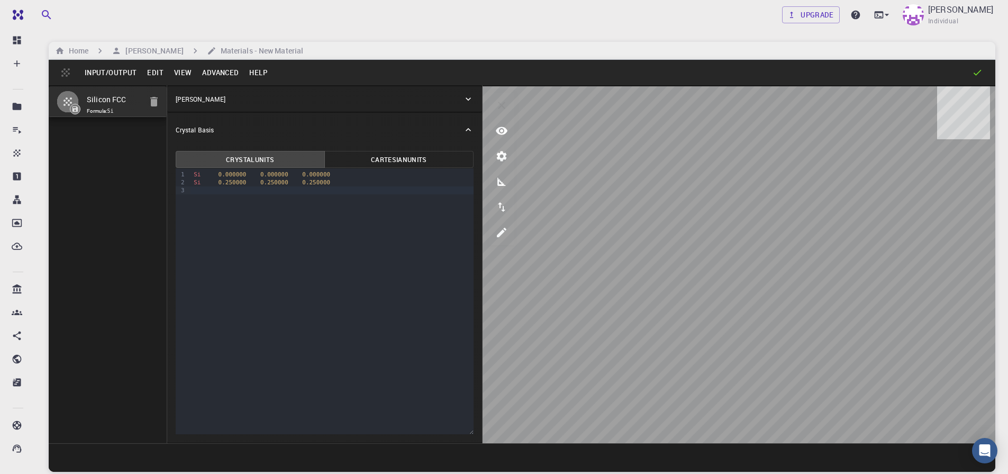
click at [97, 71] on button "Input/Output" at bounding box center [110, 72] width 62 height 17
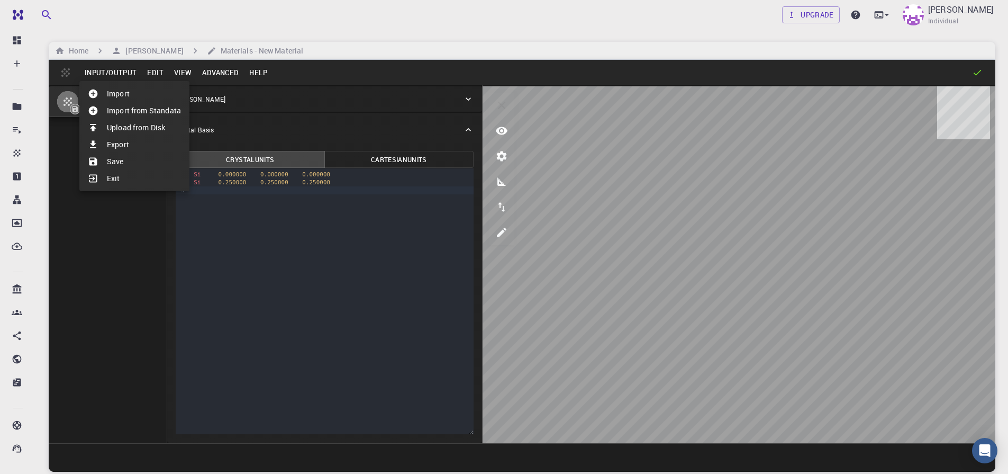
click at [90, 90] on icon at bounding box center [93, 93] width 9 height 9
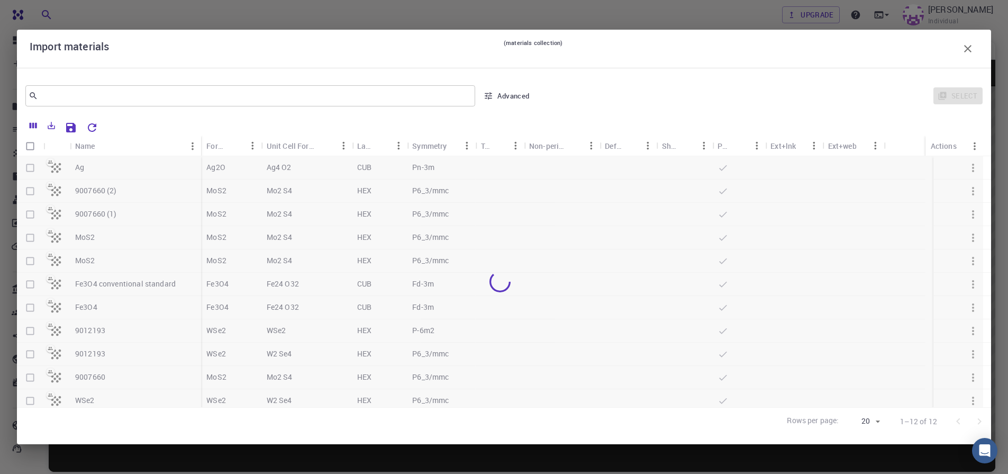
click at [975, 45] on button "button" at bounding box center [967, 48] width 21 height 21
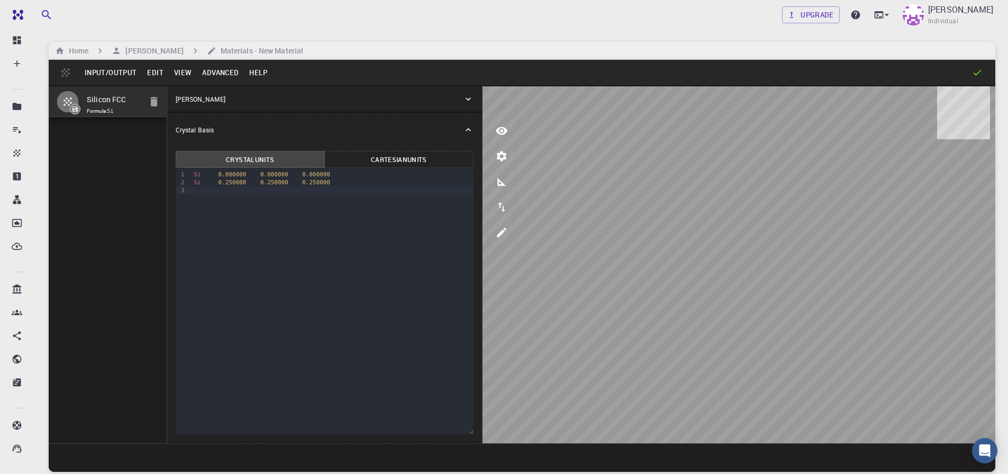
click at [106, 70] on button "Input/Output" at bounding box center [110, 72] width 62 height 17
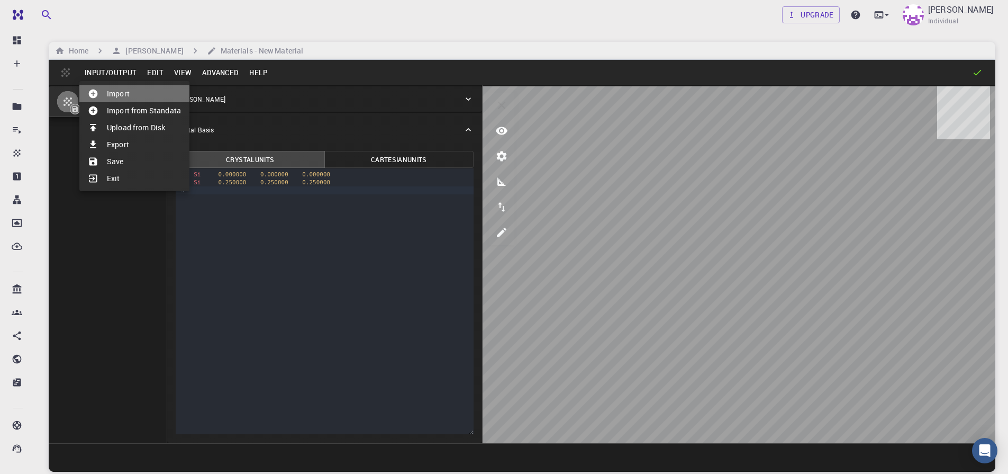
click at [130, 93] on li "Import" at bounding box center [134, 93] width 110 height 17
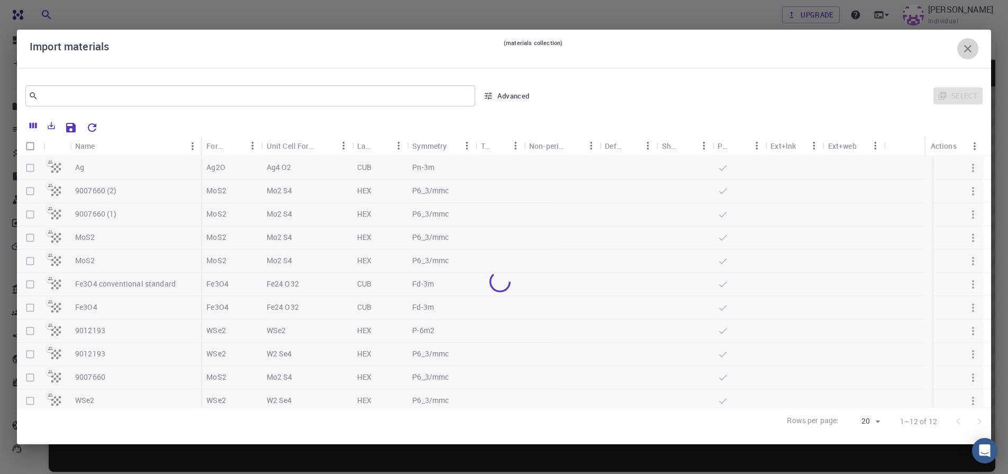
click at [967, 51] on icon "button" at bounding box center [967, 48] width 13 height 13
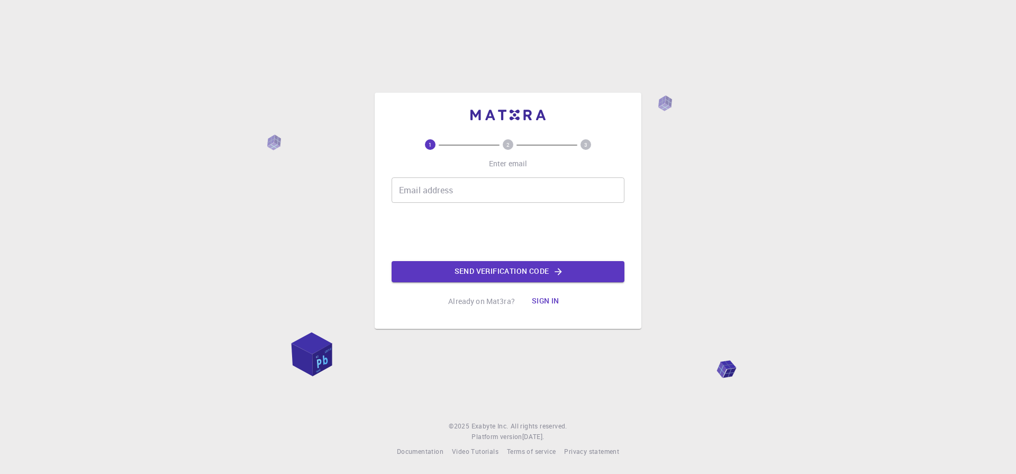
click at [544, 304] on button "Sign in" at bounding box center [545, 300] width 44 height 21
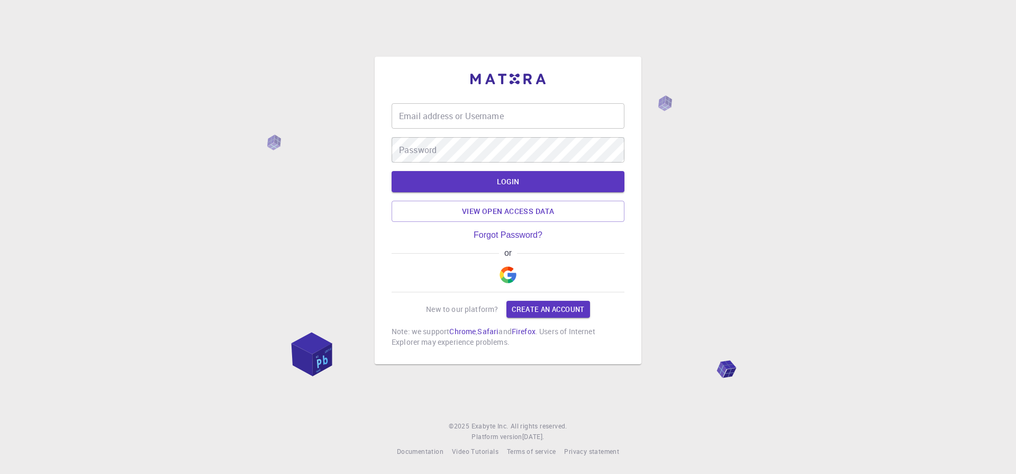
type input "[EMAIL_ADDRESS][DOMAIN_NAME]"
click at [507, 180] on button "LOGIN" at bounding box center [508, 181] width 233 height 21
